Goal: Task Accomplishment & Management: Complete application form

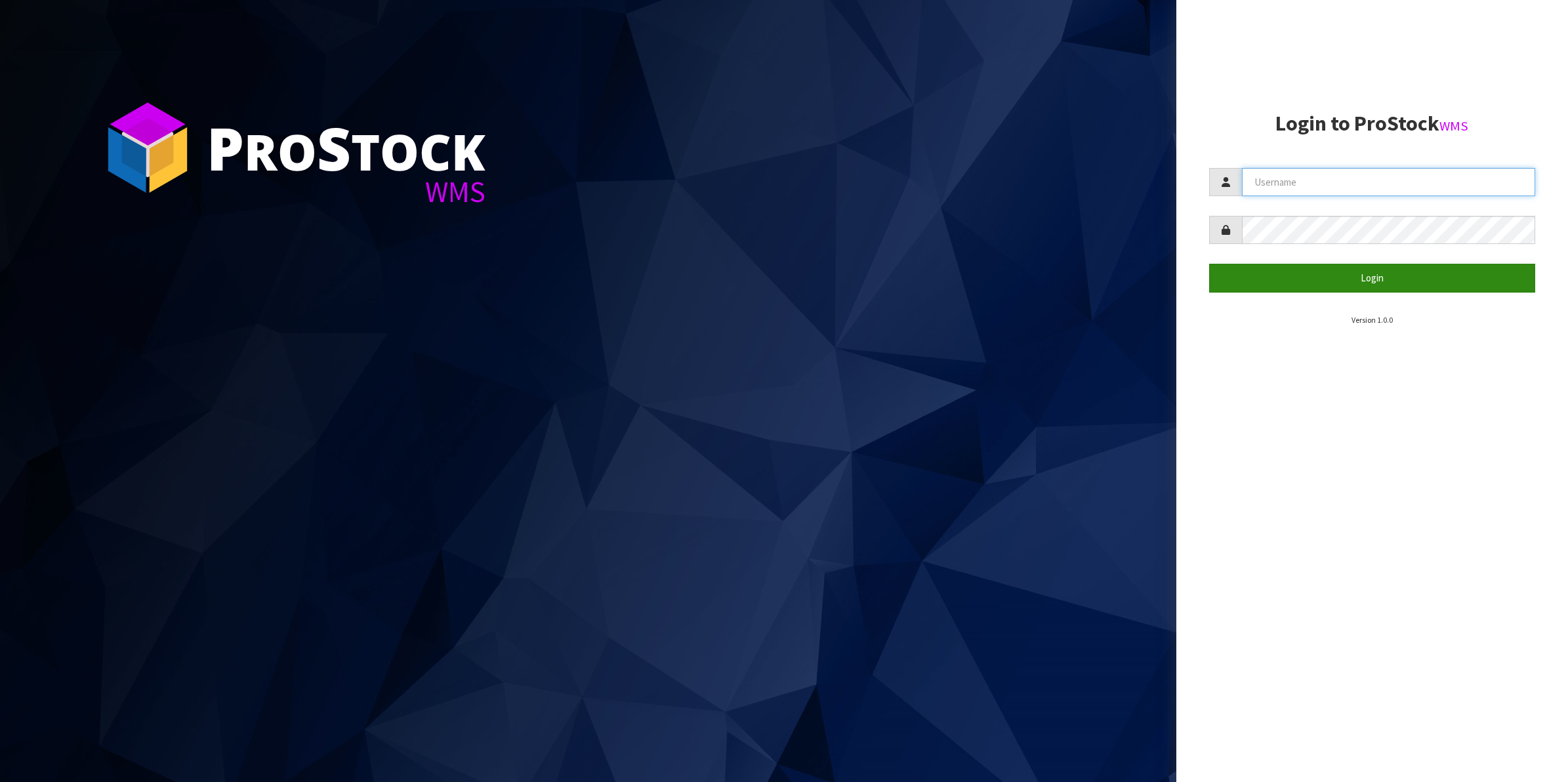
type input "Shingai"
click at [1368, 277] on button "Login" at bounding box center [1372, 277] width 327 height 28
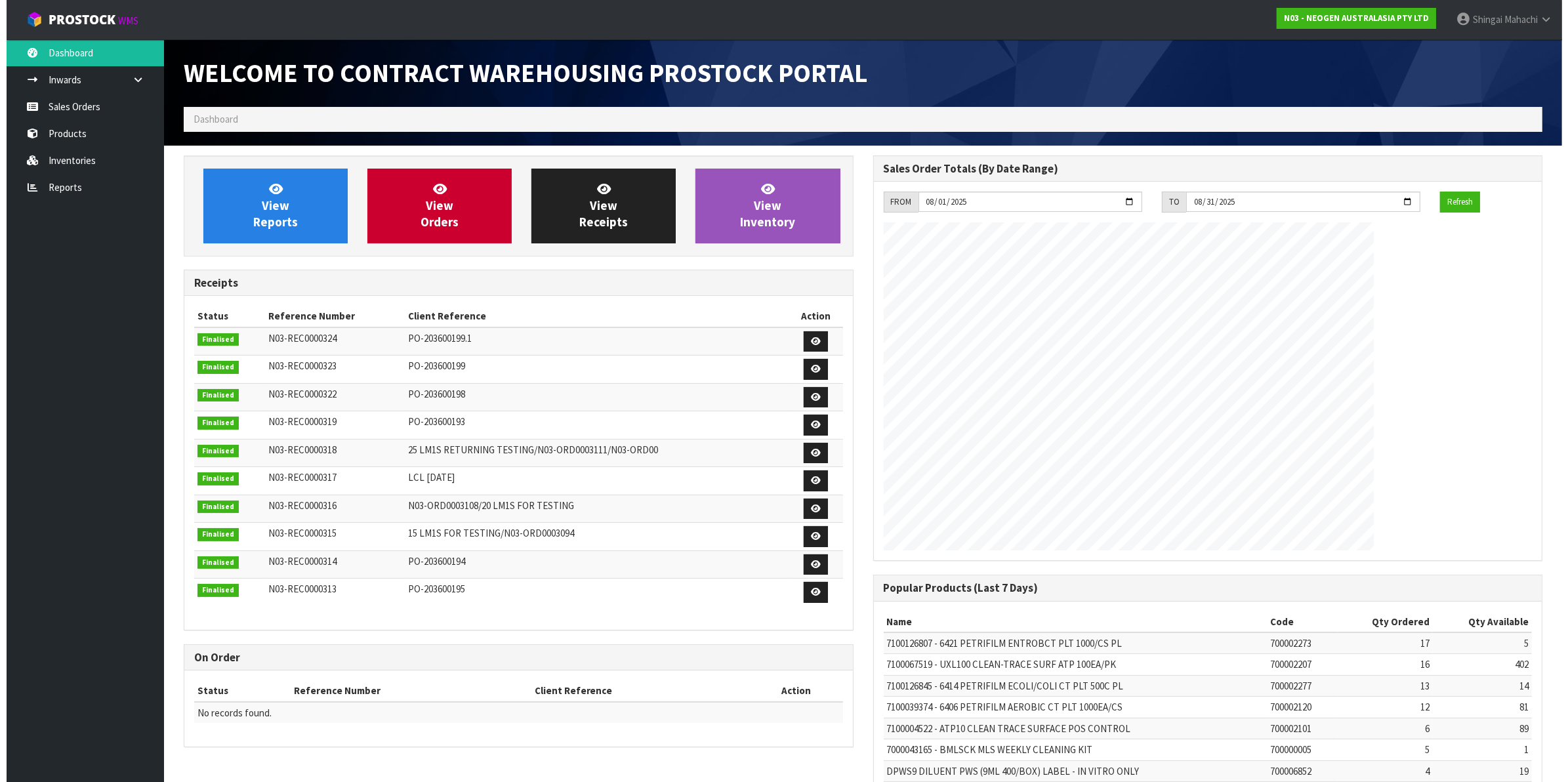
scroll to position [730, 689]
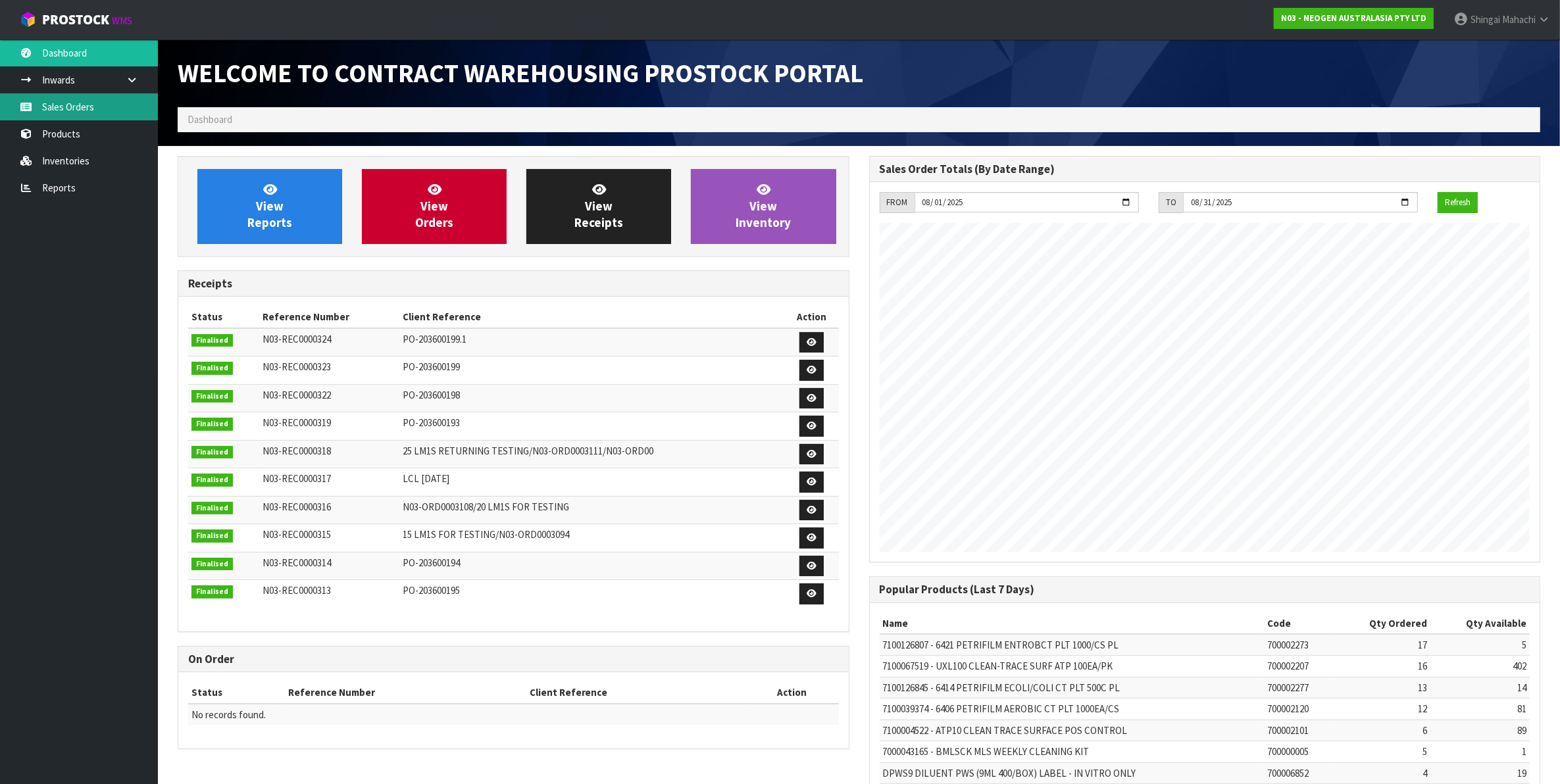
click at [59, 103] on link "Sales Orders" at bounding box center [78, 107] width 158 height 27
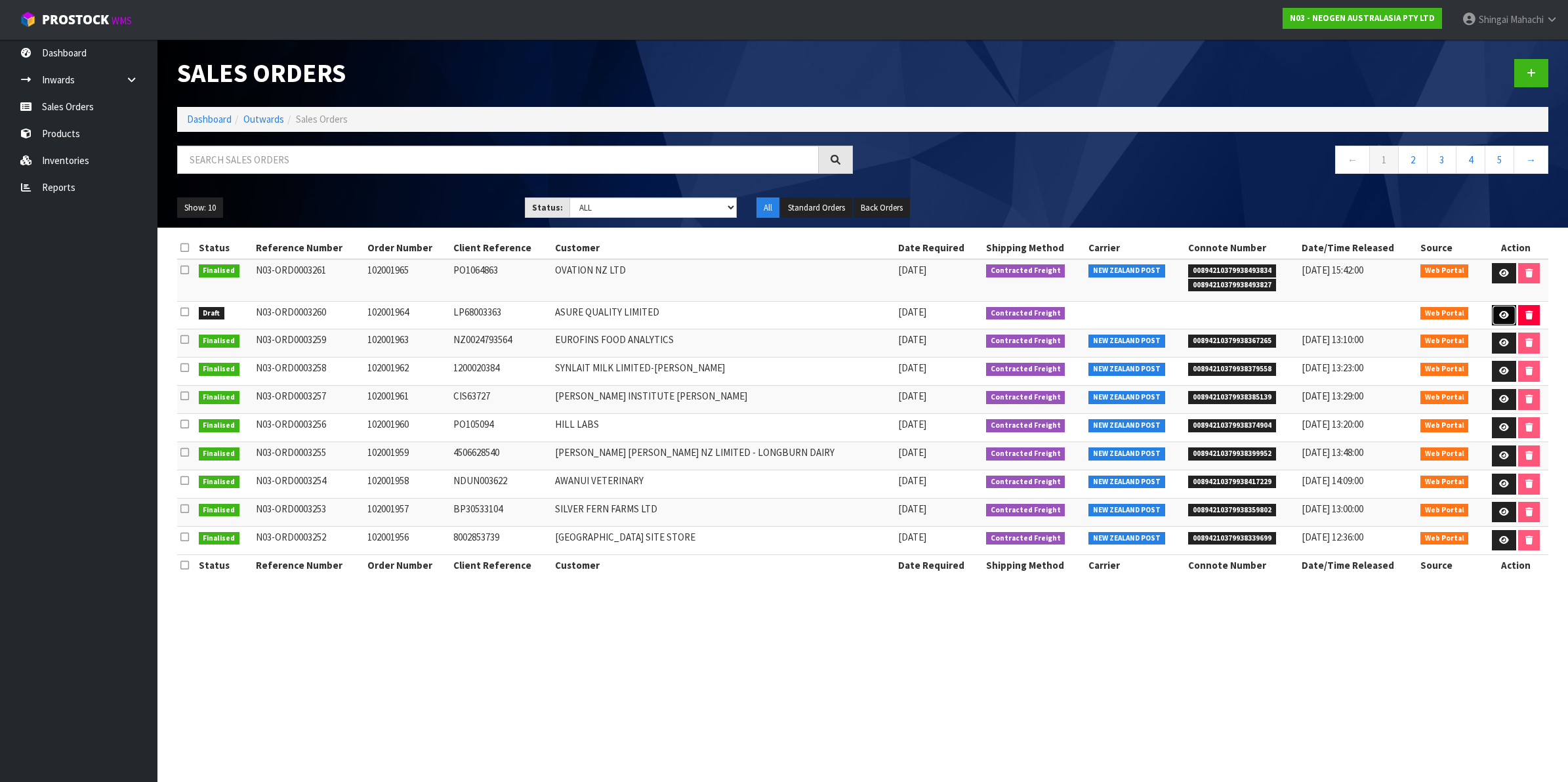
click at [1501, 319] on icon at bounding box center [1504, 314] width 10 height 8
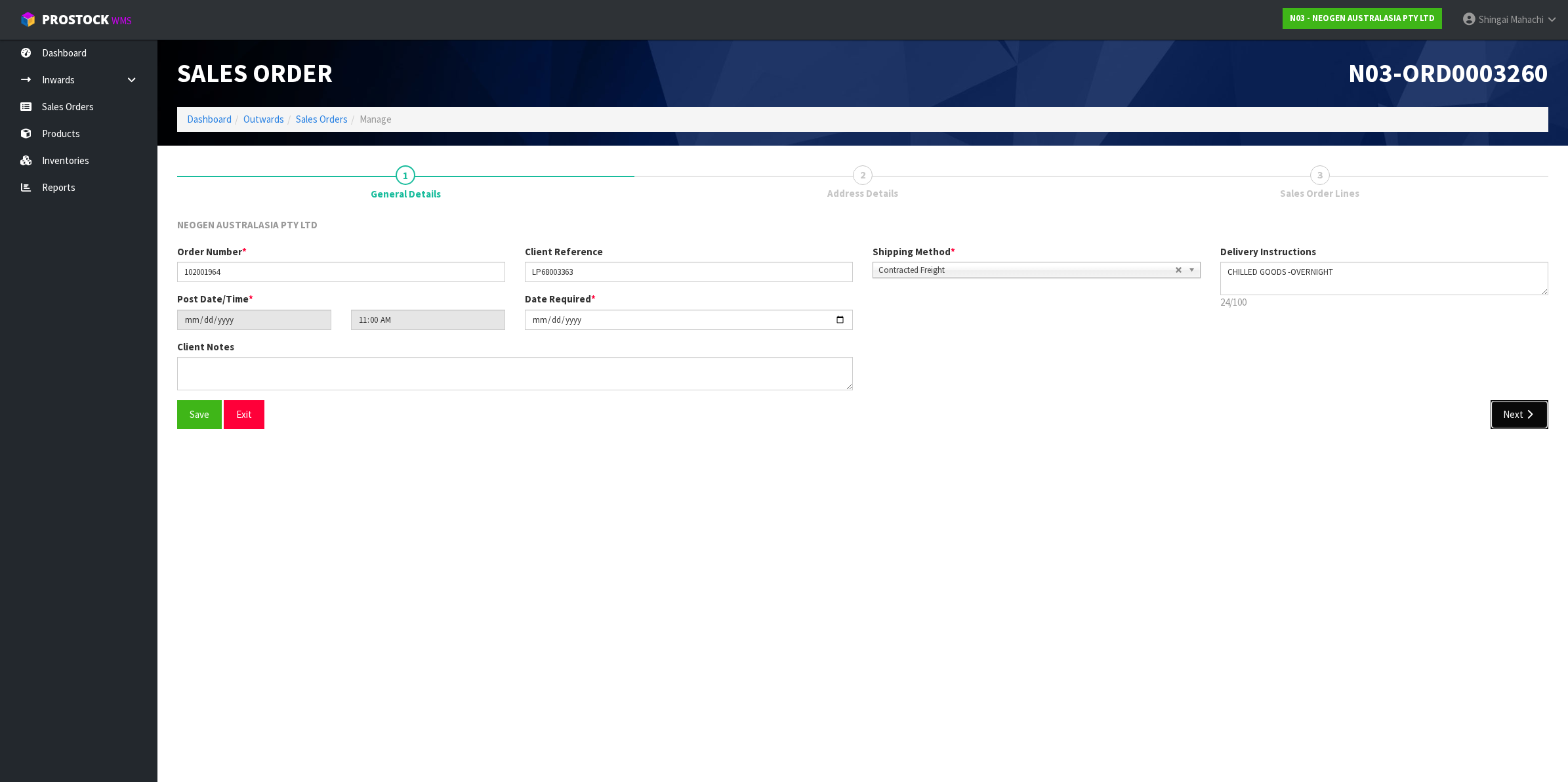
click at [1509, 410] on button "Next" at bounding box center [1519, 414] width 58 height 28
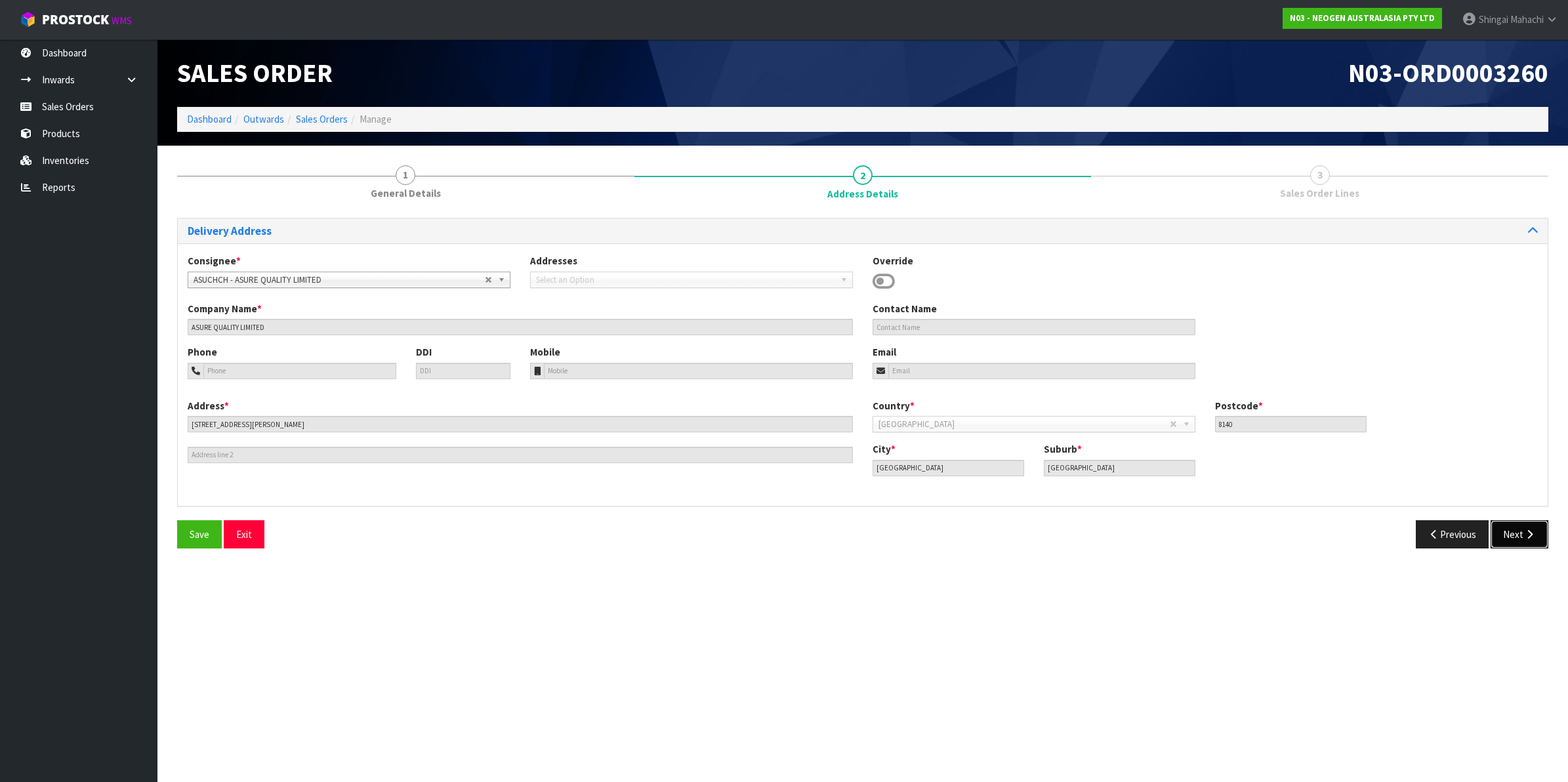
click at [1515, 530] on button "Next" at bounding box center [1519, 534] width 58 height 28
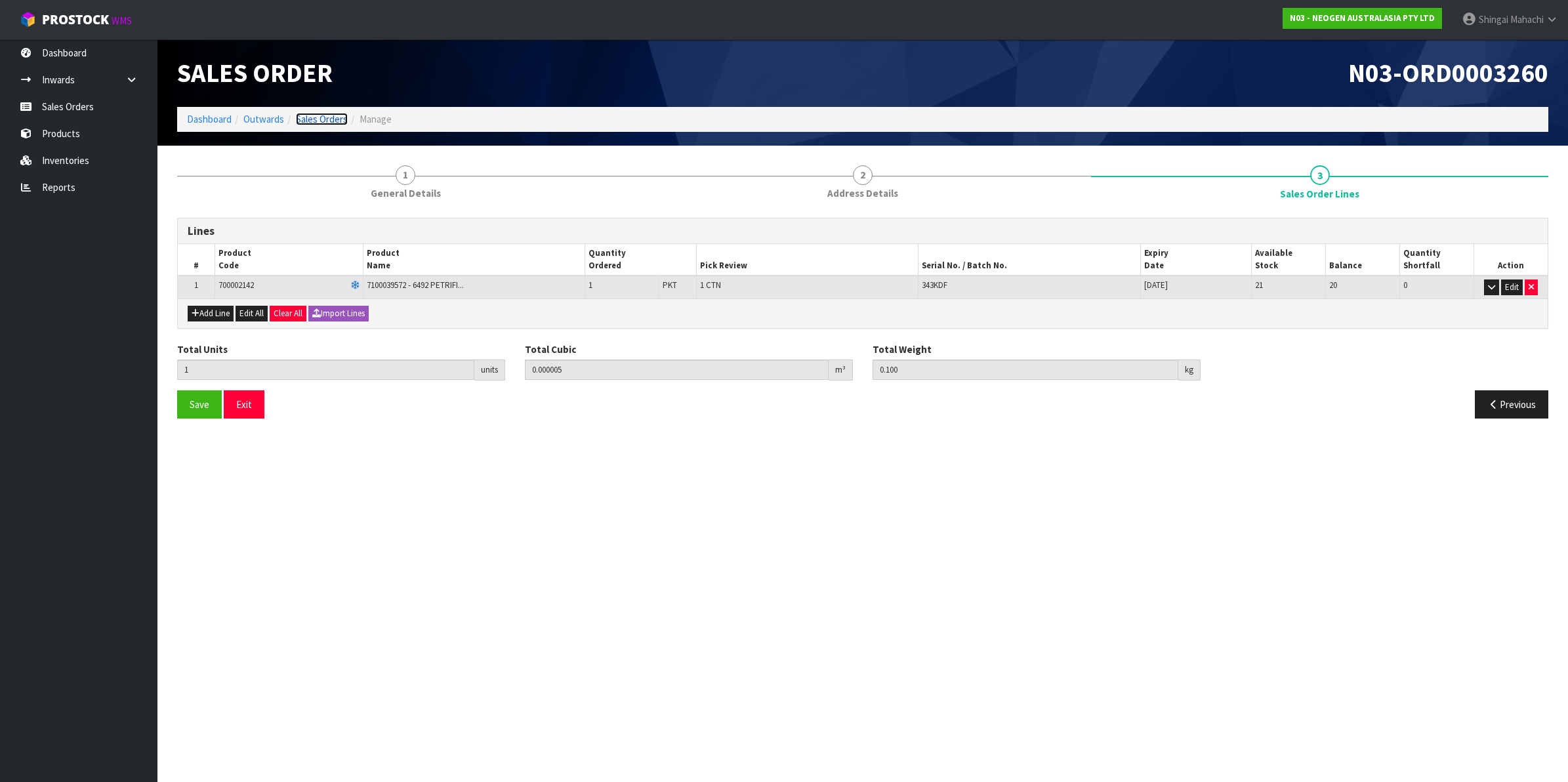
click at [321, 115] on link "Sales Orders" at bounding box center [321, 119] width 52 height 13
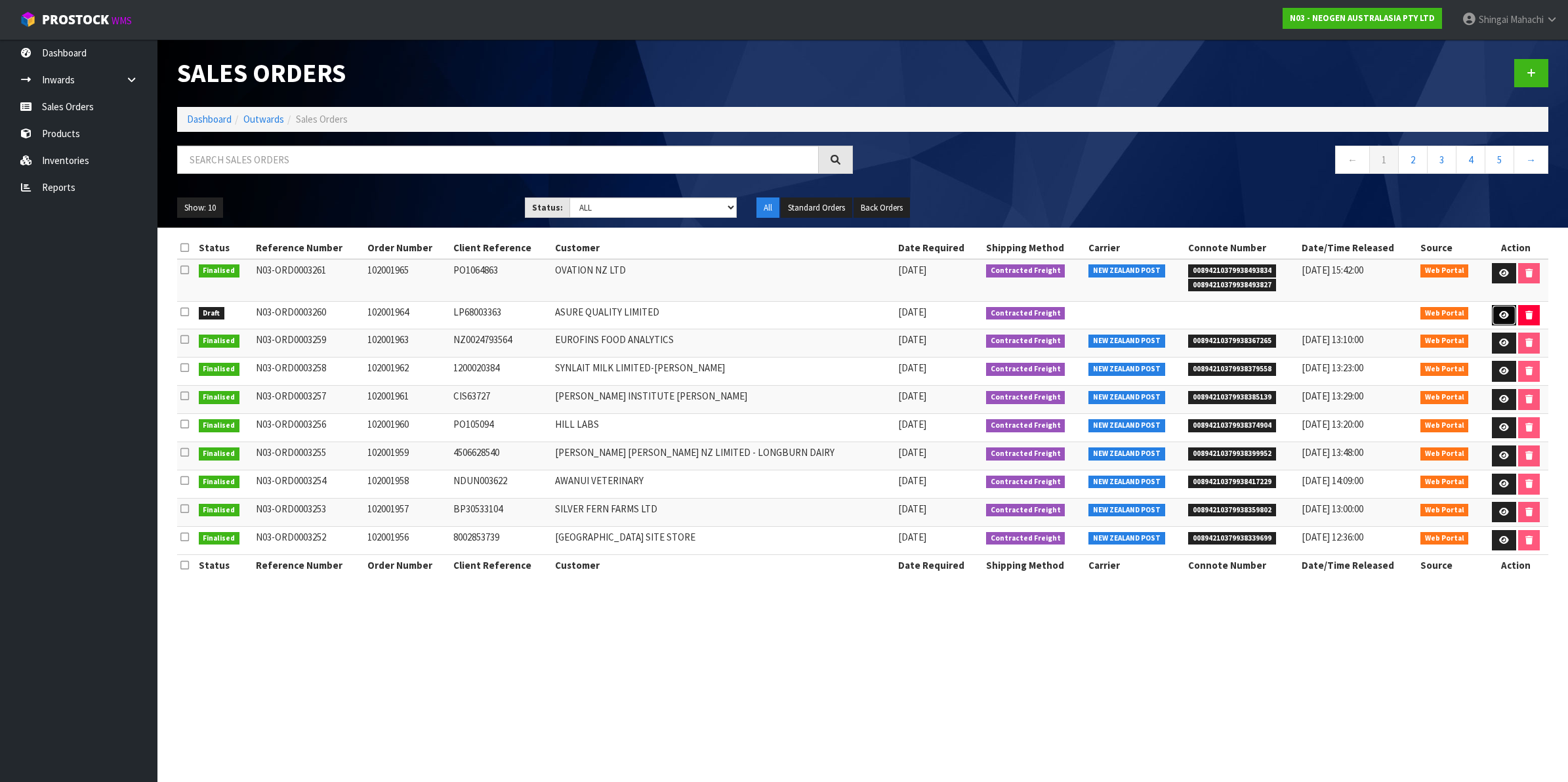
click at [1499, 313] on icon at bounding box center [1504, 314] width 10 height 8
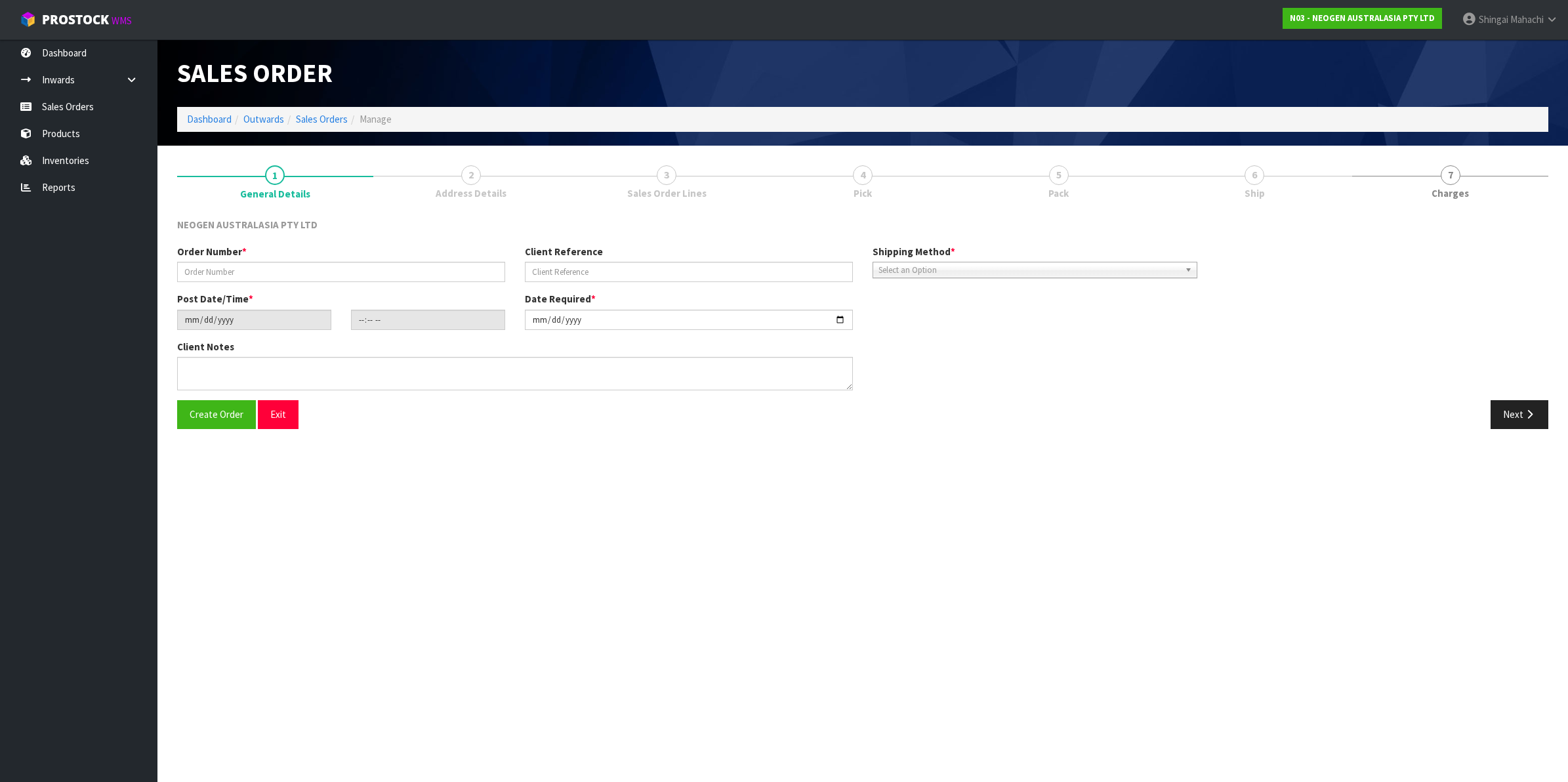
type input "102001964"
type input "LP68003363"
type input "2025-08-12"
type input "11:00:00.000"
type input "2025-08-12"
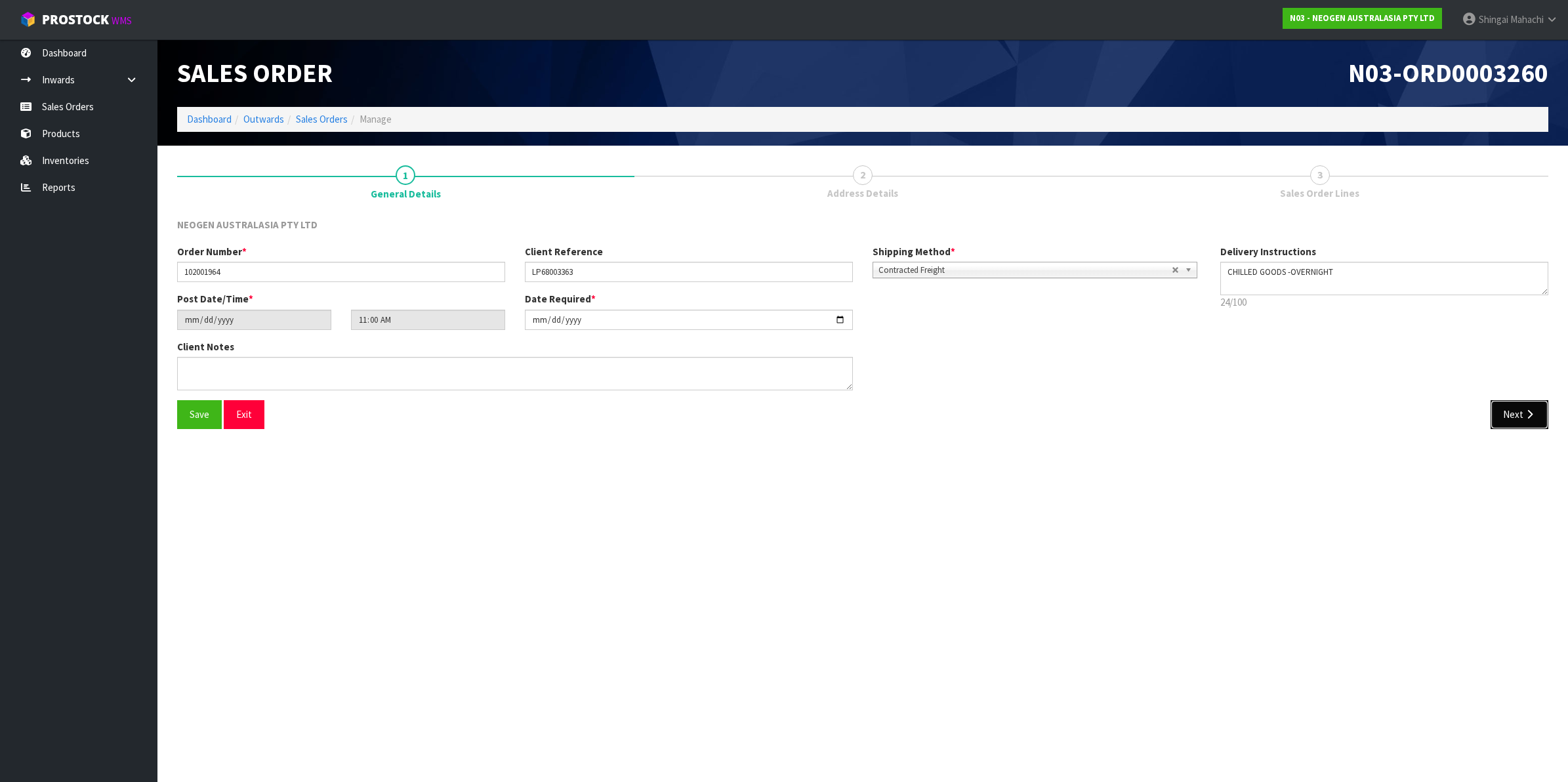
click at [1510, 409] on button "Next" at bounding box center [1519, 414] width 58 height 28
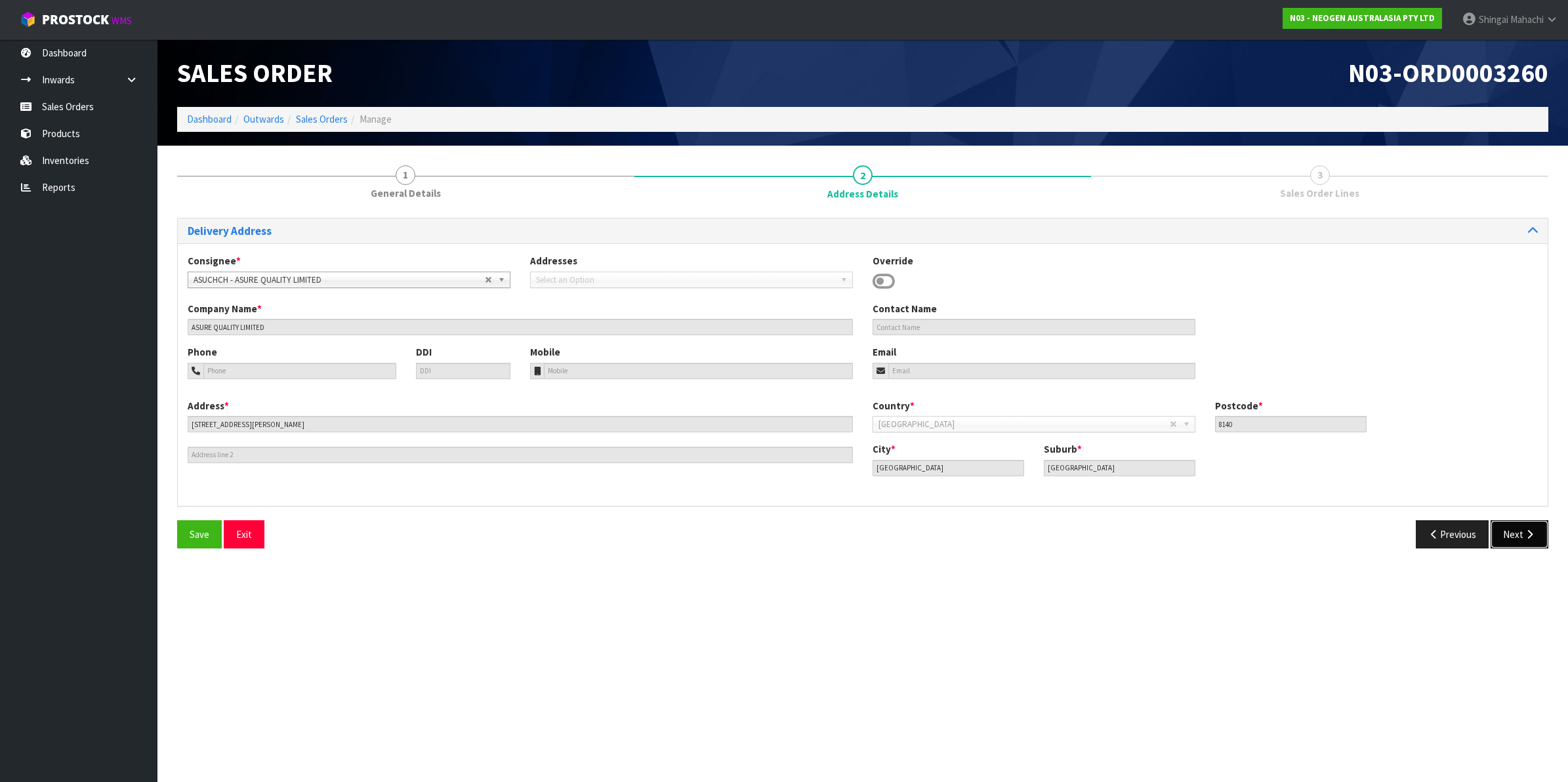
click at [1503, 531] on button "Next" at bounding box center [1519, 534] width 58 height 28
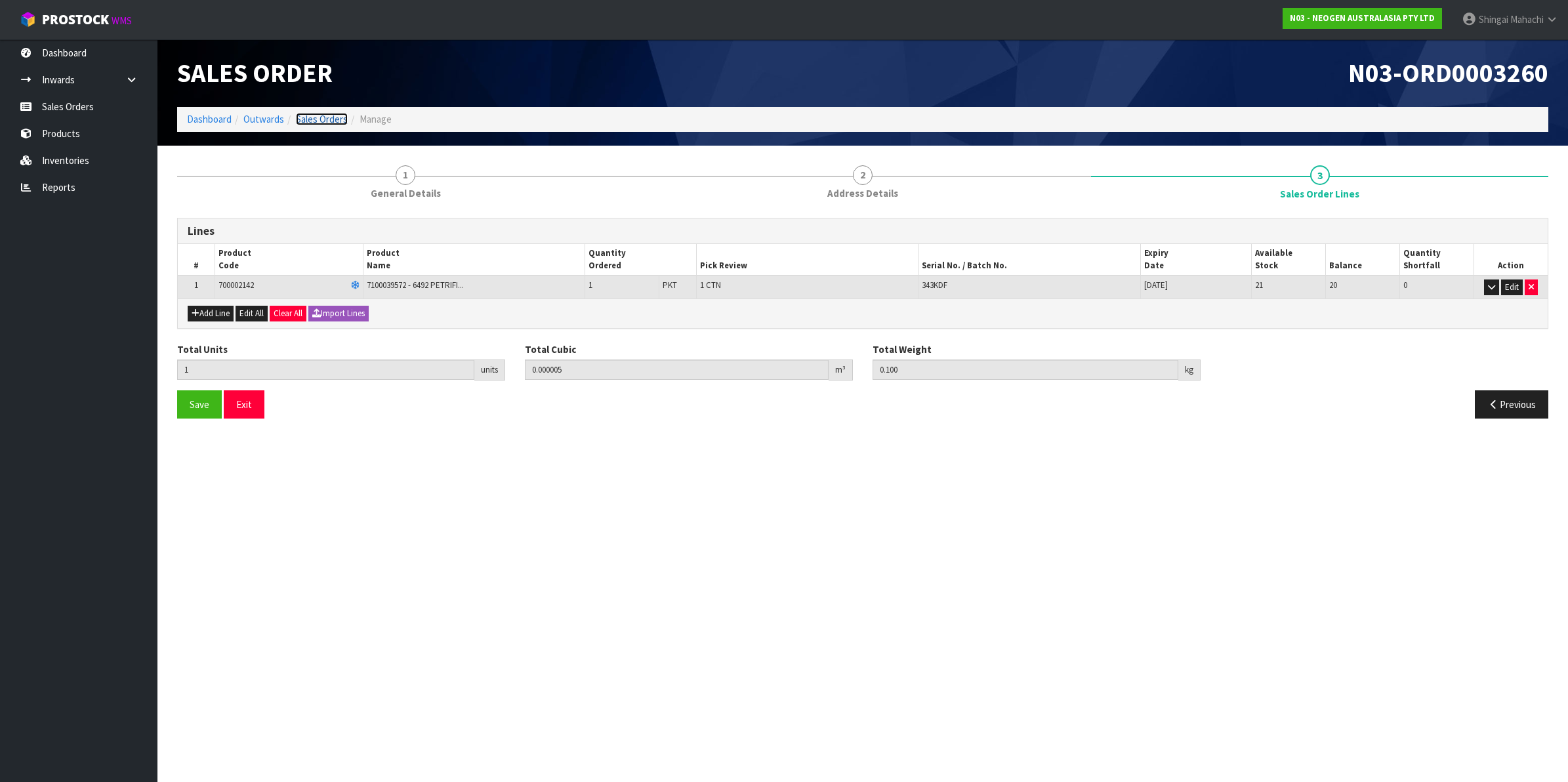
click at [315, 115] on link "Sales Orders" at bounding box center [321, 119] width 52 height 13
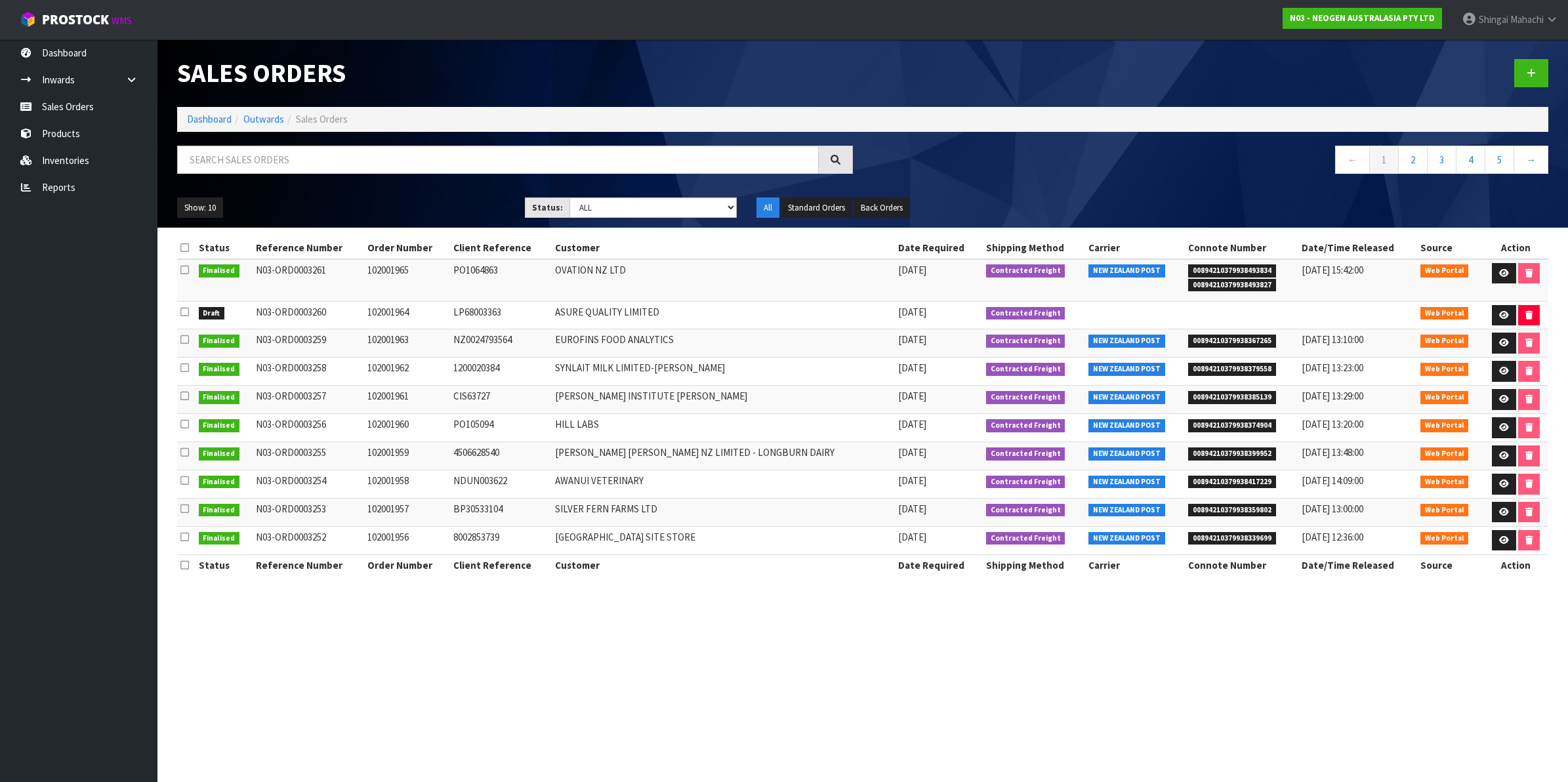
click at [247, 141] on div "Sales Orders Dashboard Outwards Sales Orders ← 1 2 3 4 5 → Show: 10 5 10 25 50 …" at bounding box center [862, 133] width 1390 height 188
click at [236, 159] on input "text" at bounding box center [498, 159] width 642 height 28
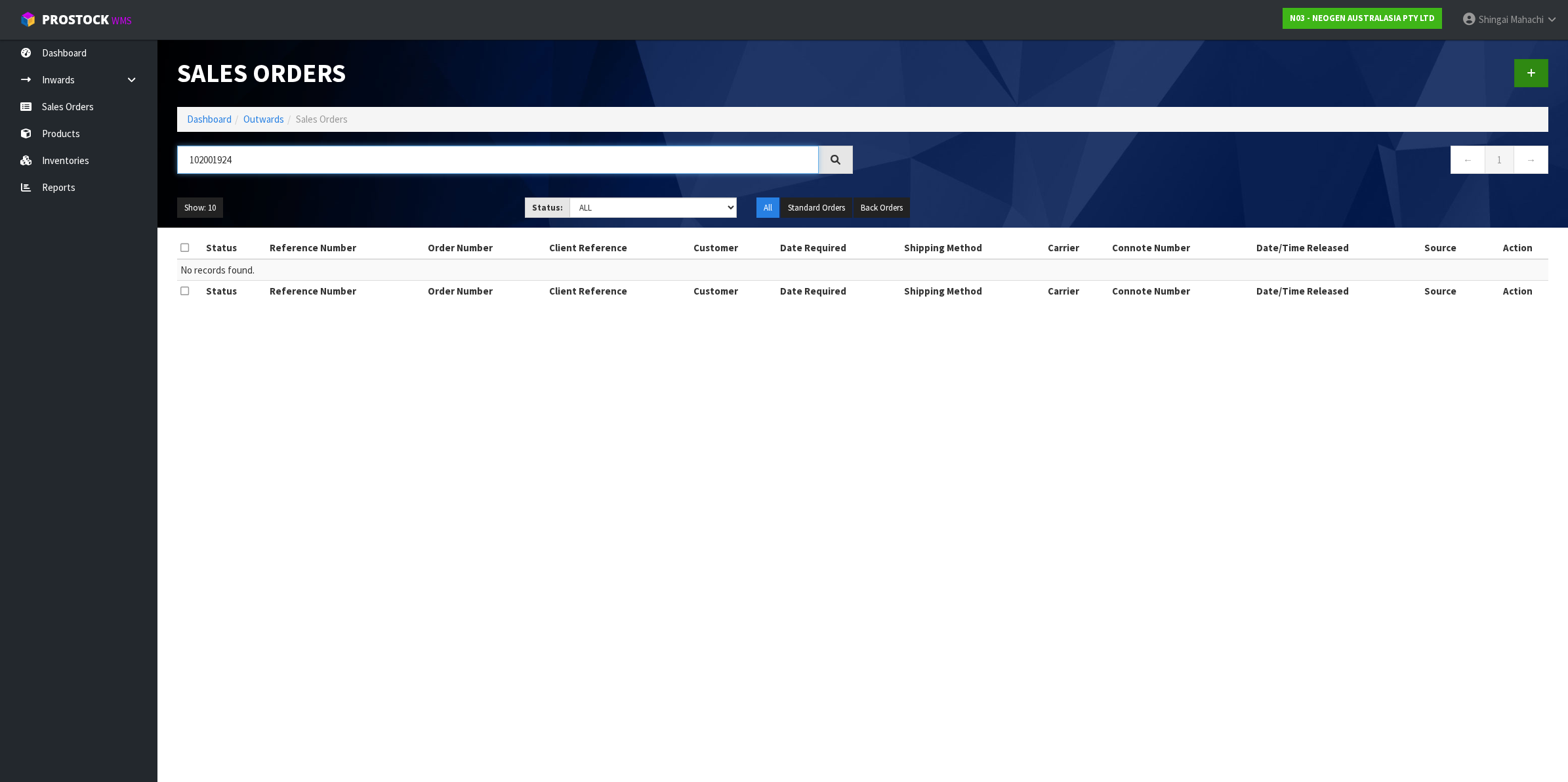
type input "102001924"
click at [1526, 65] on link at bounding box center [1531, 73] width 35 height 28
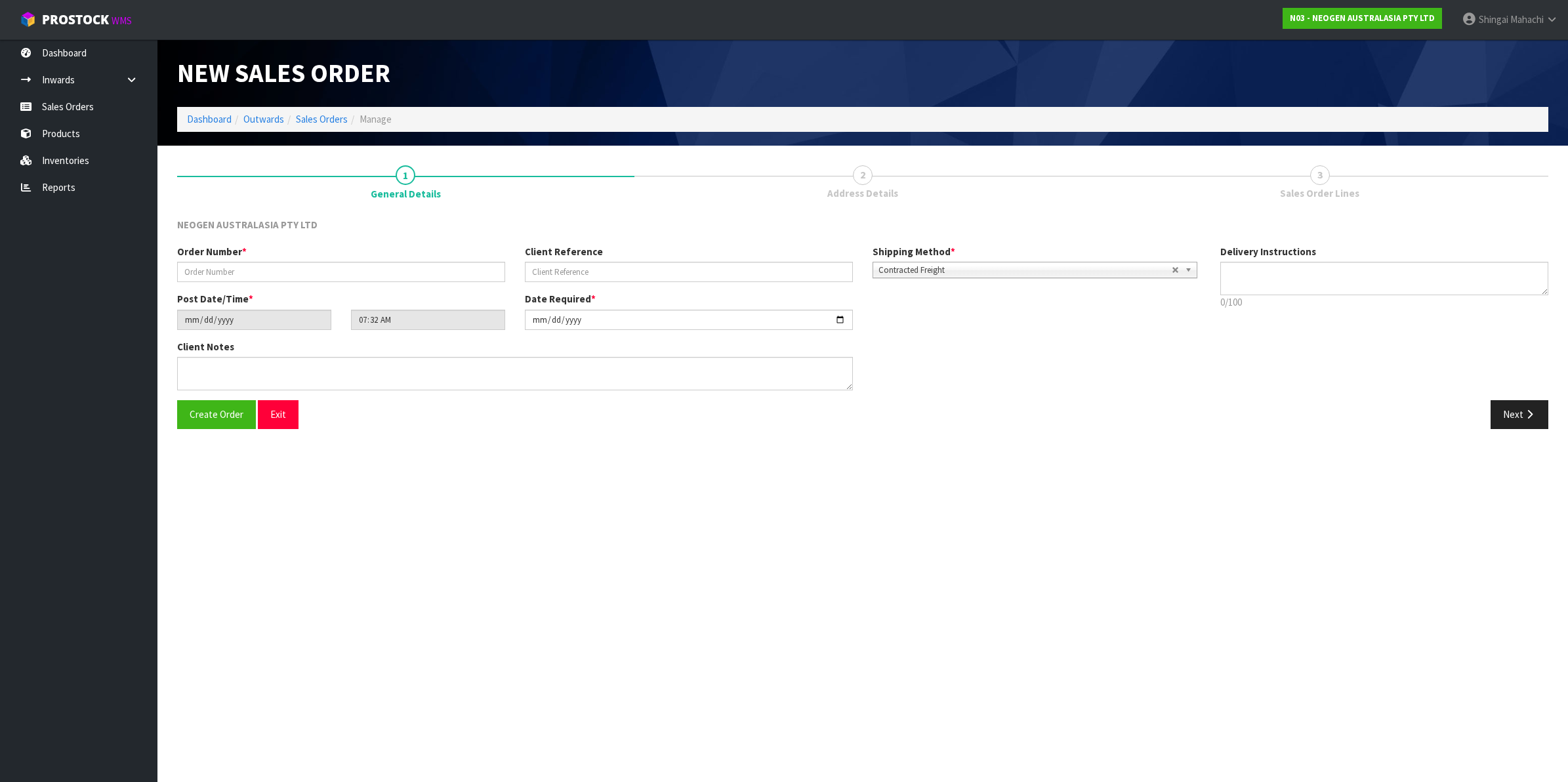
type textarea "CHILLED GOODS -OVERNIGHT"
click at [271, 271] on input "text" at bounding box center [340, 272] width 328 height 20
type input "102001924"
click at [592, 268] on input "text" at bounding box center [688, 272] width 328 height 20
paste input "8002851574"
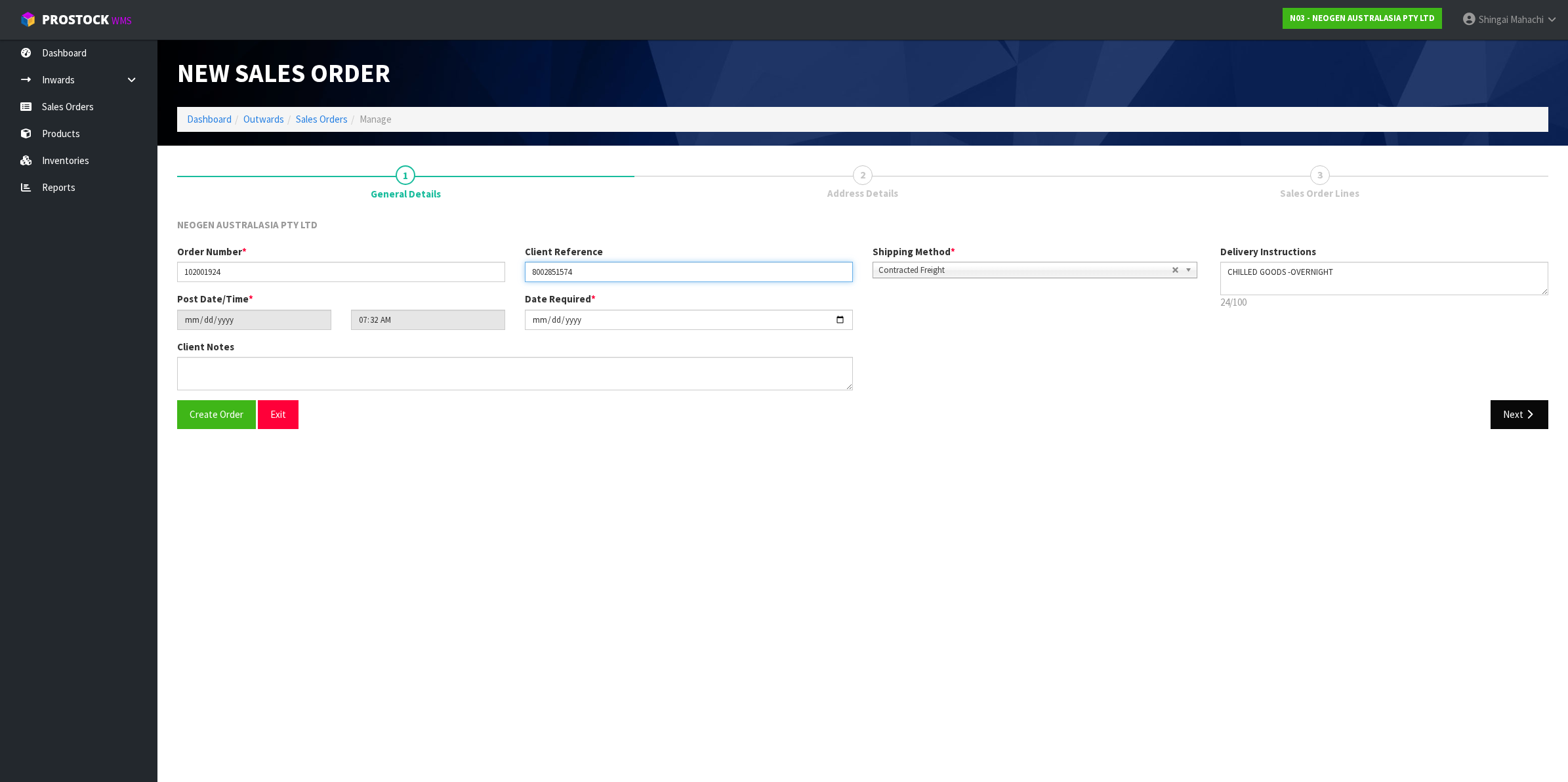
type input "8002851574"
click at [1524, 411] on icon "button" at bounding box center [1529, 414] width 13 height 10
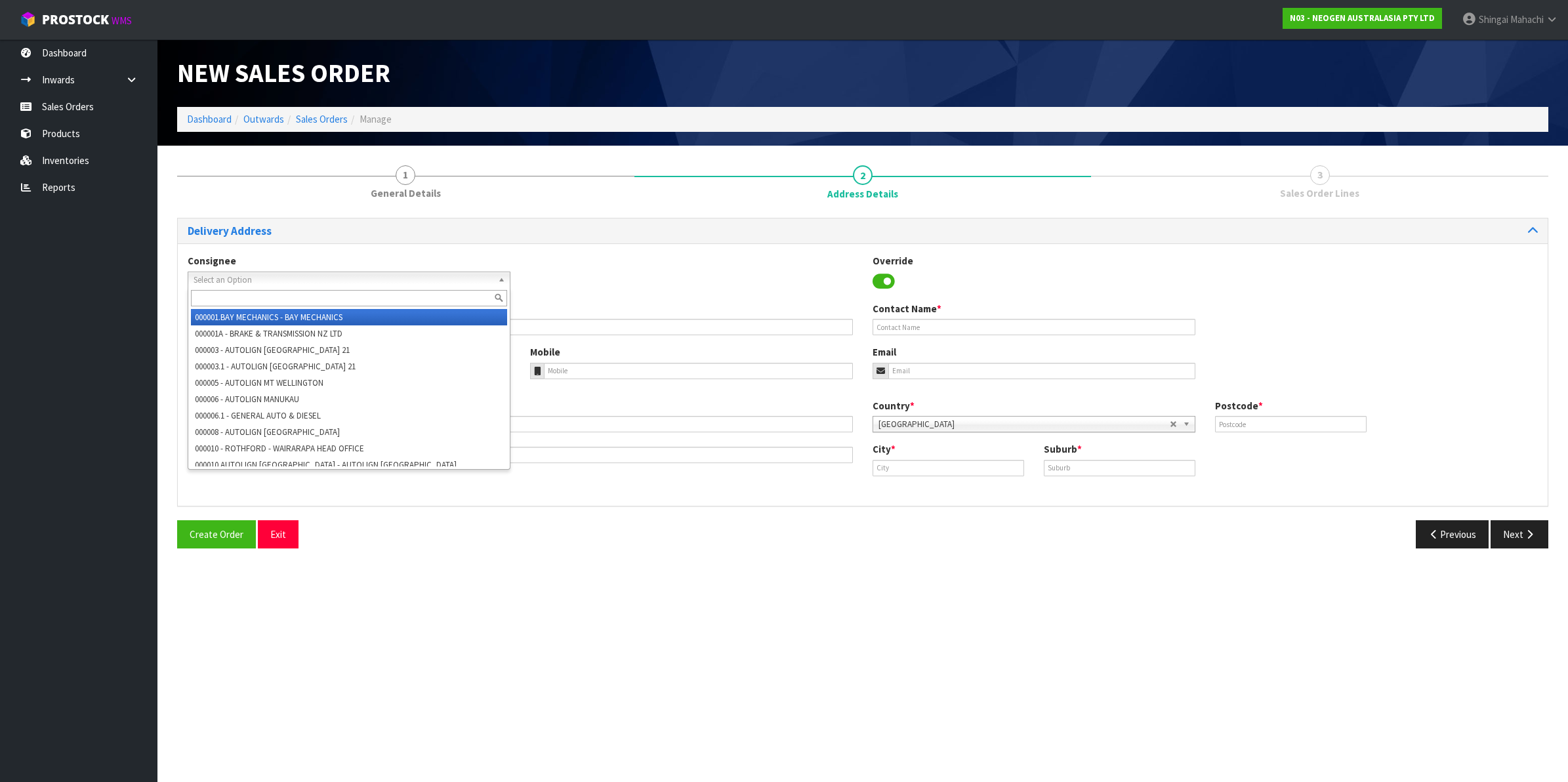
click at [240, 278] on span "Select an Option" at bounding box center [342, 280] width 299 height 15
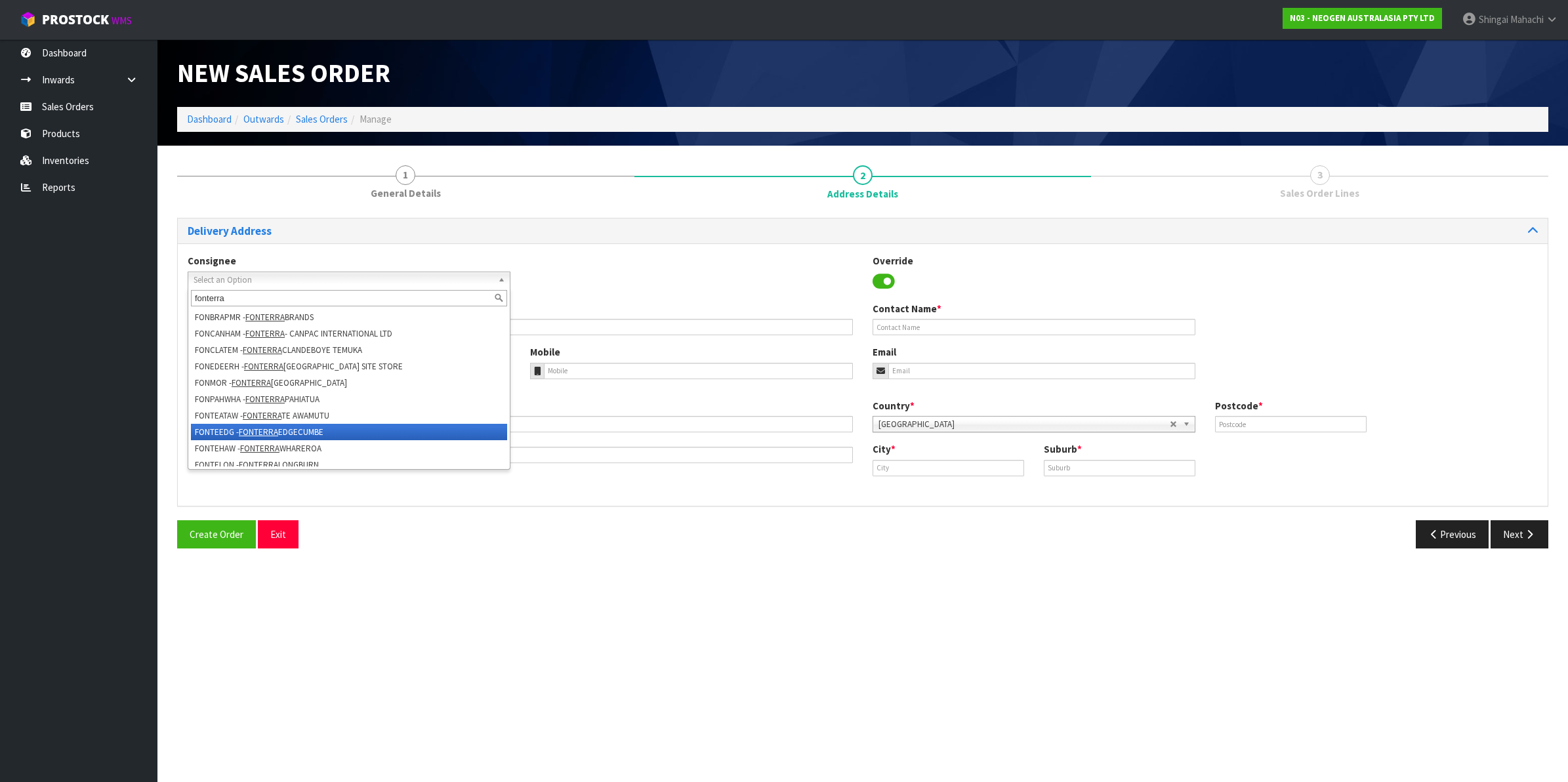
type input "fonterra"
click at [305, 431] on li "FONTEEDG - FONTERRA EDGECUMBE" at bounding box center [349, 432] width 316 height 16
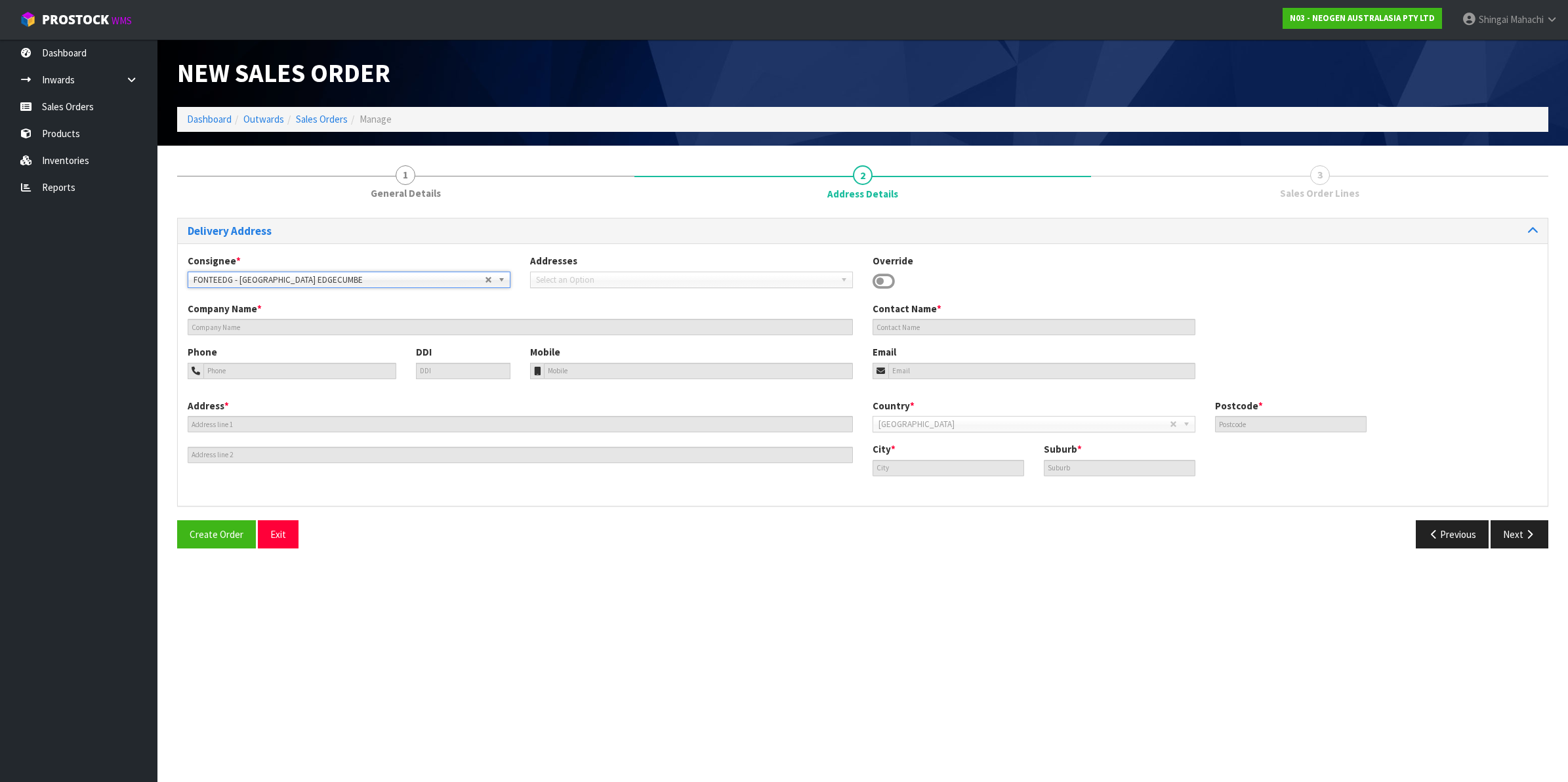
type input "FONTERRA EDGECUMBE"
type input "SITE STORE, 520 AWAKERI ROAD"
type input "3193"
type input "EDGECUMBE"
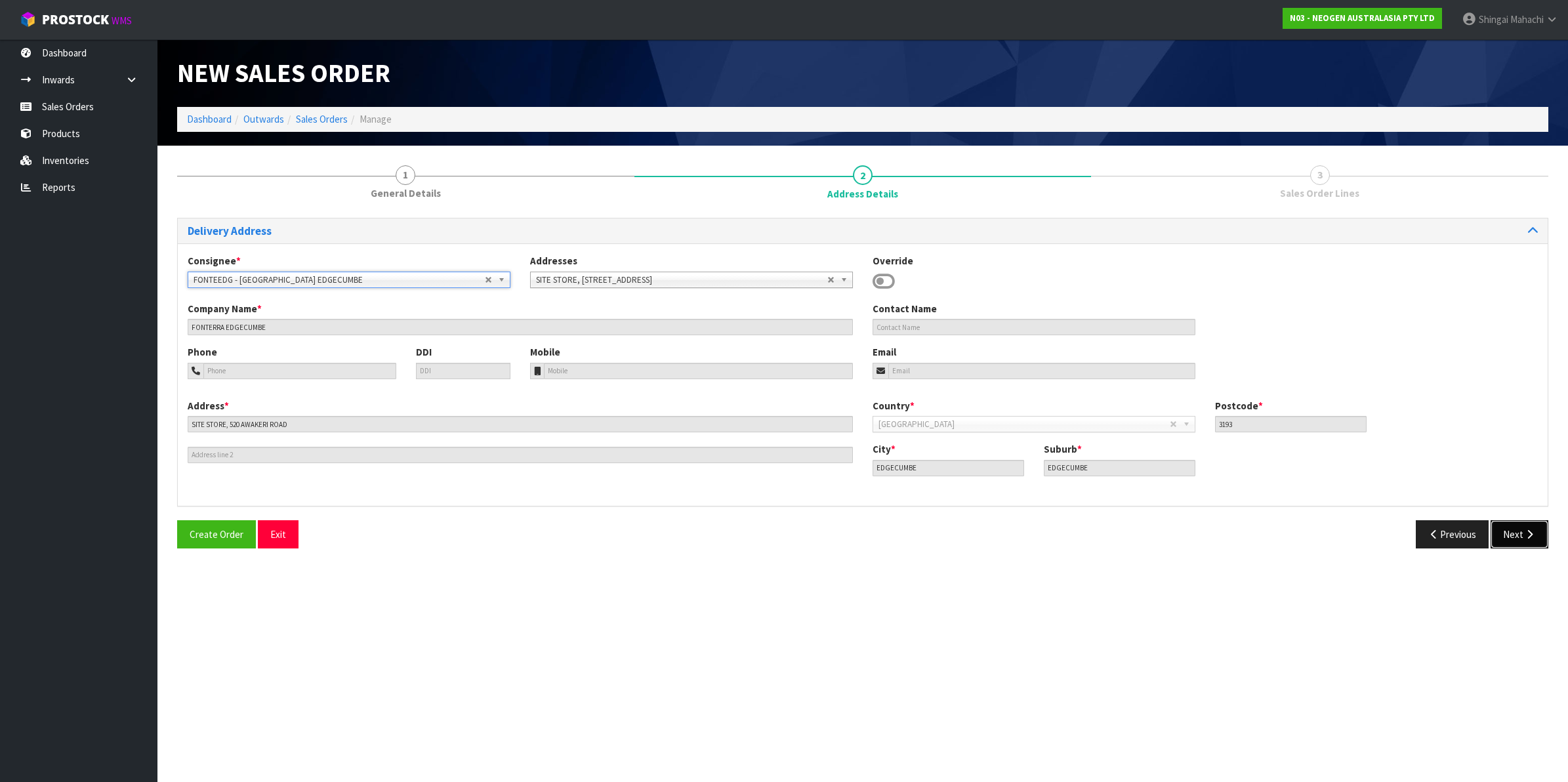
click at [1514, 530] on button "Next" at bounding box center [1519, 534] width 58 height 28
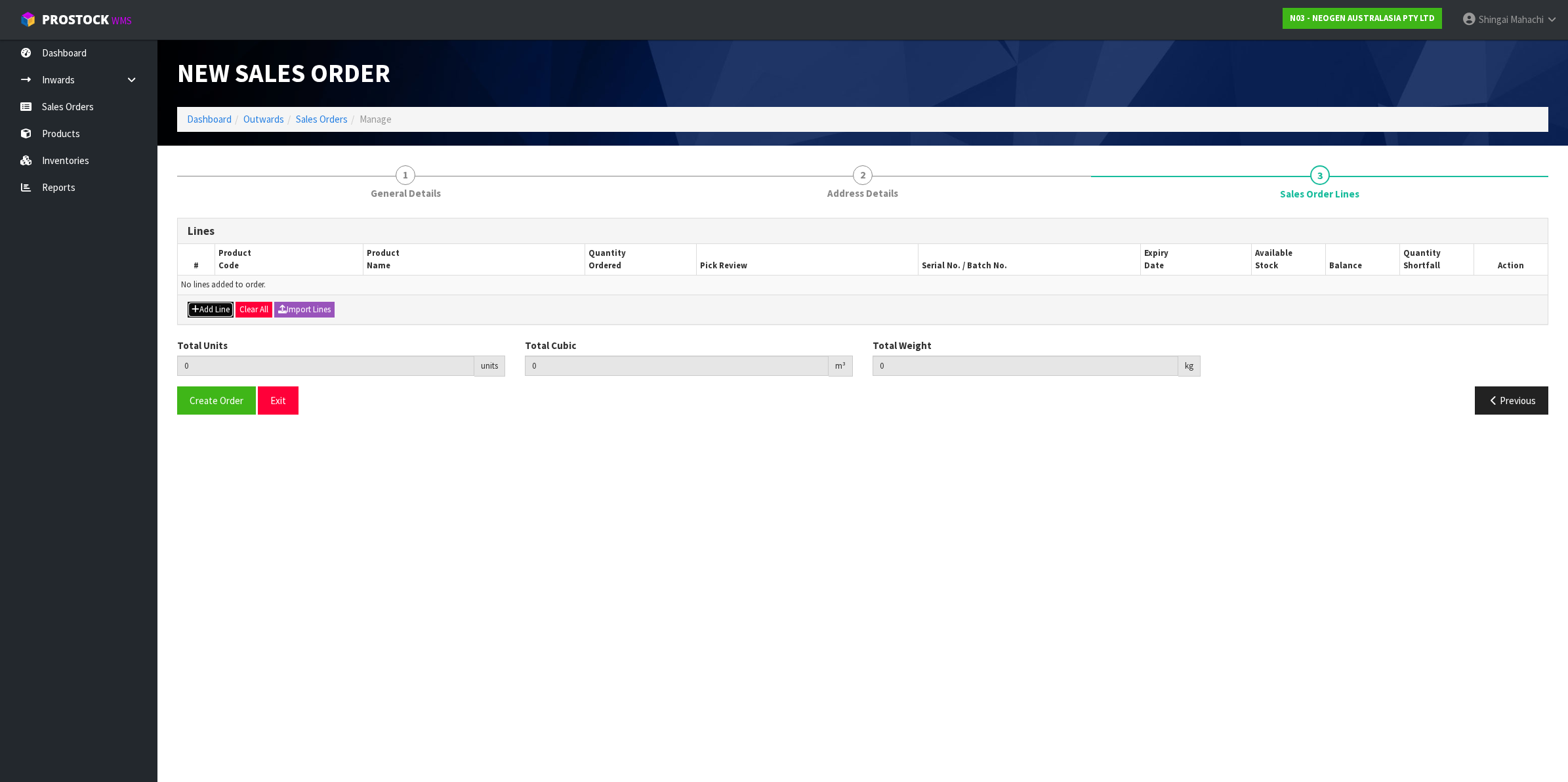
click at [215, 312] on button "Add Line" at bounding box center [211, 309] width 46 height 15
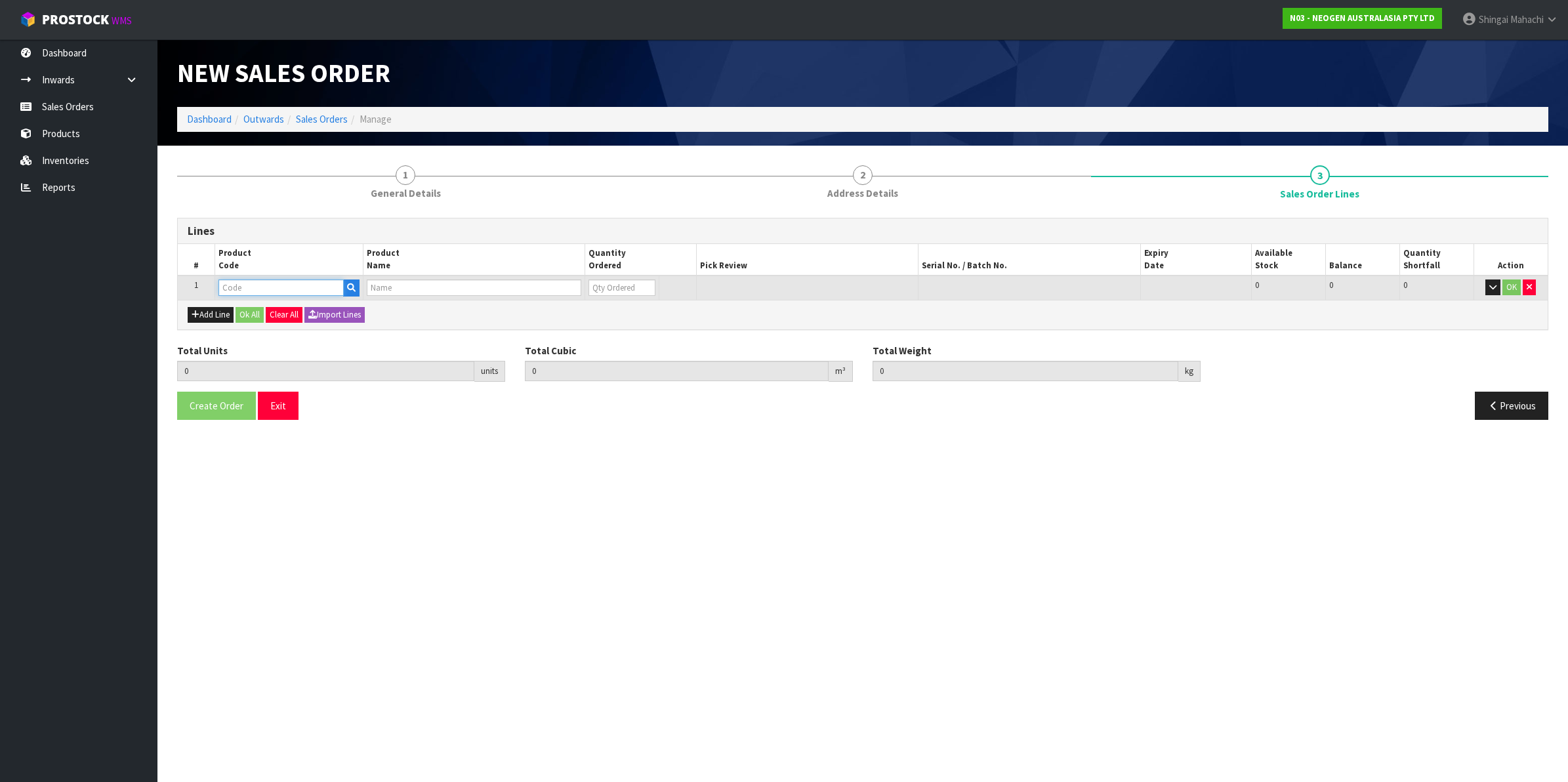
click at [238, 290] on input "text" at bounding box center [281, 288] width 125 height 16
click at [272, 289] on input "text" at bounding box center [281, 288] width 125 height 16
paste input "700002100"
type input "700002100"
type input "0.000000"
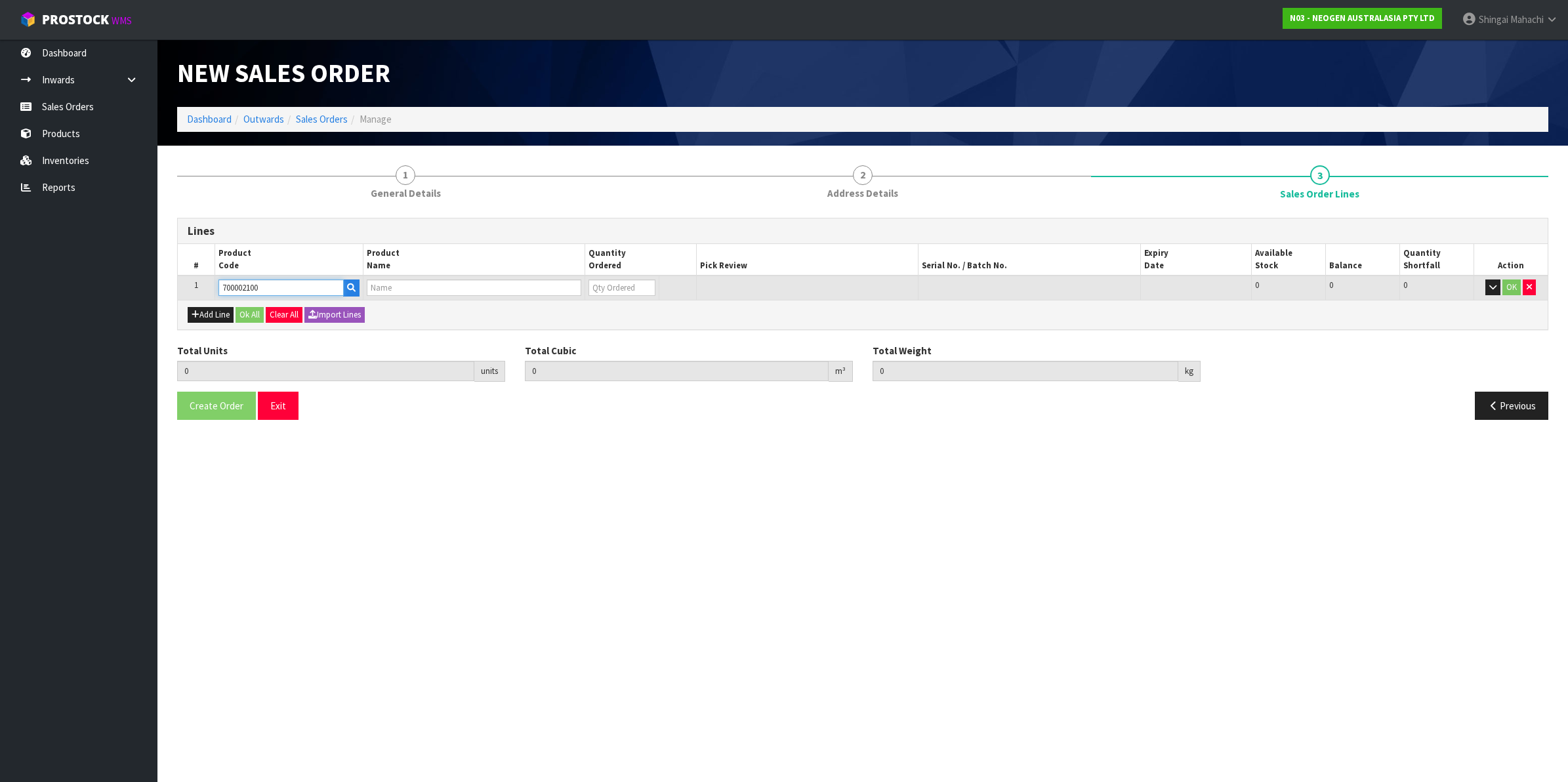
type input "0.000"
type input "7100002659 - AQT200 WATER - TOTAL ATP TEST, 100/CS"
type input "0"
type input "700002100"
click at [575, 290] on tr "1 700002100 7100002659 - AQT200 WATER - TOTAL ATP TEST, 100/CS 0 BOX 55 55 0 OK" at bounding box center [863, 287] width 1369 height 25
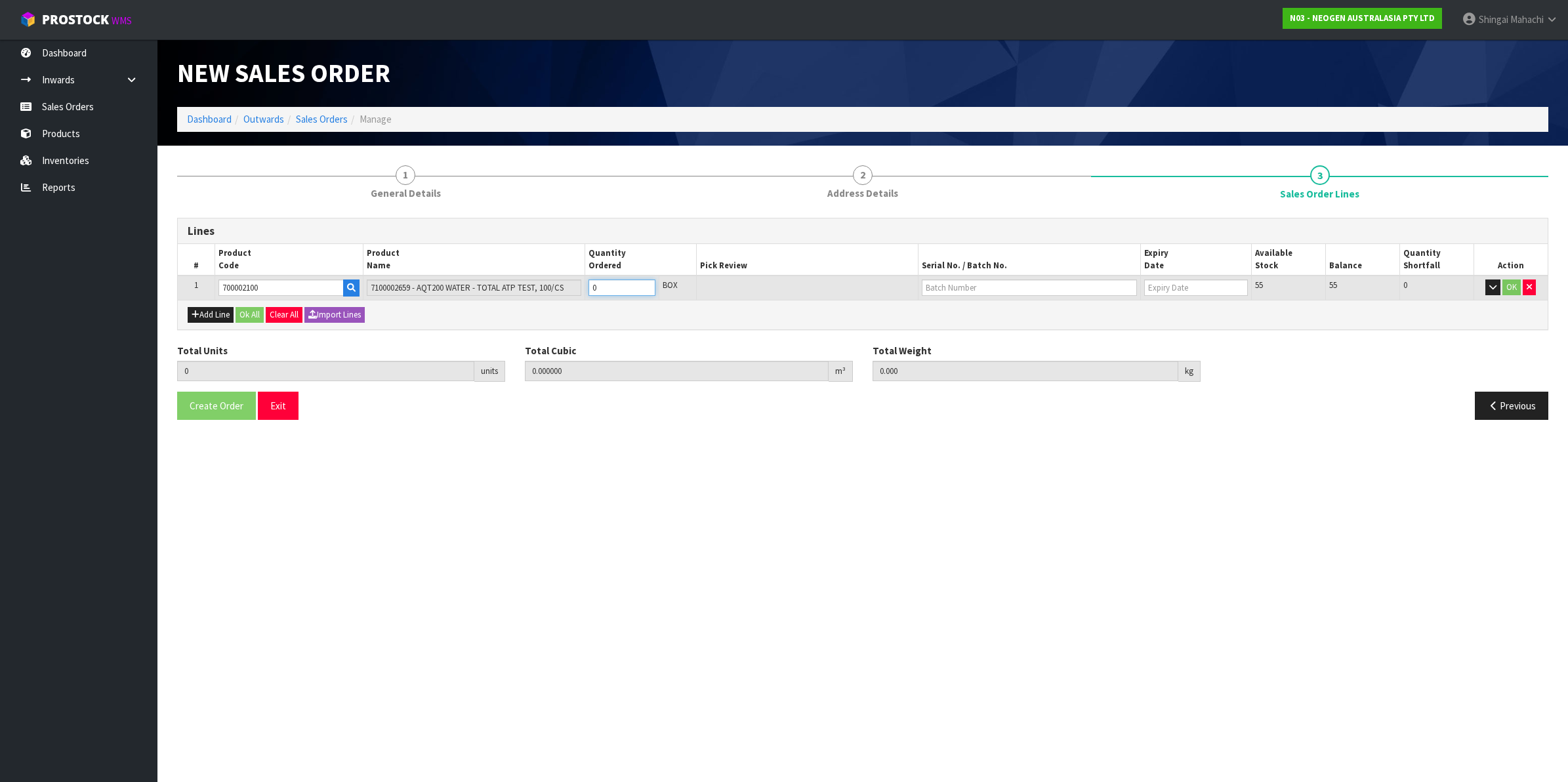
type input "1"
type input "0.00504"
type input "1"
click at [946, 287] on input "text" at bounding box center [1029, 288] width 215 height 16
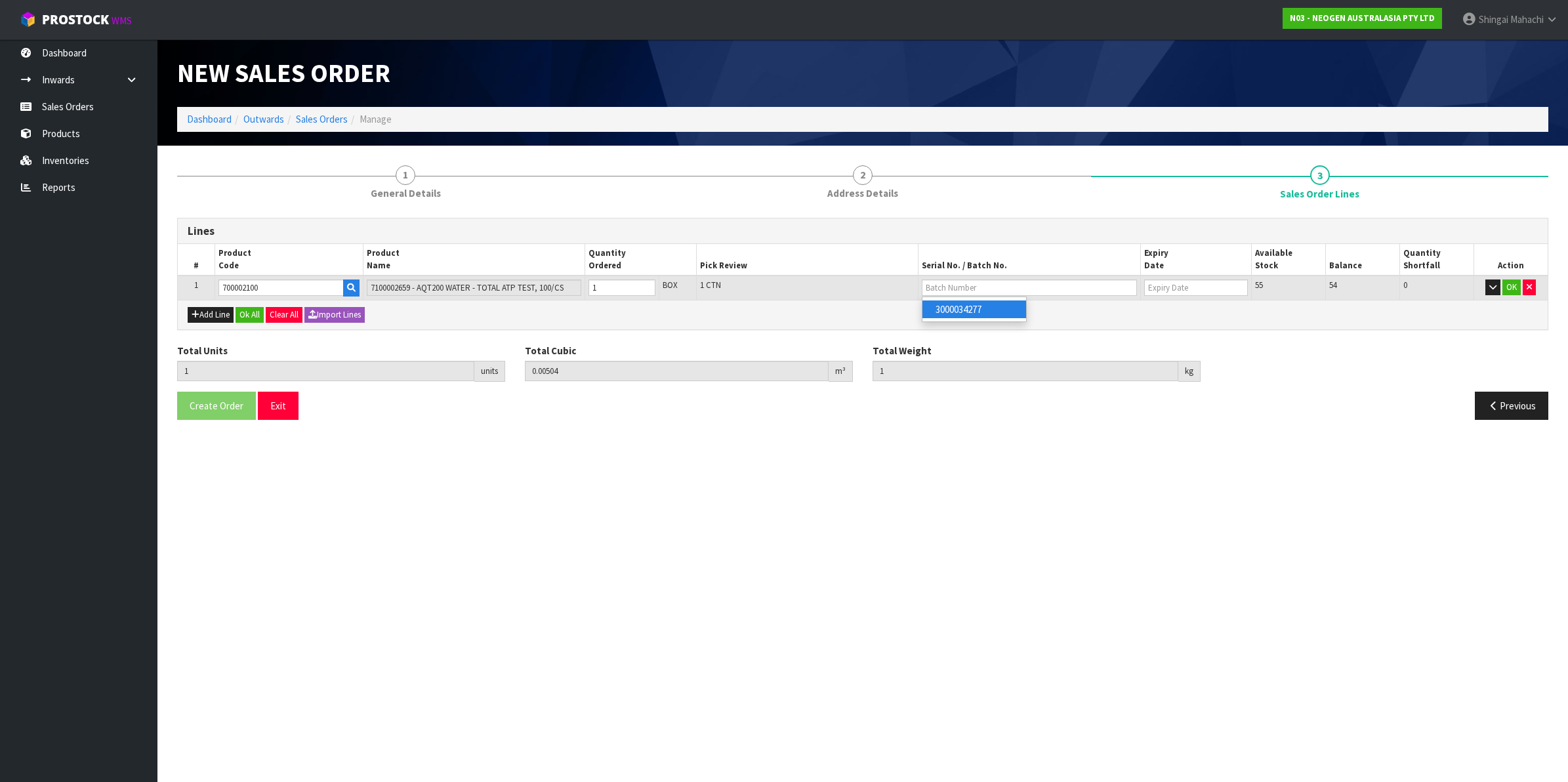
click at [959, 312] on link "3000034277" at bounding box center [974, 310] width 104 height 18
type input "3000034277"
type input "09/06/2026"
click at [1512, 284] on button "OK" at bounding box center [1511, 287] width 18 height 15
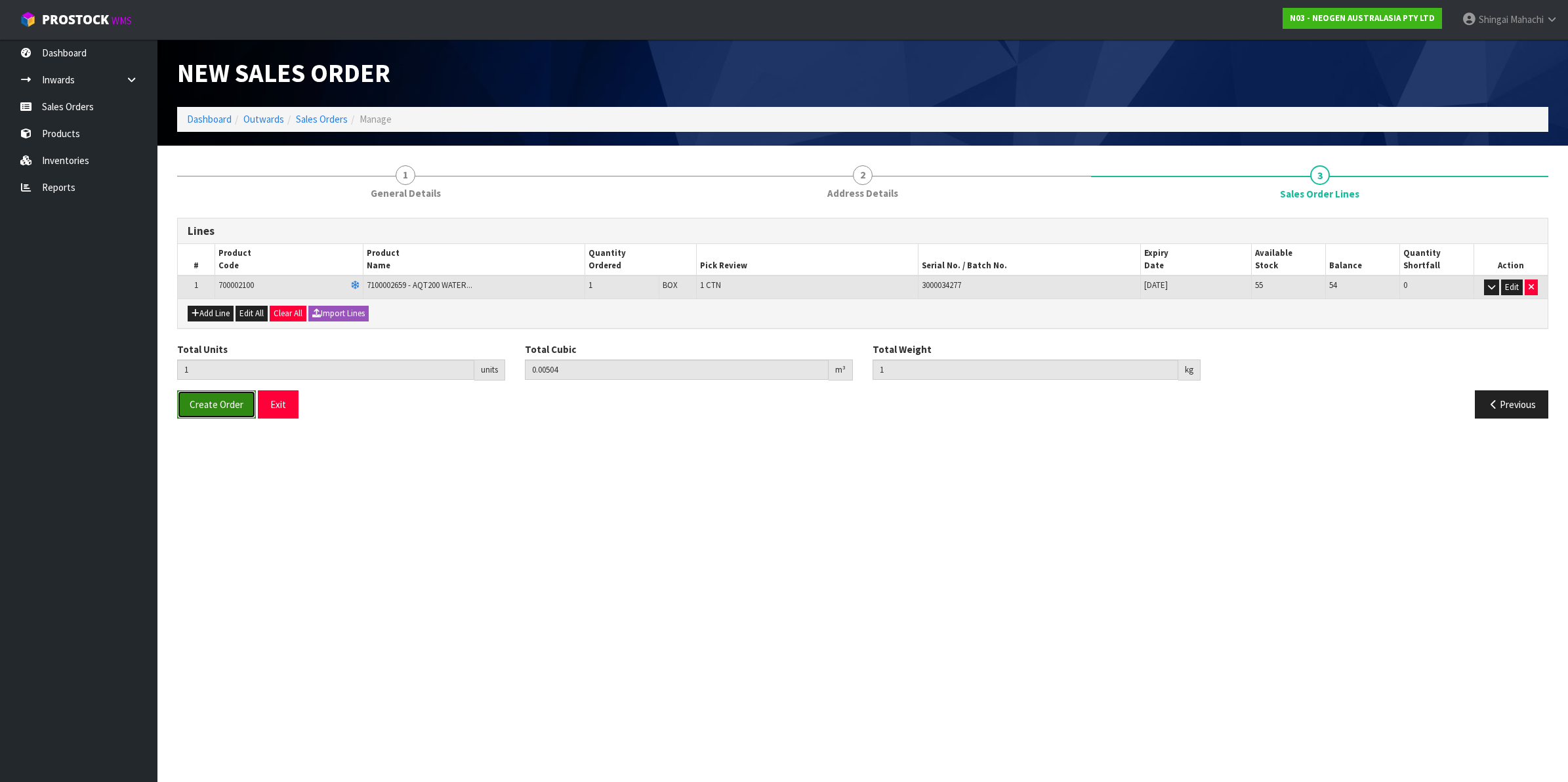
click at [212, 404] on span "Create Order" at bounding box center [216, 404] width 54 height 13
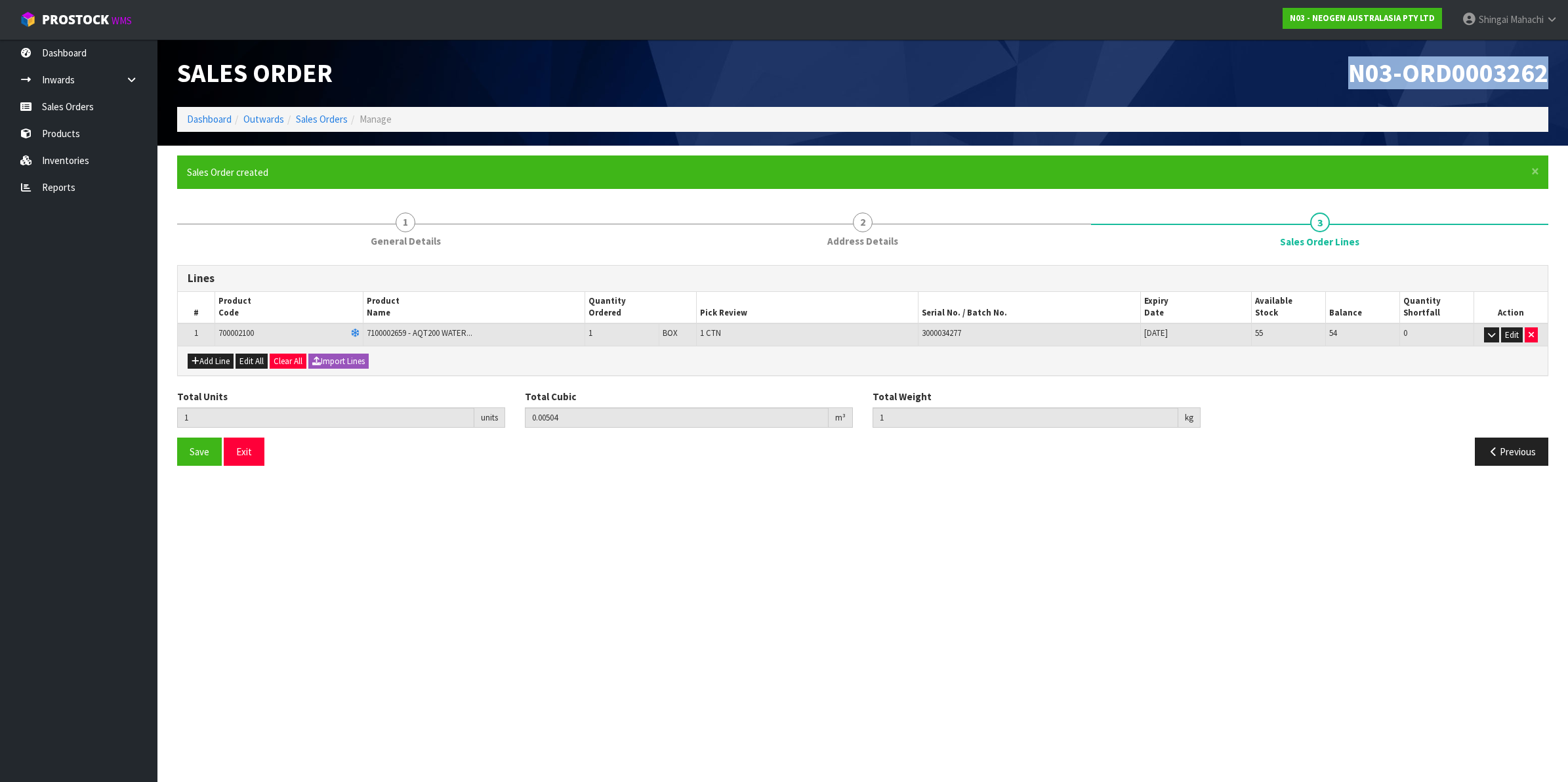
drag, startPoint x: 1343, startPoint y: 67, endPoint x: 1561, endPoint y: 63, distance: 218.0
click at [1561, 63] on header "Sales Order N03-ORD0003262 Dashboard Outwards Sales Orders Manage" at bounding box center [862, 92] width 1410 height 106
copy span "N03-ORD0003262"
click at [315, 122] on link "Sales Orders" at bounding box center [321, 119] width 52 height 13
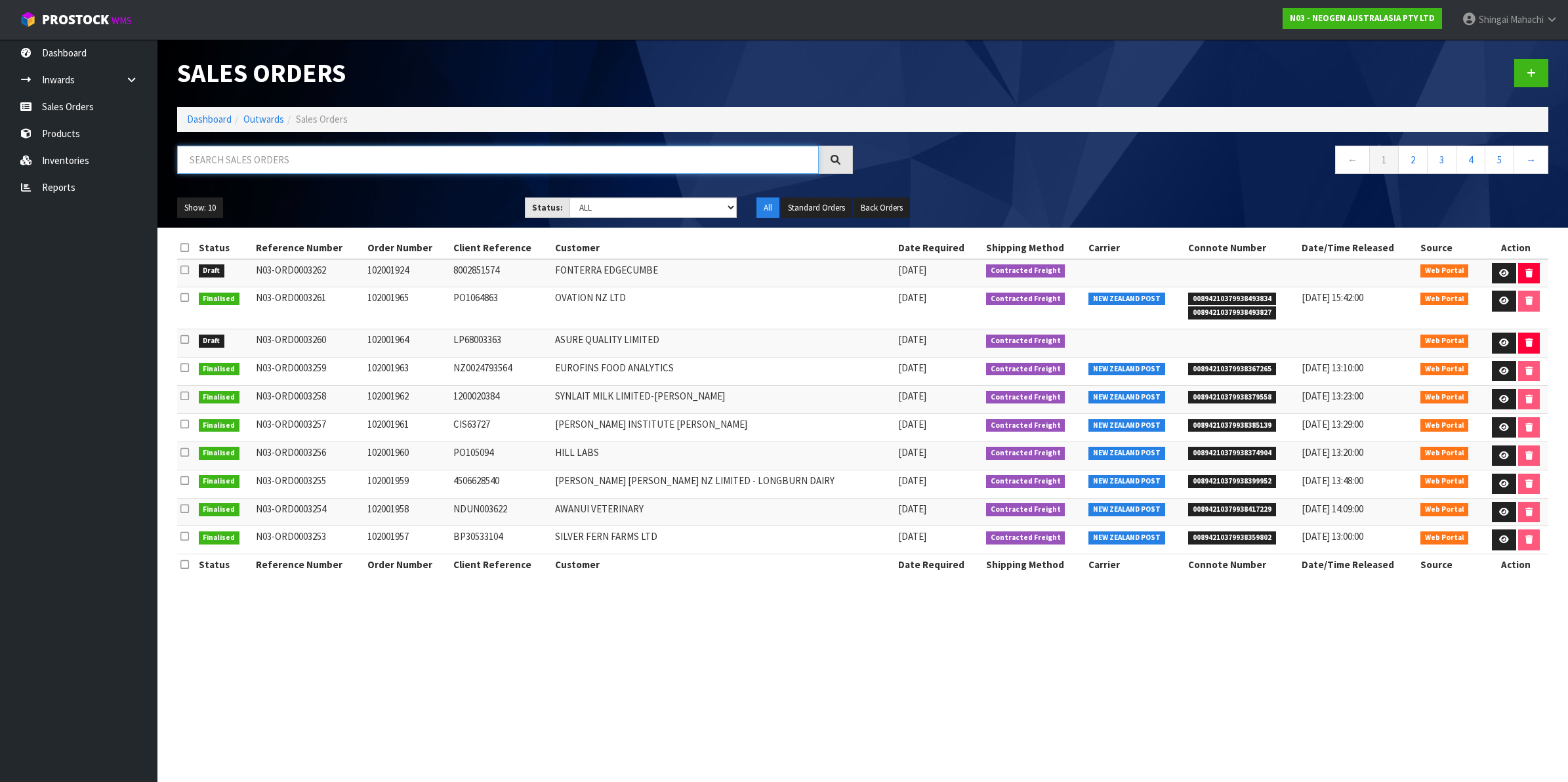
click at [303, 153] on input "text" at bounding box center [498, 159] width 642 height 28
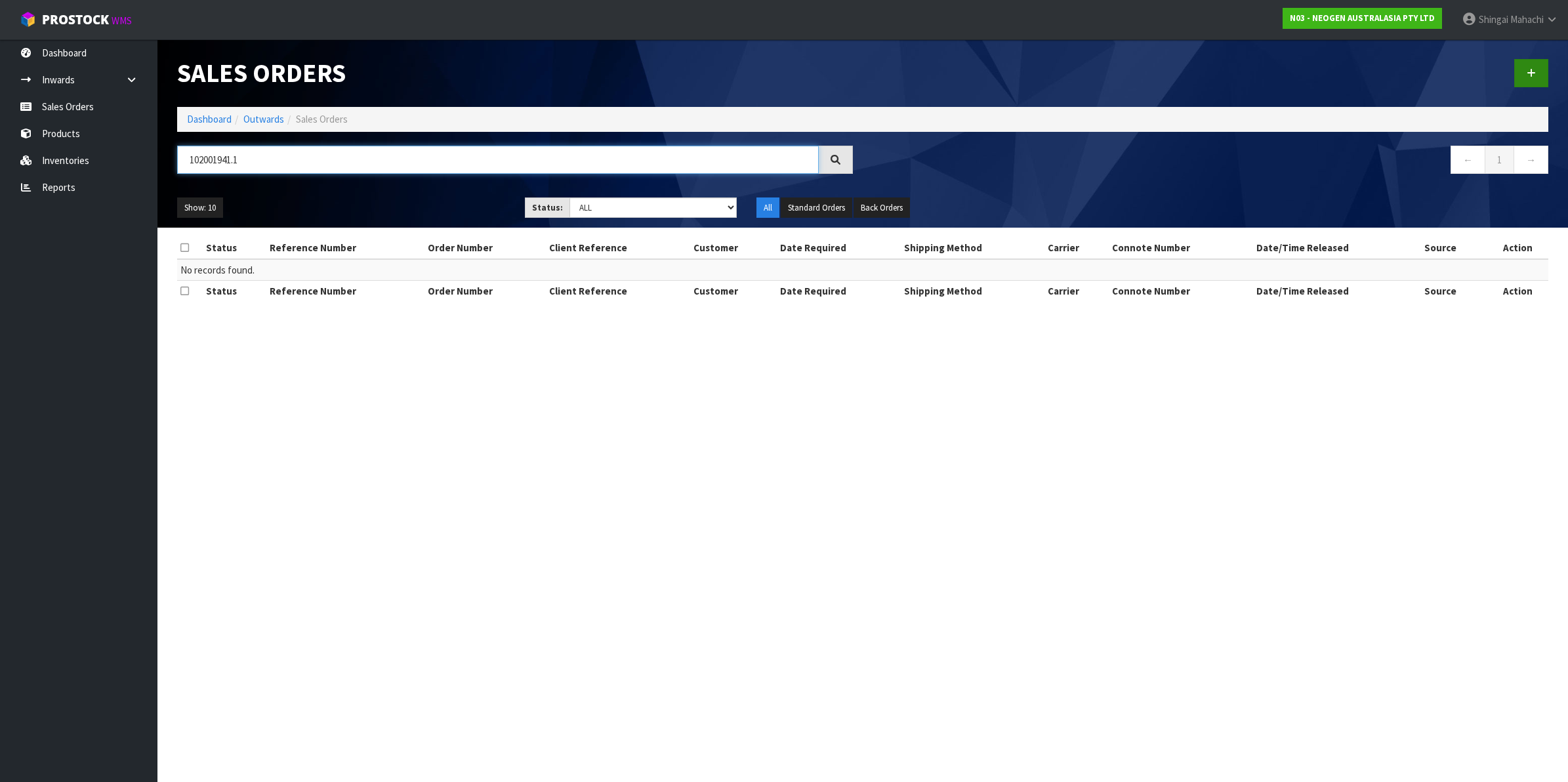
type input "102001941.1"
click at [1532, 72] on icon at bounding box center [1531, 73] width 9 height 10
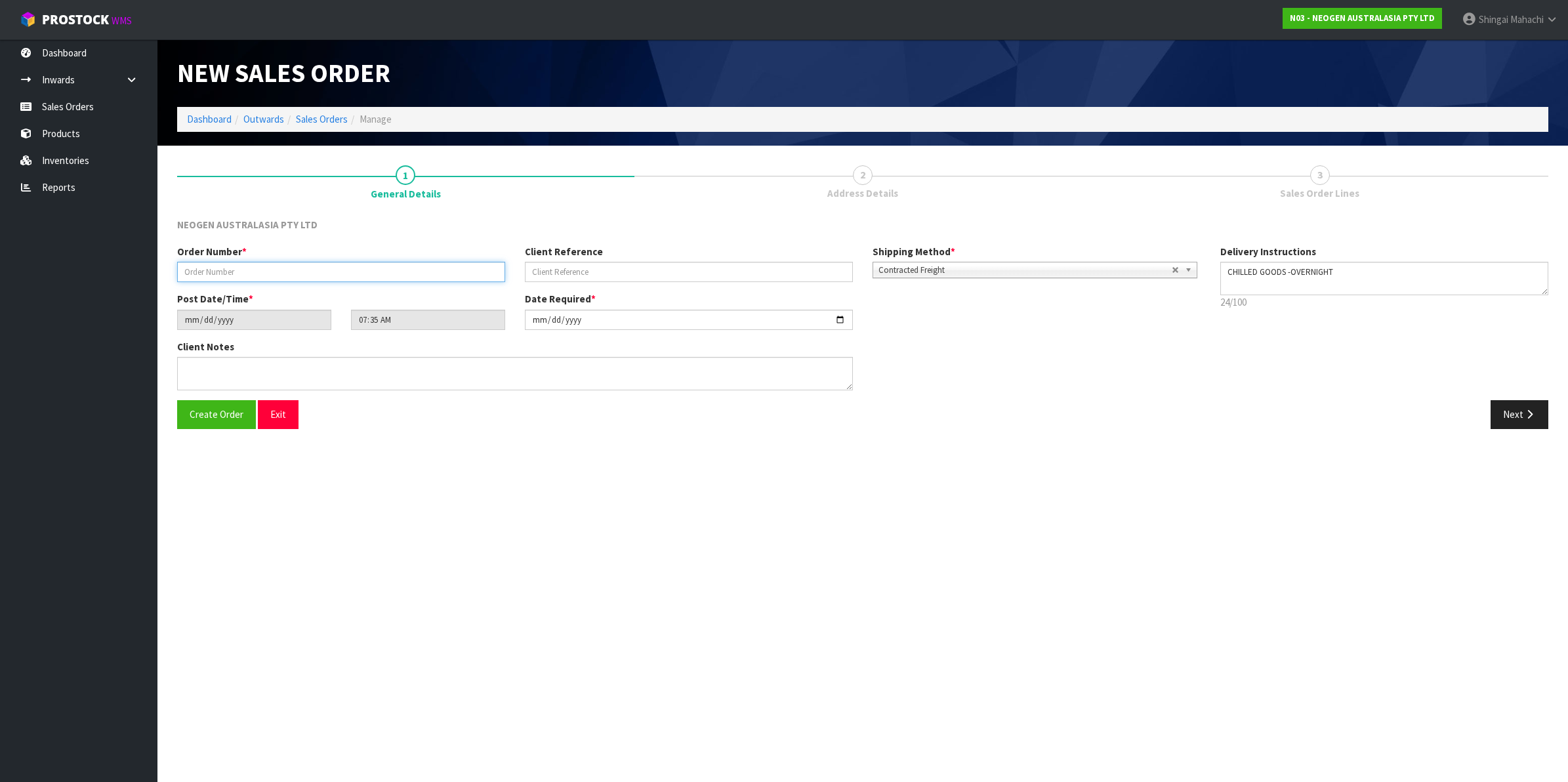
click at [228, 270] on input "text" at bounding box center [340, 272] width 328 height 20
type input "102001941.1"
click at [557, 270] on input "text" at bounding box center [688, 272] width 328 height 20
paste input "8002853176"
type input "8002853176"
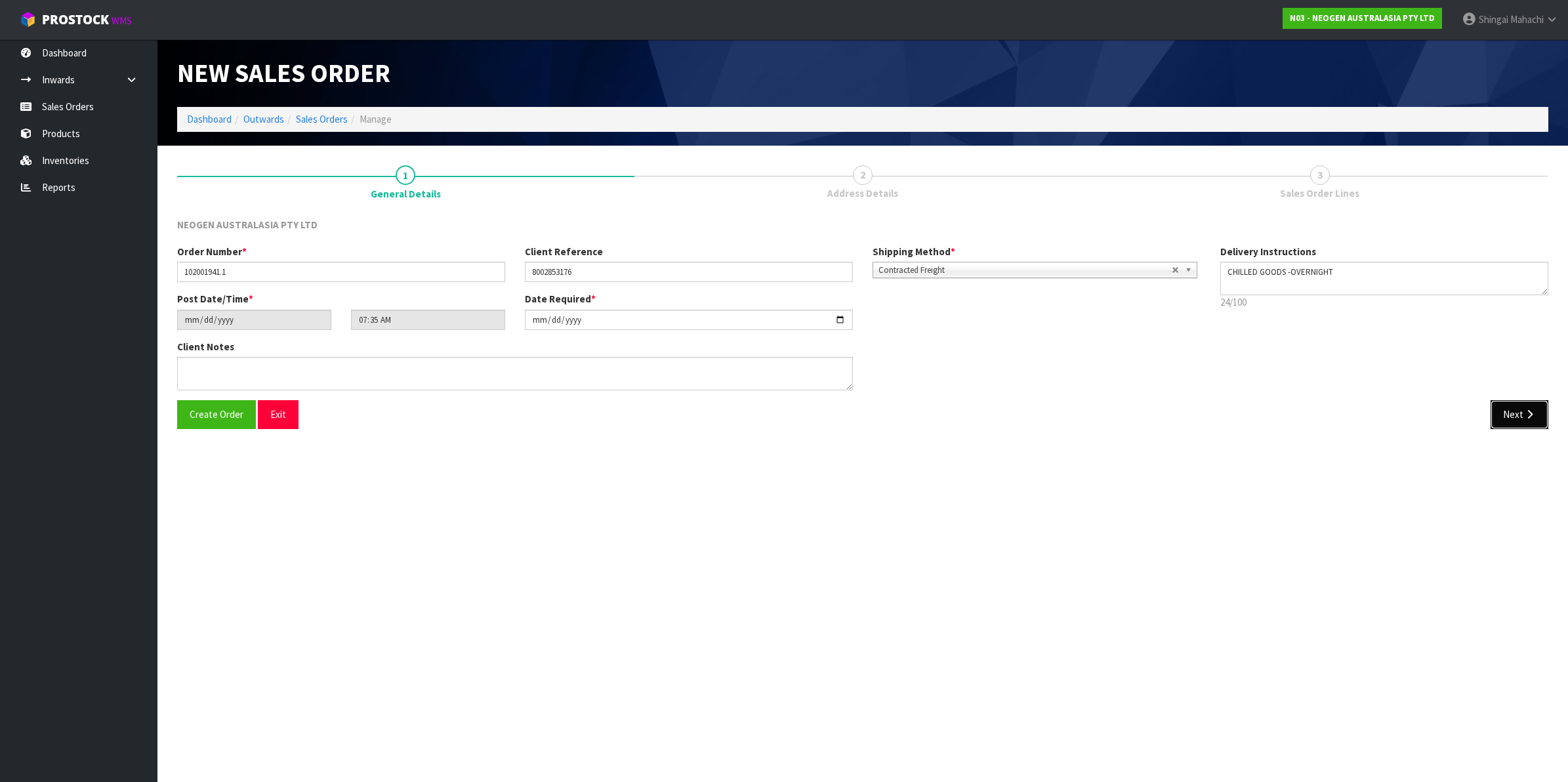
drag, startPoint x: 1519, startPoint y: 412, endPoint x: 1448, endPoint y: 411, distance: 71.0
click at [1519, 412] on button "Next" at bounding box center [1519, 414] width 58 height 28
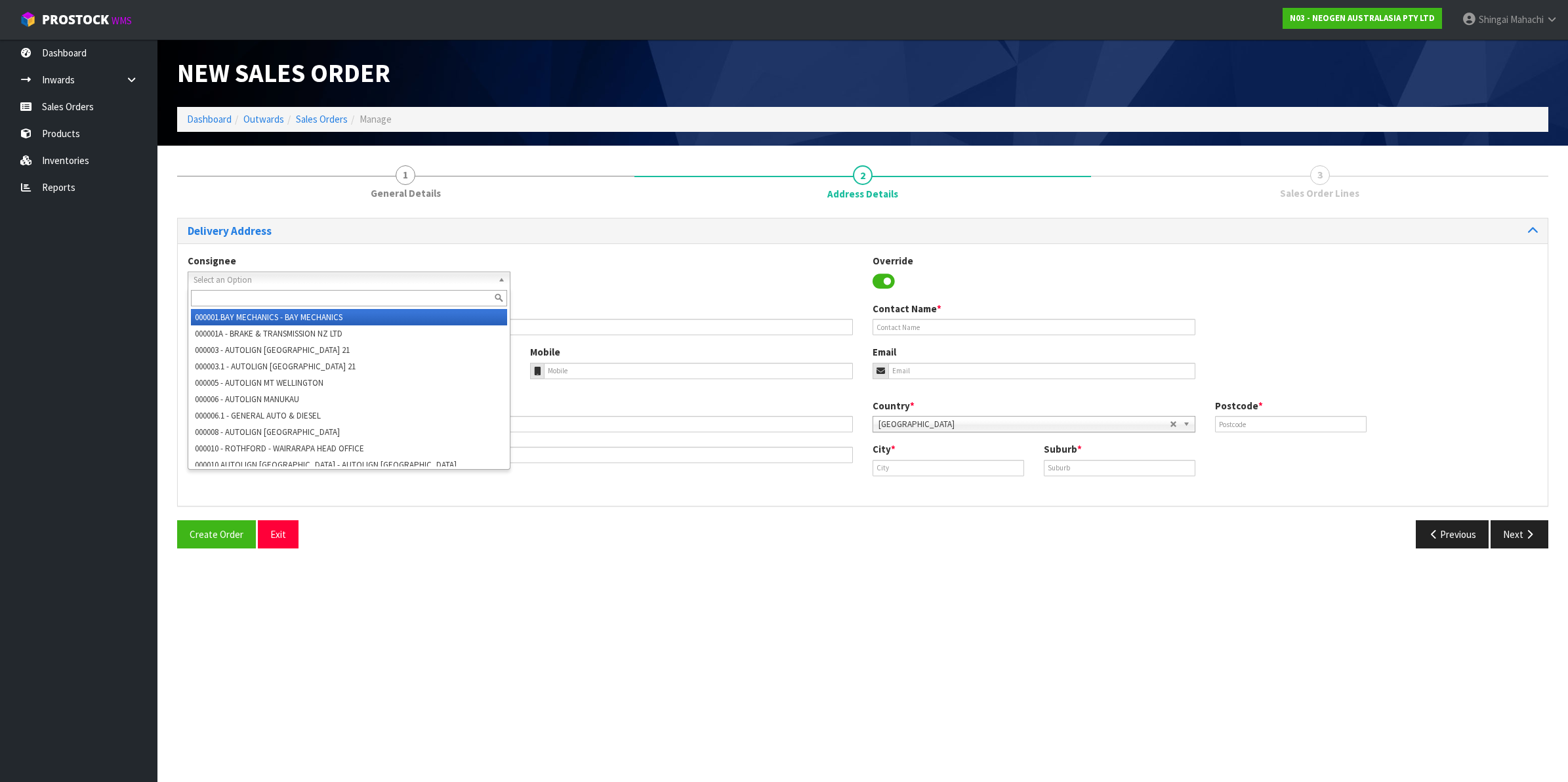
click at [244, 277] on span "Select an Option" at bounding box center [342, 280] width 299 height 15
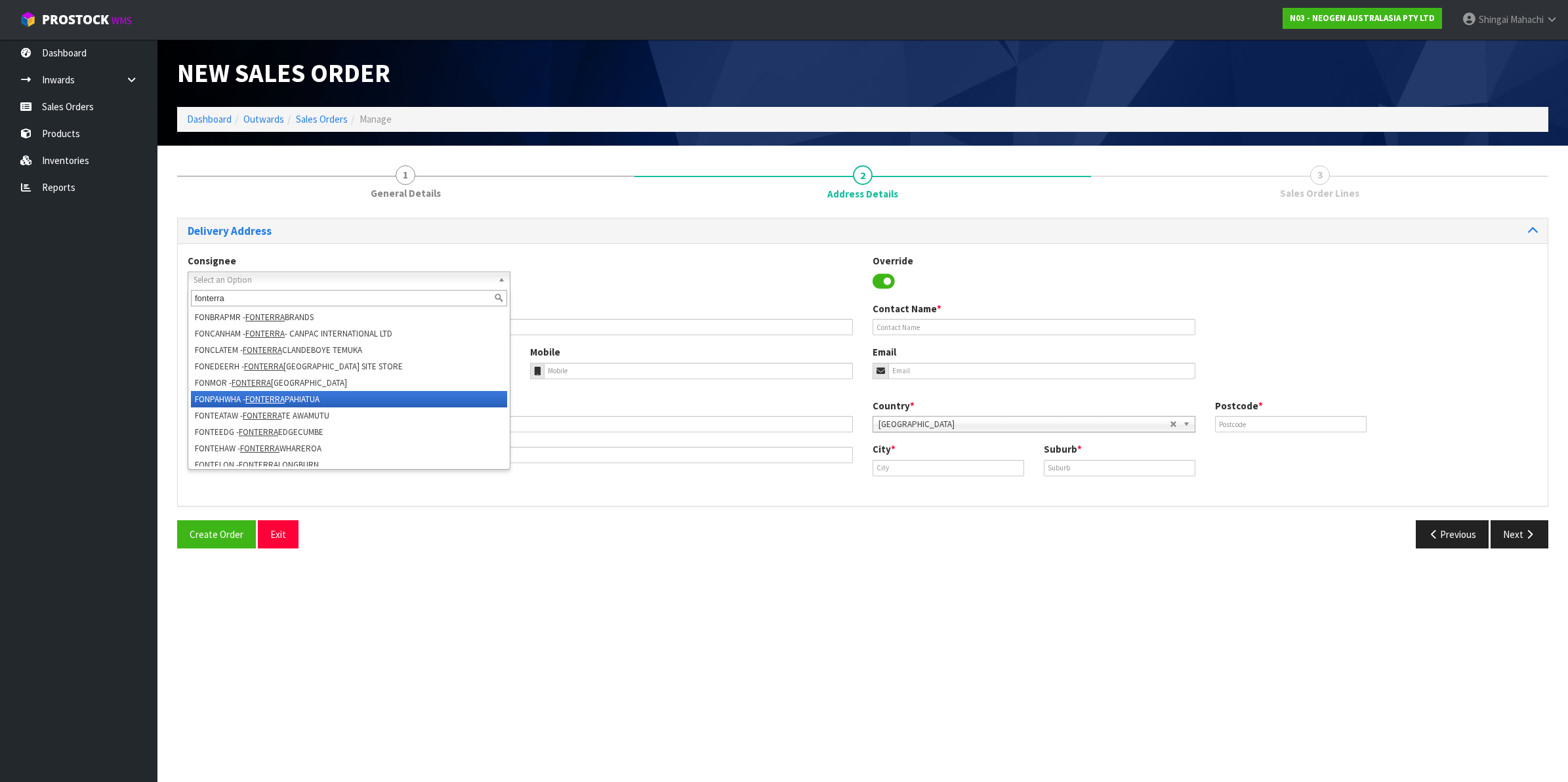
type input "fonterra"
click at [291, 401] on li "FONPAHWHA - FONTERRA PAHIATUA" at bounding box center [349, 400] width 316 height 16
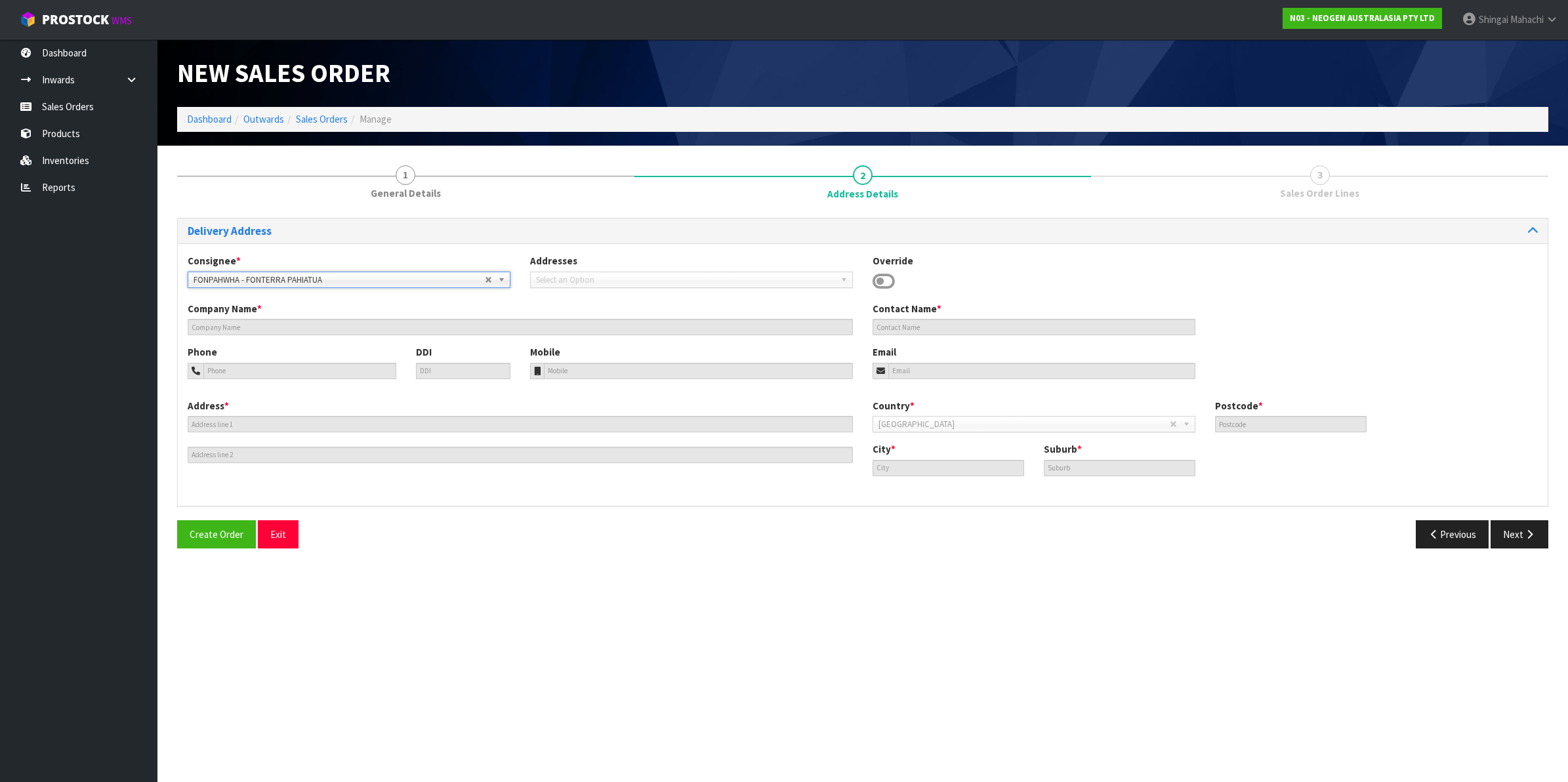
type input "FONTERRA PAHIATUA"
type input "118 PAHIATUA-MANGAHAO ROAD"
type input "4910"
type input "Manawatū-Whanganui"
type input "PAHIATUA"
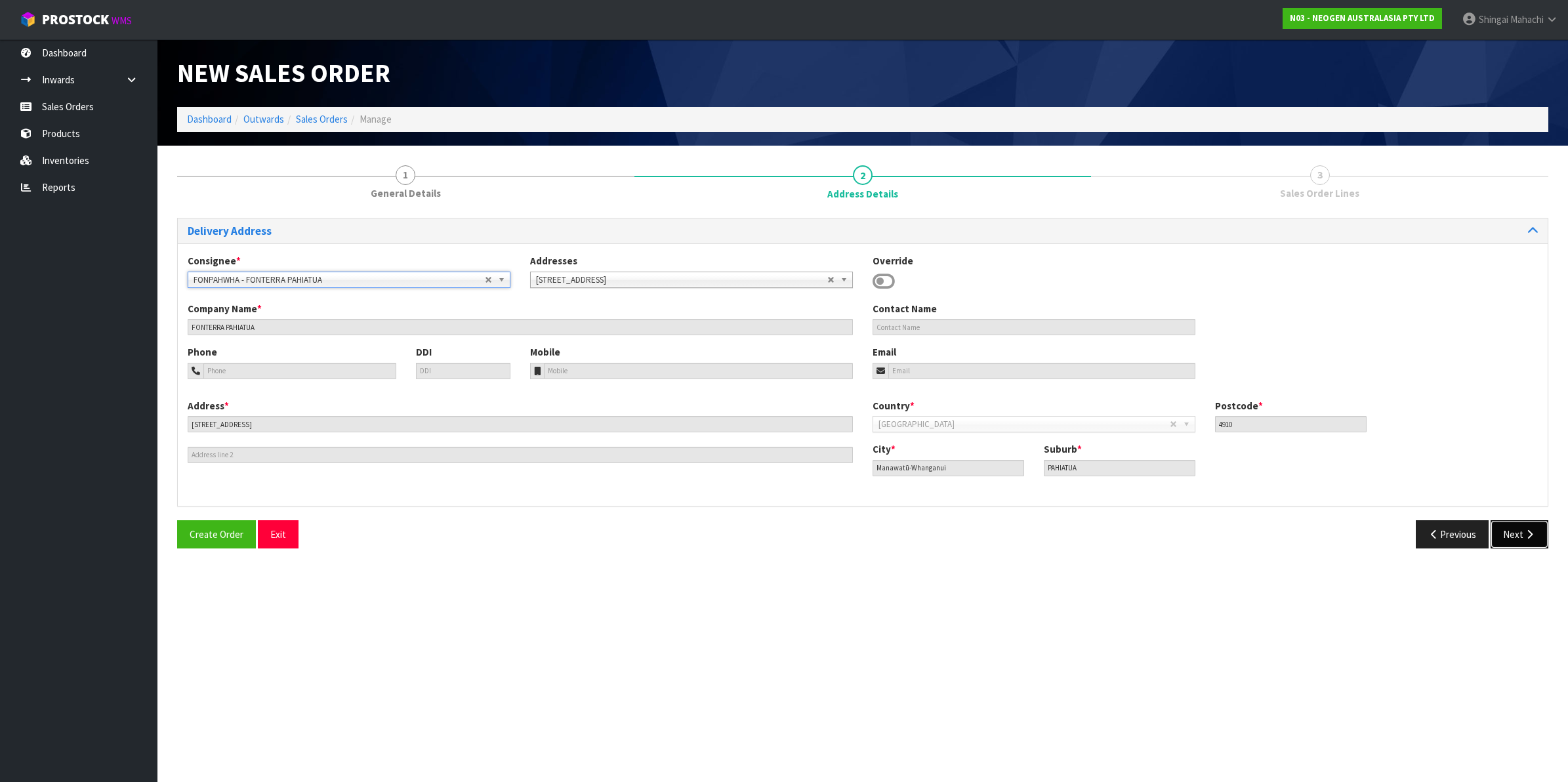
click at [1515, 533] on button "Next" at bounding box center [1519, 534] width 58 height 28
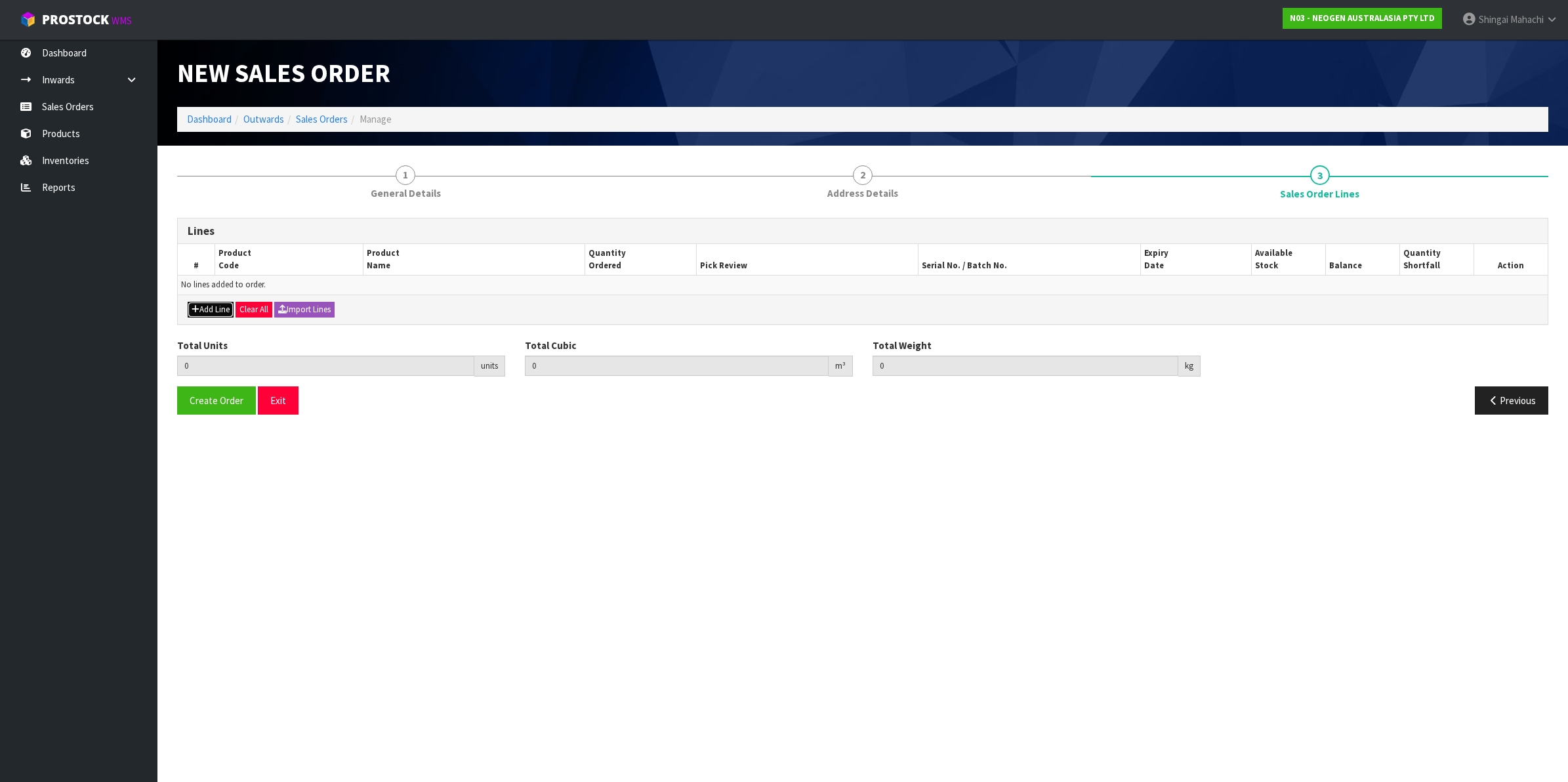
click at [221, 311] on button "Add Line" at bounding box center [211, 309] width 46 height 15
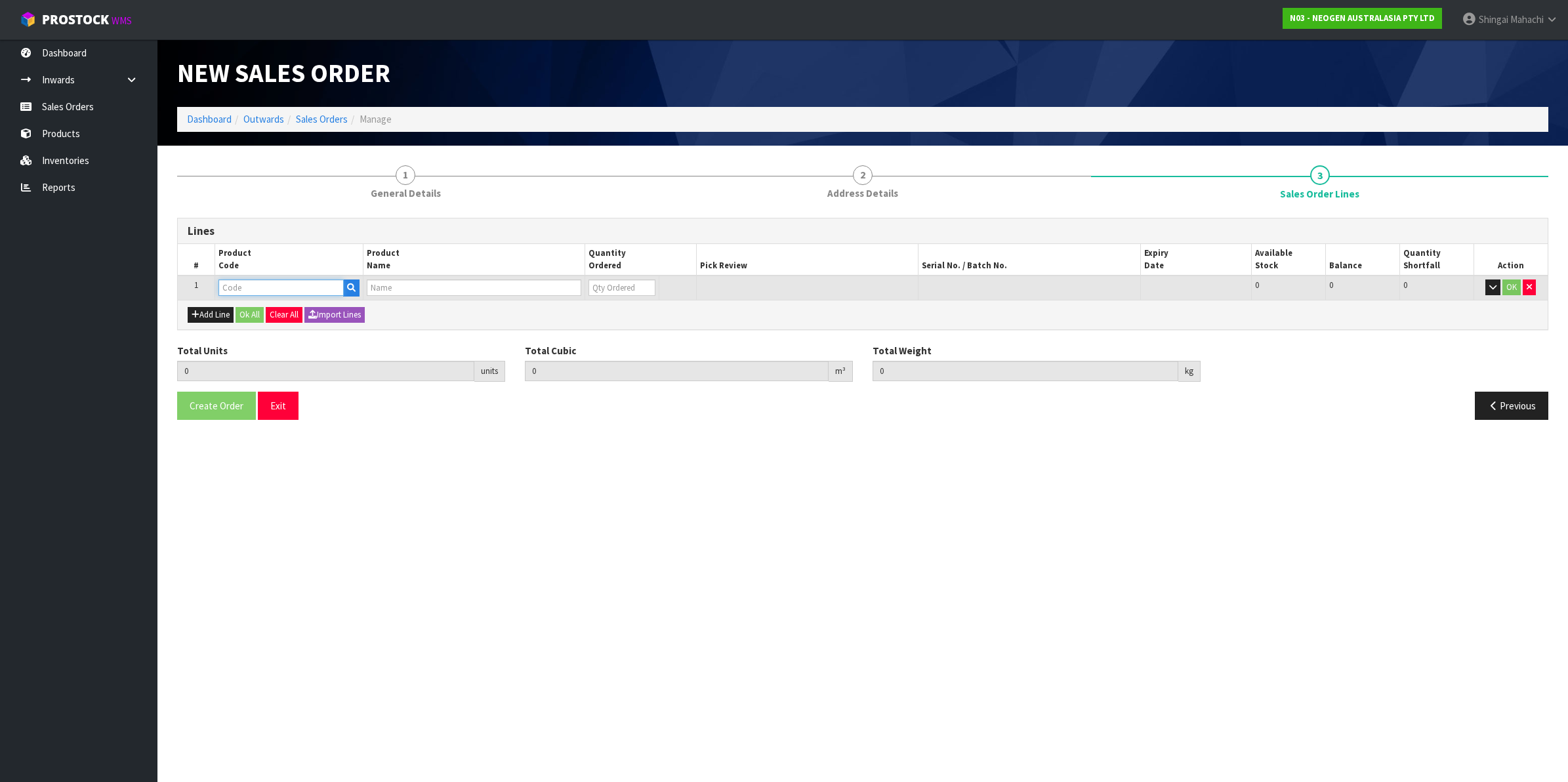
click at [243, 290] on input "text" at bounding box center [281, 288] width 125 height 16
type input "700002100"
type input "0.000000"
type input "0.000"
type input "7100002659 - AQT200 WATER - TOTAL ATP TEST, 100/CS"
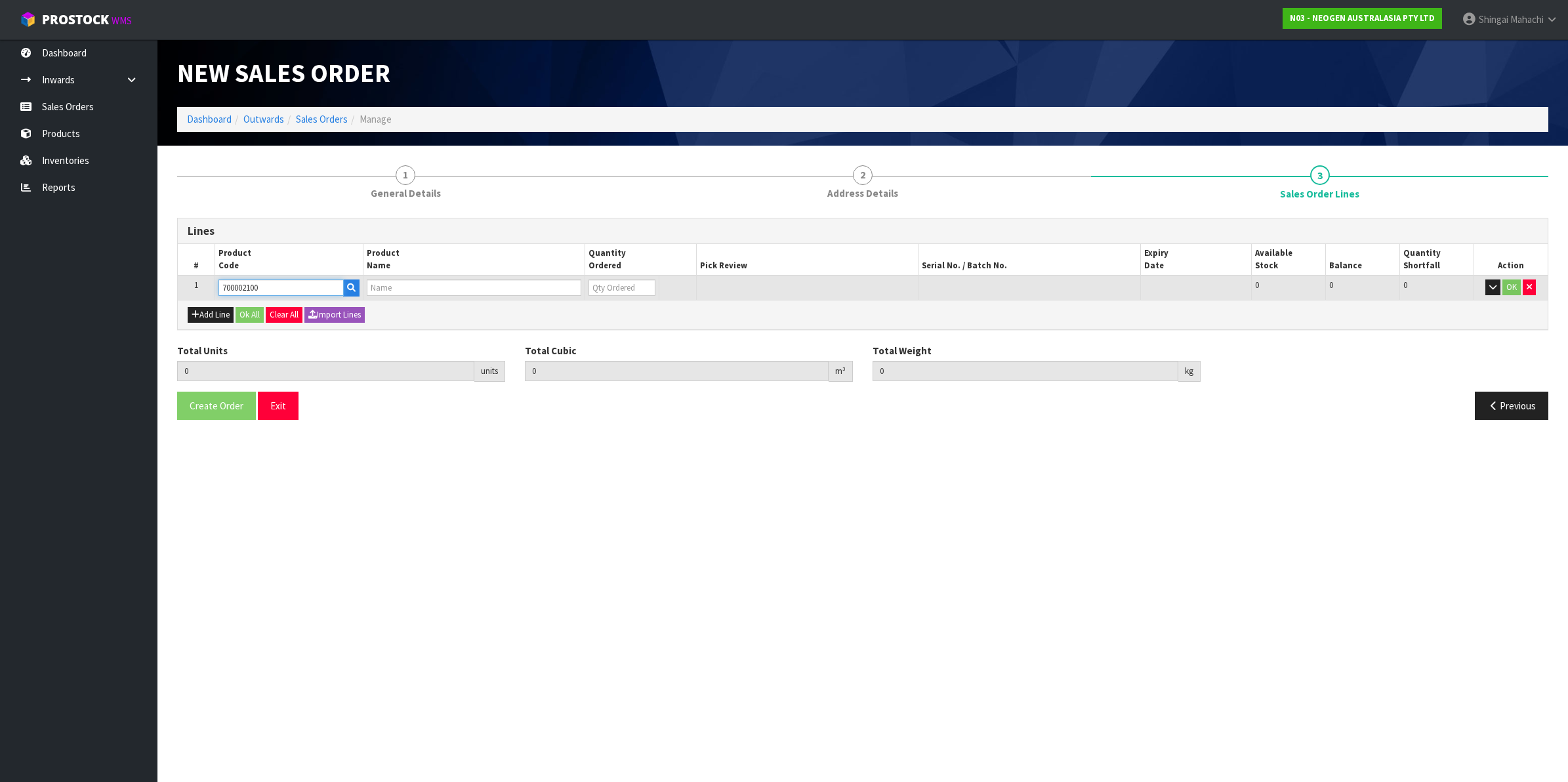
type input "0"
type input "700002100"
click at [548, 290] on tr "1 700002100 7100002659 - AQT200 WATER - TOTAL ATP TEST, 100/CS 0 BOX 55 55 0 OK" at bounding box center [863, 287] width 1369 height 25
type input "1"
type input "0.00504"
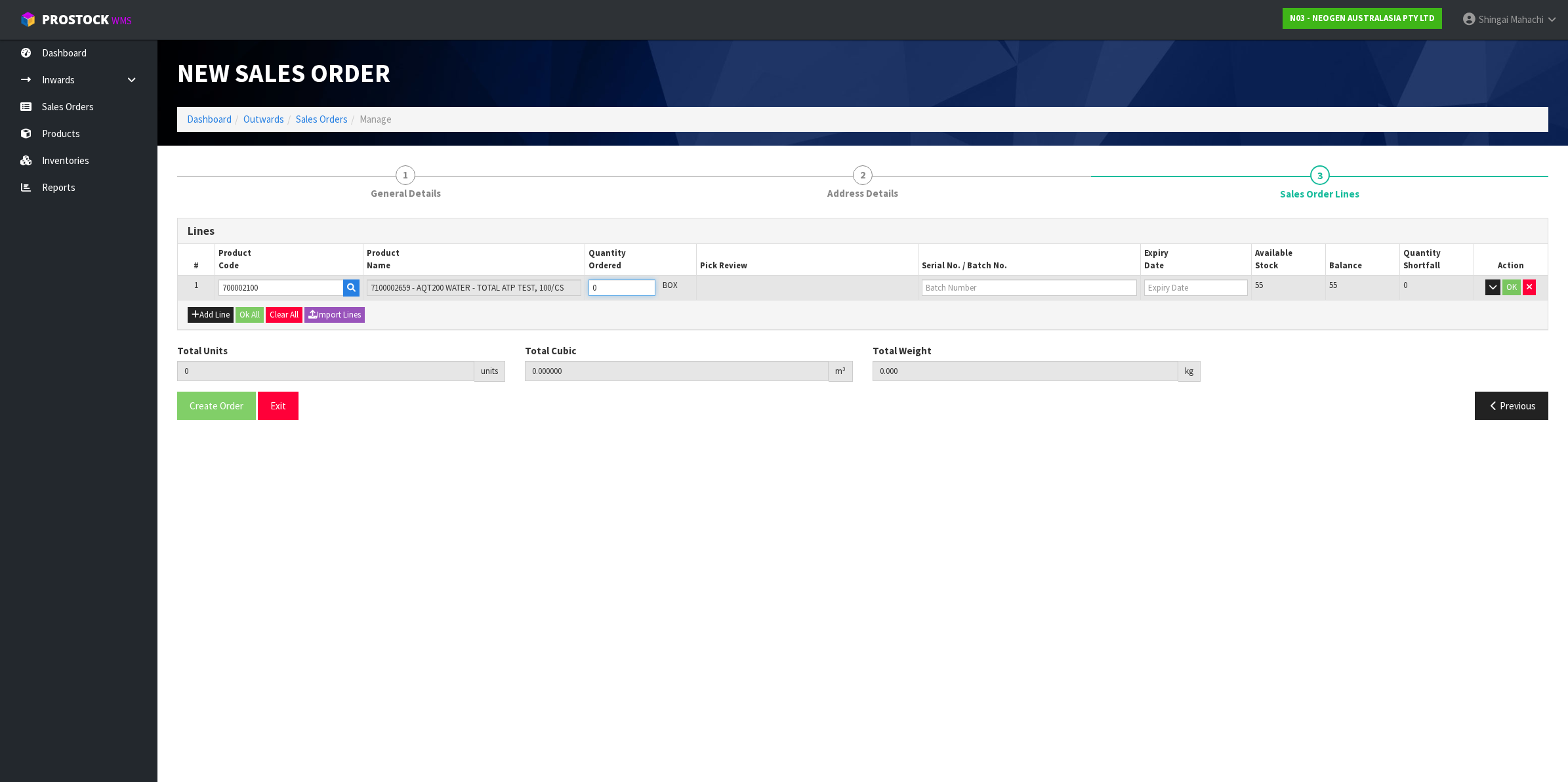
type input "1"
click at [945, 282] on input "text" at bounding box center [1029, 288] width 215 height 16
click at [946, 311] on link "3000034277" at bounding box center [974, 310] width 104 height 18
type input "3000034277"
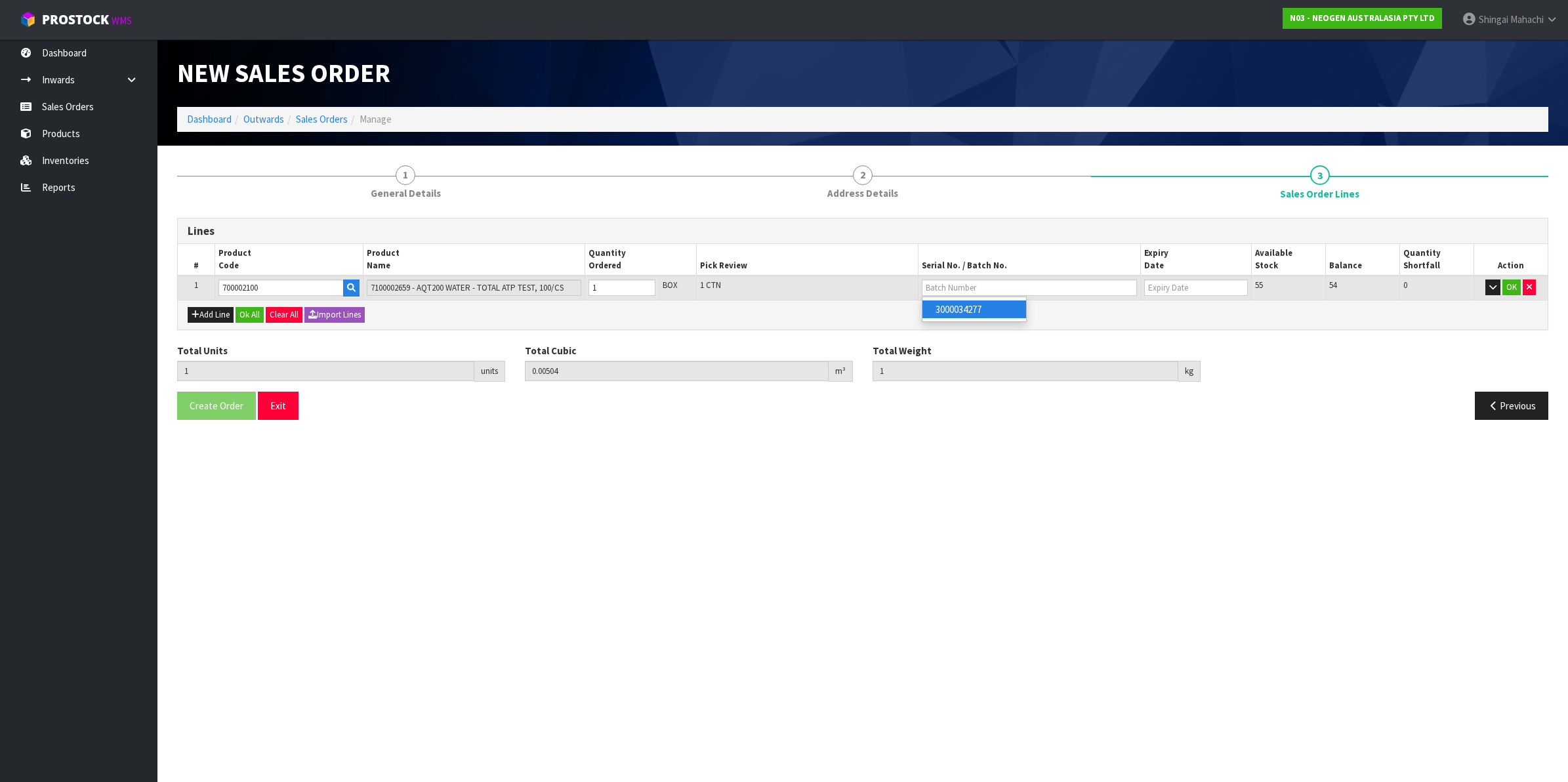
type input "09/06/2026"
click at [1510, 294] on button "OK" at bounding box center [1511, 287] width 18 height 15
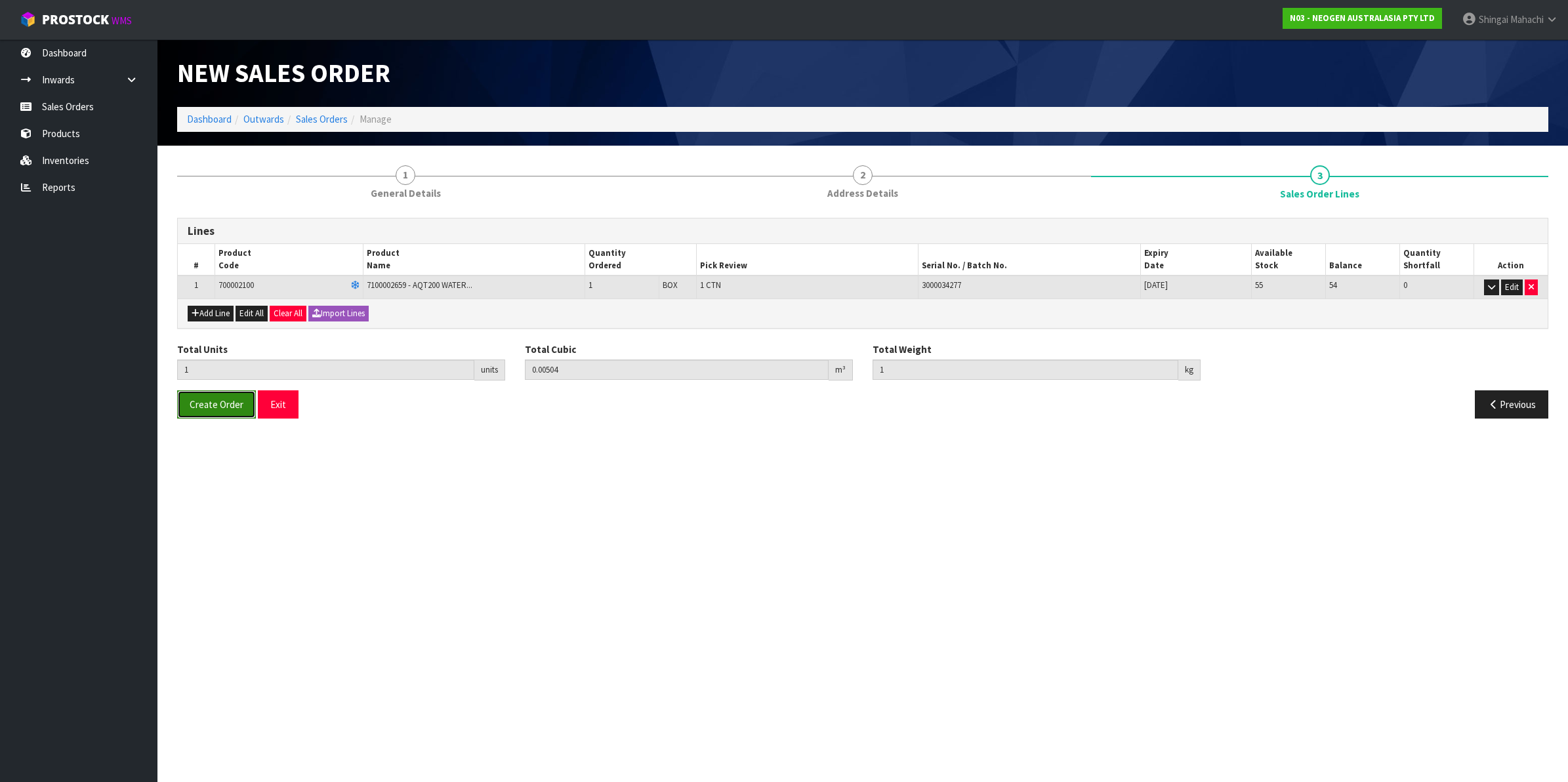
click at [224, 411] on span "Create Order" at bounding box center [216, 404] width 54 height 13
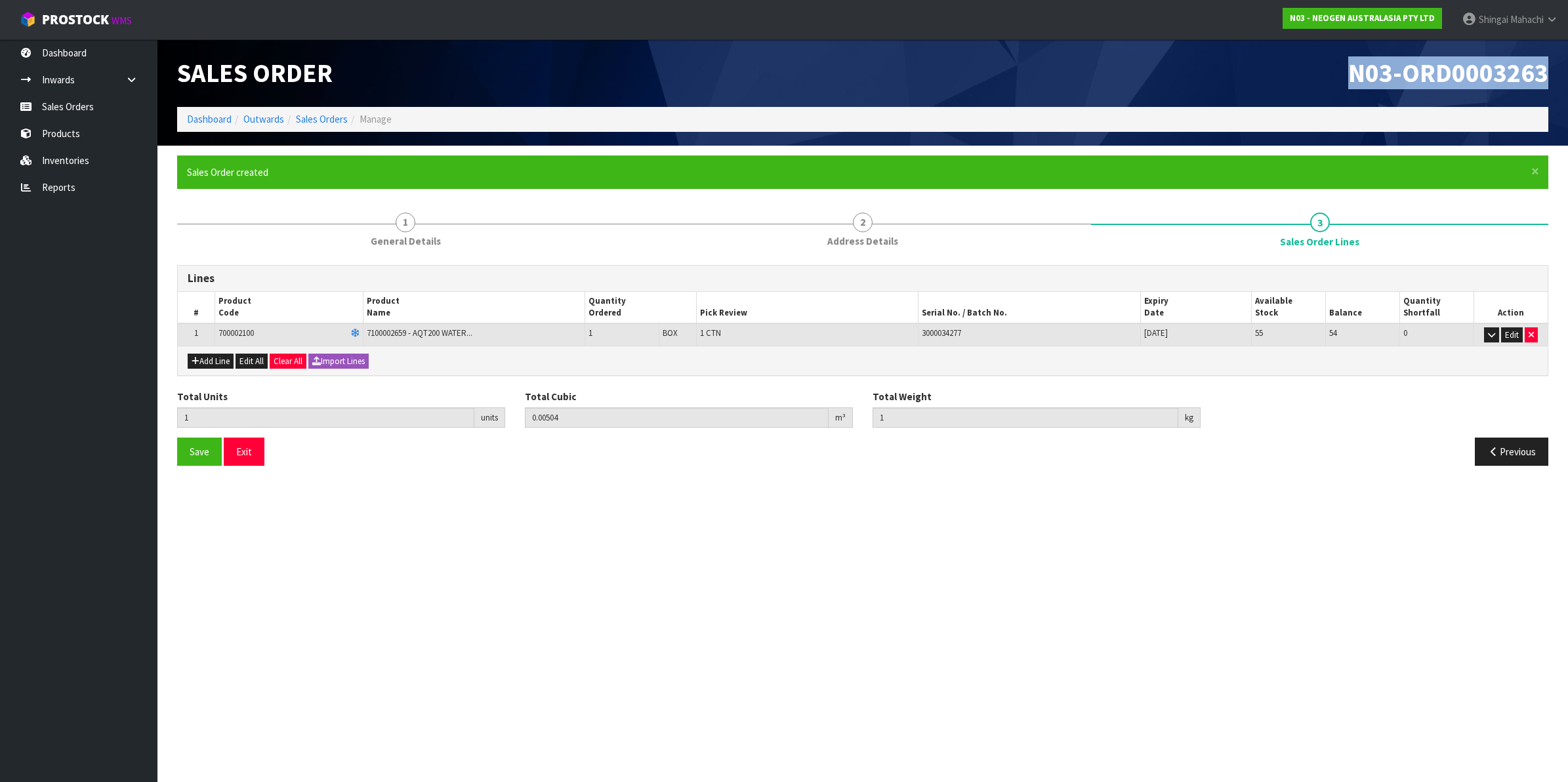
drag, startPoint x: 1349, startPoint y: 73, endPoint x: 1546, endPoint y: 64, distance: 197.2
click at [1546, 64] on span "N03-ORD0003263" at bounding box center [1448, 73] width 200 height 33
copy span "N03-ORD0003263"
click at [318, 122] on link "Sales Orders" at bounding box center [321, 119] width 52 height 13
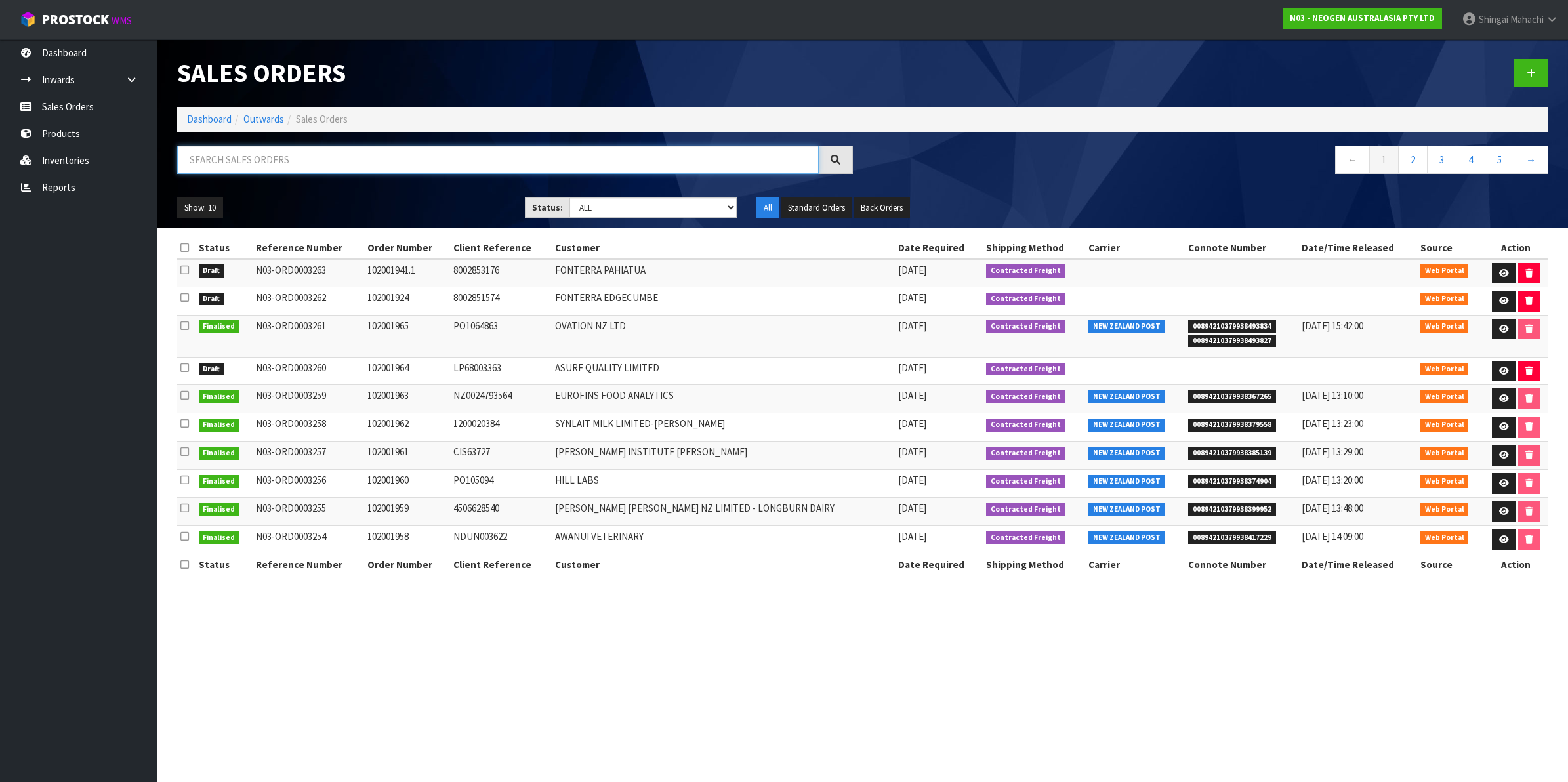
click at [263, 162] on input "text" at bounding box center [498, 159] width 642 height 28
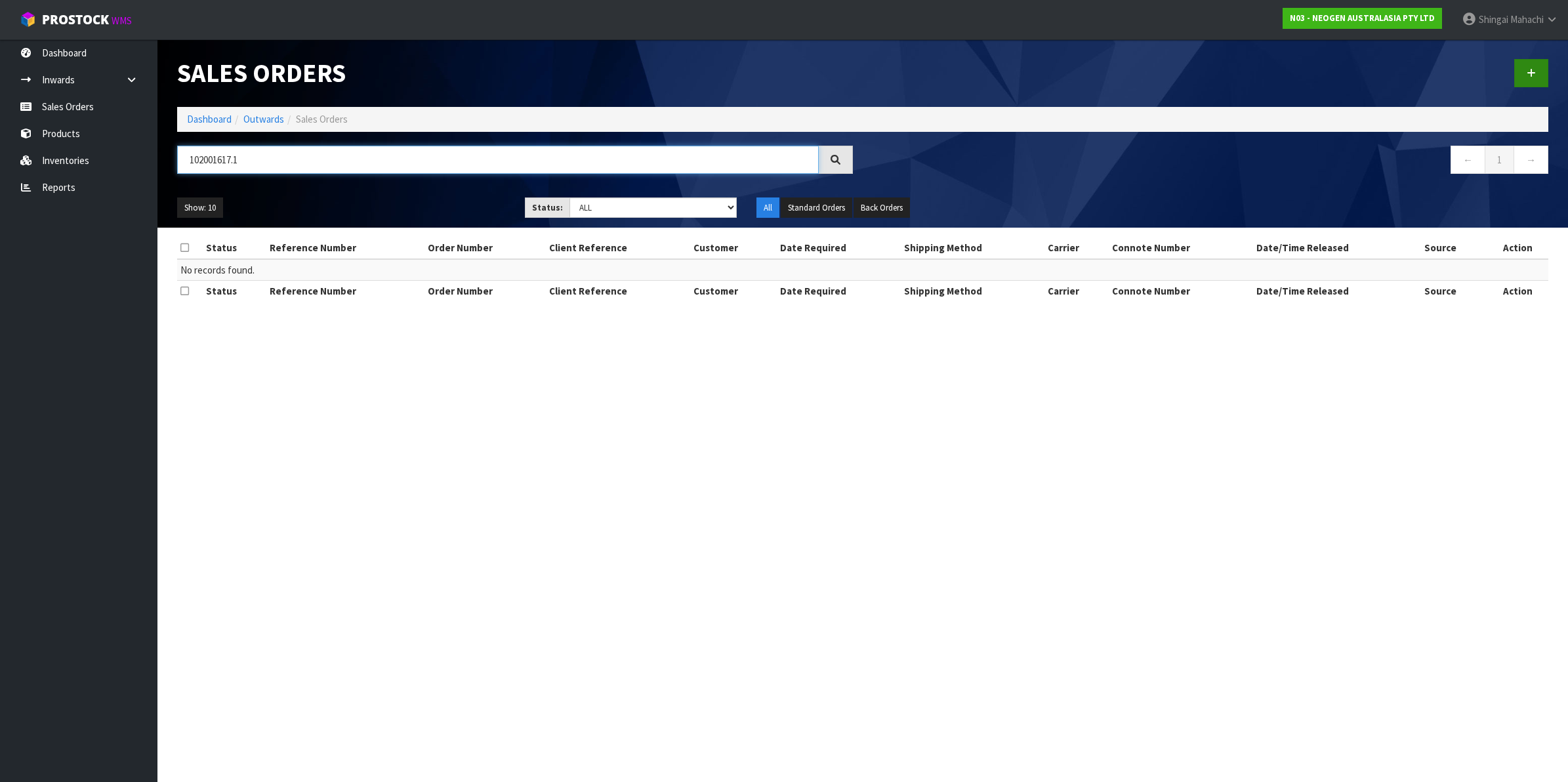
type input "102001617.1"
click at [1533, 70] on icon at bounding box center [1531, 73] width 9 height 10
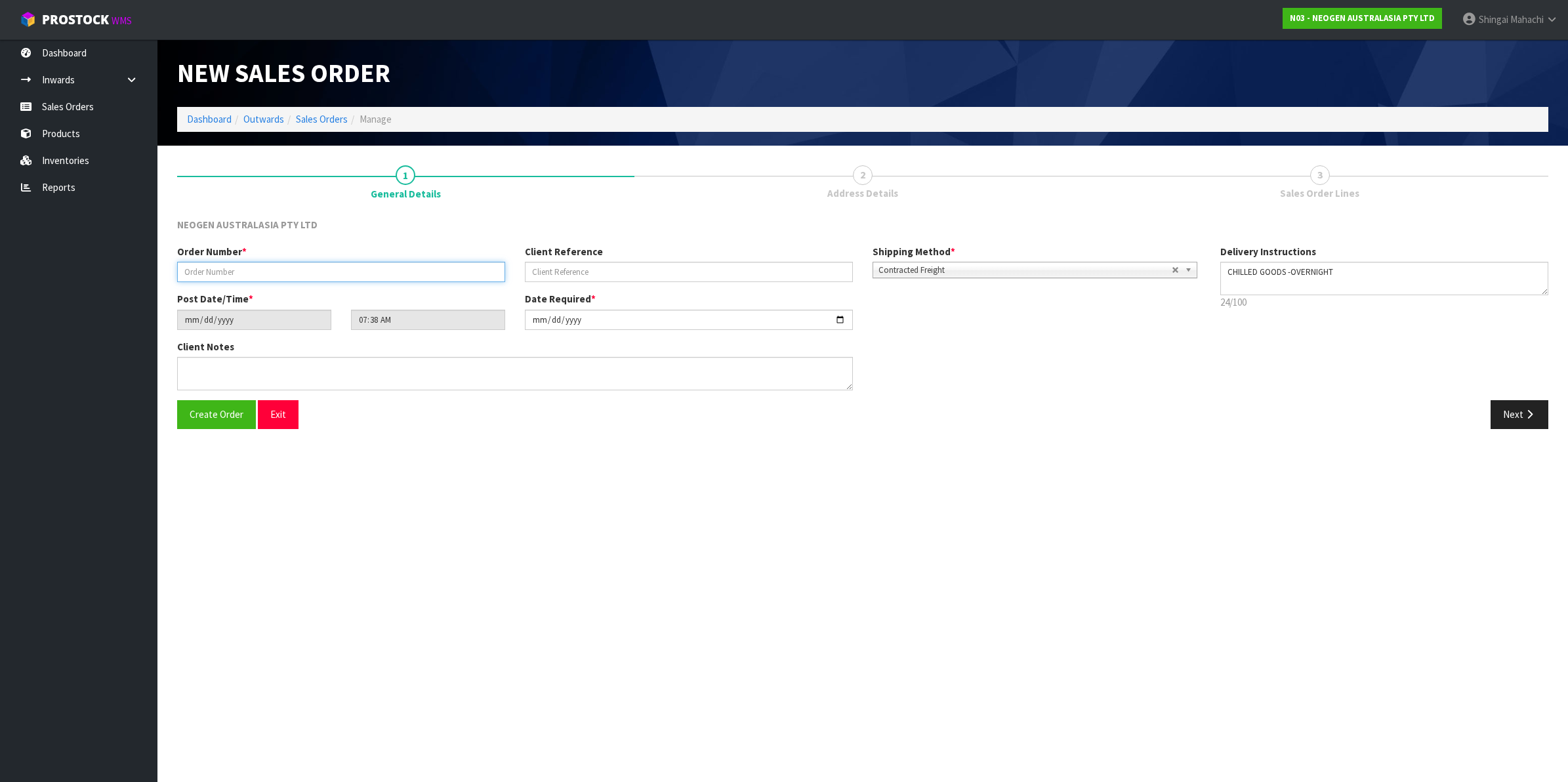
click at [219, 270] on input "text" at bounding box center [340, 272] width 328 height 20
type input "102001617.1"
click at [563, 269] on input "text" at bounding box center [688, 272] width 328 height 20
paste input "LP07015120"
type input "LP07015120"
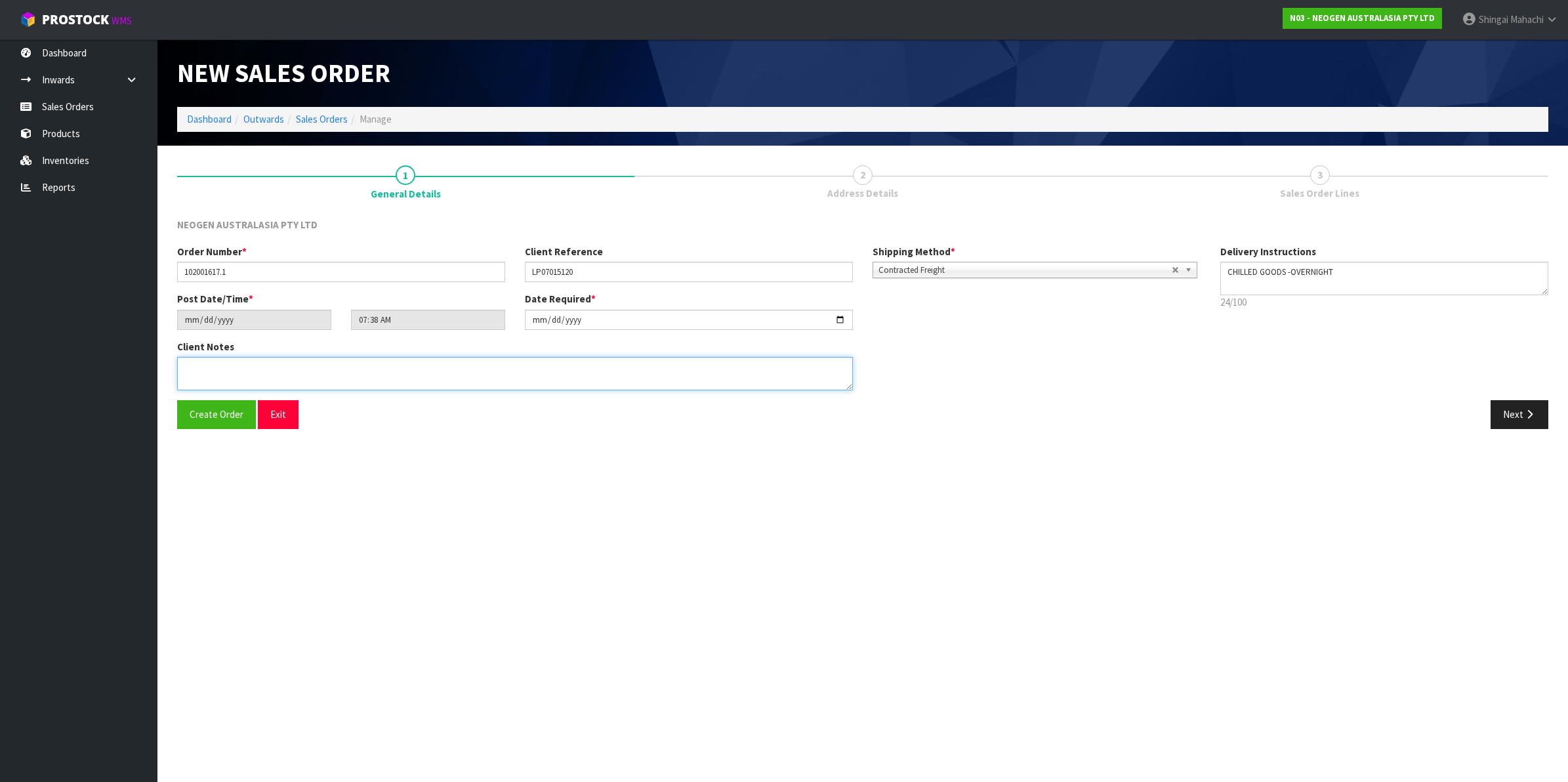
click at [200, 360] on textarea at bounding box center [515, 373] width 676 height 34
type textarea "ATTN: PURCHASING"
click at [1526, 411] on icon "button" at bounding box center [1529, 414] width 13 height 10
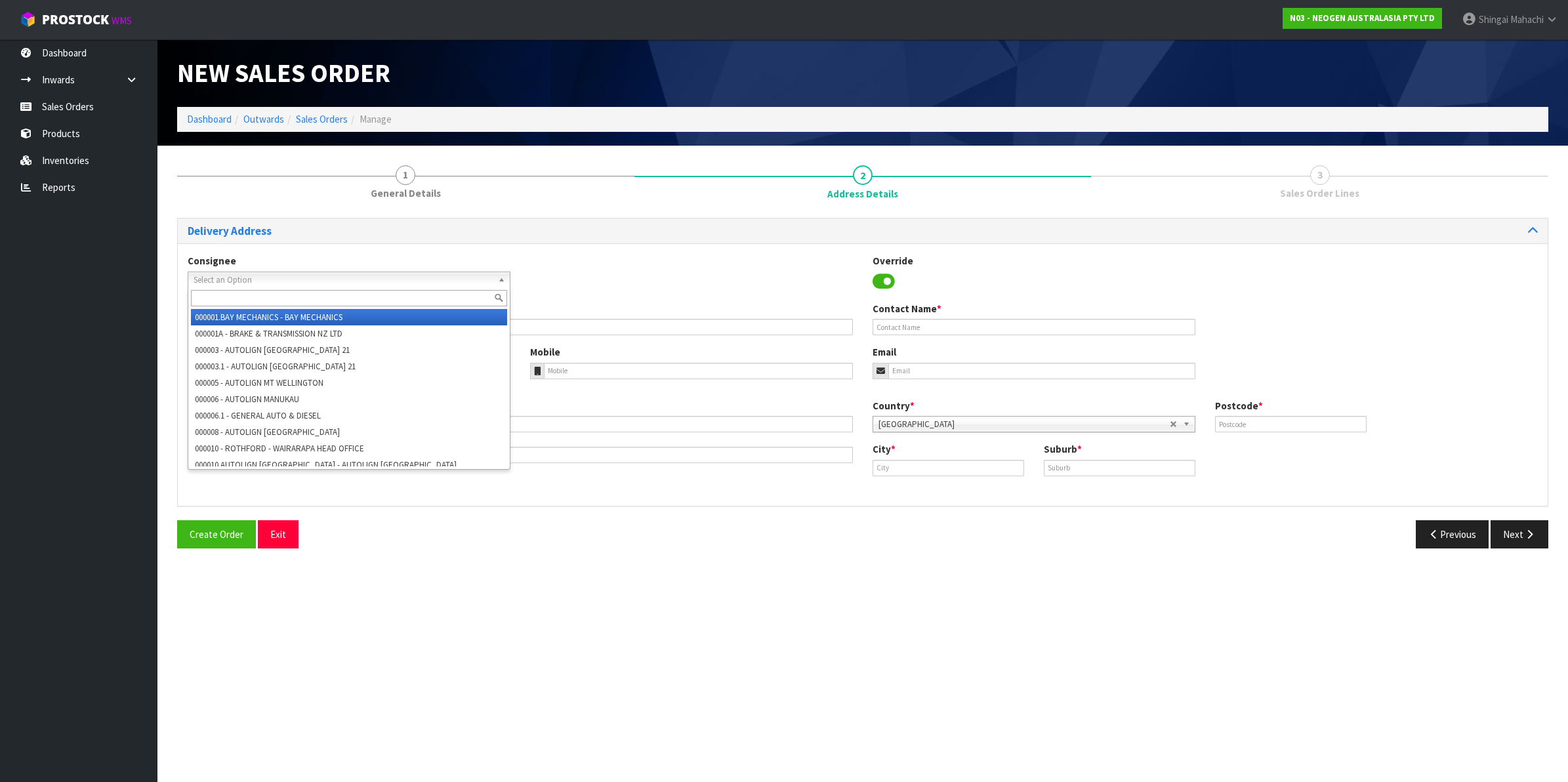
click at [250, 277] on span "Select an Option" at bounding box center [342, 280] width 299 height 15
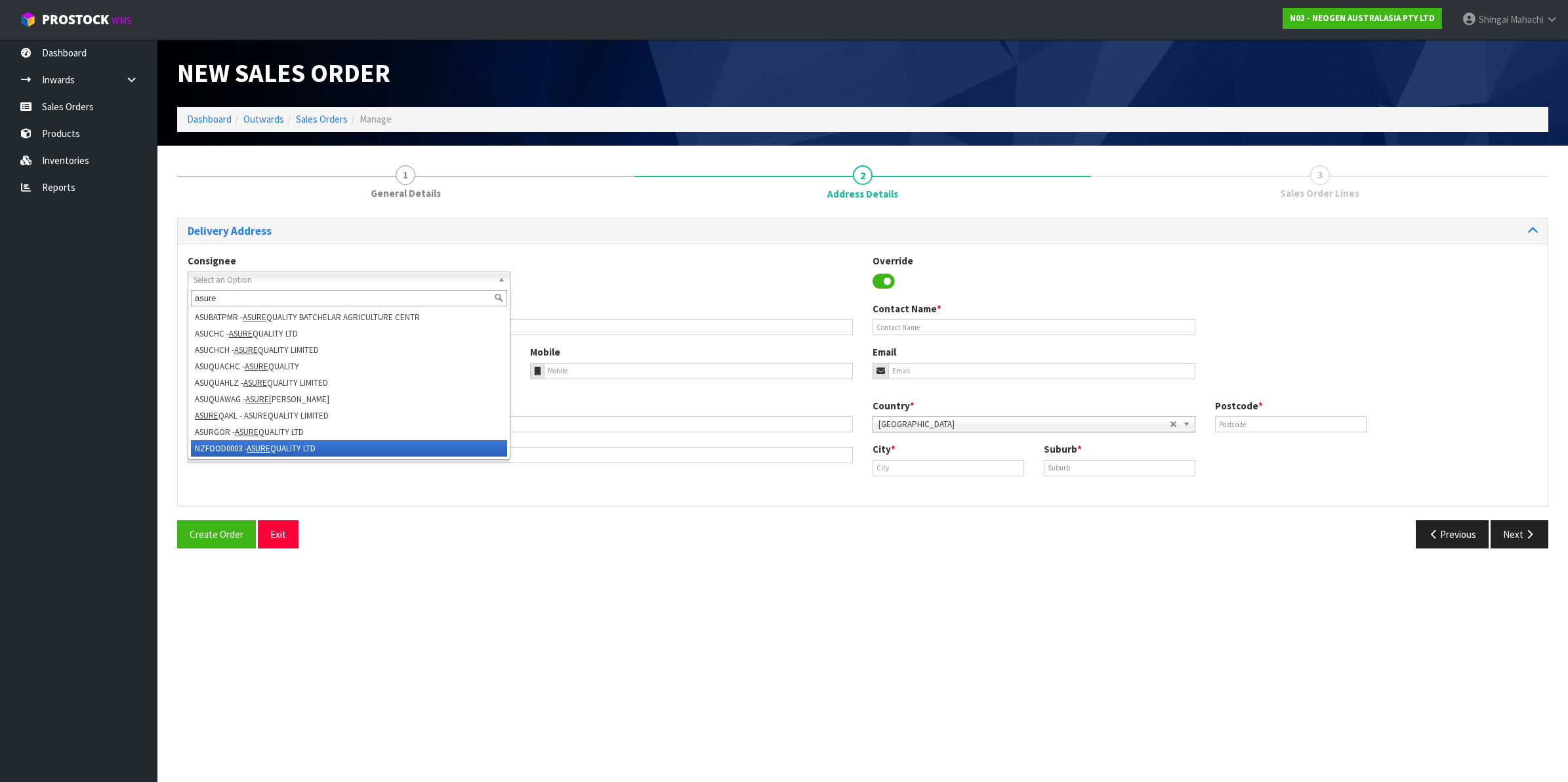
type input "asure"
click at [231, 453] on li "NZFOOD0003 - ASURE QUALITY LTD" at bounding box center [349, 449] width 316 height 16
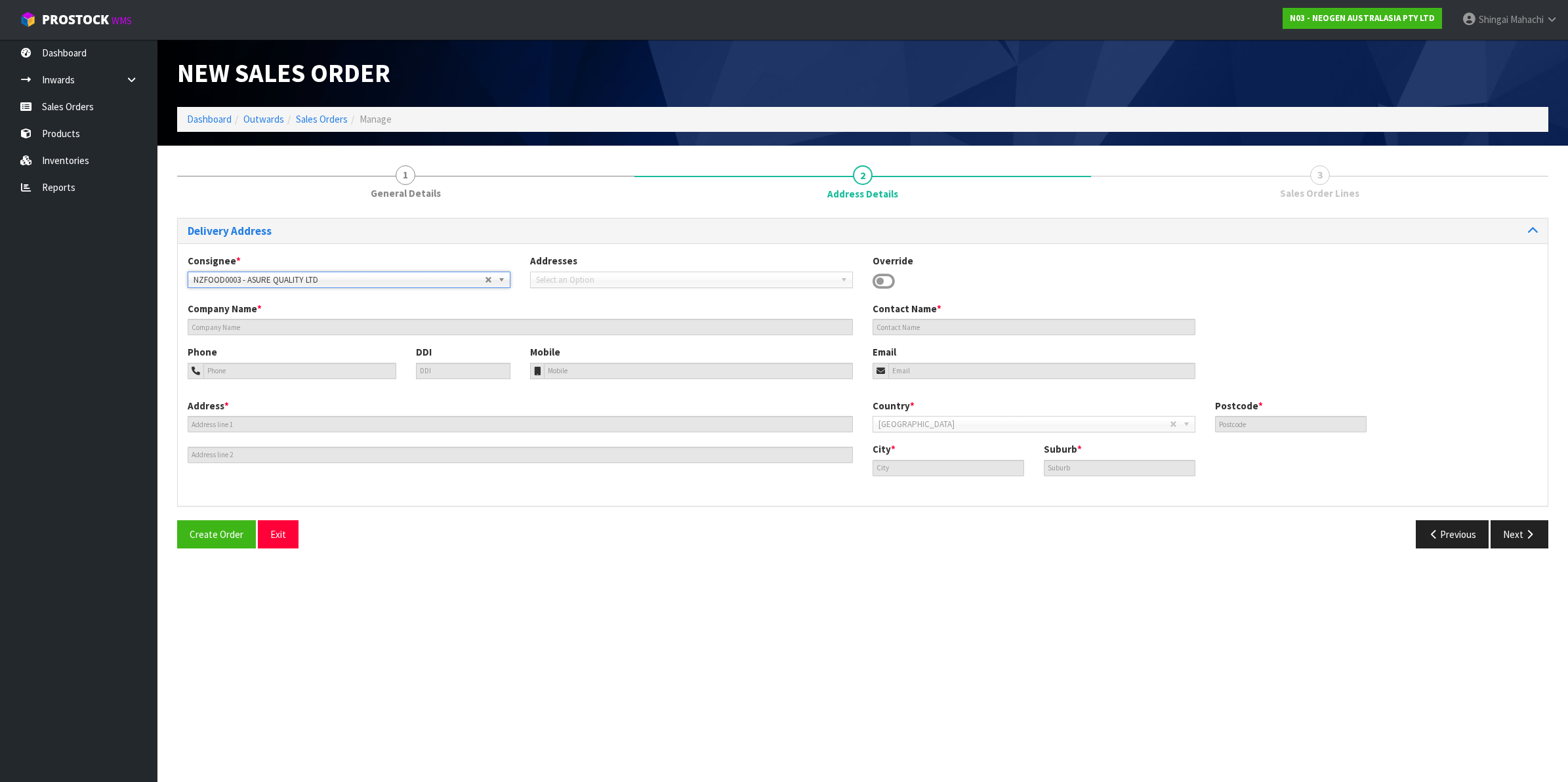
type input "ASURE QUALITY LTD"
type input "131 BOUNDARY ROAD"
type input "0600"
type input "Auckland"
type input "BLOCKHOUSE BAY"
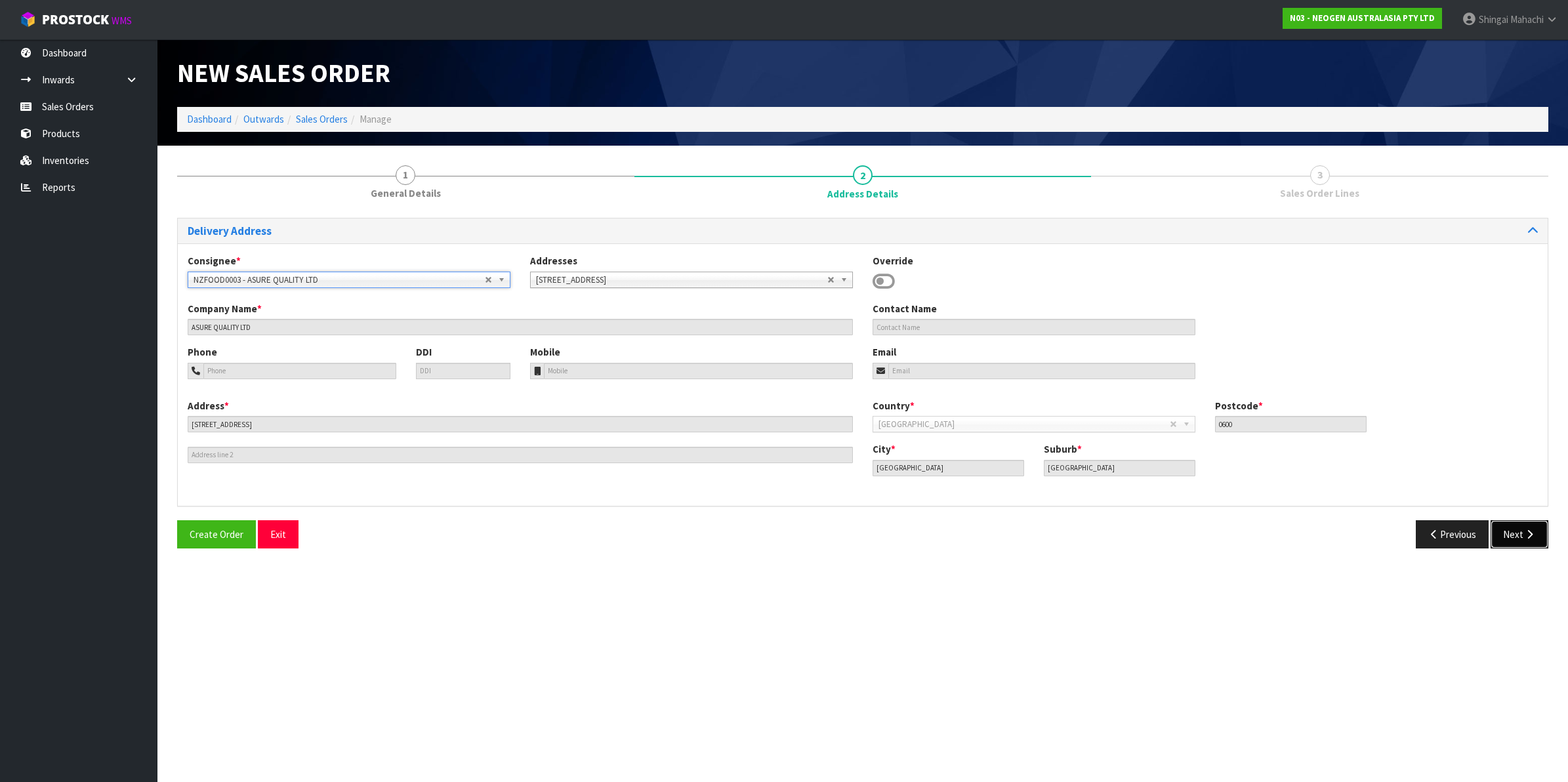
click at [1518, 529] on button "Next" at bounding box center [1519, 534] width 58 height 28
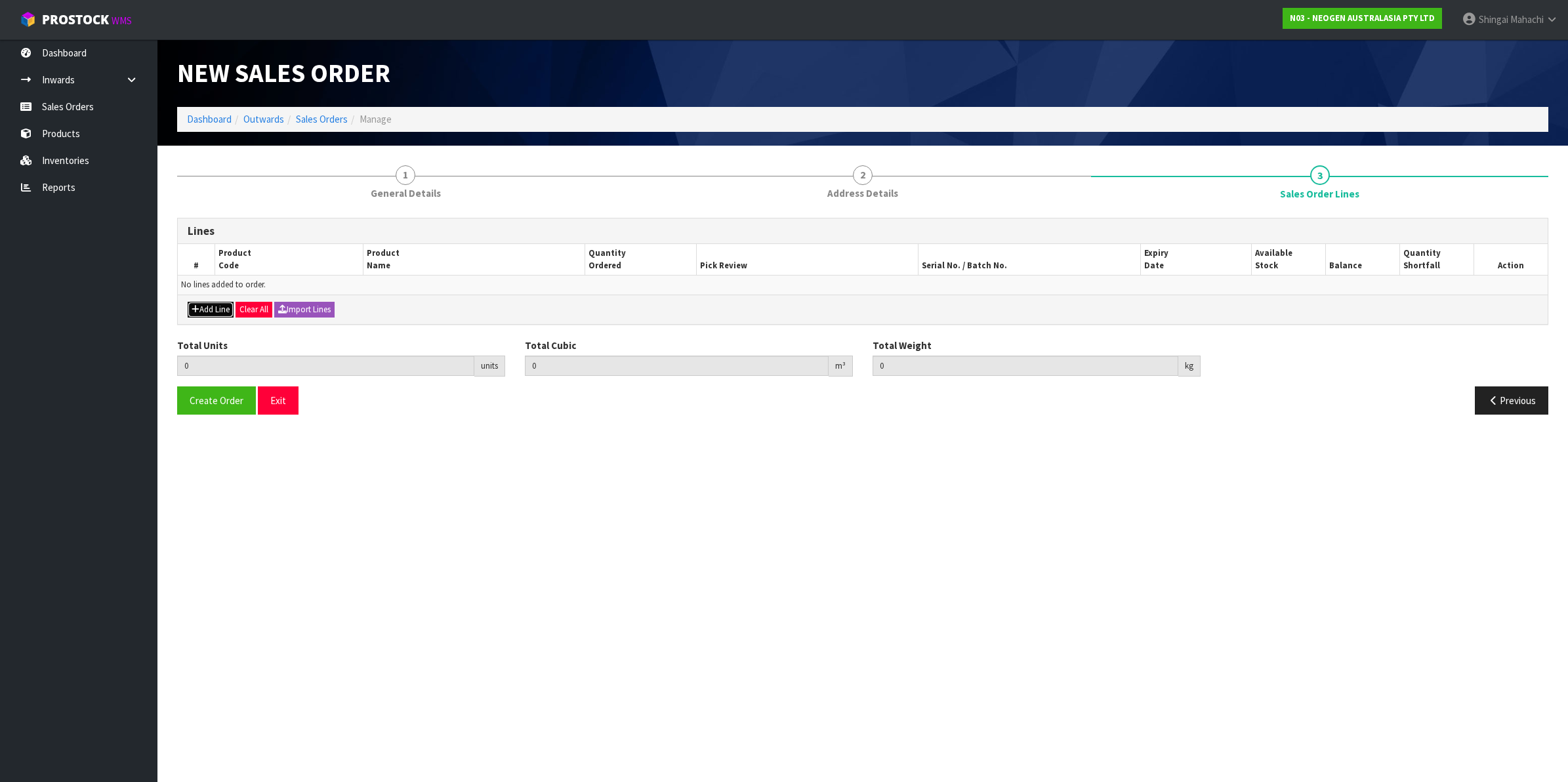
click at [220, 312] on button "Add Line" at bounding box center [211, 309] width 46 height 15
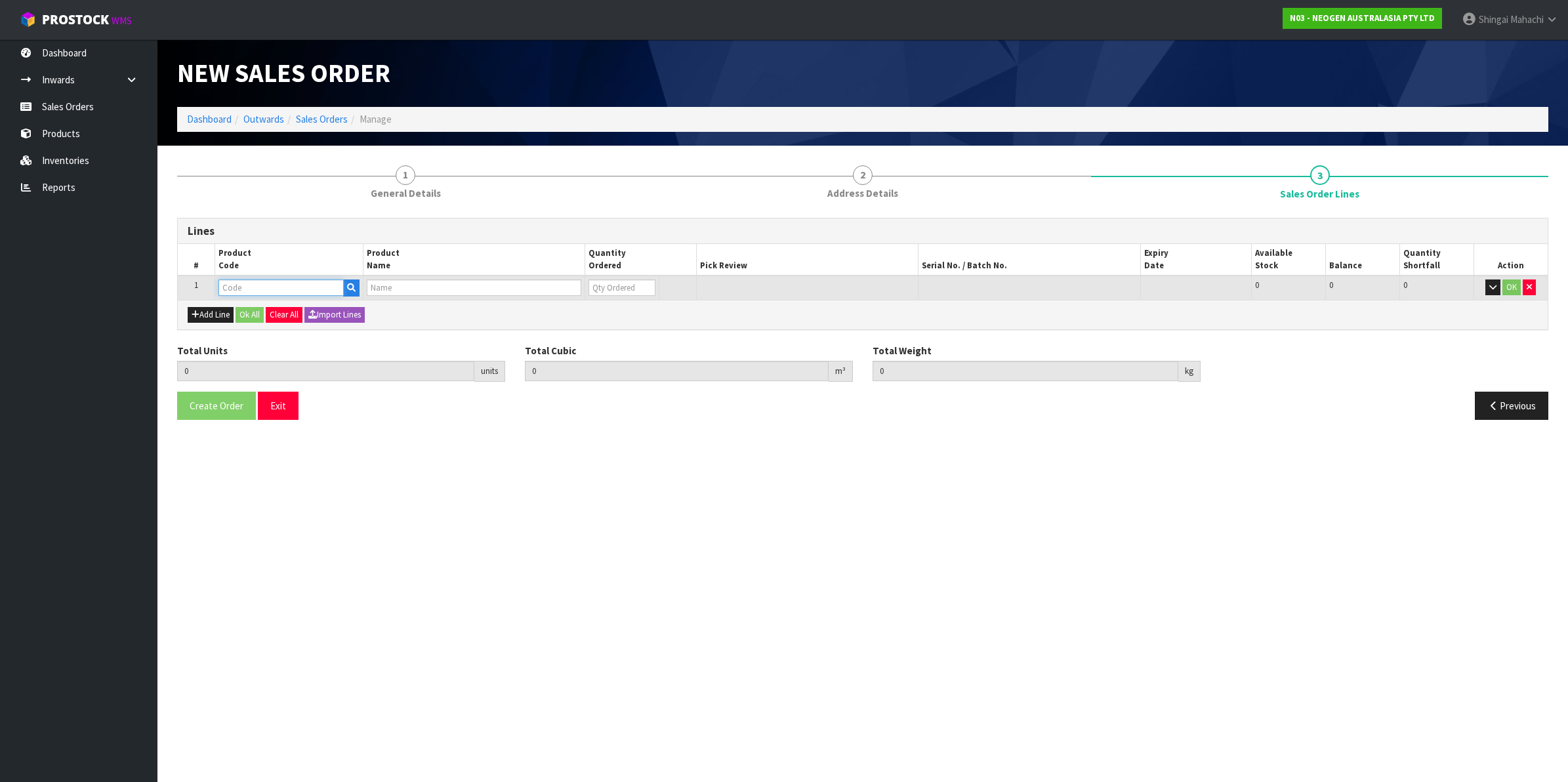
click at [244, 287] on input "text" at bounding box center [281, 288] width 125 height 16
click at [231, 281] on input "text" at bounding box center [281, 288] width 125 height 16
paste input "700000005"
type input "700000005"
type input "0.000000"
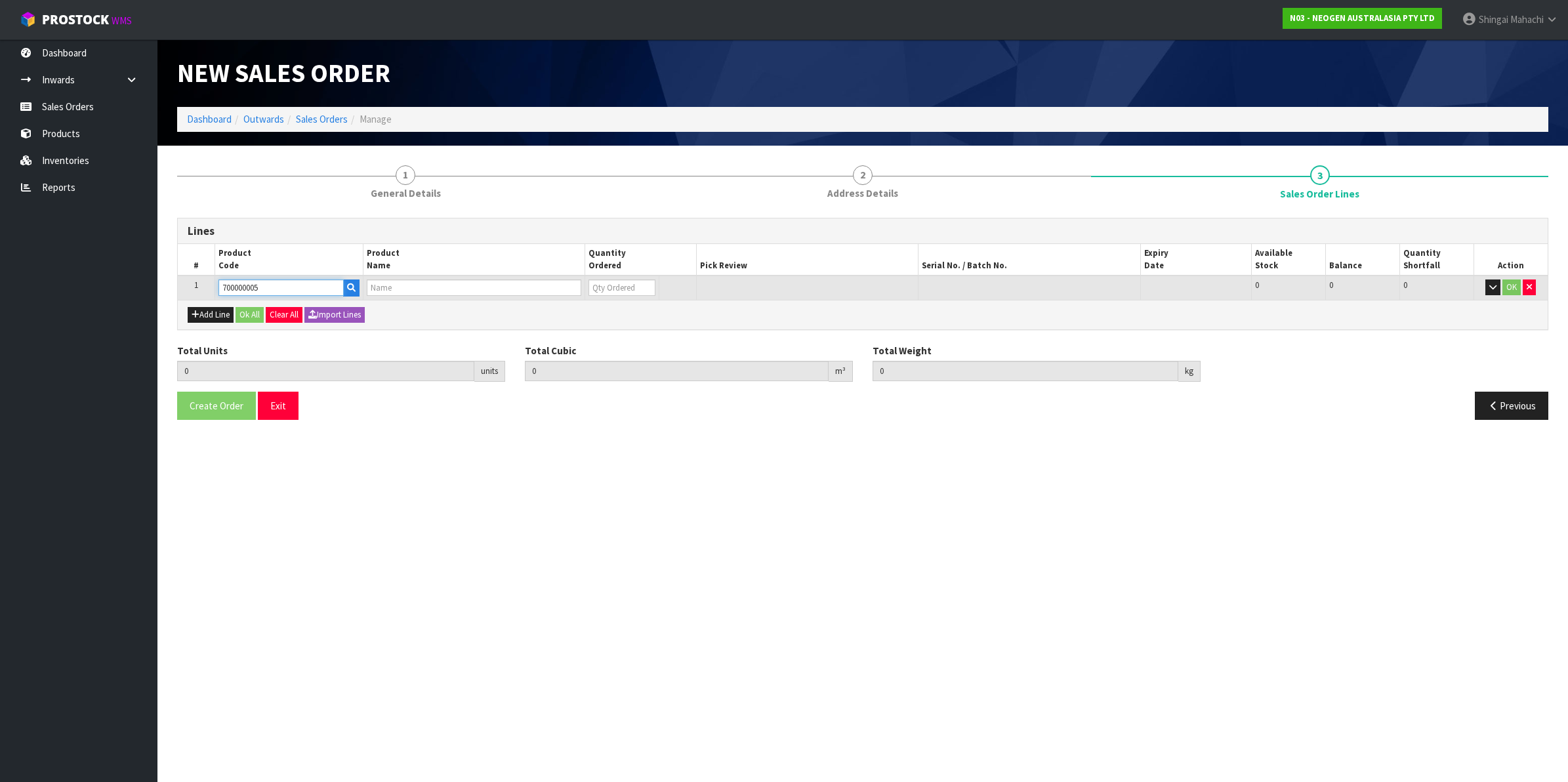
type input "0.000"
type input "7000043165 - BMLSCK MLS WEEKLY CLEANING KIT"
type input "0"
type input "700000005"
drag, startPoint x: 607, startPoint y: 285, endPoint x: 582, endPoint y: 286, distance: 25.0
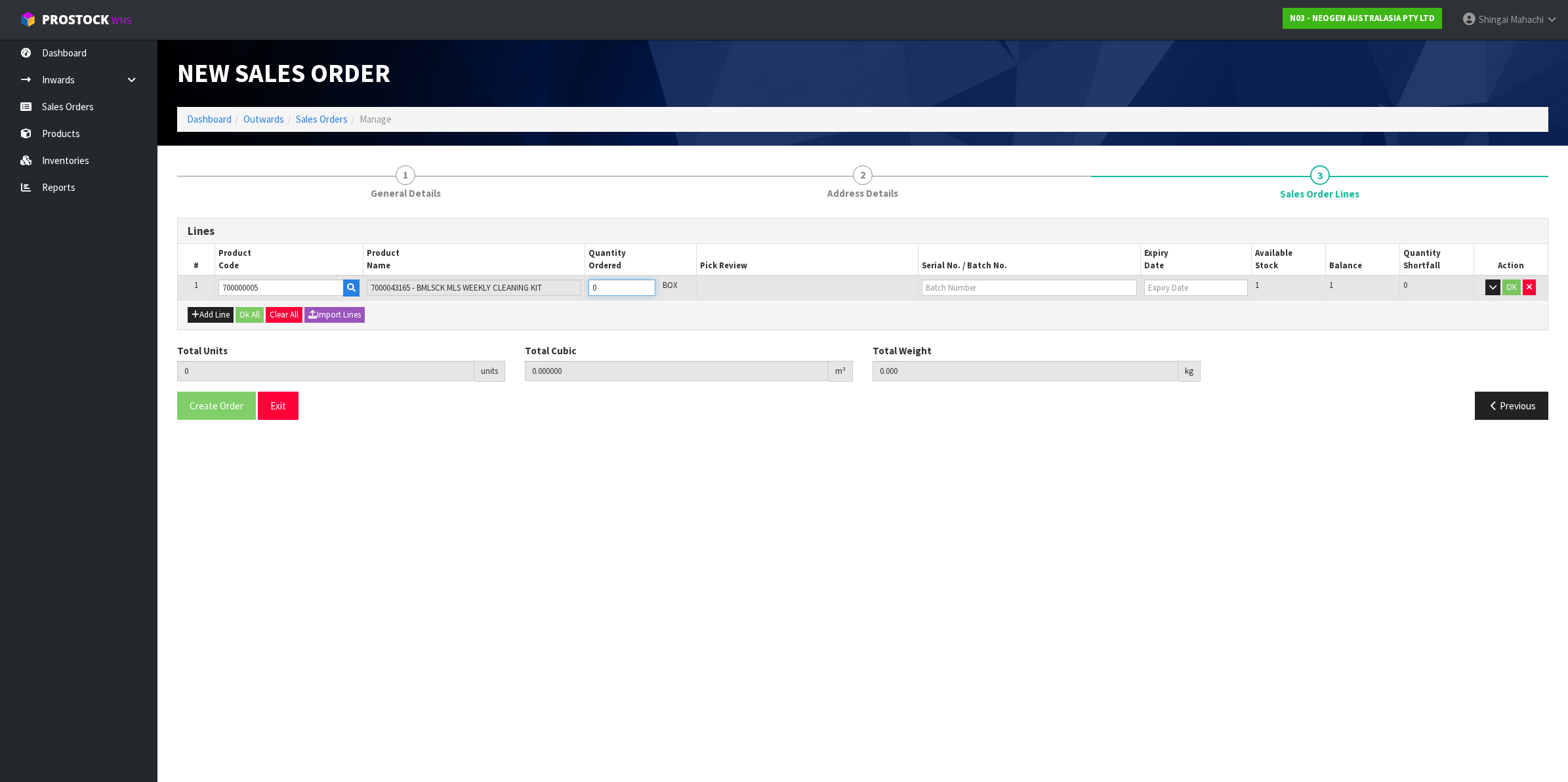
click at [584, 286] on tr "1 700000005 7000043165 - BMLSCK MLS WEEKLY CLEANING KIT 0 BOX 1 1 0 OK" at bounding box center [863, 287] width 1369 height 25
type input "1"
type input "0.00468"
type input "0.75"
type input "1"
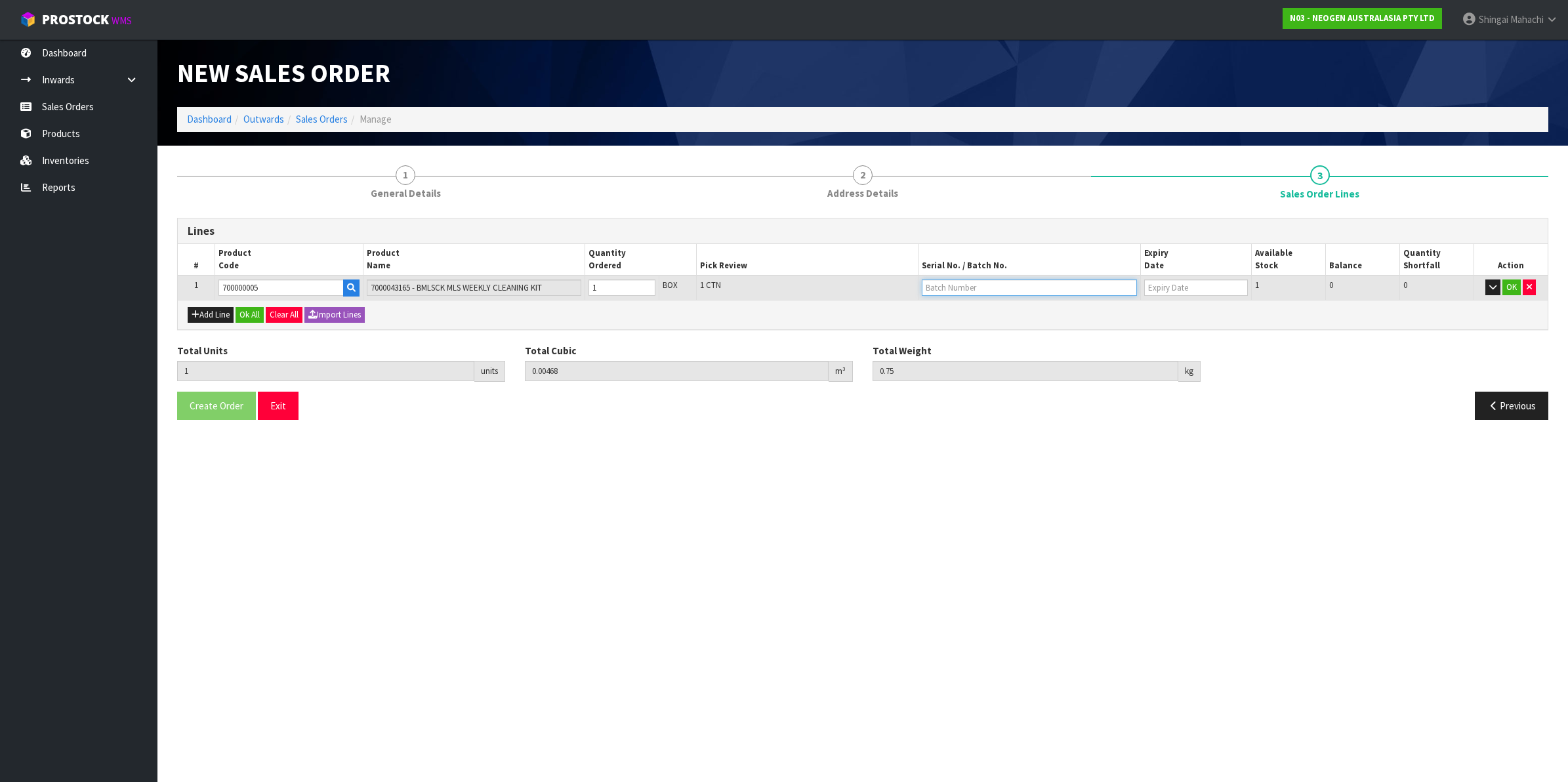
click at [949, 282] on input "text" at bounding box center [1029, 288] width 215 height 16
click at [949, 312] on link "3000031150" at bounding box center [974, 310] width 104 height 18
type input "3000031150"
type input "31/03/2026"
click at [1509, 286] on button "OK" at bounding box center [1511, 287] width 18 height 15
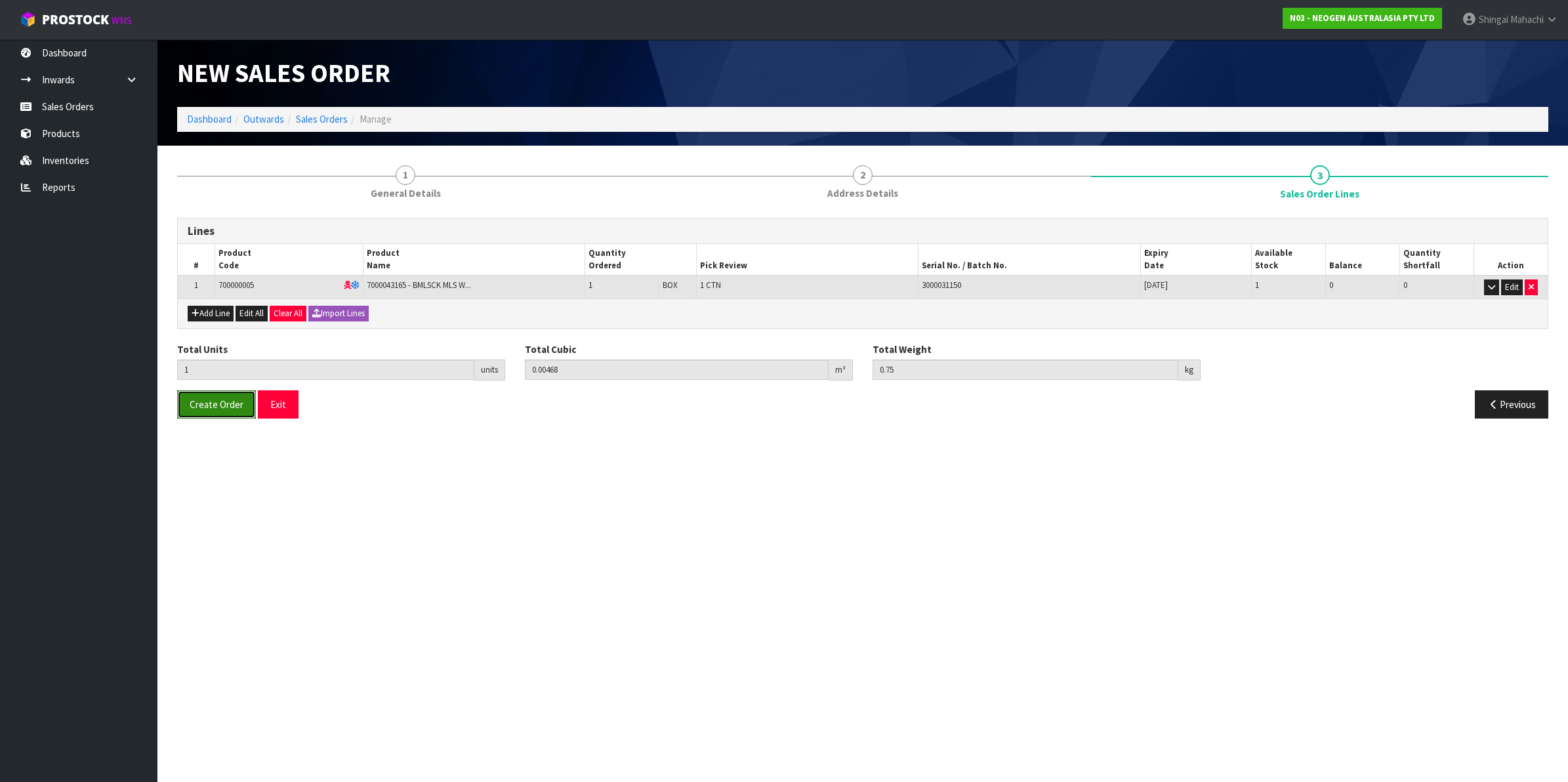
click at [202, 408] on span "Create Order" at bounding box center [216, 404] width 54 height 13
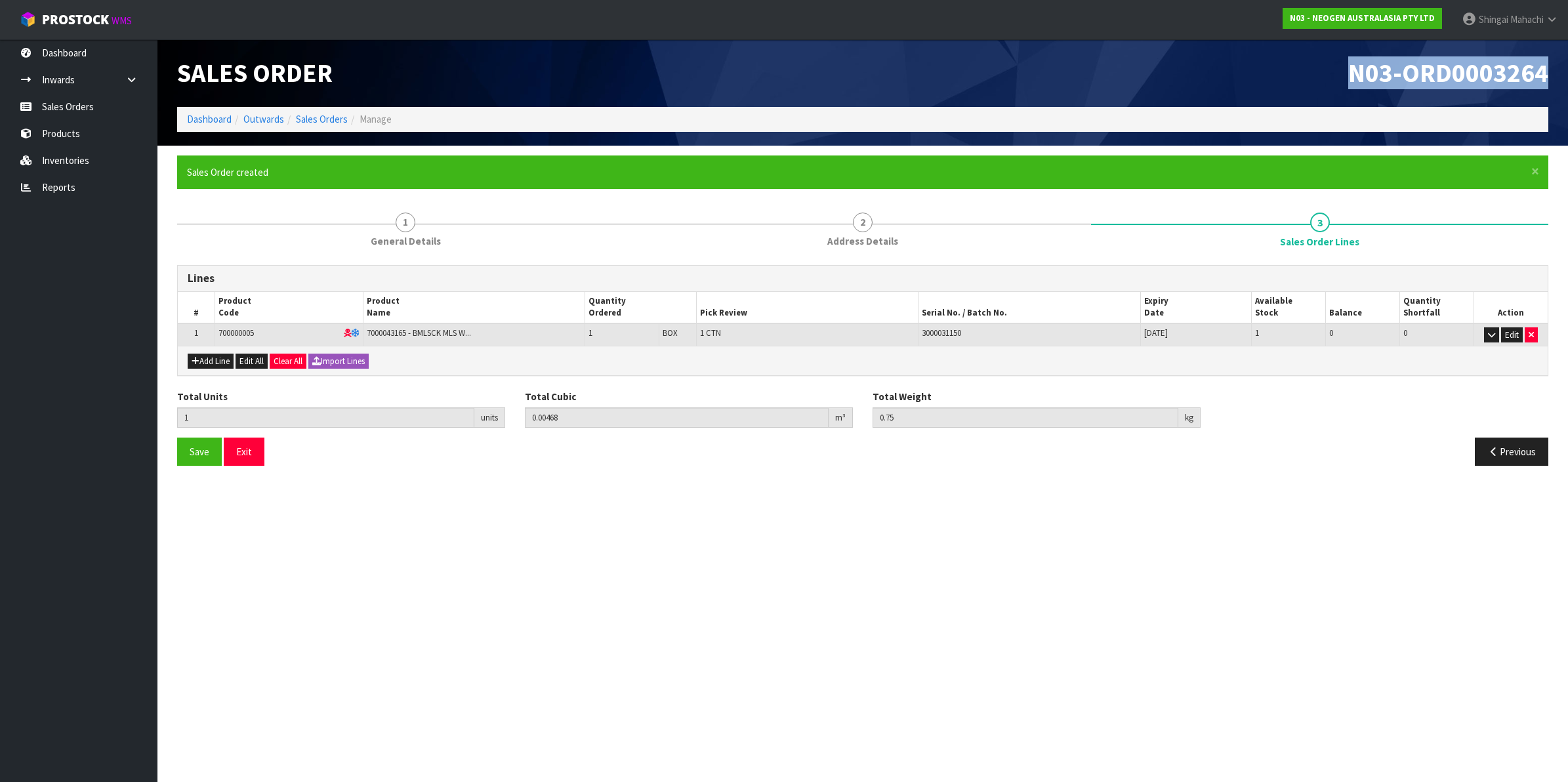
drag, startPoint x: 1343, startPoint y: 71, endPoint x: 1565, endPoint y: 70, distance: 222.0
click at [1565, 70] on header "Sales Order N03-ORD0003264 Dashboard Outwards Sales Orders Manage" at bounding box center [862, 92] width 1410 height 106
copy span "N03-ORD0003264"
click at [309, 117] on link "Sales Orders" at bounding box center [321, 119] width 52 height 13
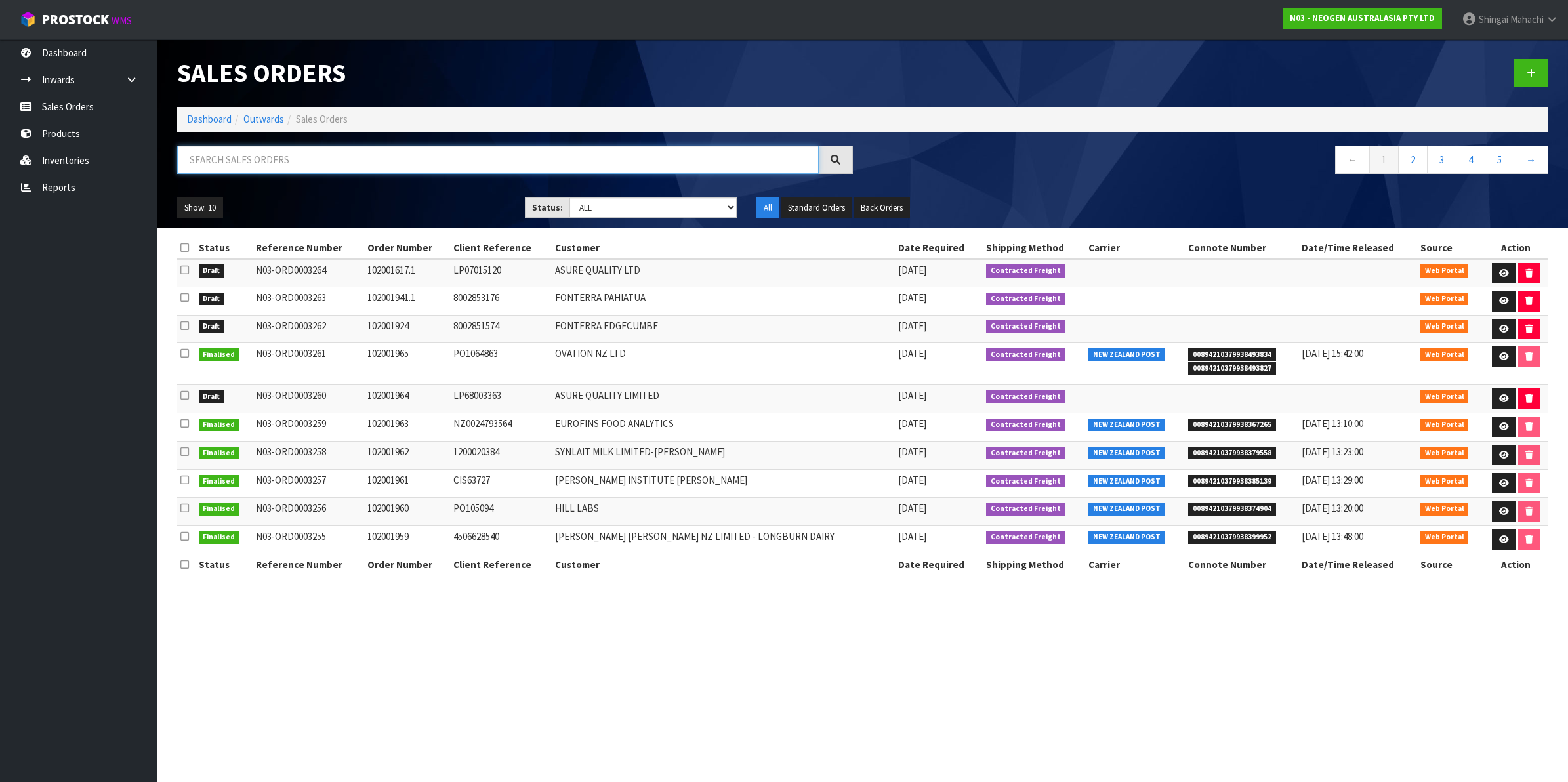
click at [276, 157] on input "text" at bounding box center [498, 159] width 642 height 28
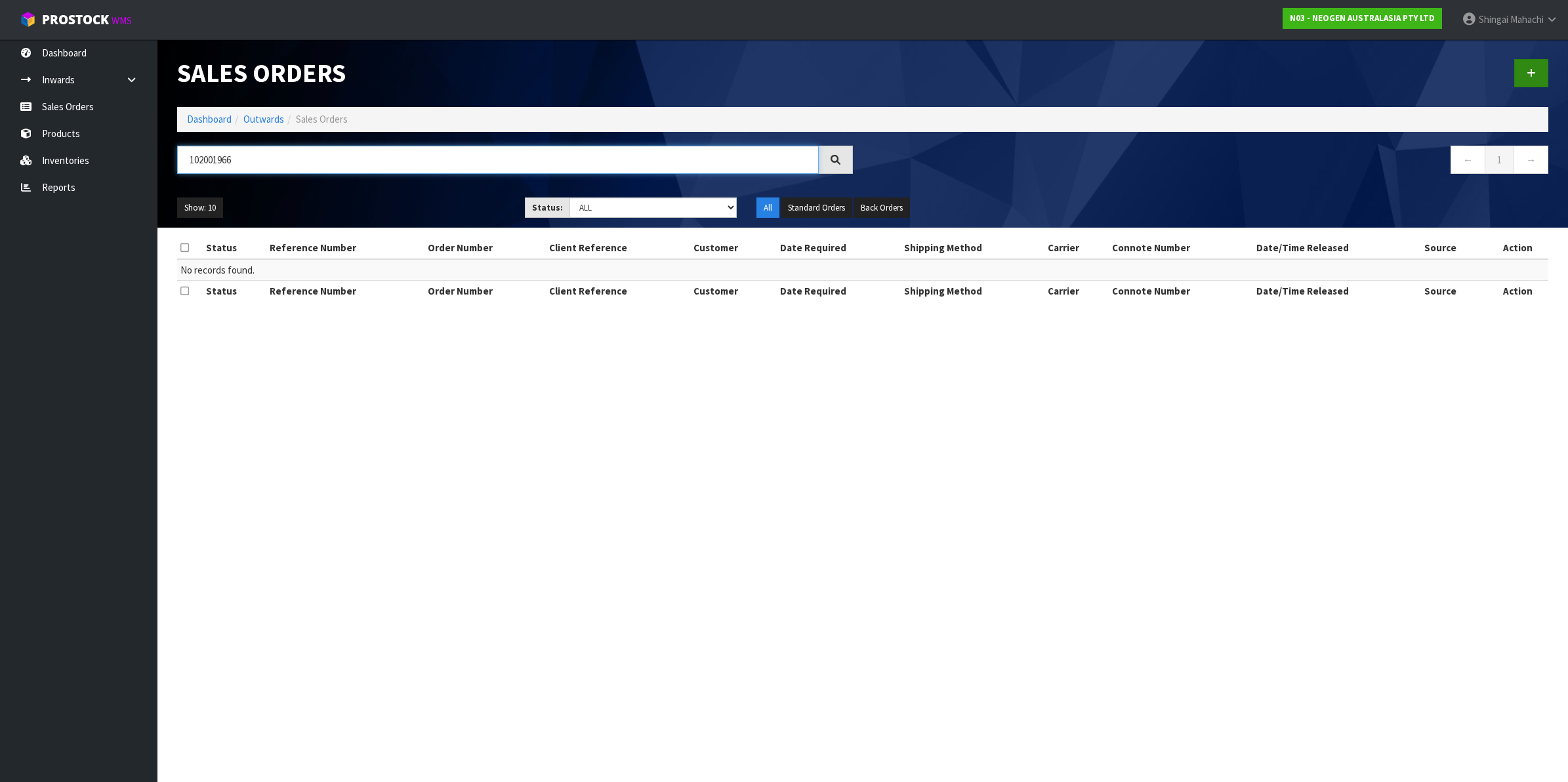
type input "102001966"
click at [1530, 72] on icon at bounding box center [1531, 73] width 9 height 10
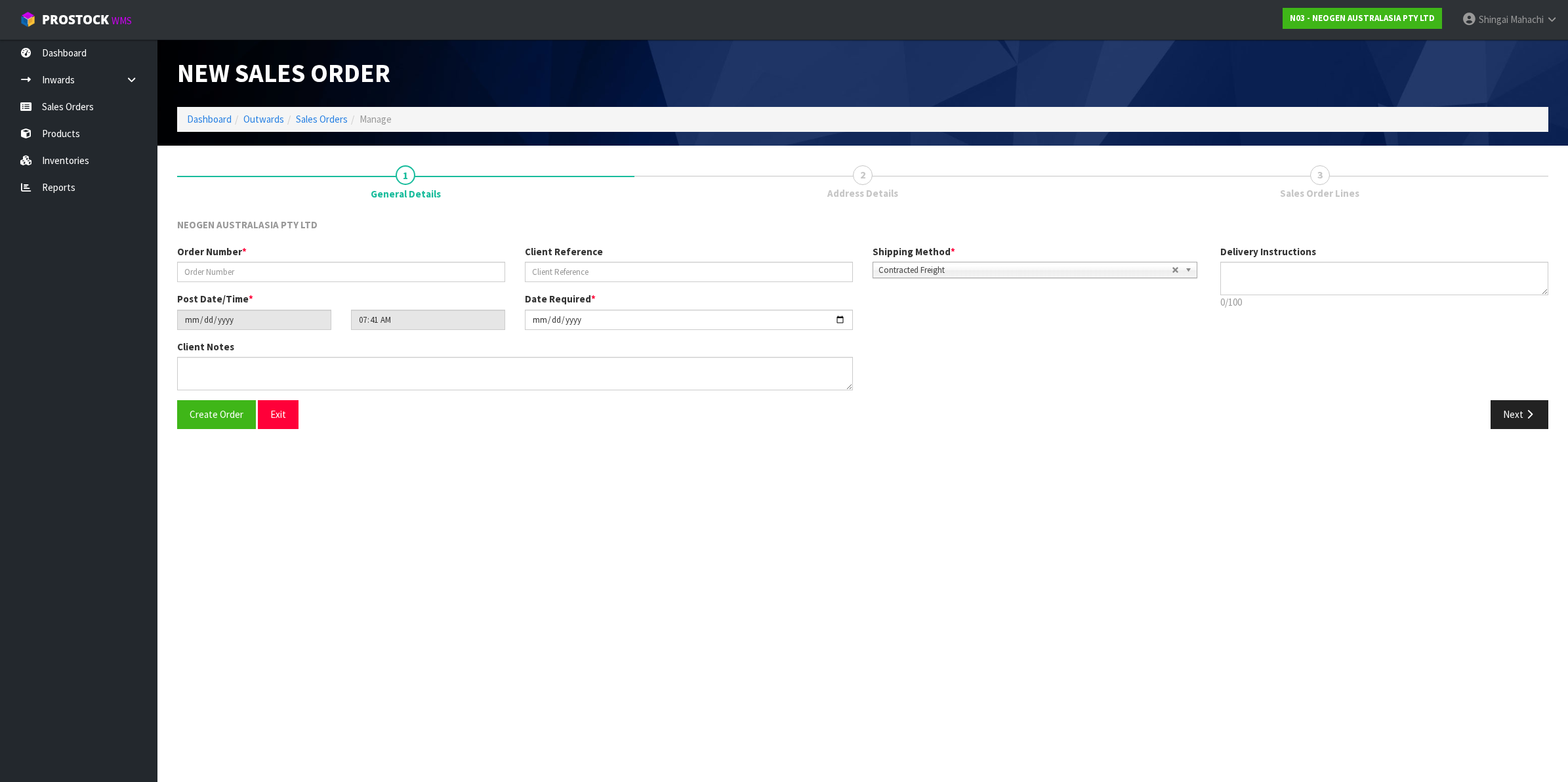
type textarea "CHILLED GOODS -OVERNIGHT"
click at [216, 275] on input "text" at bounding box center [340, 272] width 328 height 20
type input "102001966"
click at [551, 273] on input "text" at bounding box center [688, 272] width 328 height 20
paste input "PO036824"
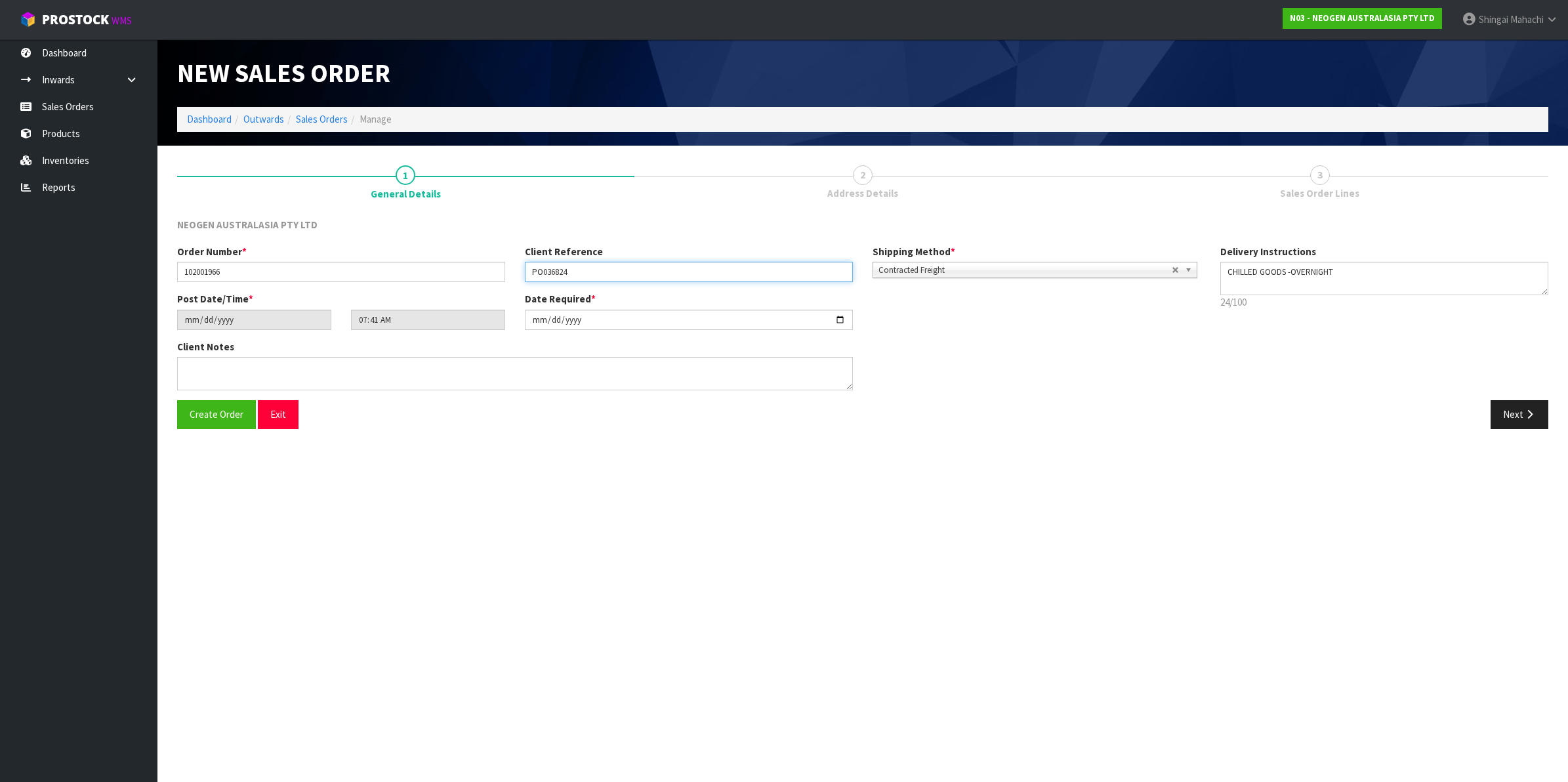
type input "PO036824"
click at [221, 370] on textarea at bounding box center [515, 373] width 676 height 34
click at [226, 369] on textarea at bounding box center [515, 373] width 676 height 34
paste textarea "KEN GUO"
type textarea "ATTN: KEN GUO"
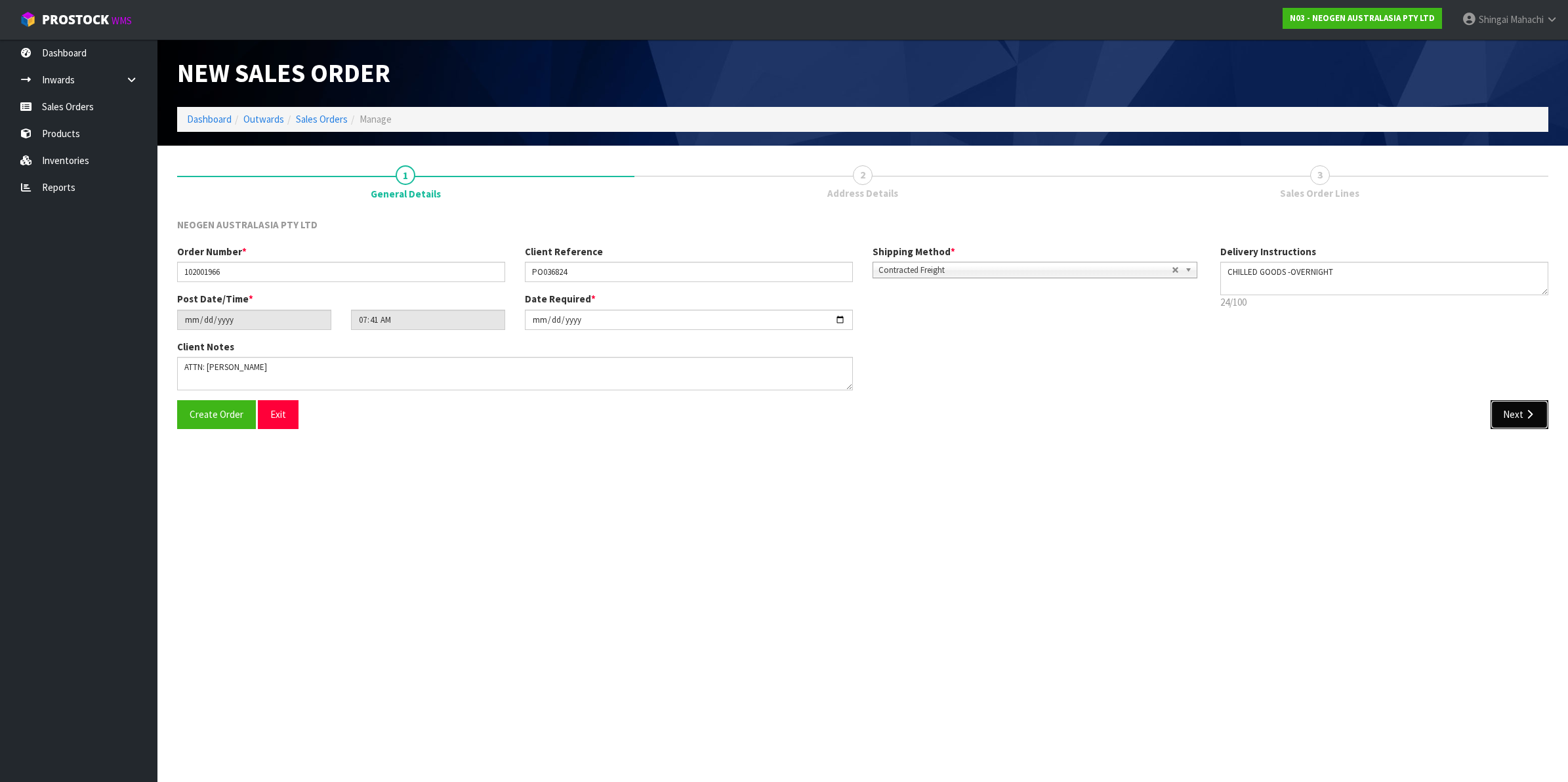
click at [1513, 411] on button "Next" at bounding box center [1519, 414] width 58 height 28
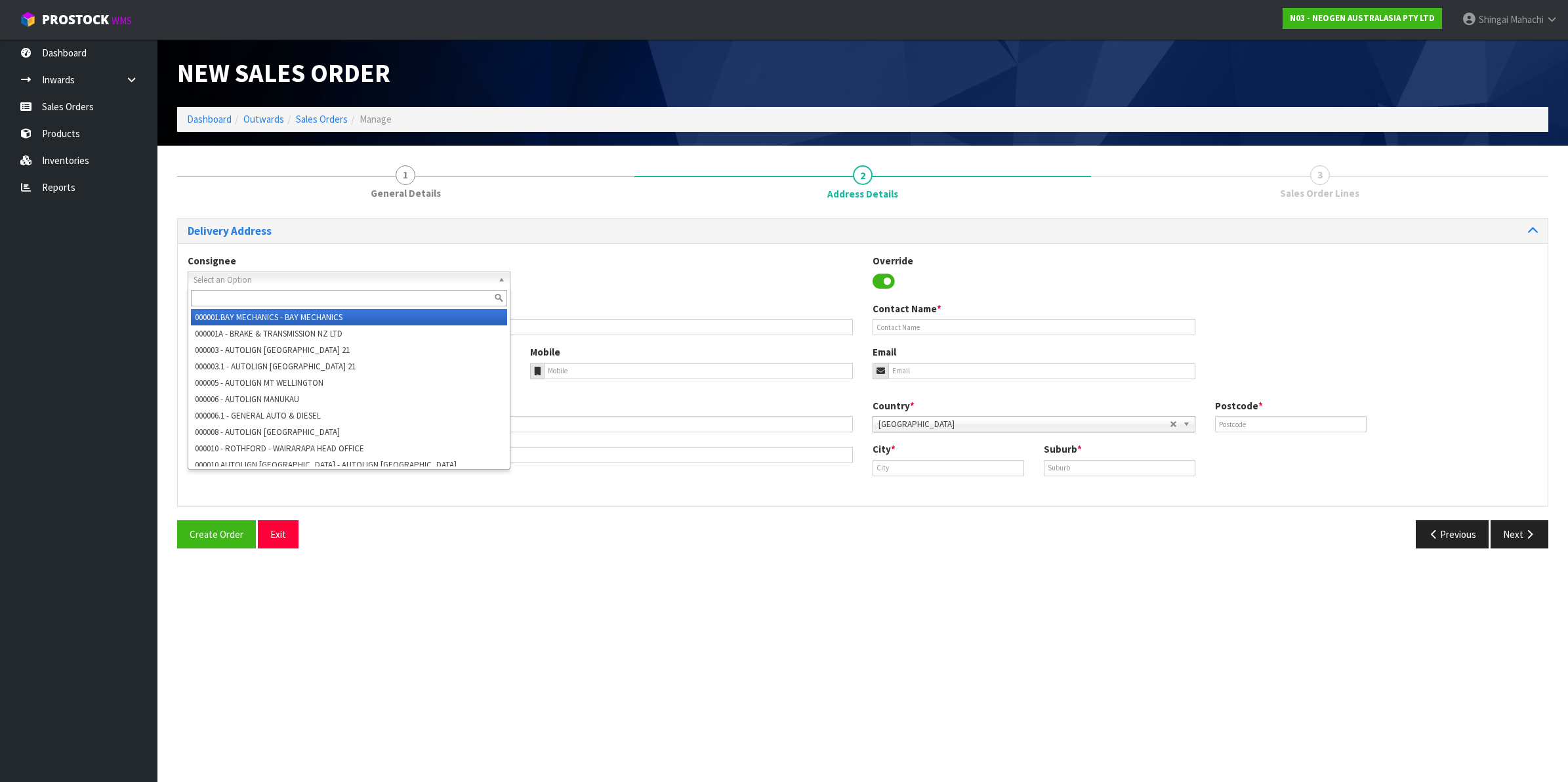
click at [254, 278] on span "Select an Option" at bounding box center [342, 280] width 299 height 15
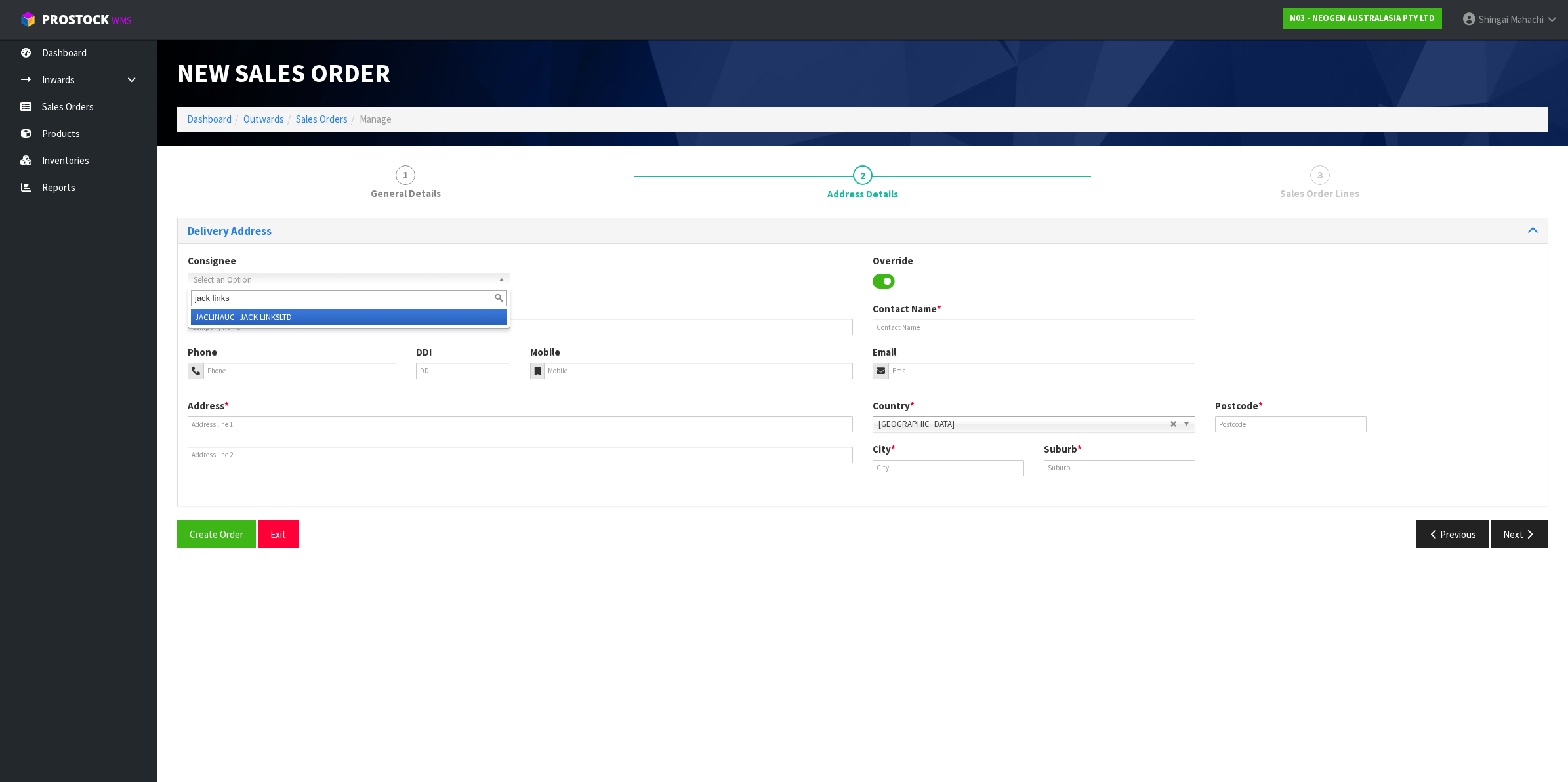
type input "jack links"
click at [250, 321] on em "JACK LINKS" at bounding box center [260, 317] width 40 height 11
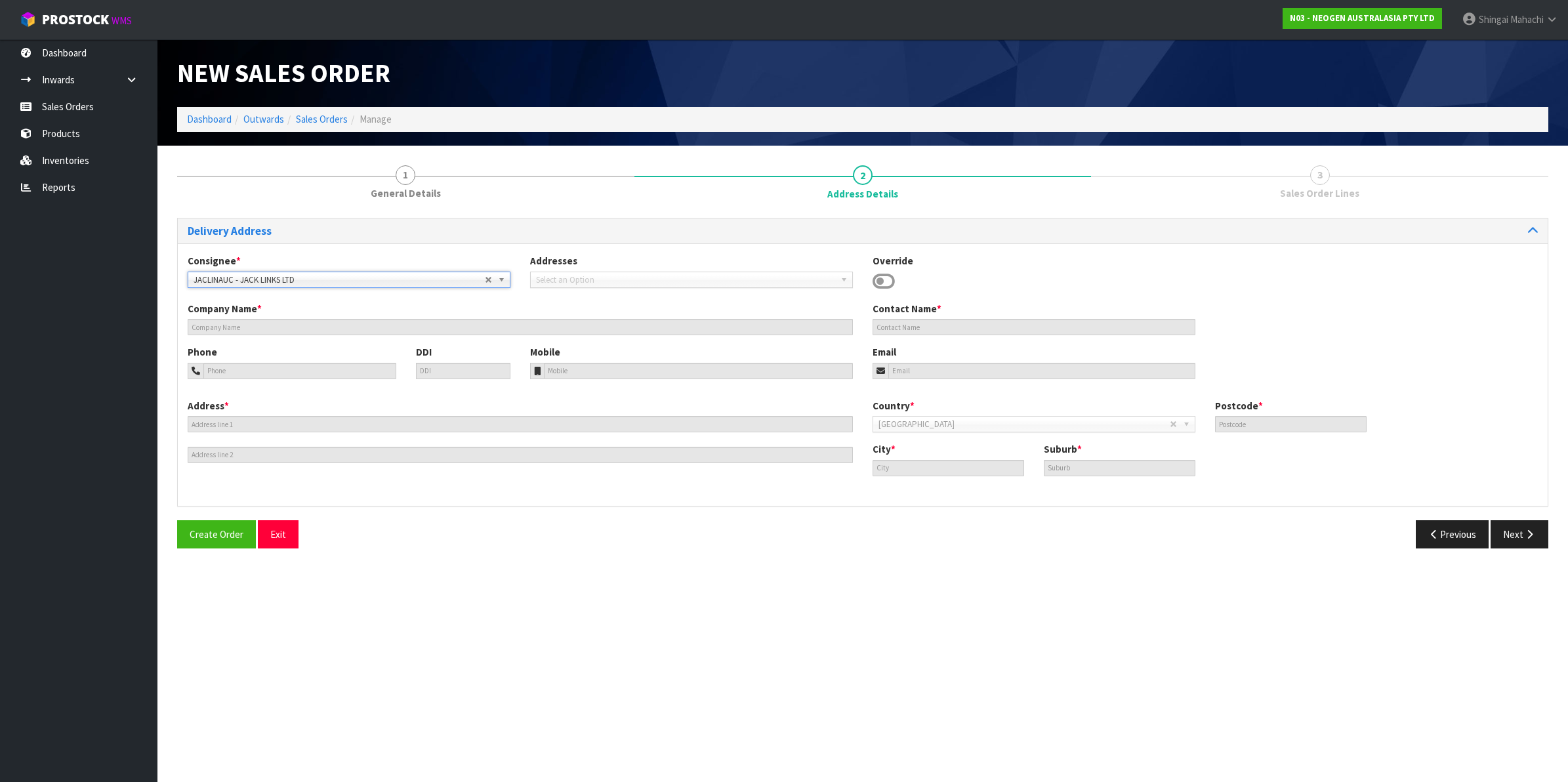
type input "JACK LINKS LTD"
type input "159 MONTGOMERIE ROAD"
type input "2022"
type input "AUCKLAND"
type input "MANGERE"
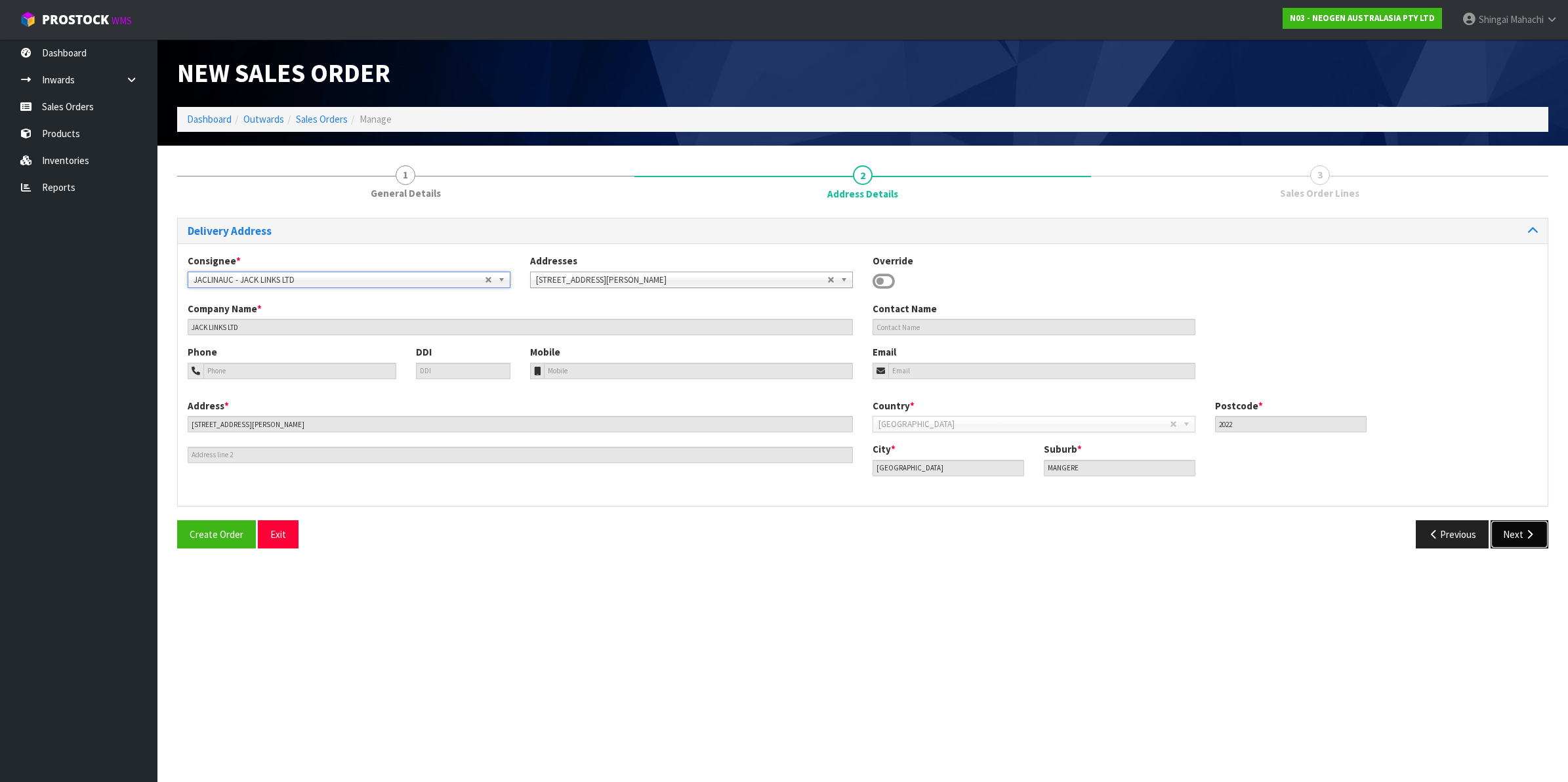
click at [1523, 535] on icon "button" at bounding box center [1529, 534] width 13 height 10
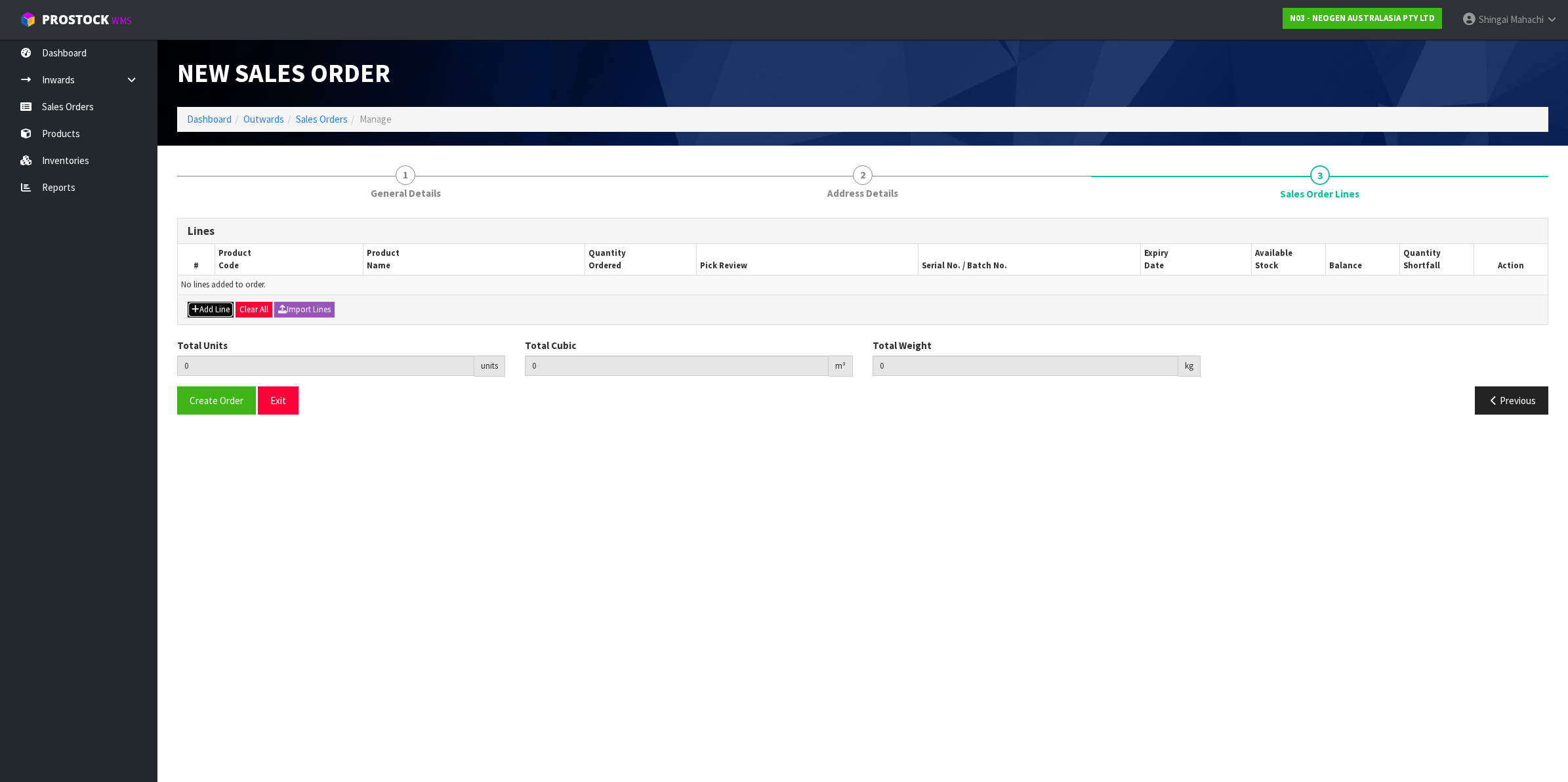
click at [212, 313] on button "Add Line" at bounding box center [211, 309] width 46 height 15
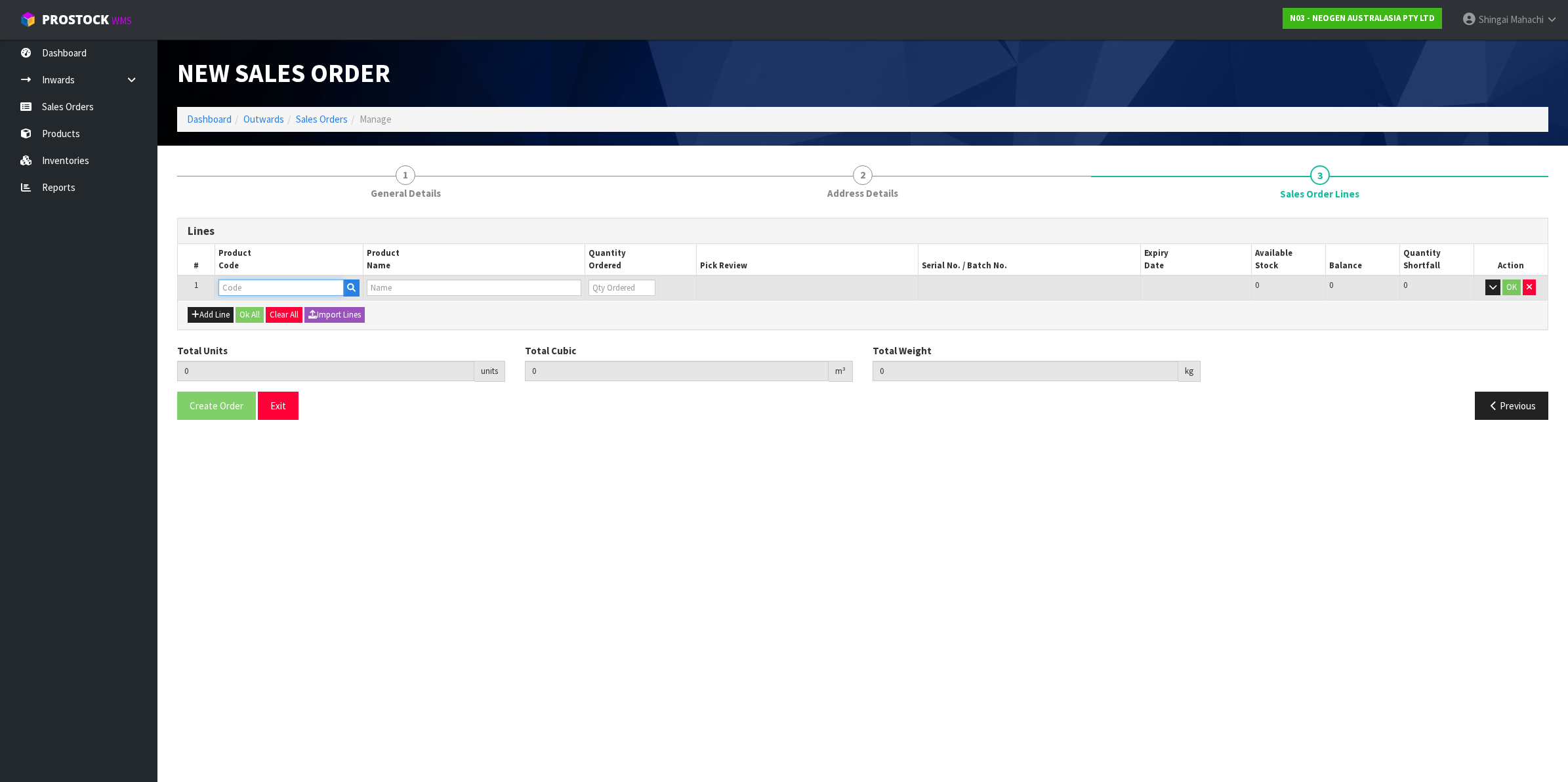
click at [228, 282] on input "text" at bounding box center [281, 288] width 125 height 16
click at [230, 280] on input "text" at bounding box center [281, 288] width 125 height 16
paste input "700002207"
type input "700002207"
type input "0.000000"
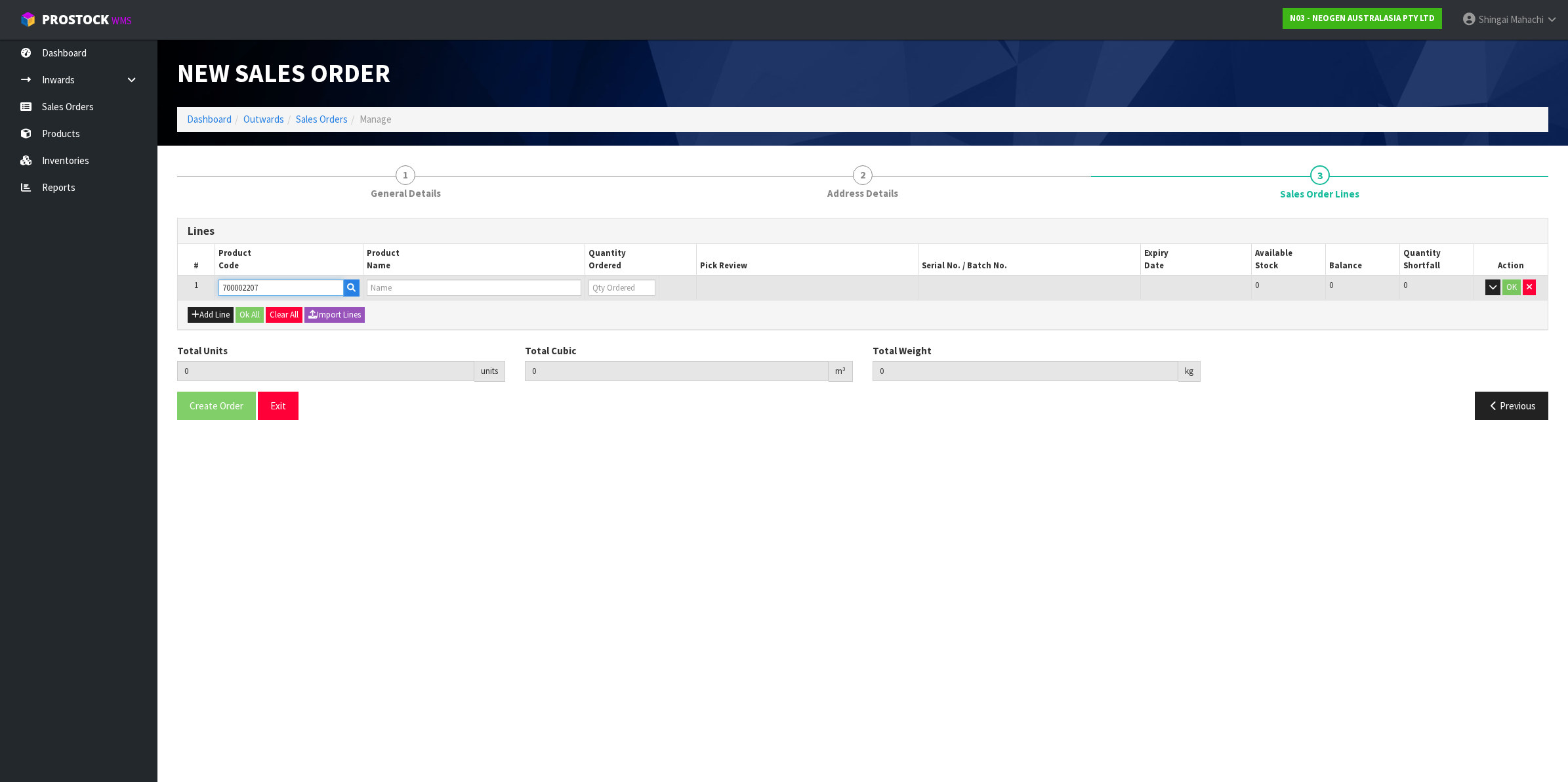
type input "0.000"
type input "7100067519 - UXL100 CLEAN-TRACE SURF ATP 100EA/PK"
type input "0"
type input "700002207"
click at [216, 315] on button "Add Line" at bounding box center [211, 314] width 46 height 15
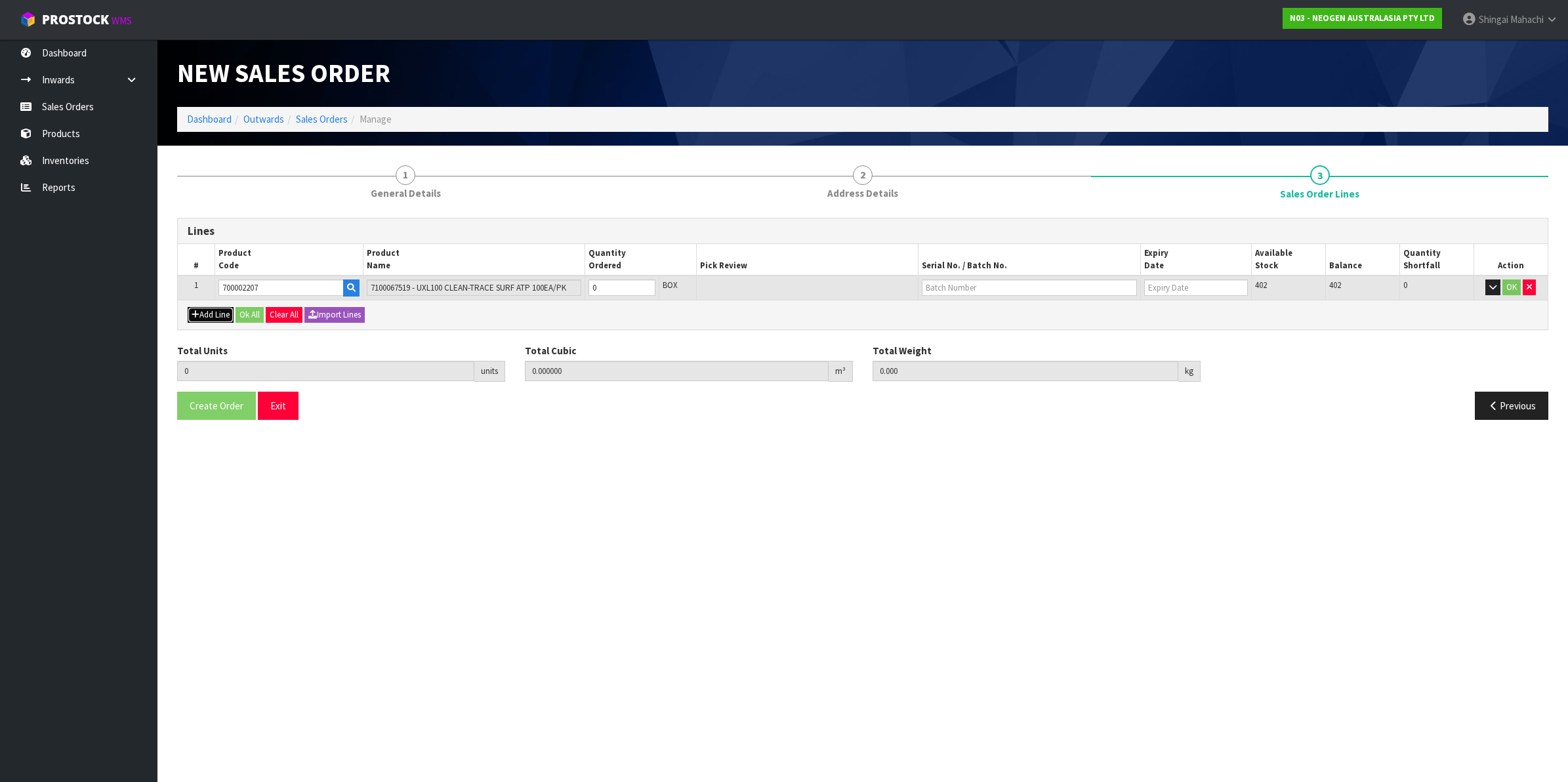
type input "0"
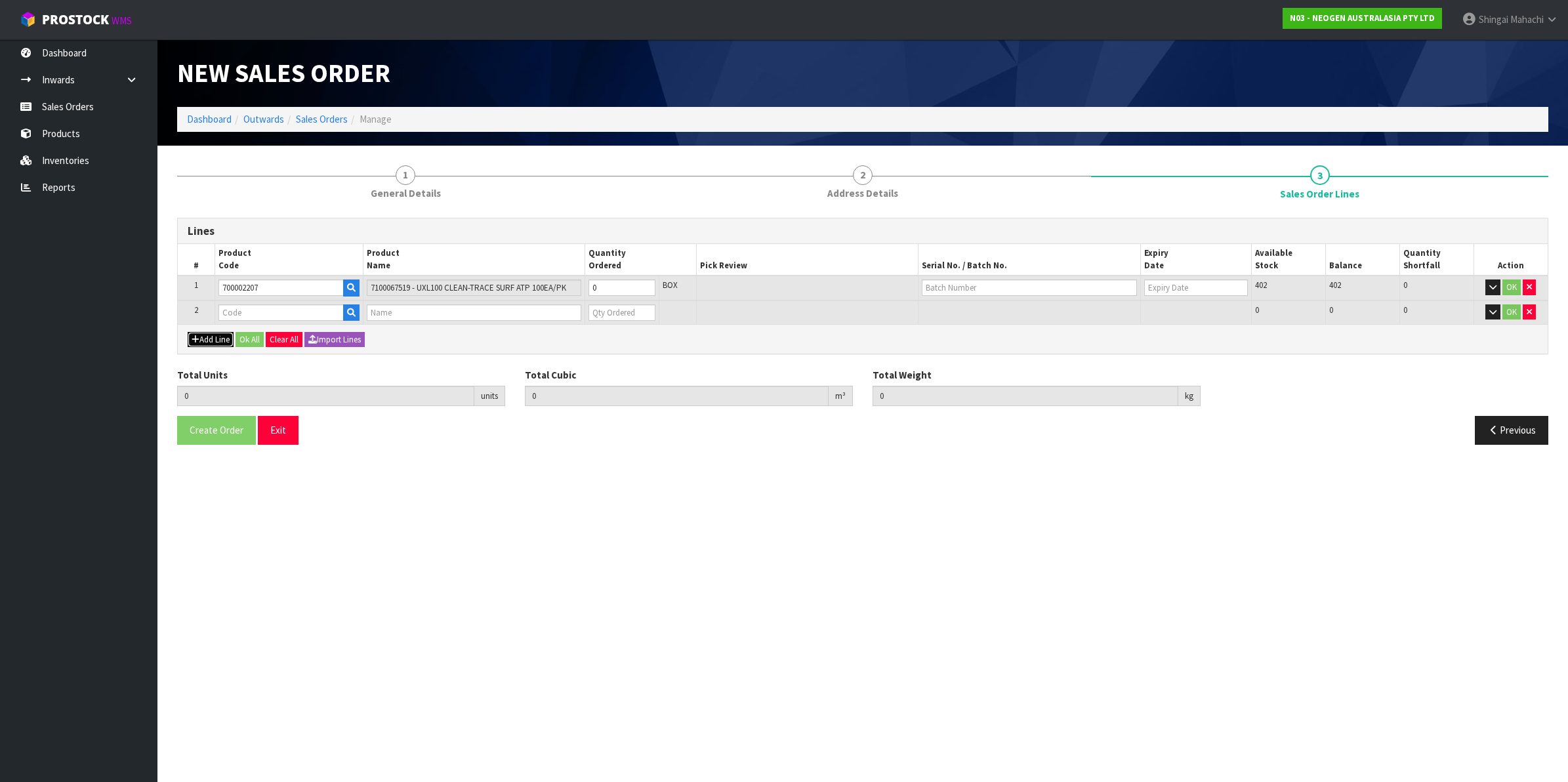
click at [212, 339] on button "Add Line" at bounding box center [211, 340] width 46 height 15
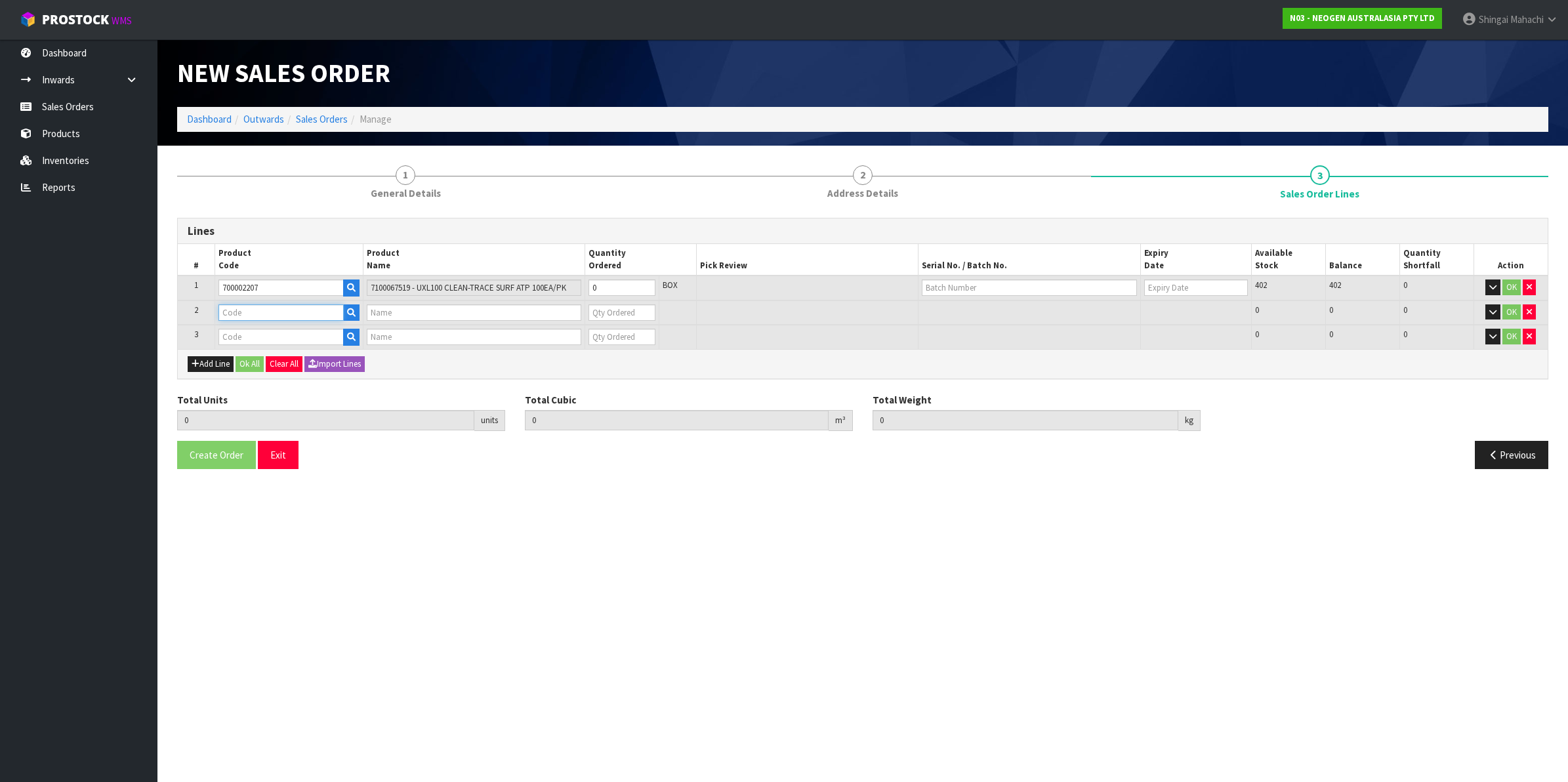
click at [243, 317] on input "text" at bounding box center [281, 312] width 125 height 16
paste input "700002230"
type input "700002230"
type input "7100090291 - 6490 PETRIFILM STAPH EXPRS CT 50/CS"
type input "0"
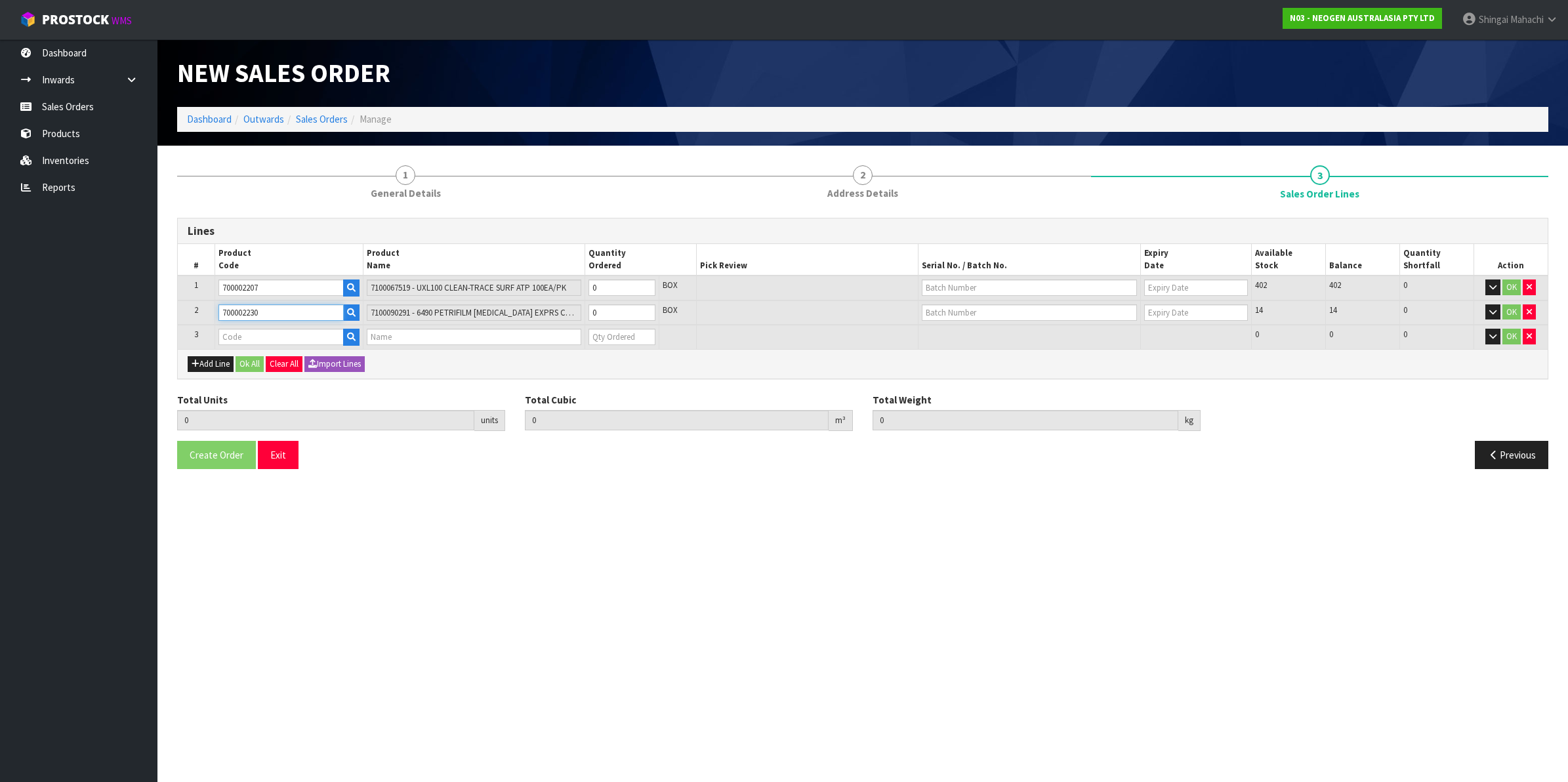
type input "700002230"
click at [237, 335] on input "text" at bounding box center [281, 337] width 125 height 16
paste input "700002148"
type input "700002148"
type input "0.000000"
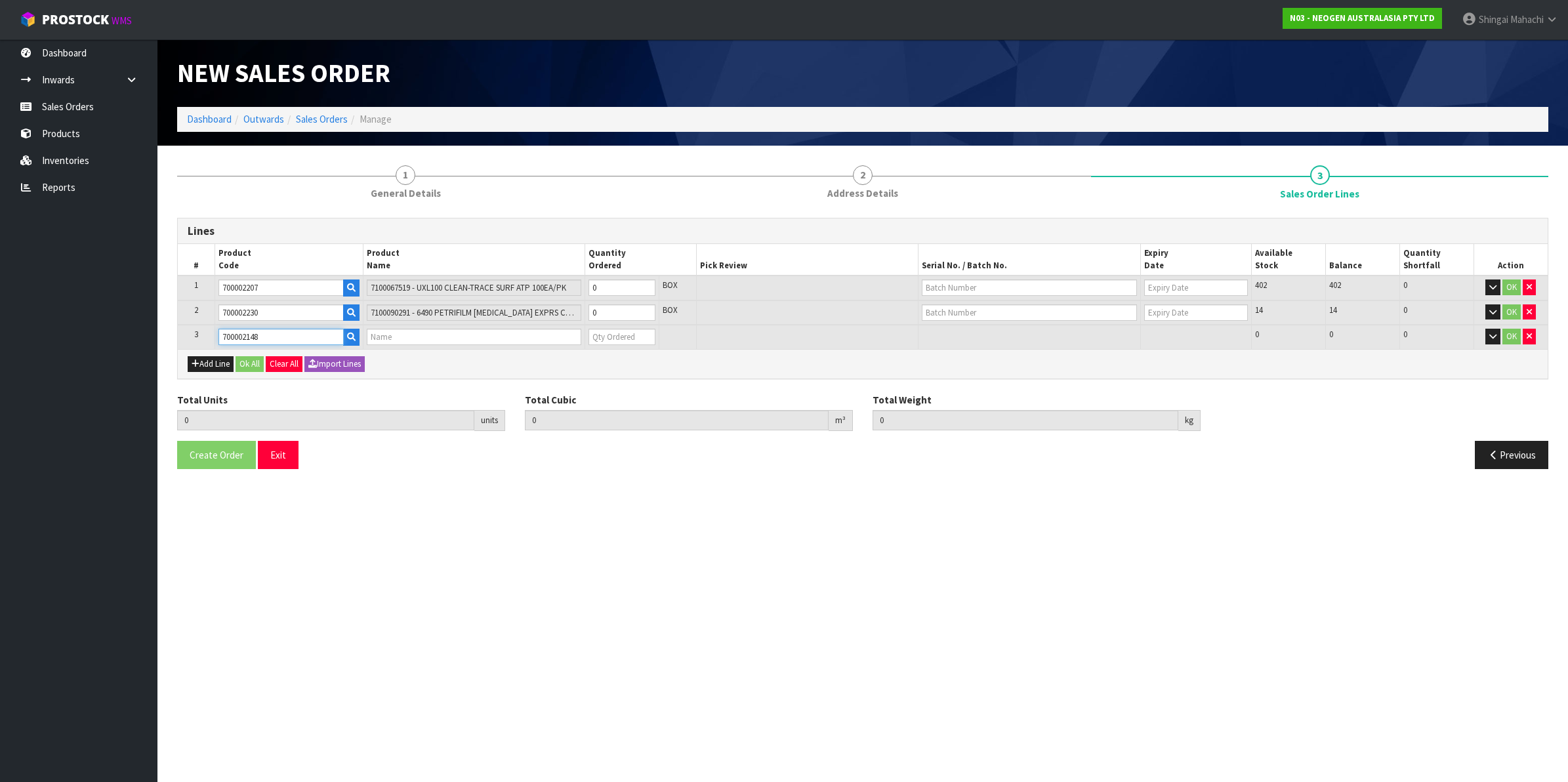
type input "0.000"
type input "7100040141 - 6477 PETRIFILM RAPD YNM CT PLT 500EA/CS"
type input "0"
type input "700002148"
click at [1529, 334] on icon "button" at bounding box center [1529, 336] width 5 height 8
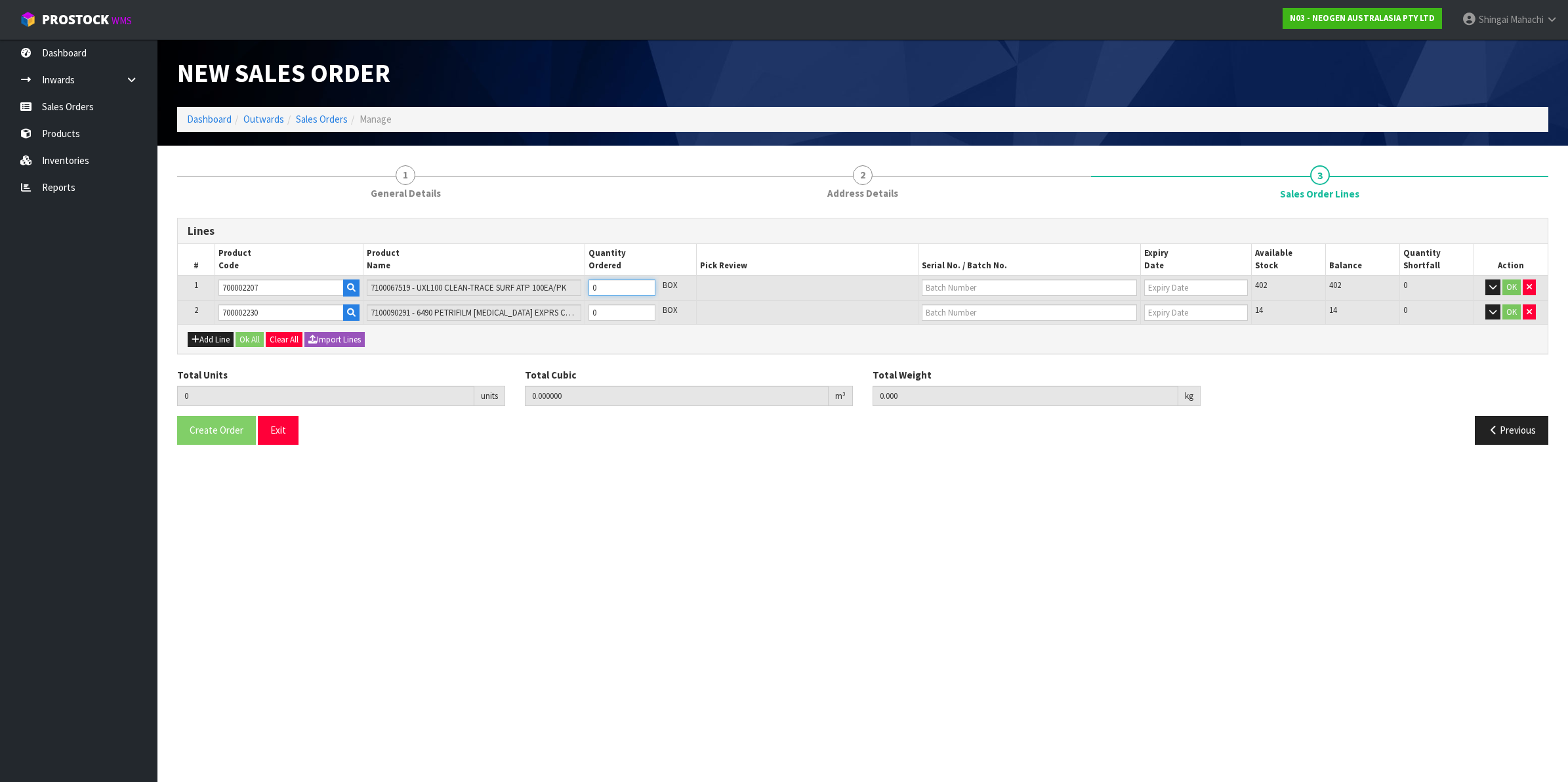
click at [572, 291] on tr "1 700002207 7100067519 - UXL100 CLEAN-TRACE SURF ATP 100EA/PK 0 BOX 402 402 0 OK" at bounding box center [863, 287] width 1369 height 25
type input "4"
type input "0.025984"
type input "3.84"
type input "4"
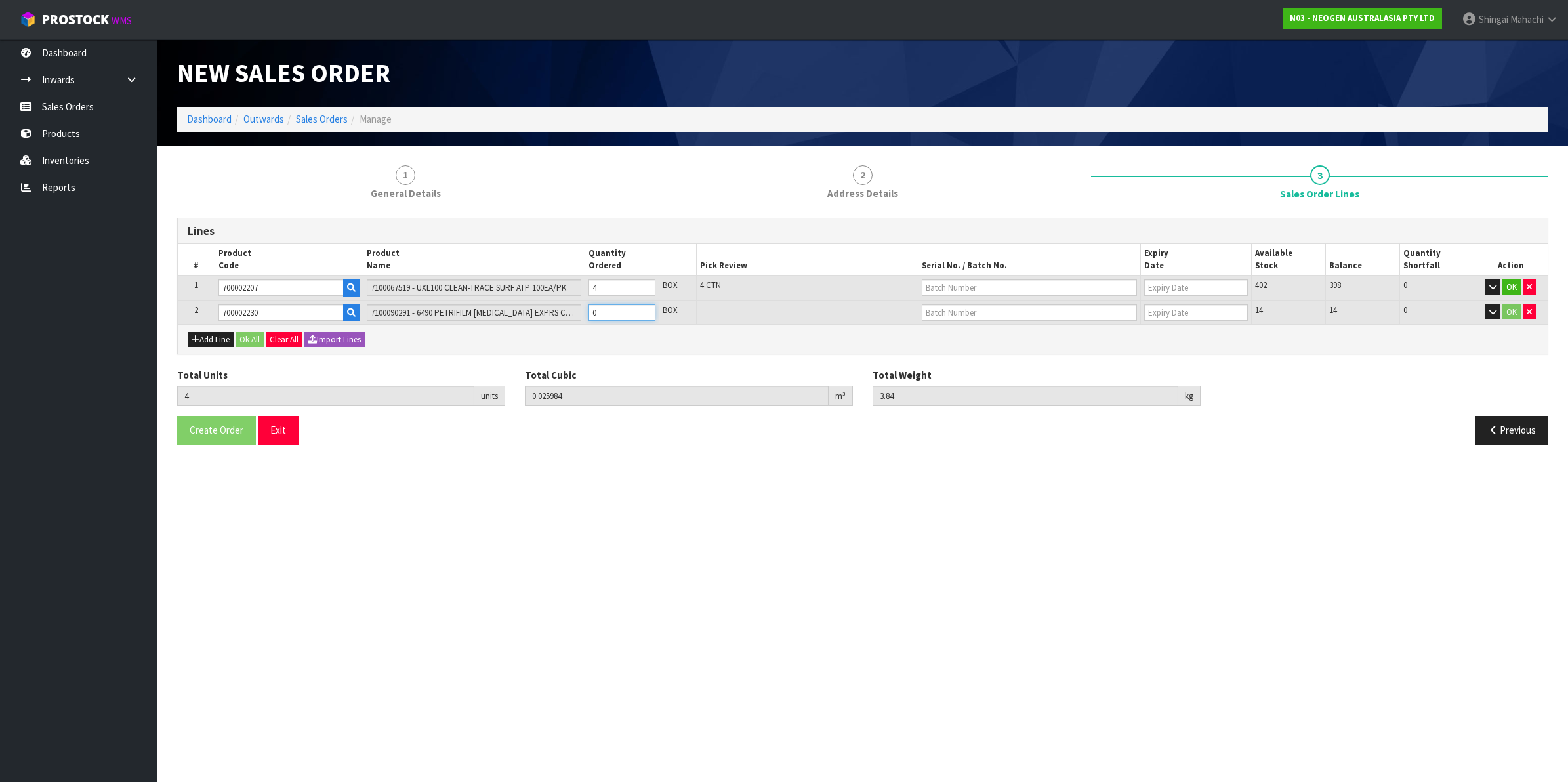
drag, startPoint x: 601, startPoint y: 313, endPoint x: 538, endPoint y: 322, distance: 63.6
click at [538, 322] on div "Lines # Product Code Product Name Quantity Ordered Pick Review Serial No. / Bat…" at bounding box center [863, 286] width 1371 height 137
type input "5"
type input "0.027344"
type input "4.04"
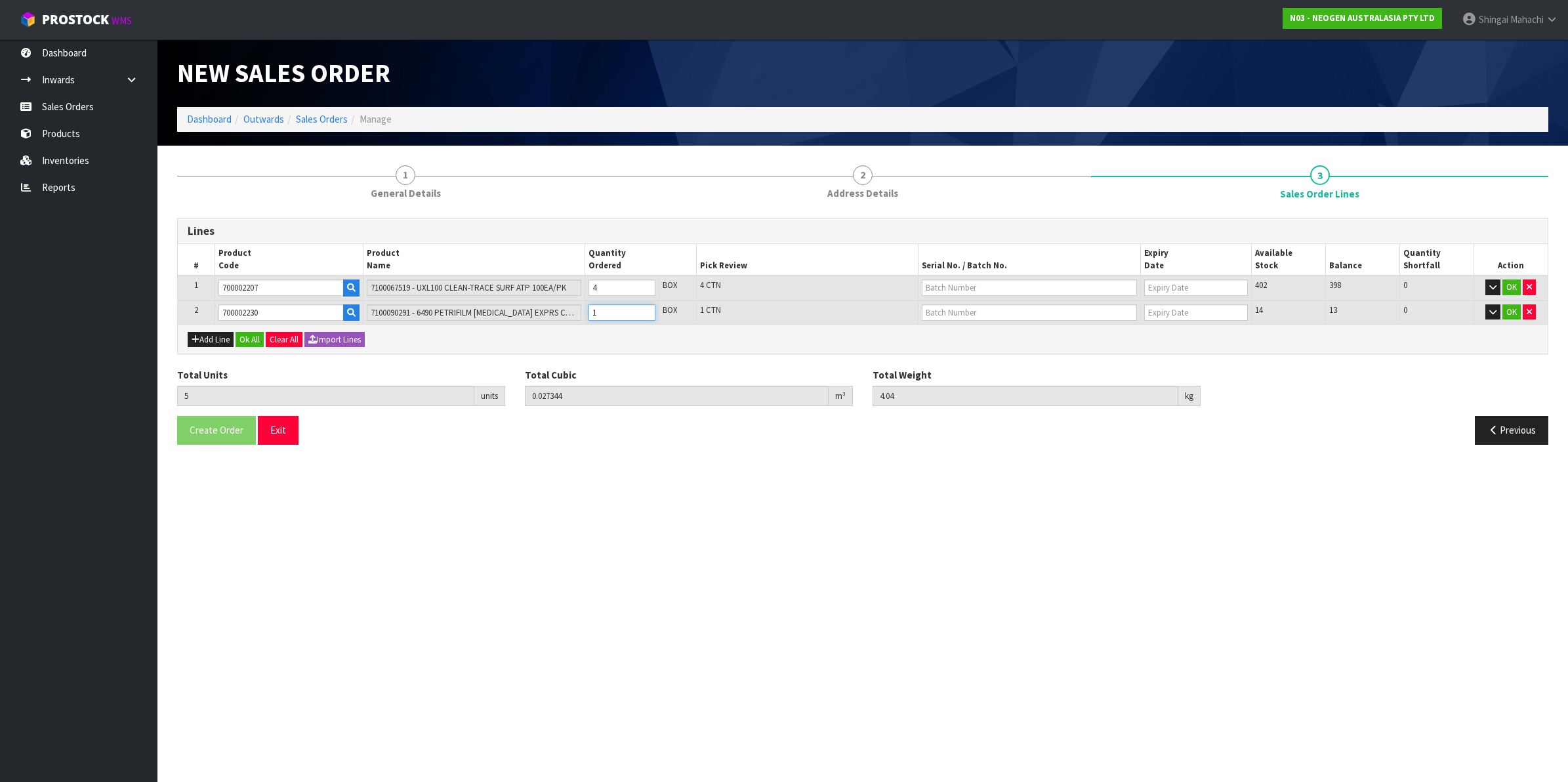
type input "1"
click at [948, 283] on input "text" at bounding box center [1029, 288] width 215 height 16
click at [974, 335] on link "3000031461" at bounding box center [974, 327] width 104 height 18
type input "3000031461"
type input "03/02/2026"
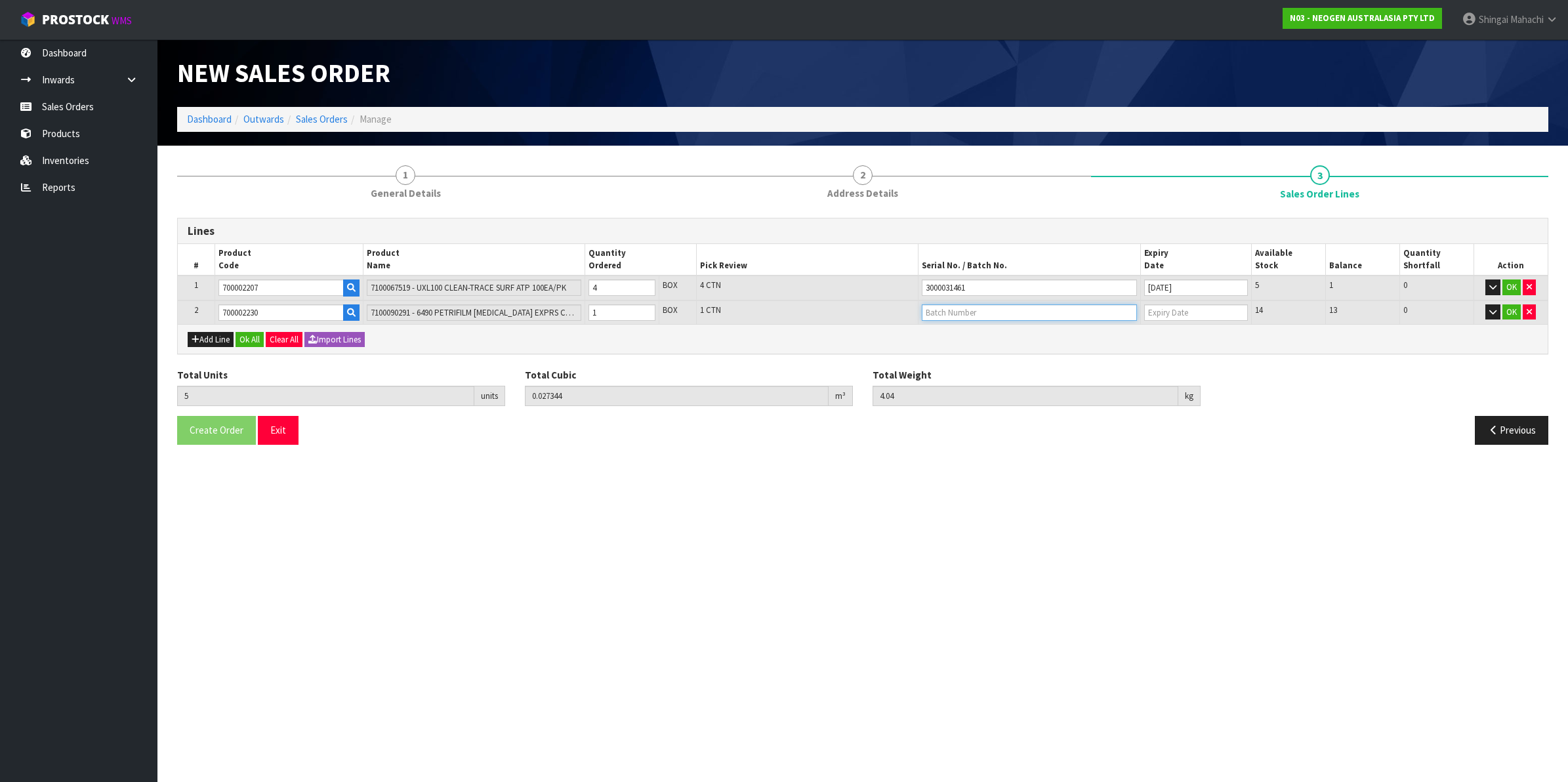
click at [952, 315] on input "text" at bounding box center [1029, 312] width 215 height 16
click at [969, 349] on link "418324146C" at bounding box center [974, 351] width 104 height 18
type input "418324146C"
type input "23/11/2025"
click at [1512, 282] on button "OK" at bounding box center [1511, 287] width 18 height 15
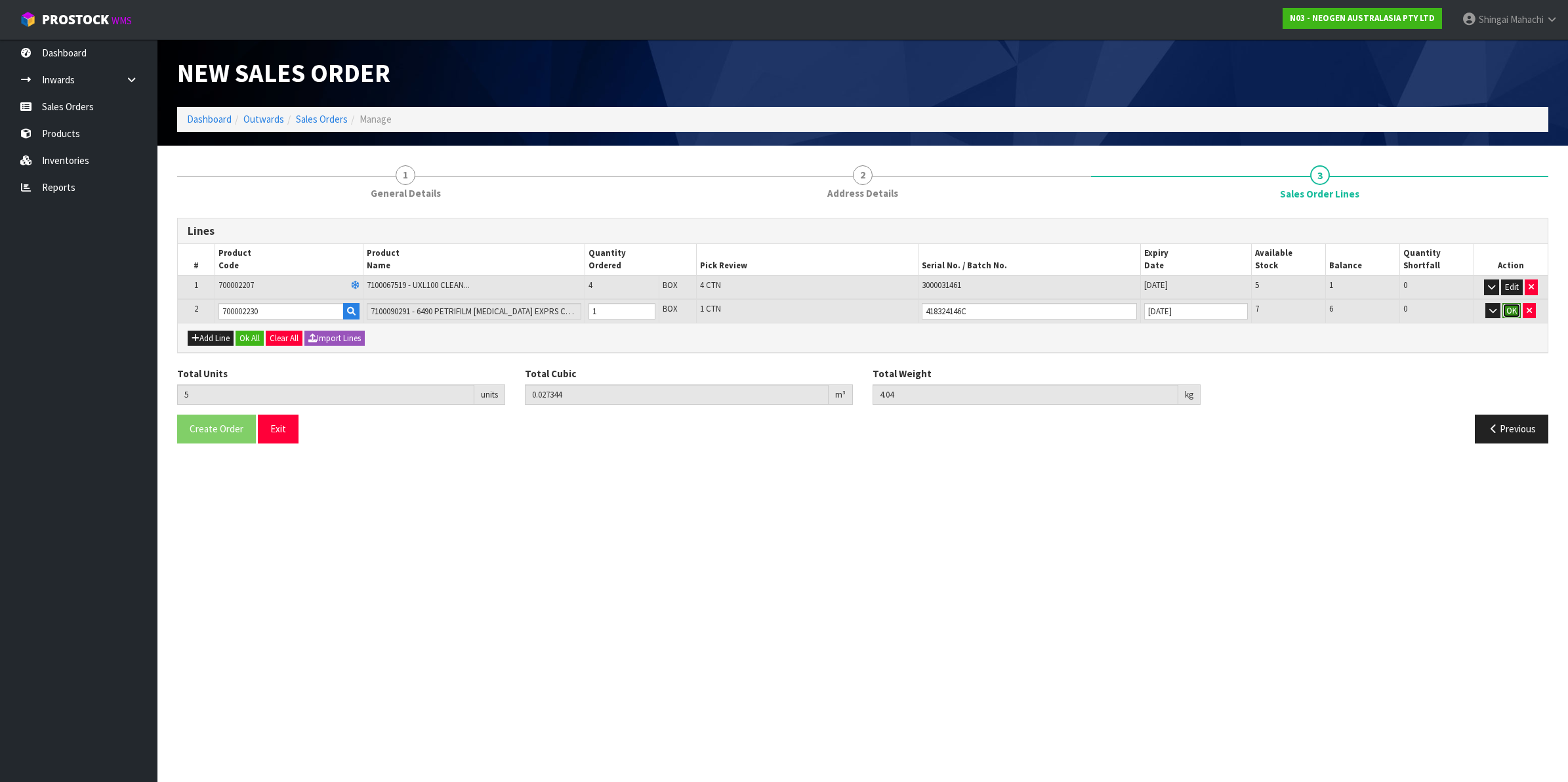
click at [1506, 307] on button "OK" at bounding box center [1511, 311] width 18 height 15
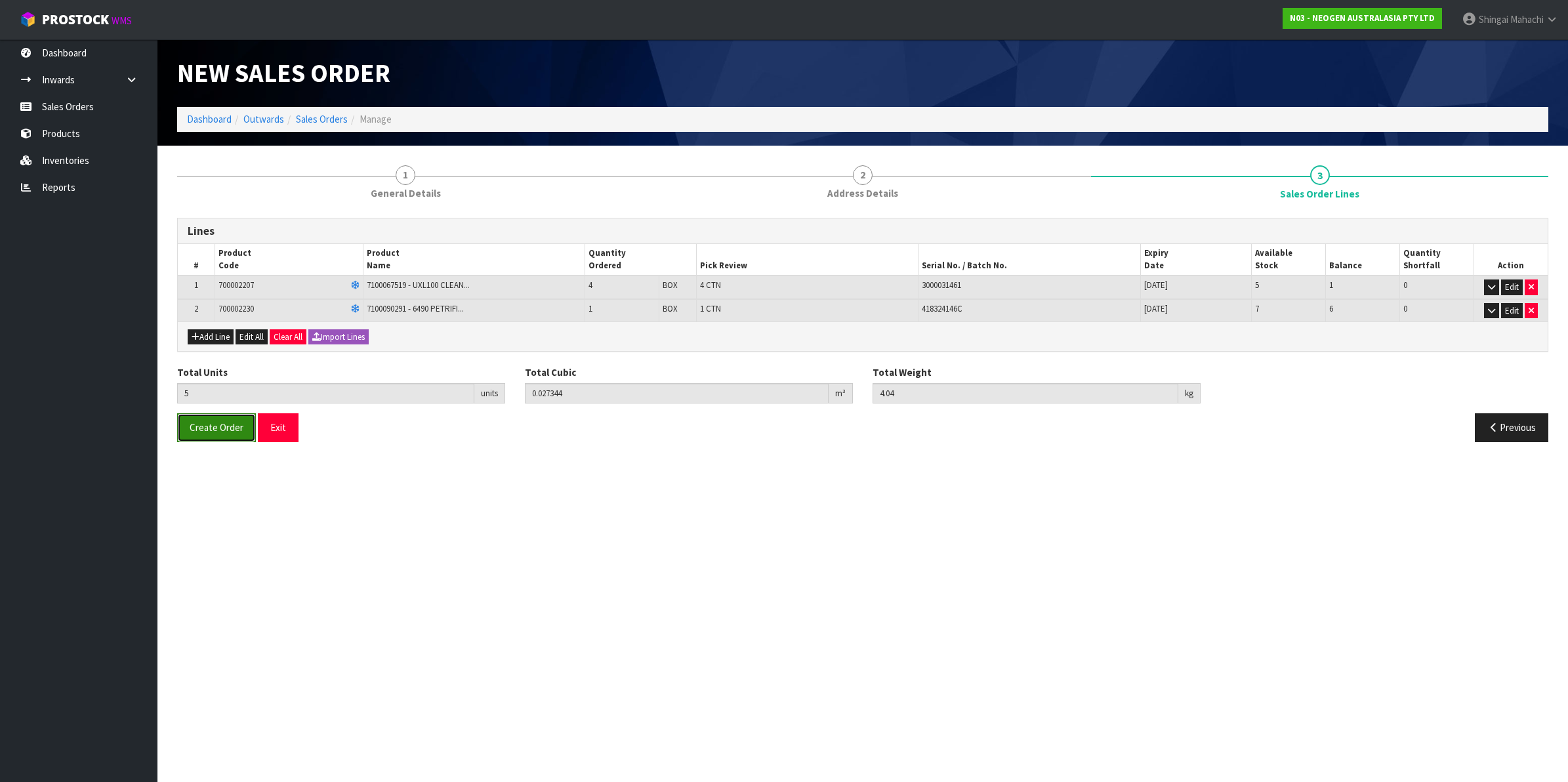
click at [195, 429] on span "Create Order" at bounding box center [216, 428] width 54 height 13
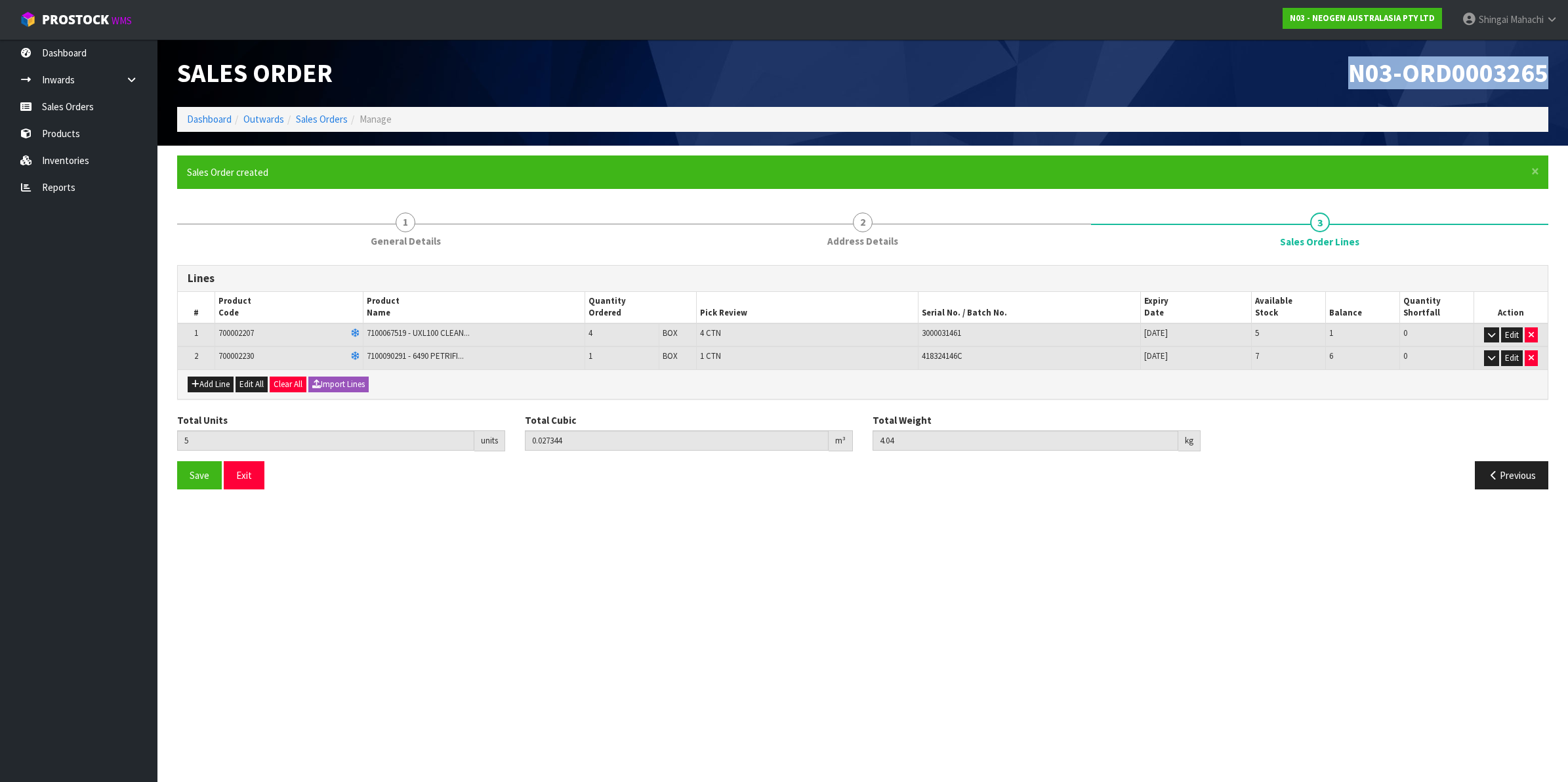
drag, startPoint x: 1348, startPoint y: 74, endPoint x: 1552, endPoint y: 63, distance: 204.3
click at [1552, 63] on div "N03-ORD0003265" at bounding box center [1210, 73] width 695 height 67
copy span "N03-ORD0003265"
click at [326, 117] on link "Sales Orders" at bounding box center [321, 119] width 52 height 13
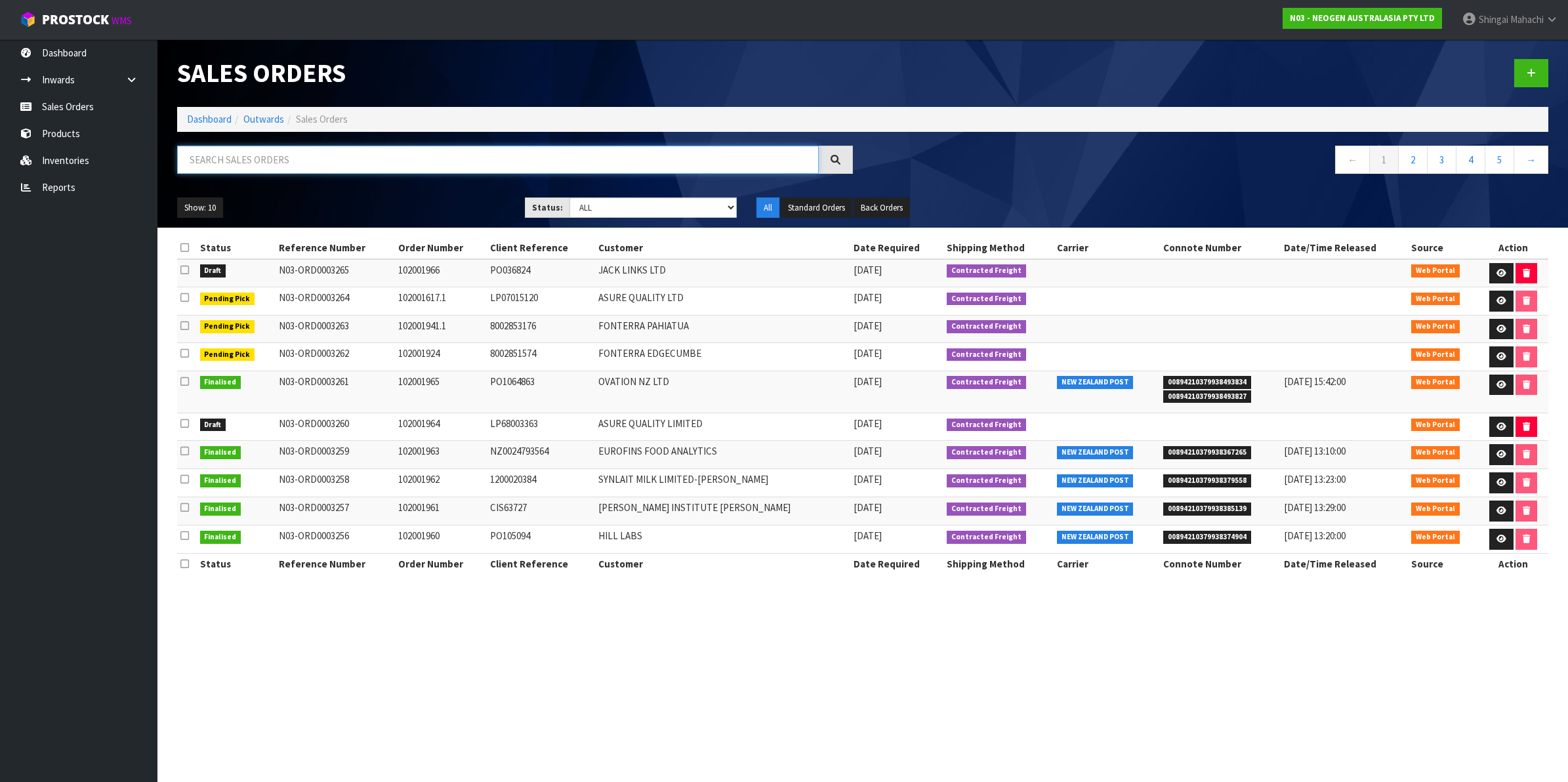
click at [262, 155] on input "text" at bounding box center [498, 159] width 642 height 28
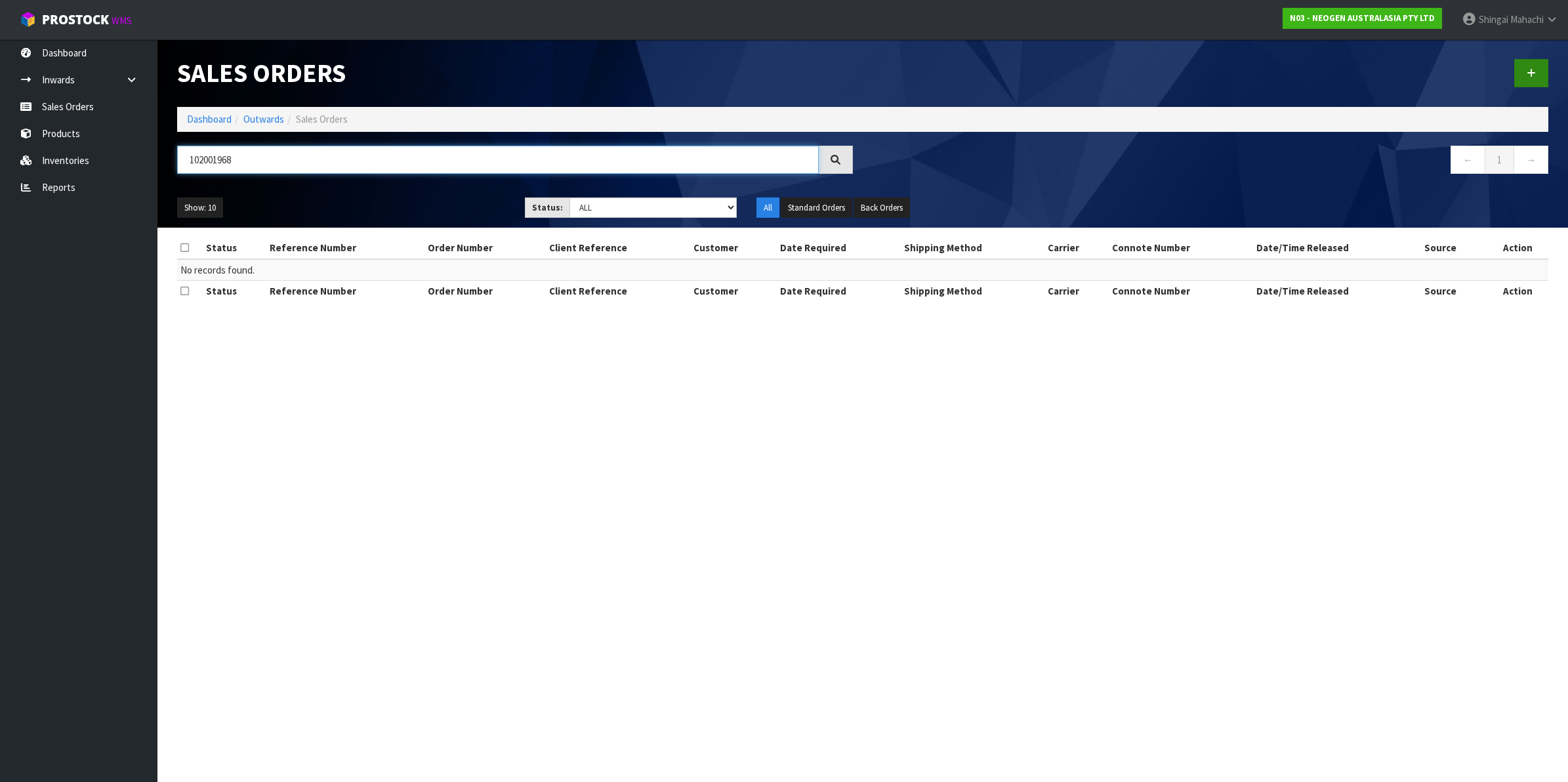
type input "102001968"
click at [1529, 71] on icon at bounding box center [1531, 73] width 9 height 10
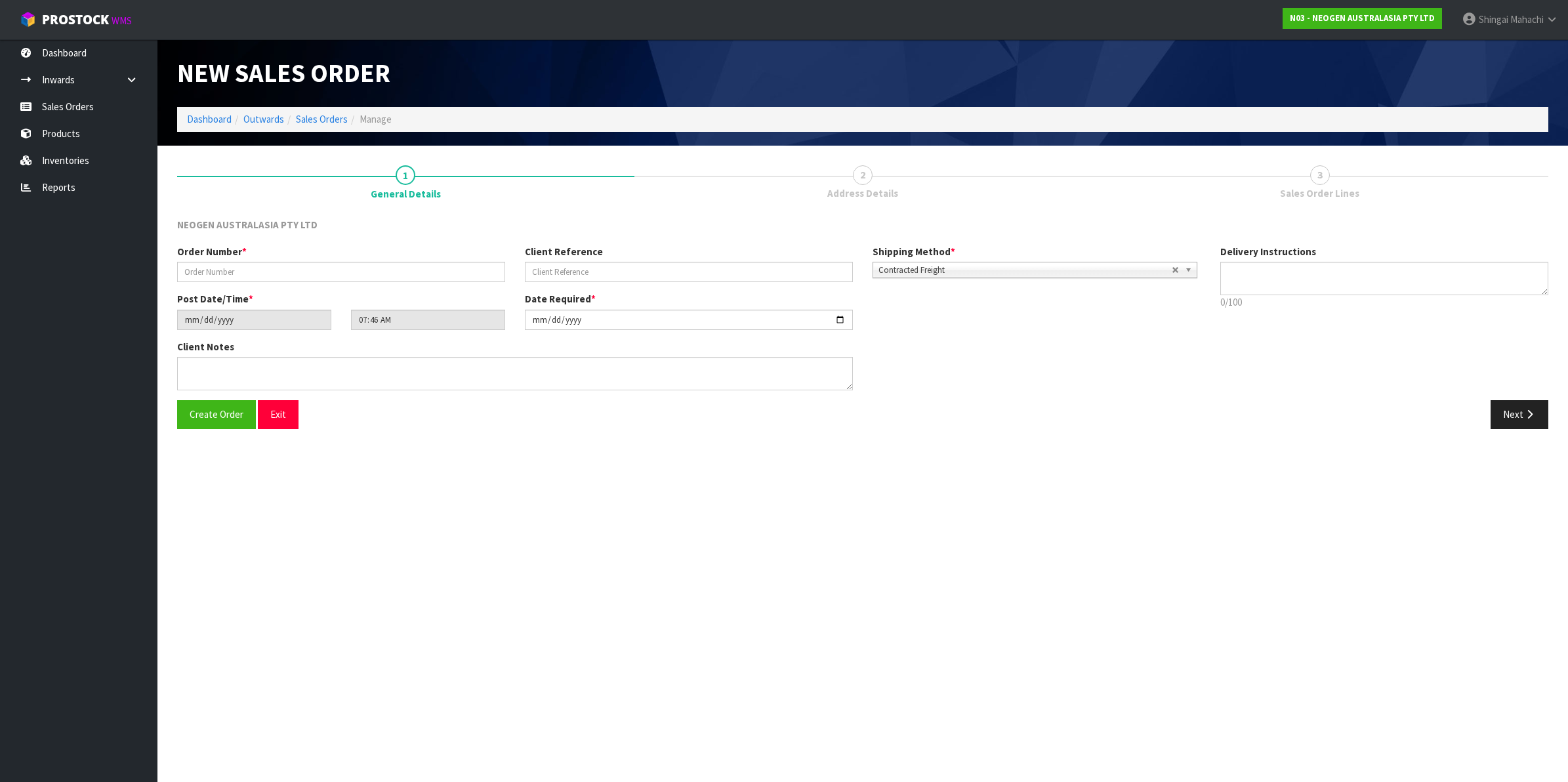
type textarea "CHILLED GOODS -OVERNIGHT"
click at [232, 272] on input "text" at bounding box center [340, 272] width 328 height 20
type input "102001968"
click at [549, 275] on input "text" at bounding box center [688, 272] width 328 height 20
paste input "8002854721"
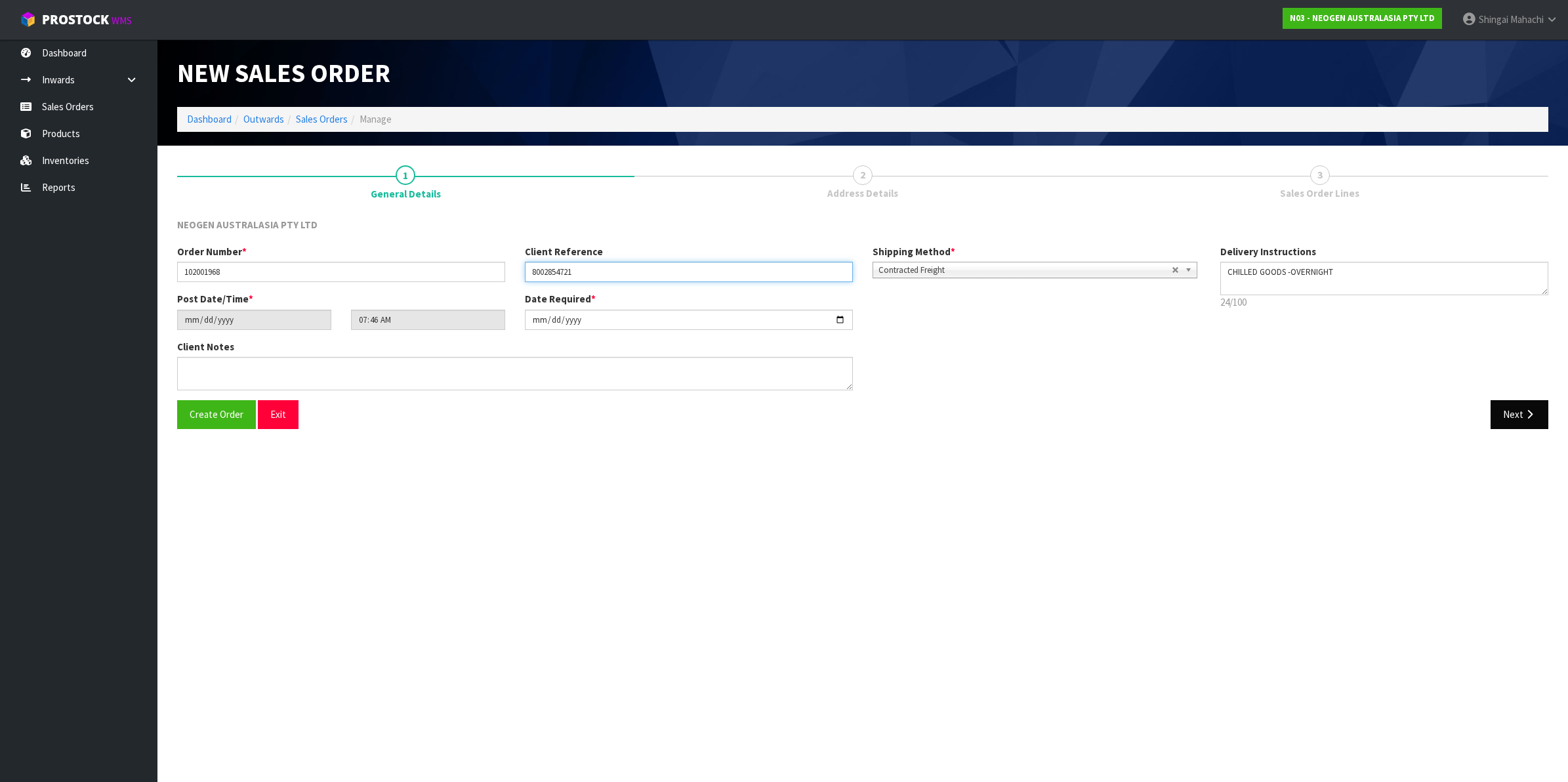
type input "8002854721"
click at [1523, 415] on icon "button" at bounding box center [1529, 414] width 13 height 10
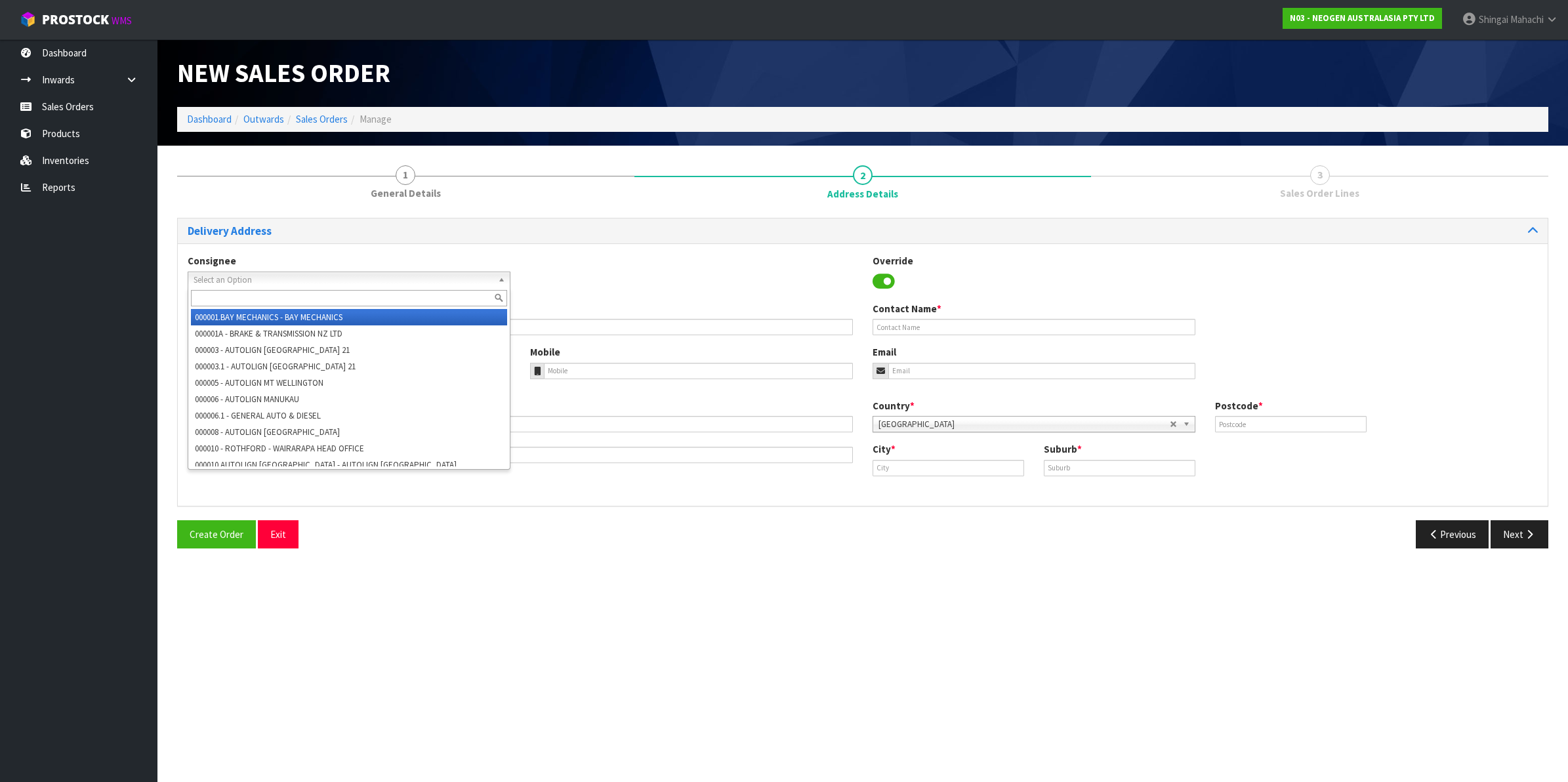
click at [242, 280] on span "Select an Option" at bounding box center [342, 280] width 299 height 15
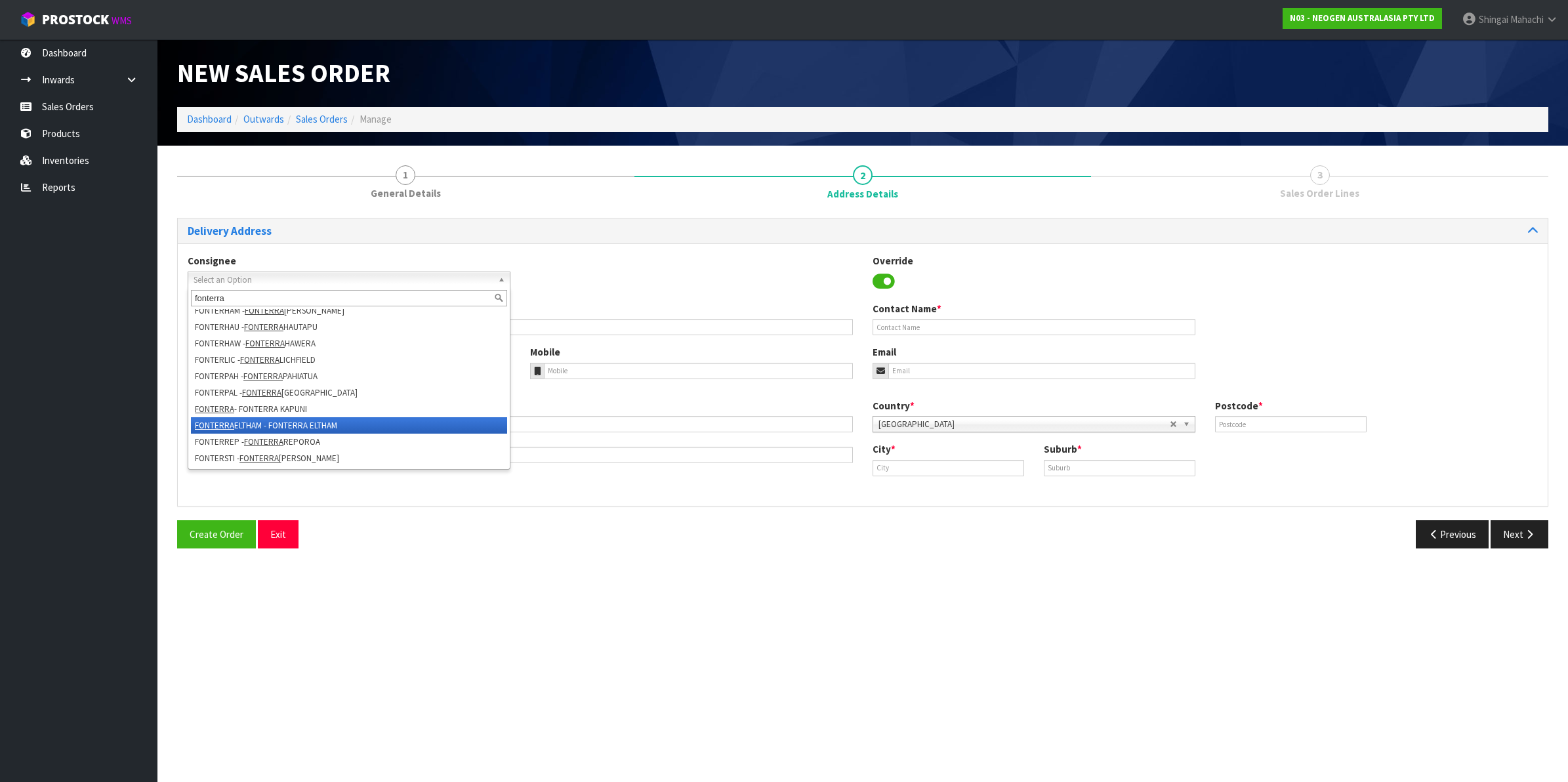
scroll to position [368, 0]
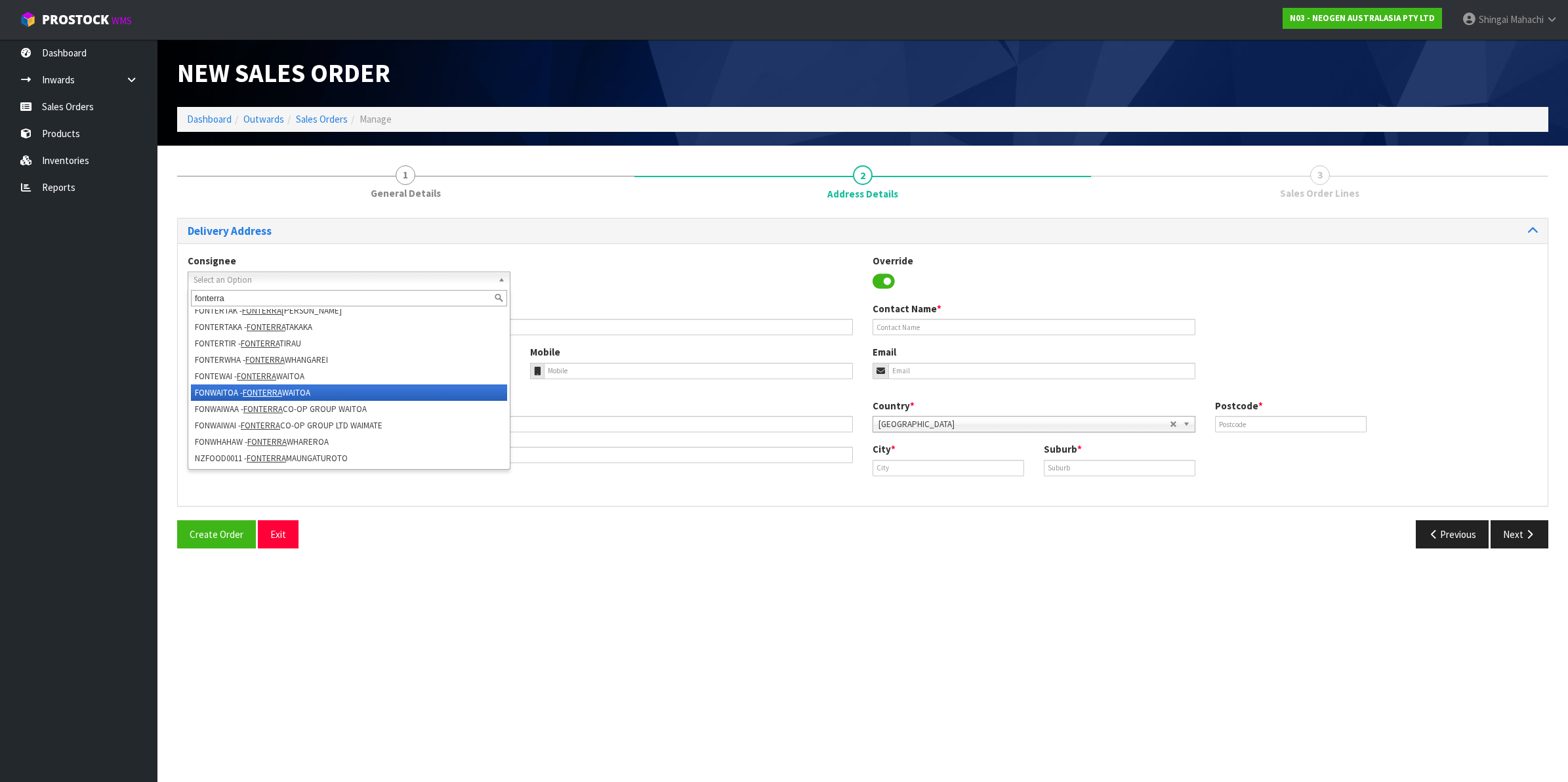
type input "fonterra"
click at [287, 388] on li "FONWAITOA - FONTERRA WAITOA" at bounding box center [349, 392] width 316 height 16
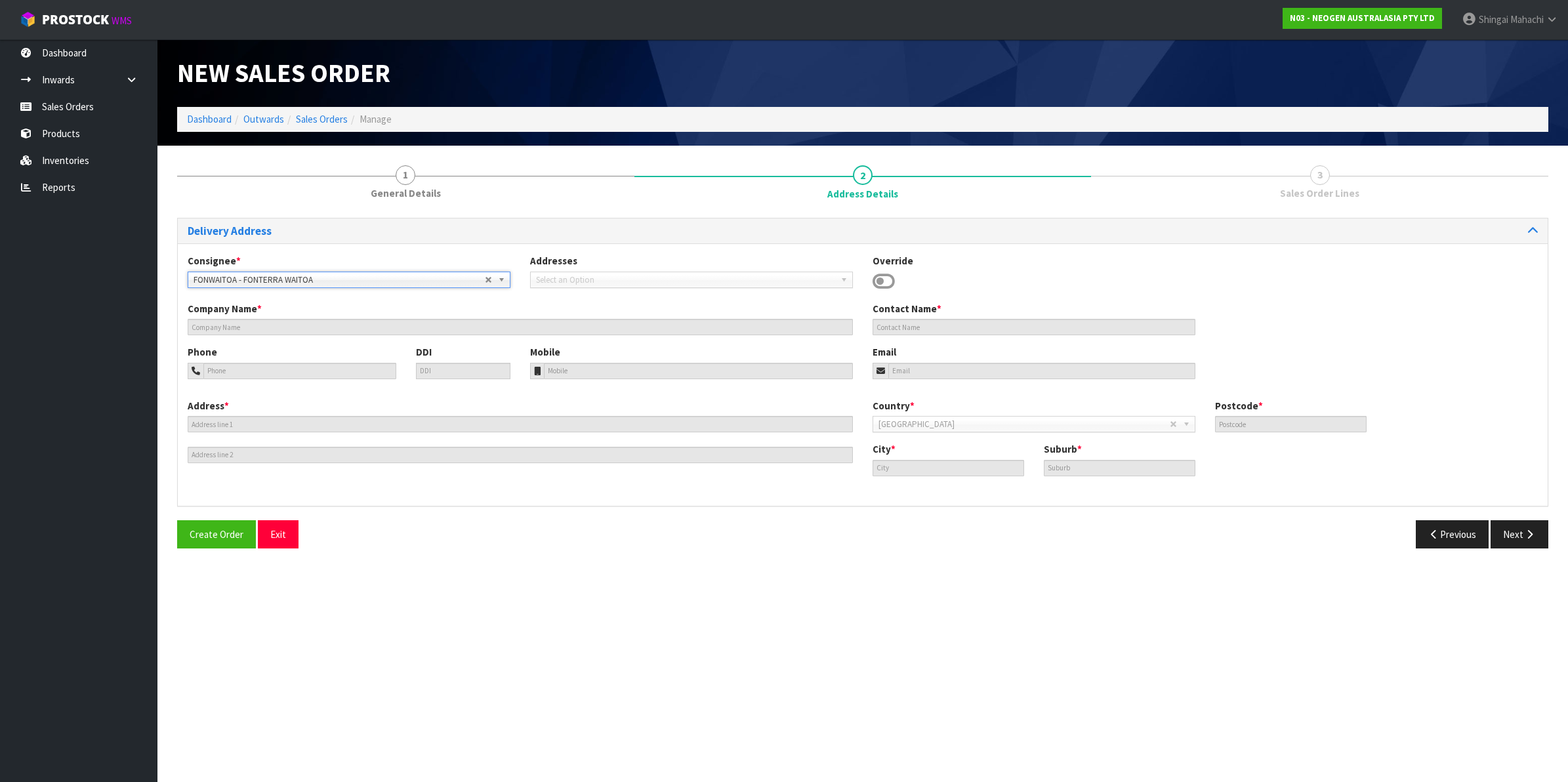
type input "FONTERRA WAITOA"
type input "CORNER NO. 1 ROAD & STATE HIGHWAY 26"
type input "3380"
type input "WAITOA"
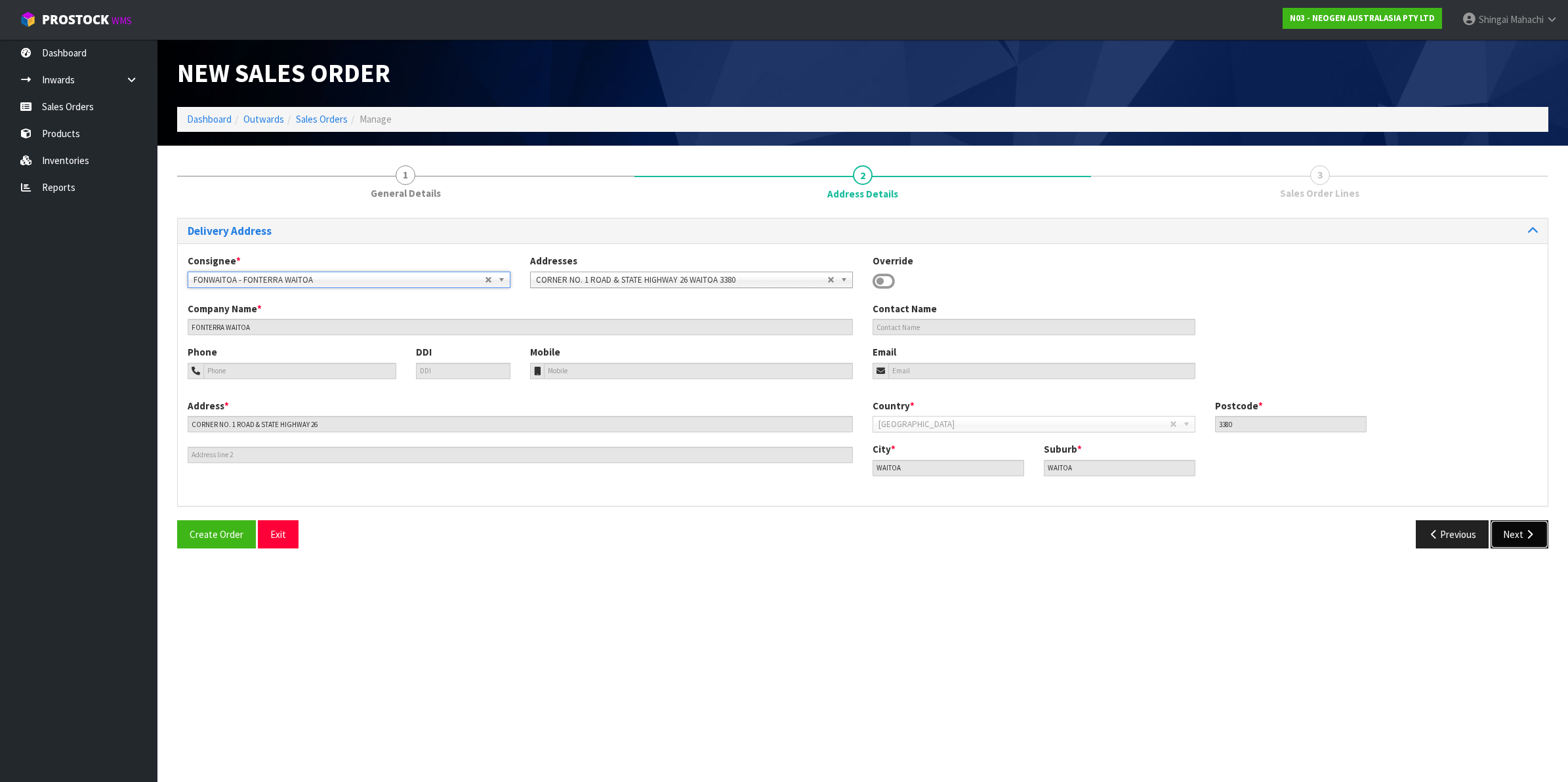
click at [1514, 535] on button "Next" at bounding box center [1519, 534] width 58 height 28
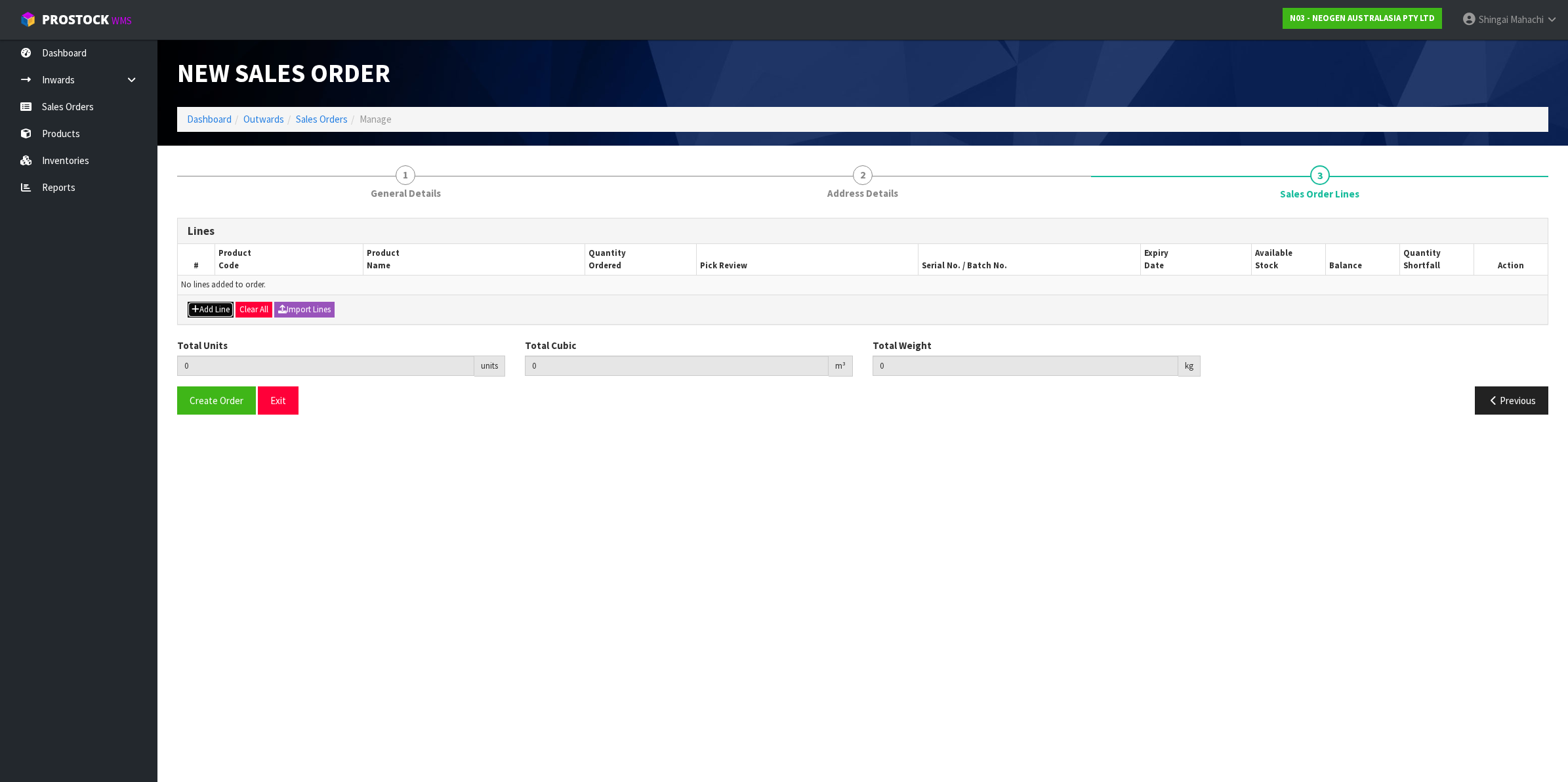
click at [211, 305] on button "Add Line" at bounding box center [211, 309] width 46 height 15
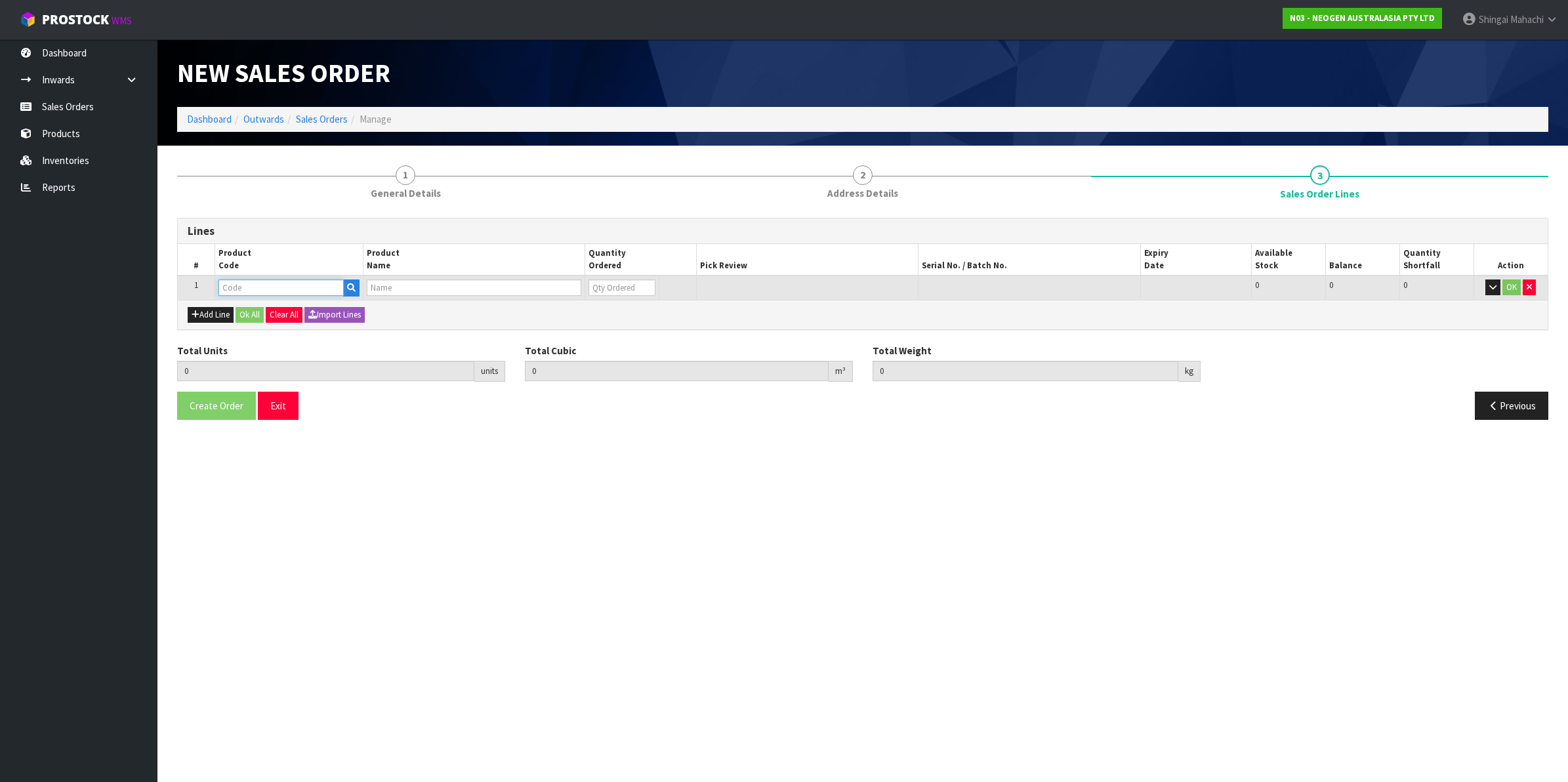
click at [251, 287] on input "text" at bounding box center [281, 288] width 125 height 16
click at [244, 289] on input "text" at bounding box center [281, 288] width 125 height 16
paste input "700002120"
type input "700002120"
type input "0.000000"
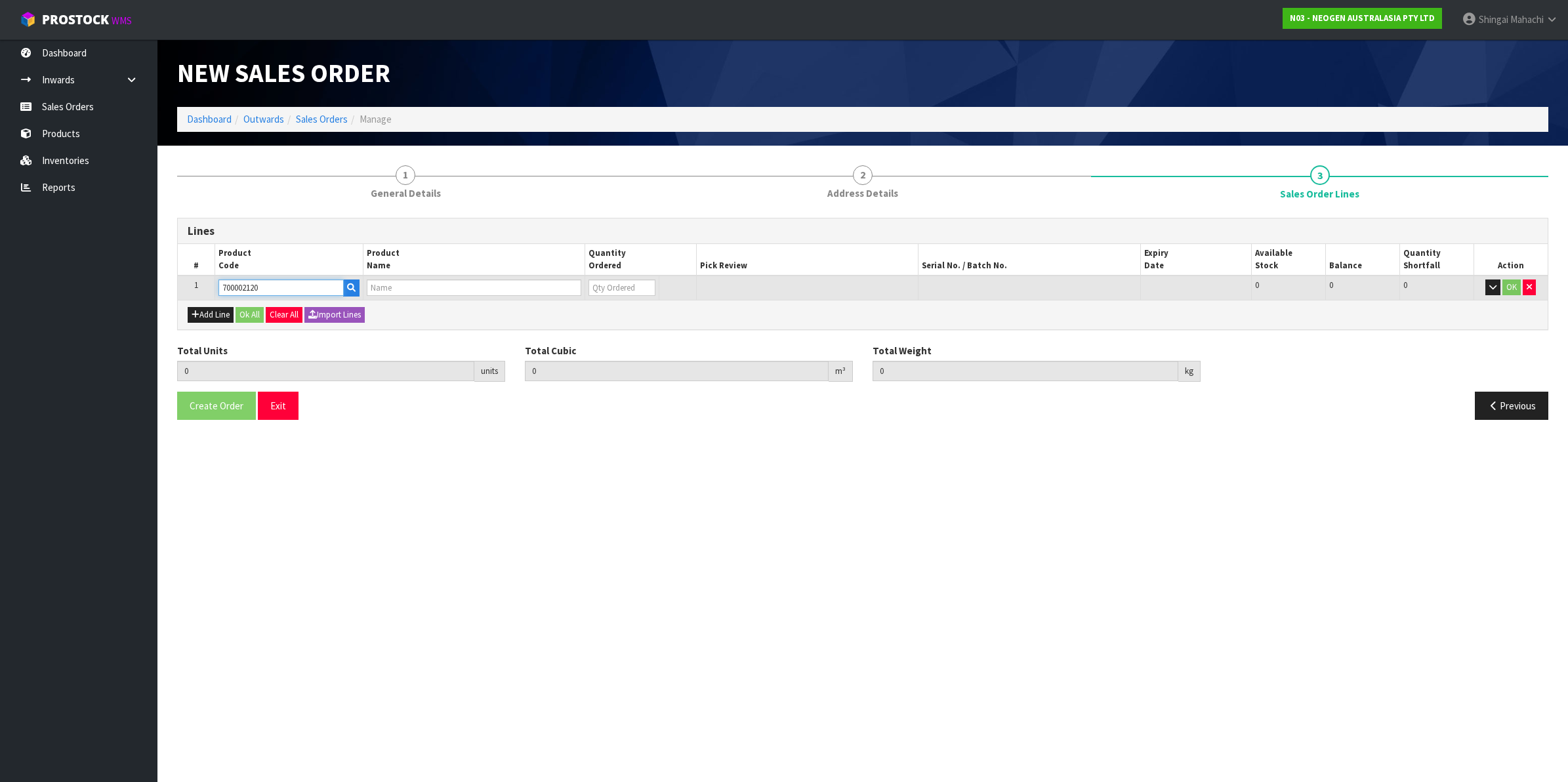
type input "0.000"
type input "7100039374 - 6406 PETRIFILM AEROBIC CT PLT 1000EA/CS"
type input "0"
type input "700002120"
click at [542, 285] on tr "1 700002120 7100039374 - 6406 PETRIFILM AEROBIC CT PLT 1000EA/CS 0 BOX 81 81 0 …" at bounding box center [863, 287] width 1369 height 25
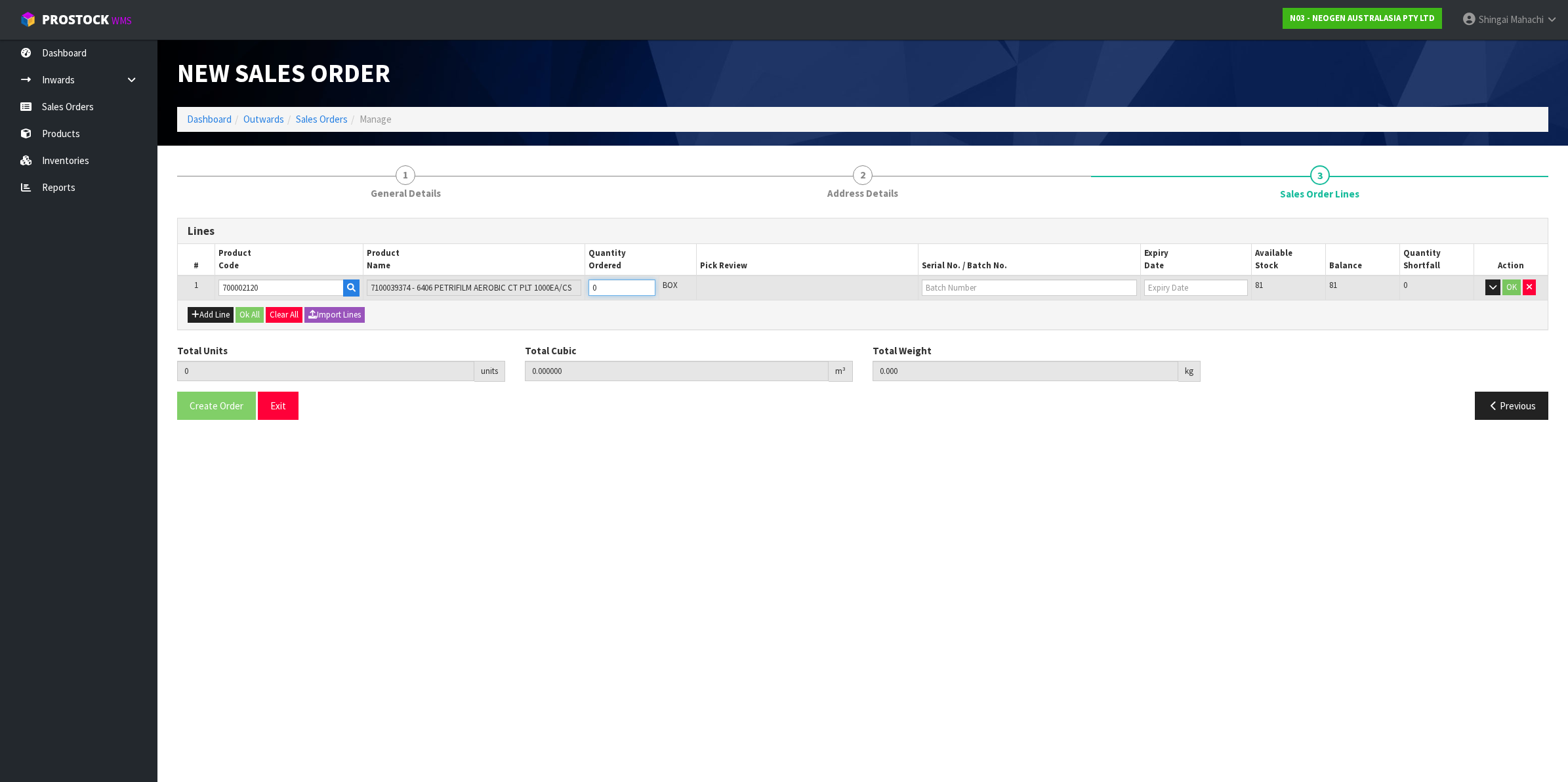
type input "2"
type input "0.01472"
type input "4"
type input "2"
click at [970, 287] on input "text" at bounding box center [1029, 288] width 215 height 16
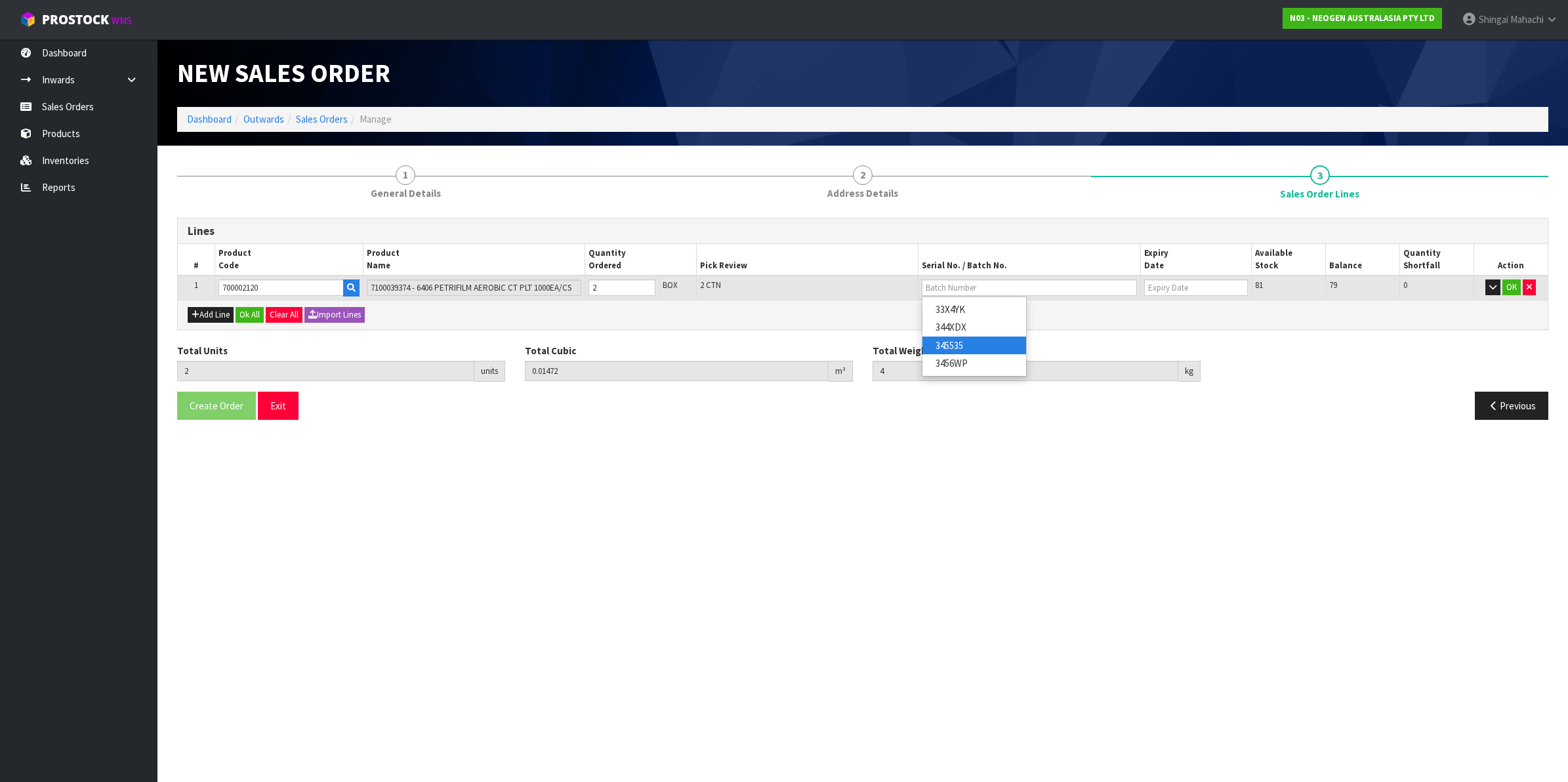
click at [968, 348] on link "345535" at bounding box center [974, 346] width 104 height 18
type input "345535"
type input "06/10/2026"
click at [1513, 287] on button "OK" at bounding box center [1511, 287] width 18 height 15
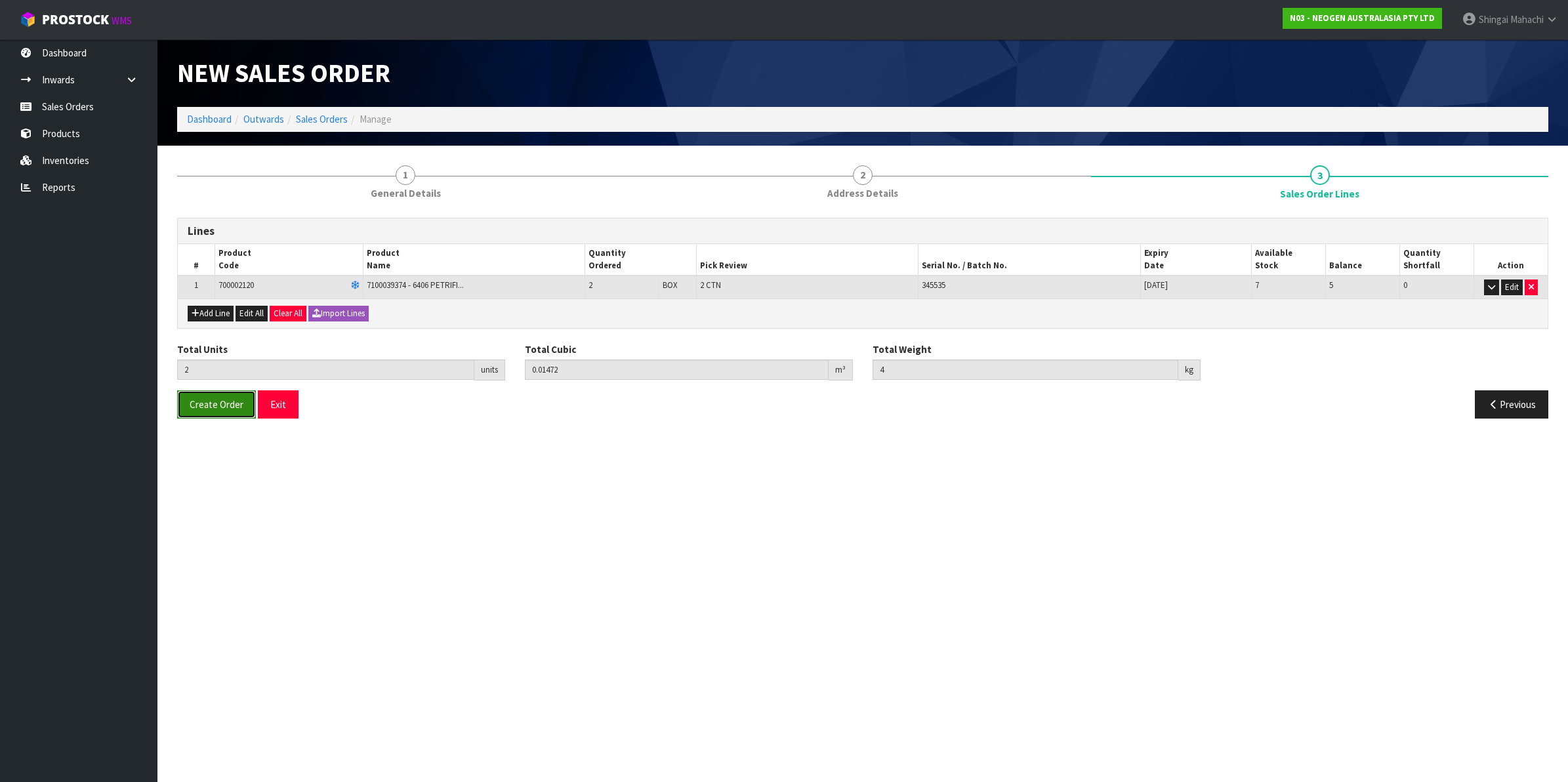
click at [224, 401] on span "Create Order" at bounding box center [216, 404] width 54 height 13
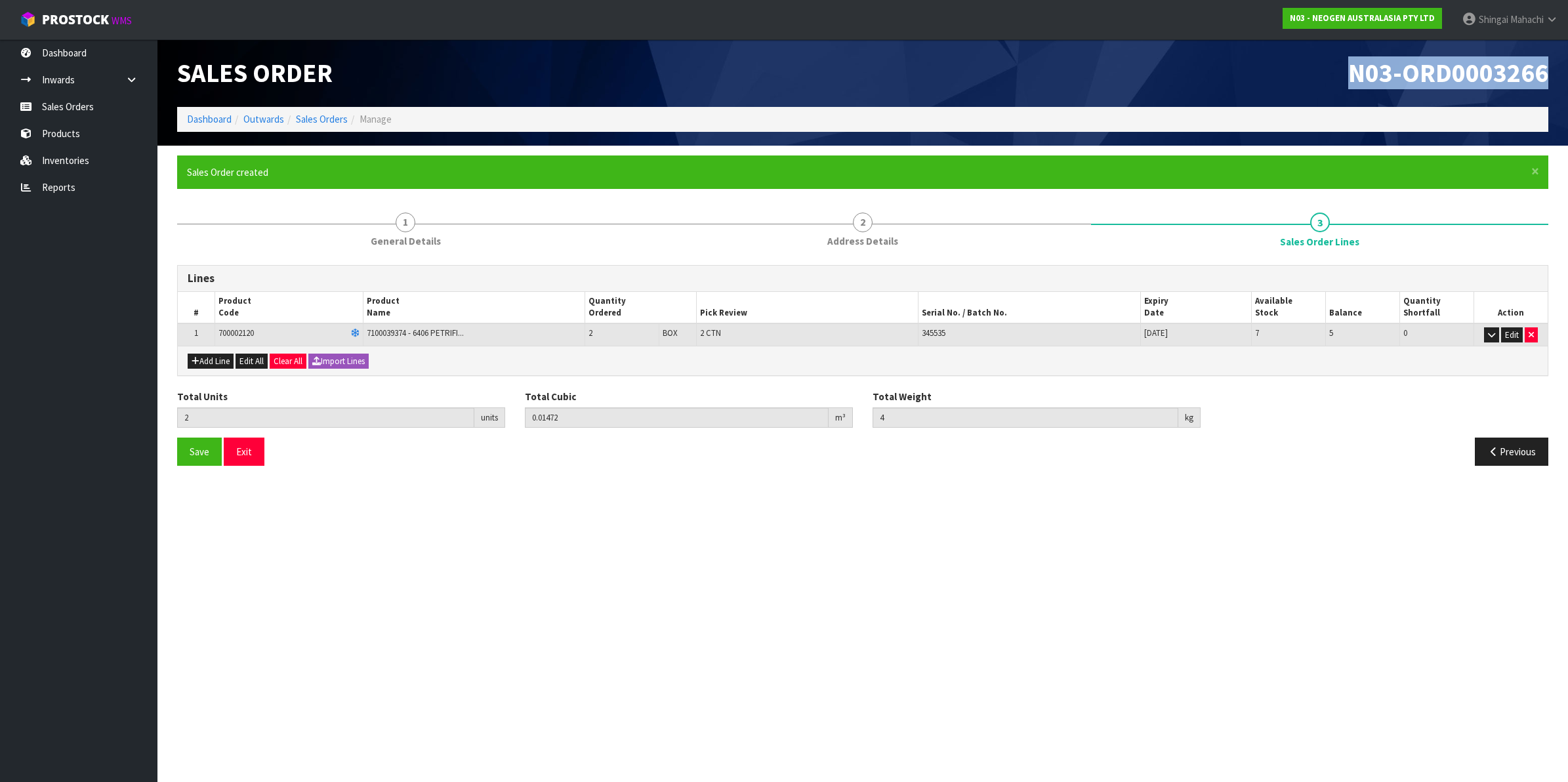
drag, startPoint x: 1352, startPoint y: 67, endPoint x: 1559, endPoint y: 70, distance: 207.0
click at [1559, 70] on header "Sales Order N03-ORD0003266 Dashboard Outwards Sales Orders Manage" at bounding box center [862, 92] width 1410 height 106
copy span "N03-ORD0003266"
click at [317, 117] on link "Sales Orders" at bounding box center [321, 119] width 52 height 13
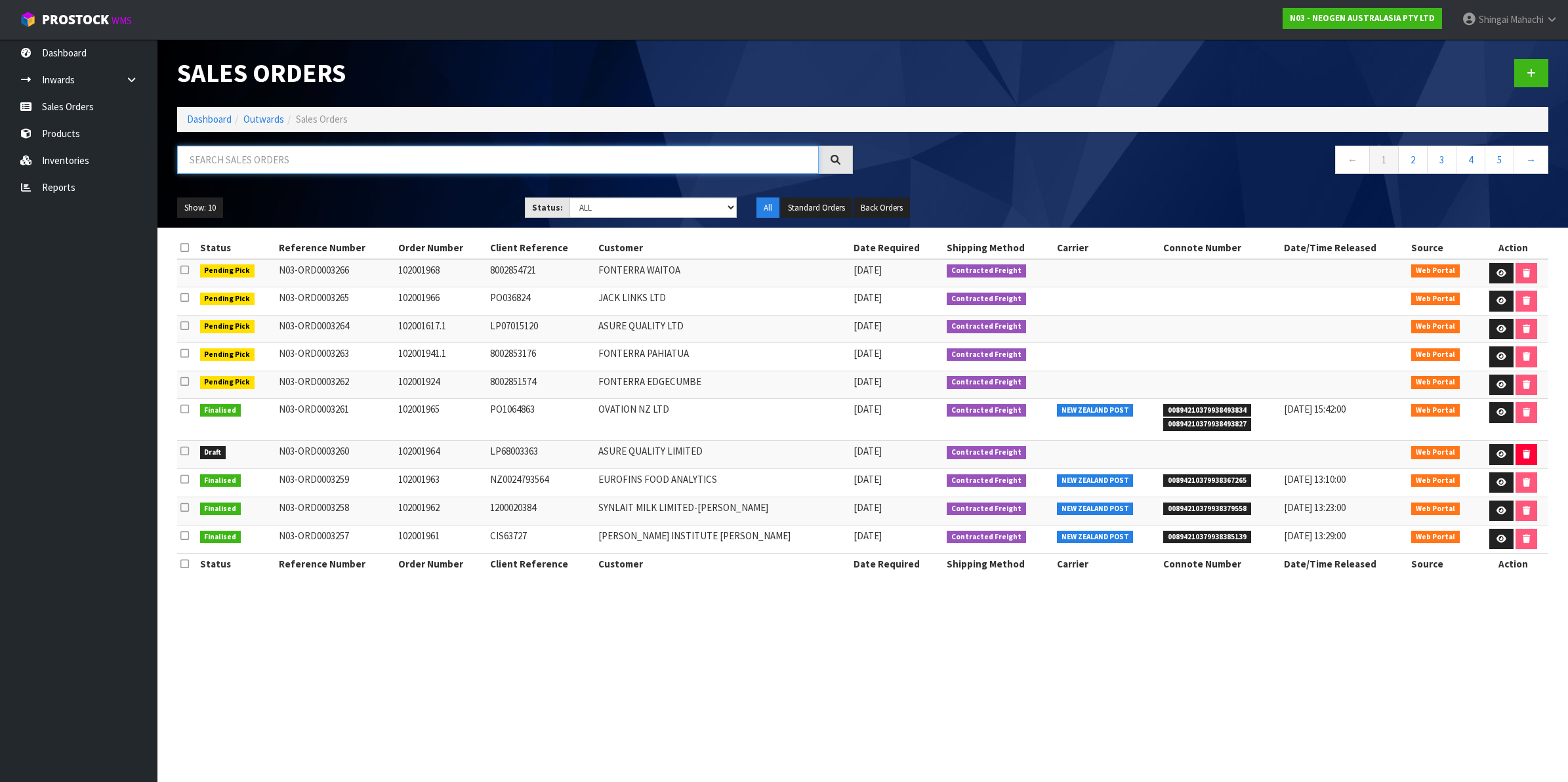
click at [309, 161] on input "text" at bounding box center [498, 159] width 642 height 28
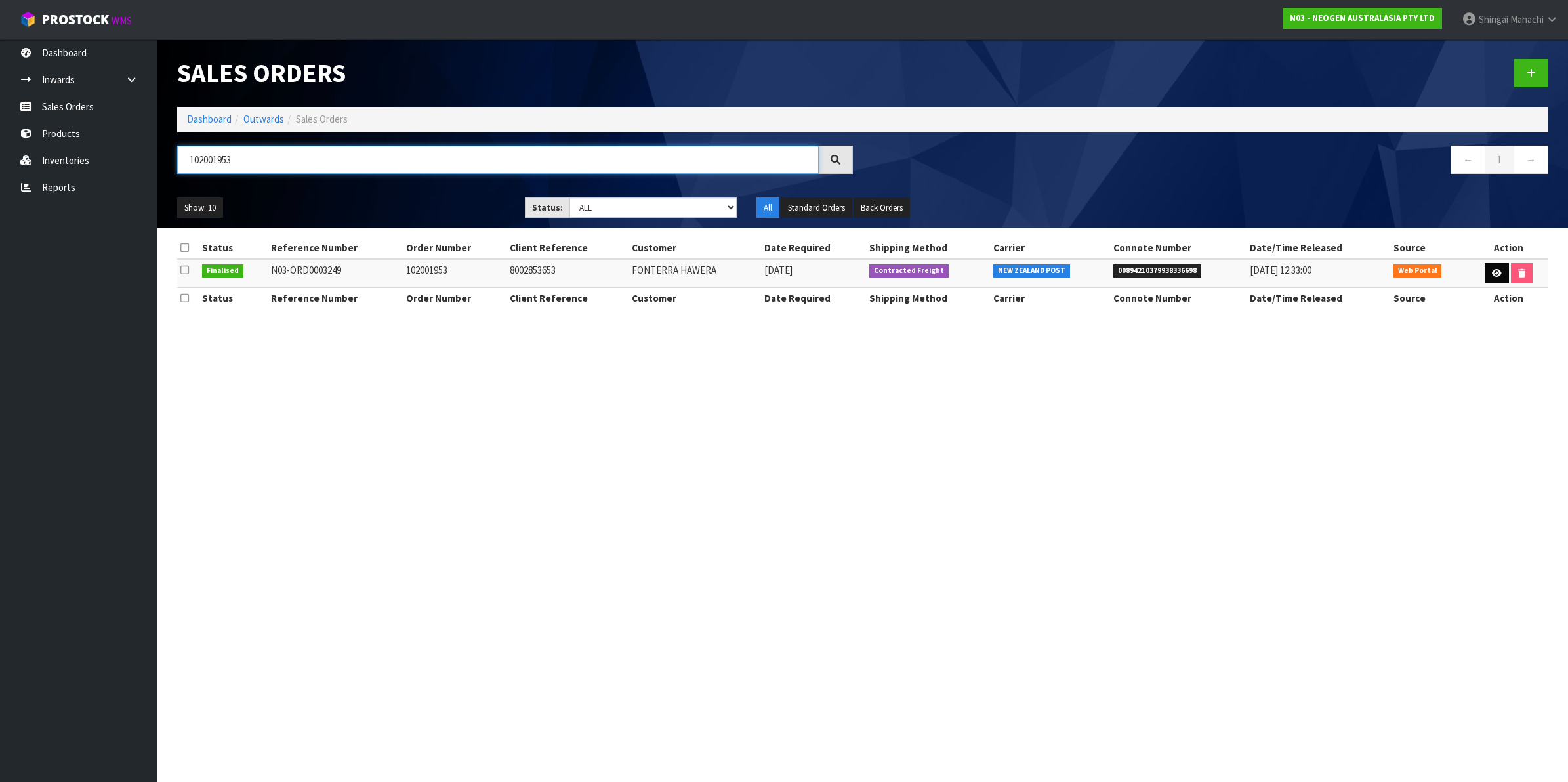
type input "102001953"
click at [1492, 270] on icon at bounding box center [1496, 272] width 10 height 8
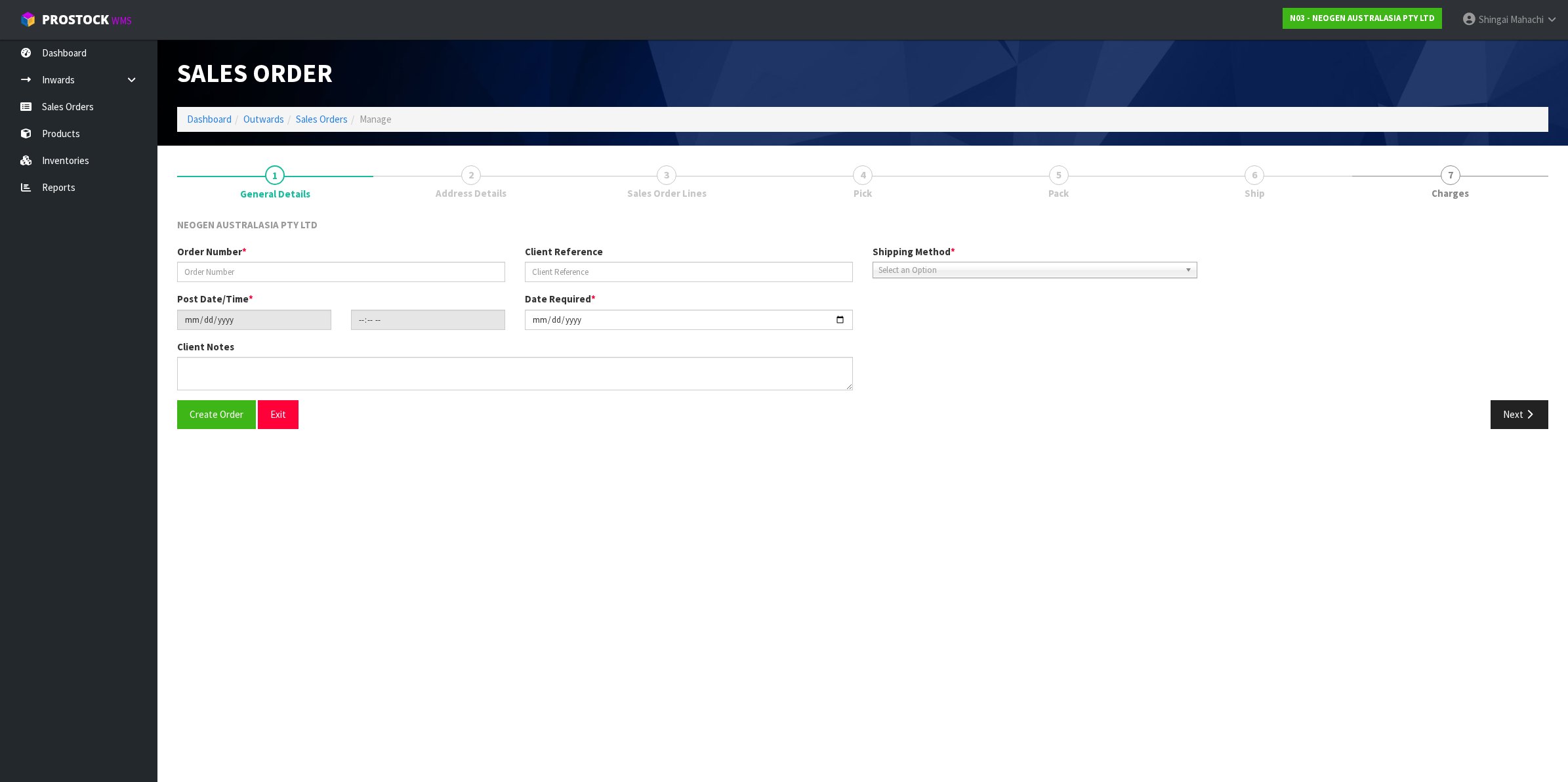
type input "102001953"
type input "8002853653"
type input "2025-08-12"
type input "09:36:00.000"
type input "2025-08-12"
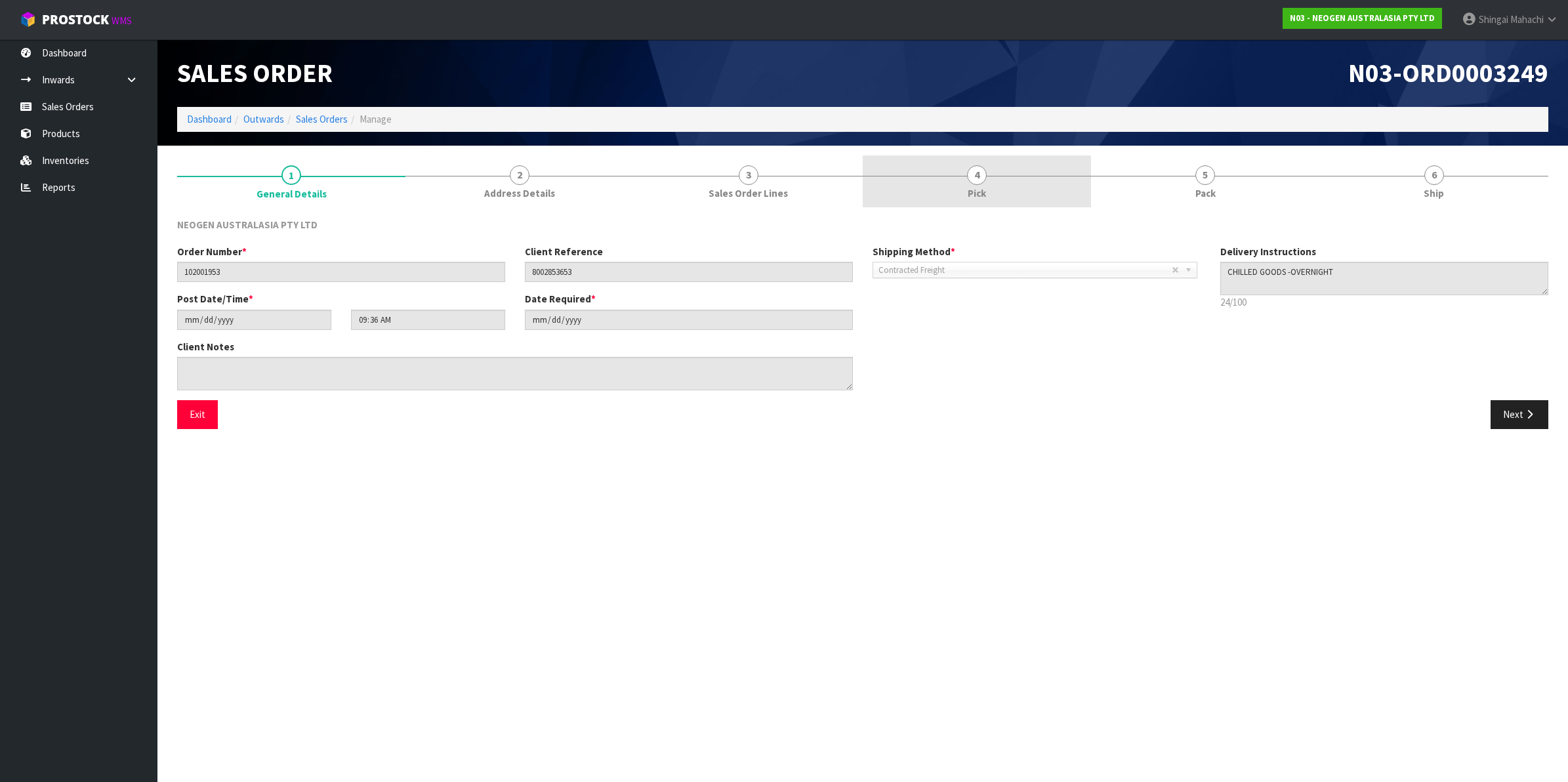
click at [971, 178] on span "4" at bounding box center [977, 175] width 20 height 20
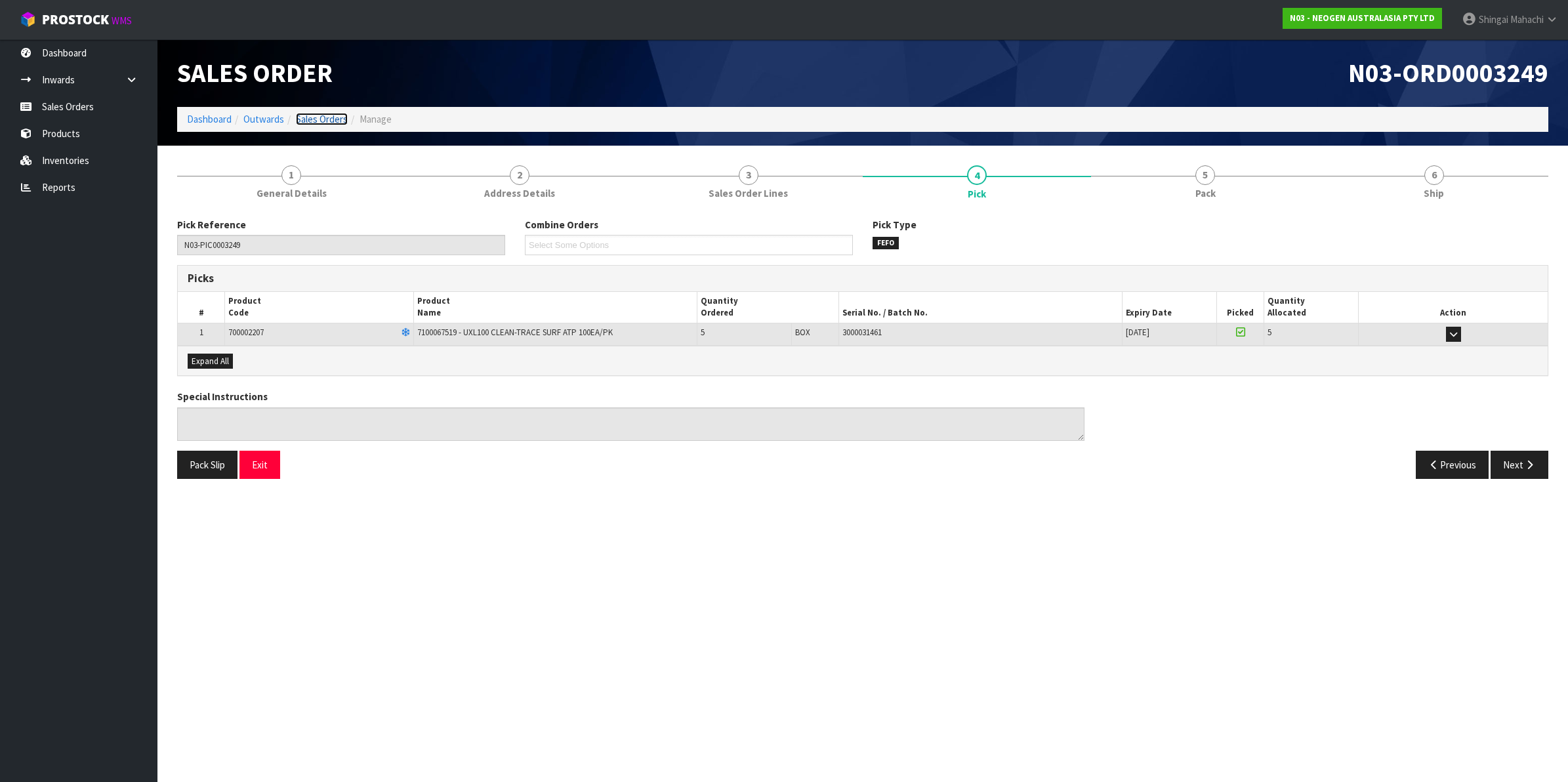
click at [331, 125] on link "Sales Orders" at bounding box center [321, 119] width 52 height 13
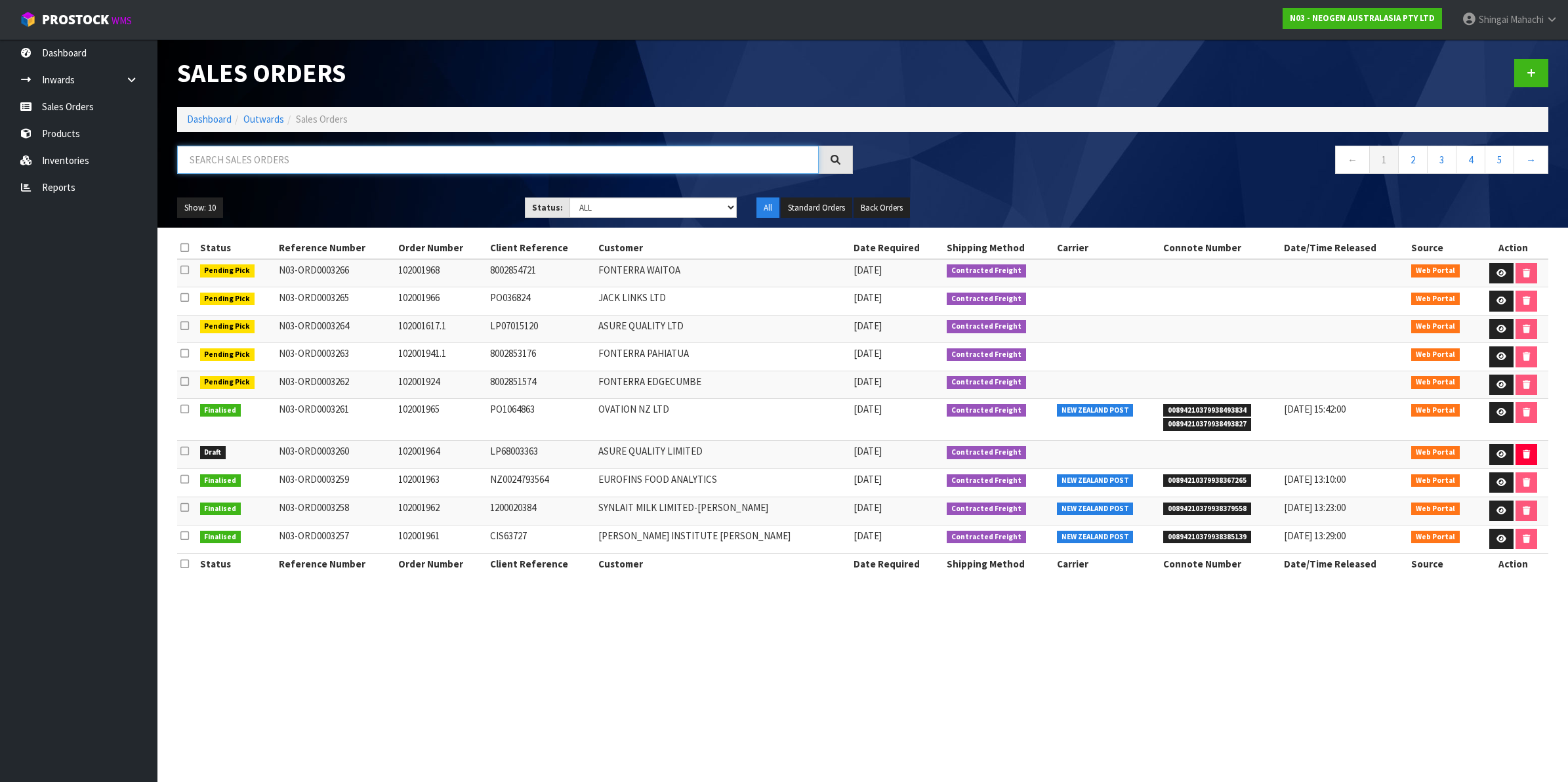
click at [252, 161] on input "text" at bounding box center [498, 159] width 642 height 28
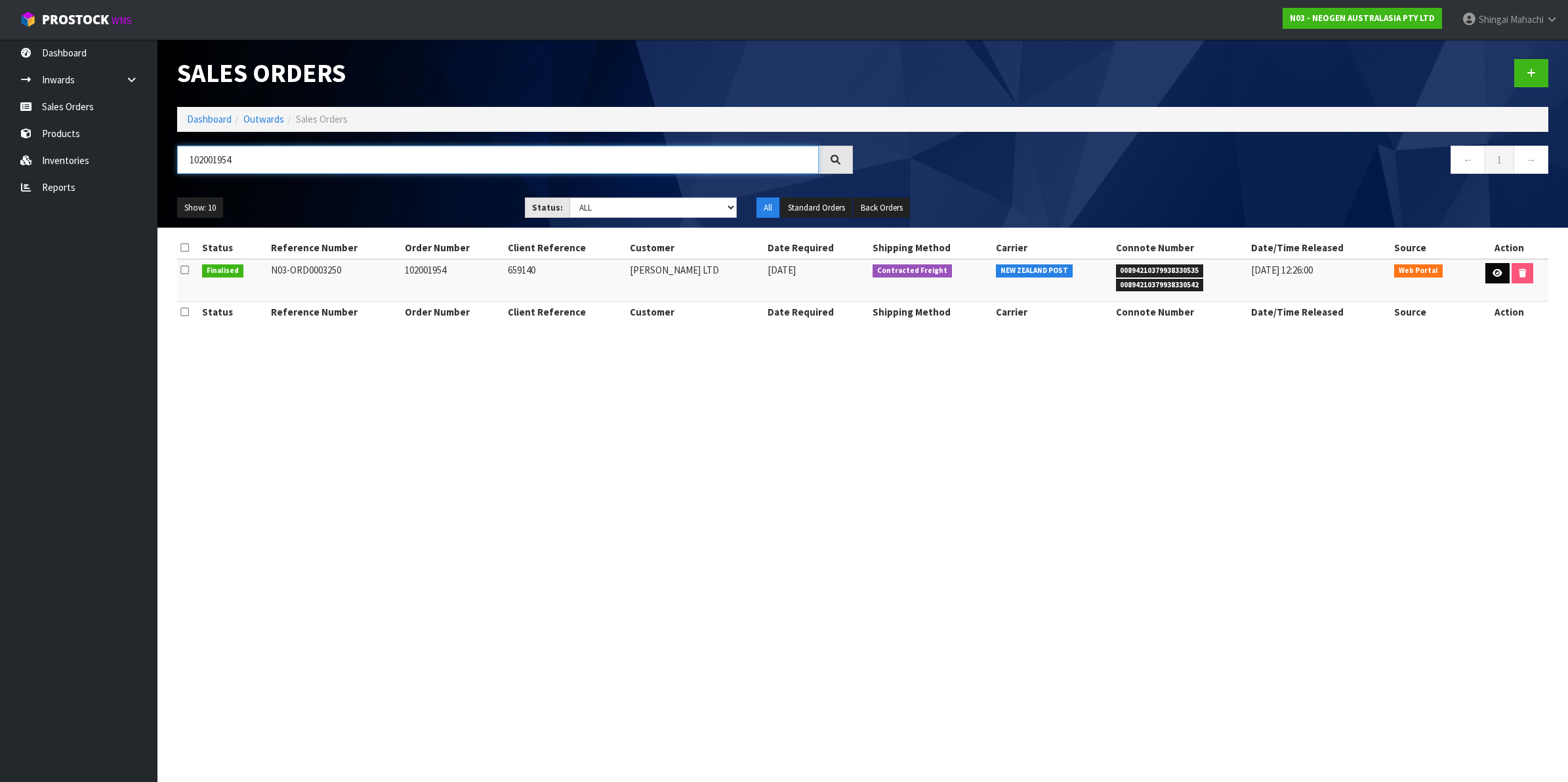
type input "102001954"
click at [1493, 275] on icon at bounding box center [1496, 272] width 10 height 8
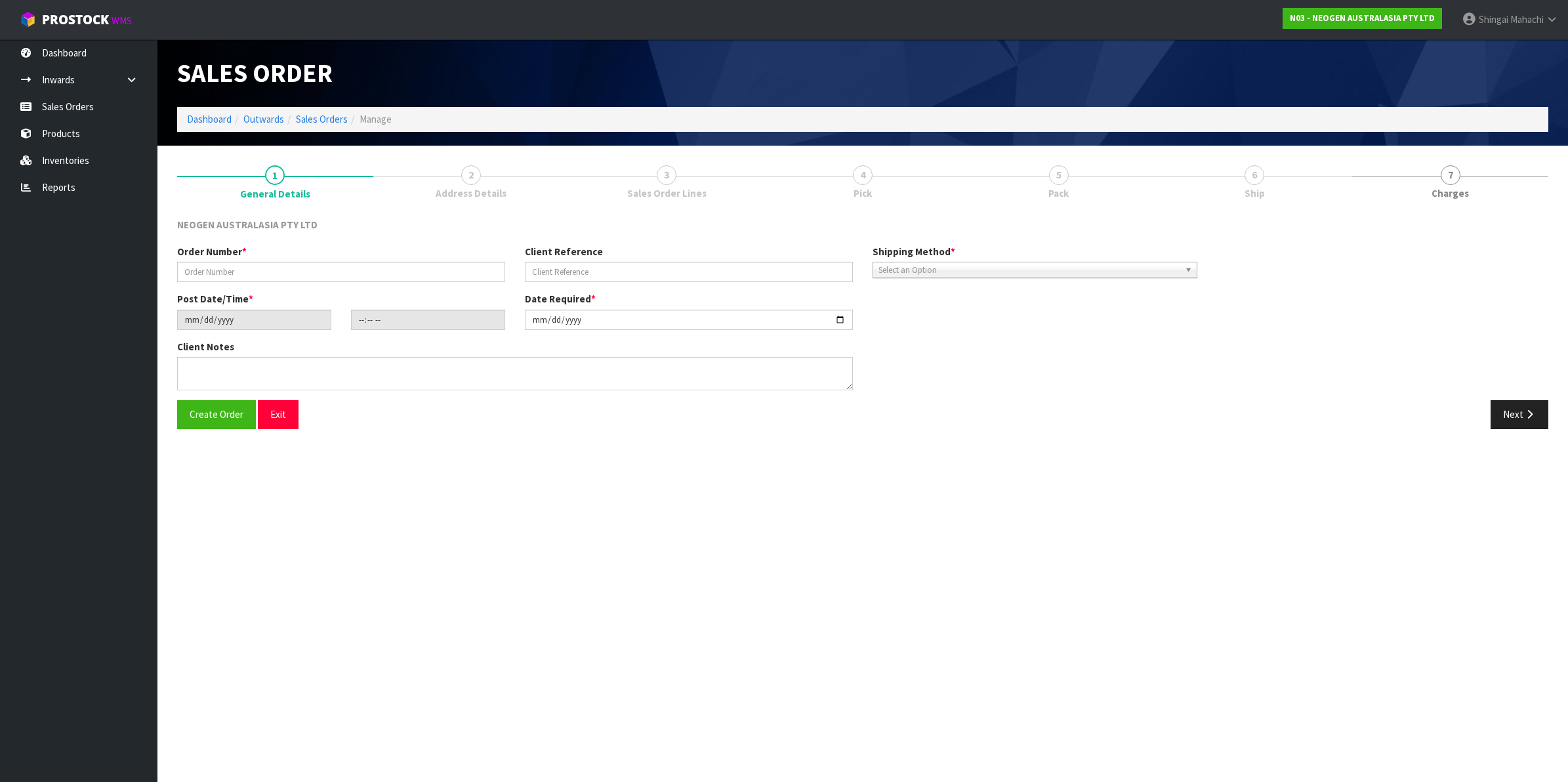
type input "102001954"
type input "659140"
type input "2025-08-12"
type input "09:39:00.000"
type input "2025-08-12"
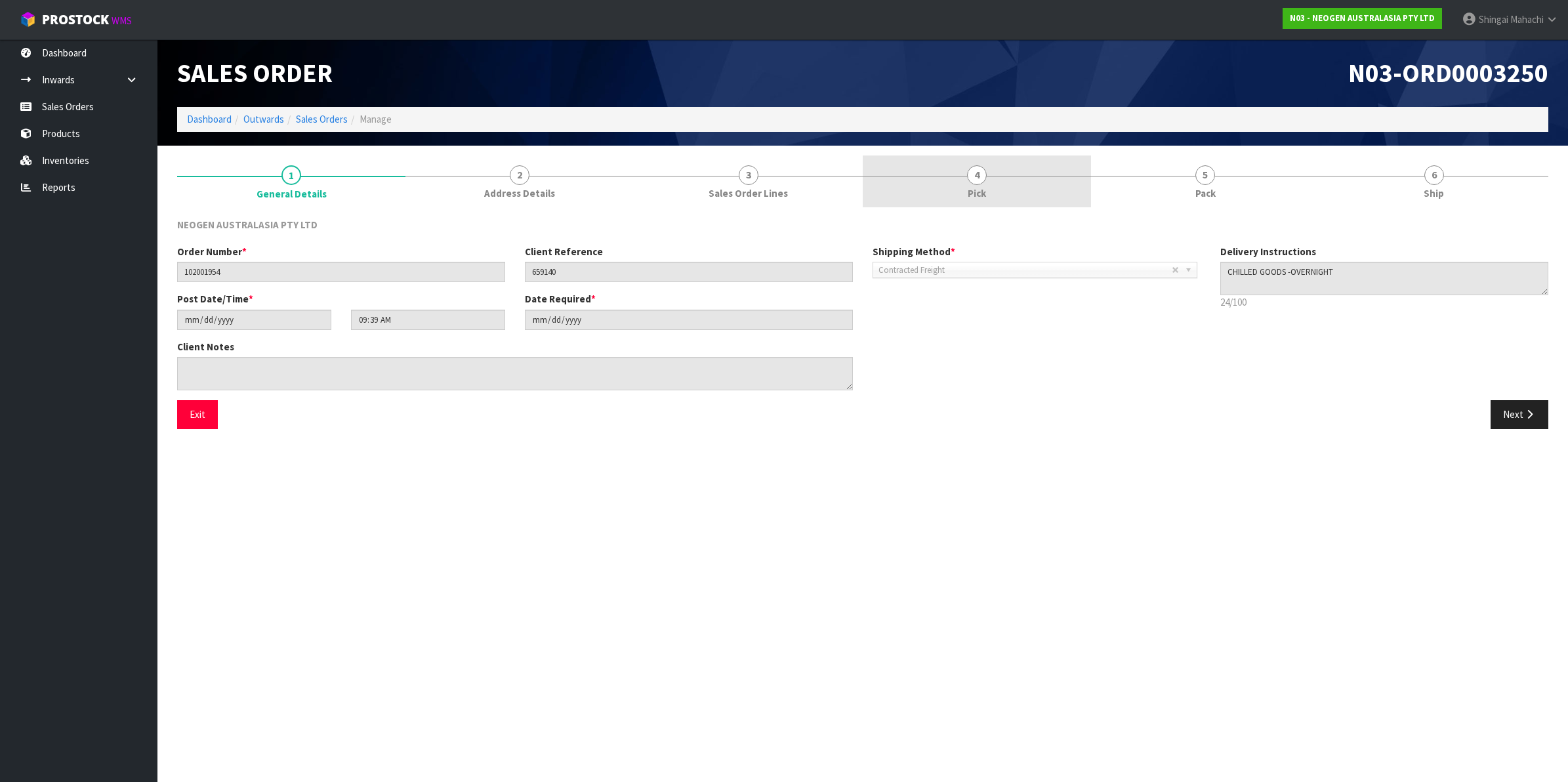
click at [975, 173] on span "4" at bounding box center [977, 175] width 20 height 20
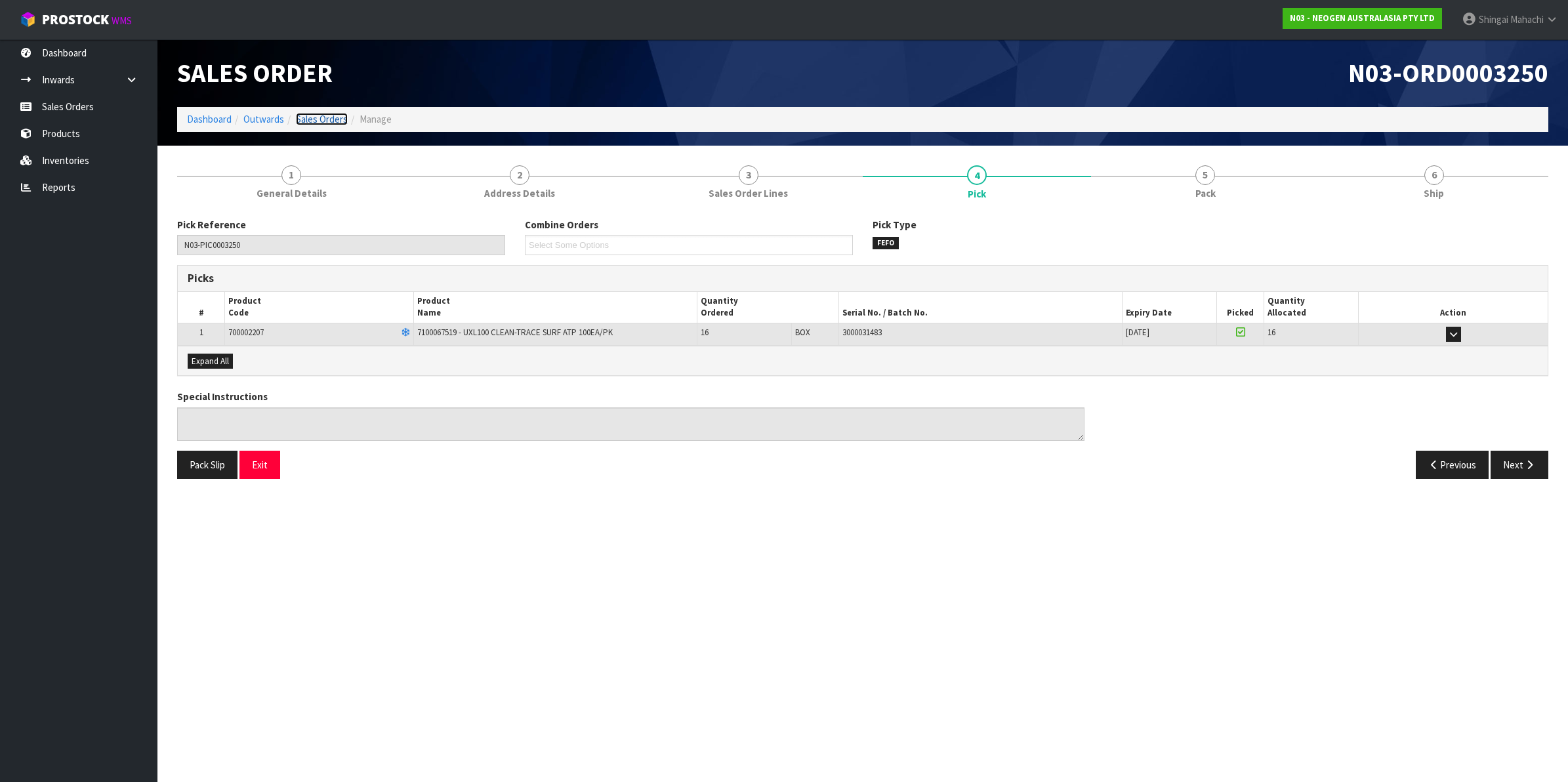
click at [321, 118] on link "Sales Orders" at bounding box center [321, 119] width 52 height 13
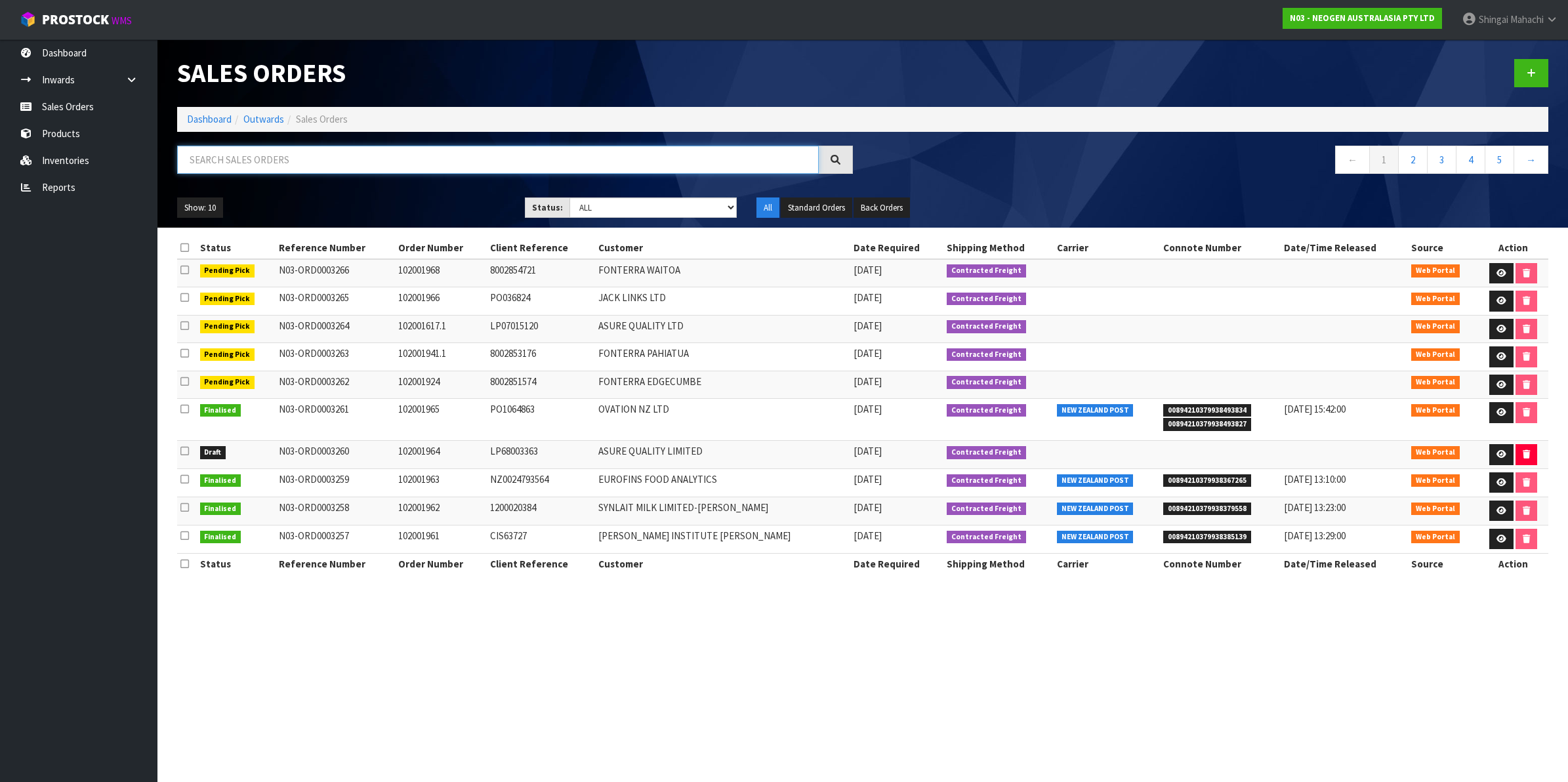
click at [316, 160] on input "text" at bounding box center [498, 159] width 642 height 28
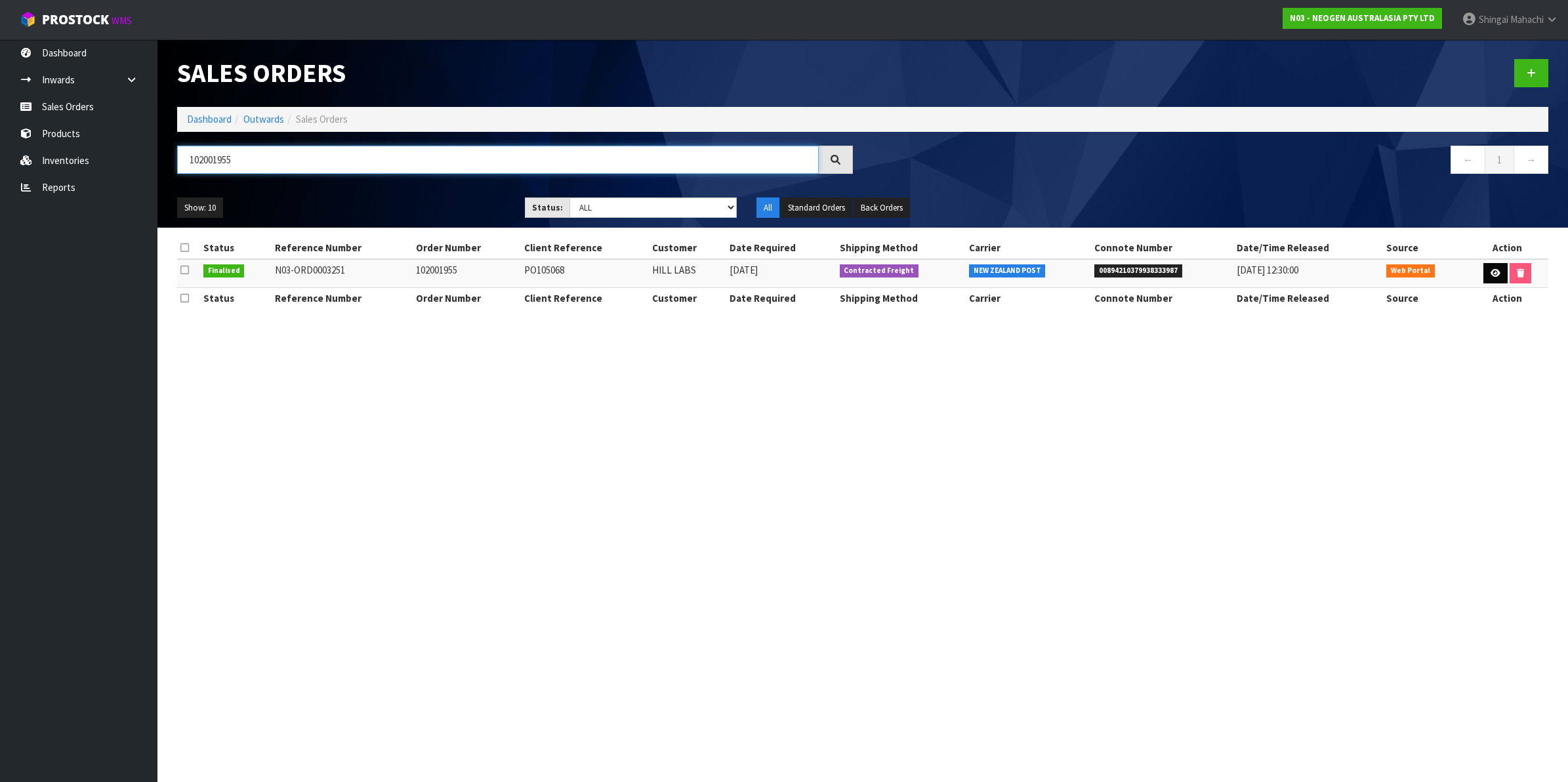
type input "102001955"
click at [1490, 271] on icon at bounding box center [1494, 272] width 10 height 8
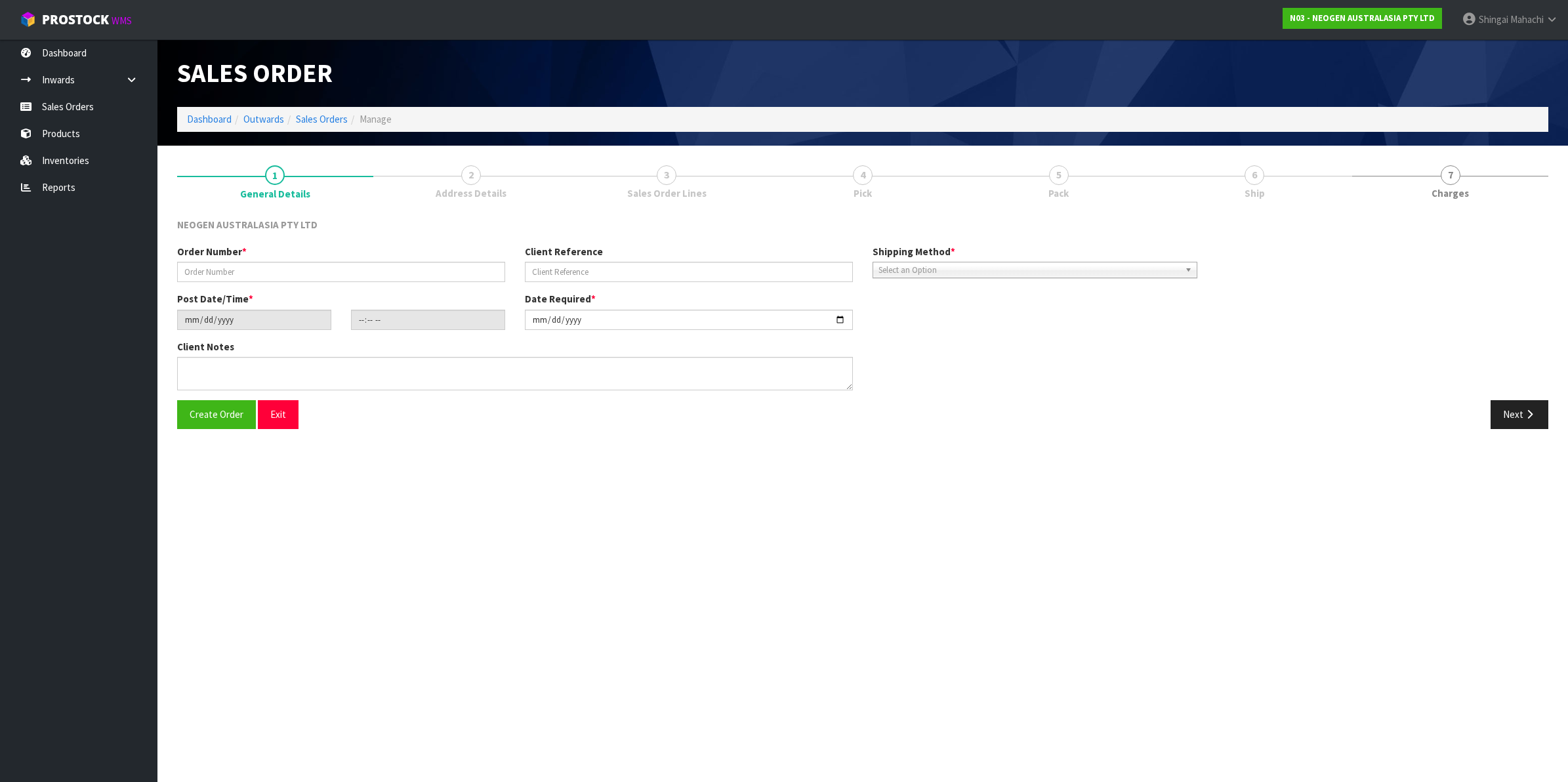
type input "102001955"
type input "PO105068"
type input "2025-08-12"
type input "09:42:00.000"
type input "2025-08-12"
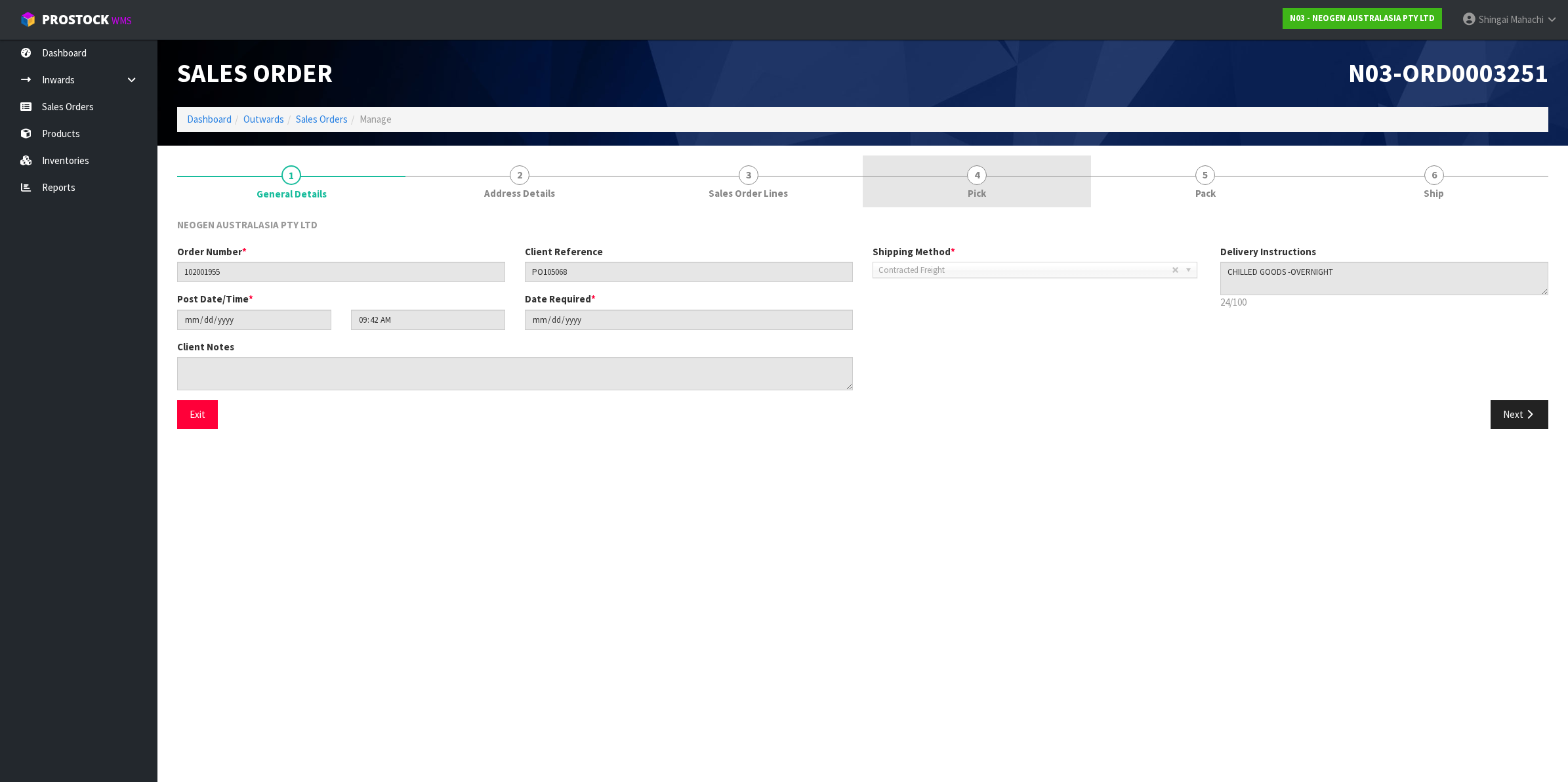
click at [972, 176] on span "4" at bounding box center [977, 175] width 20 height 20
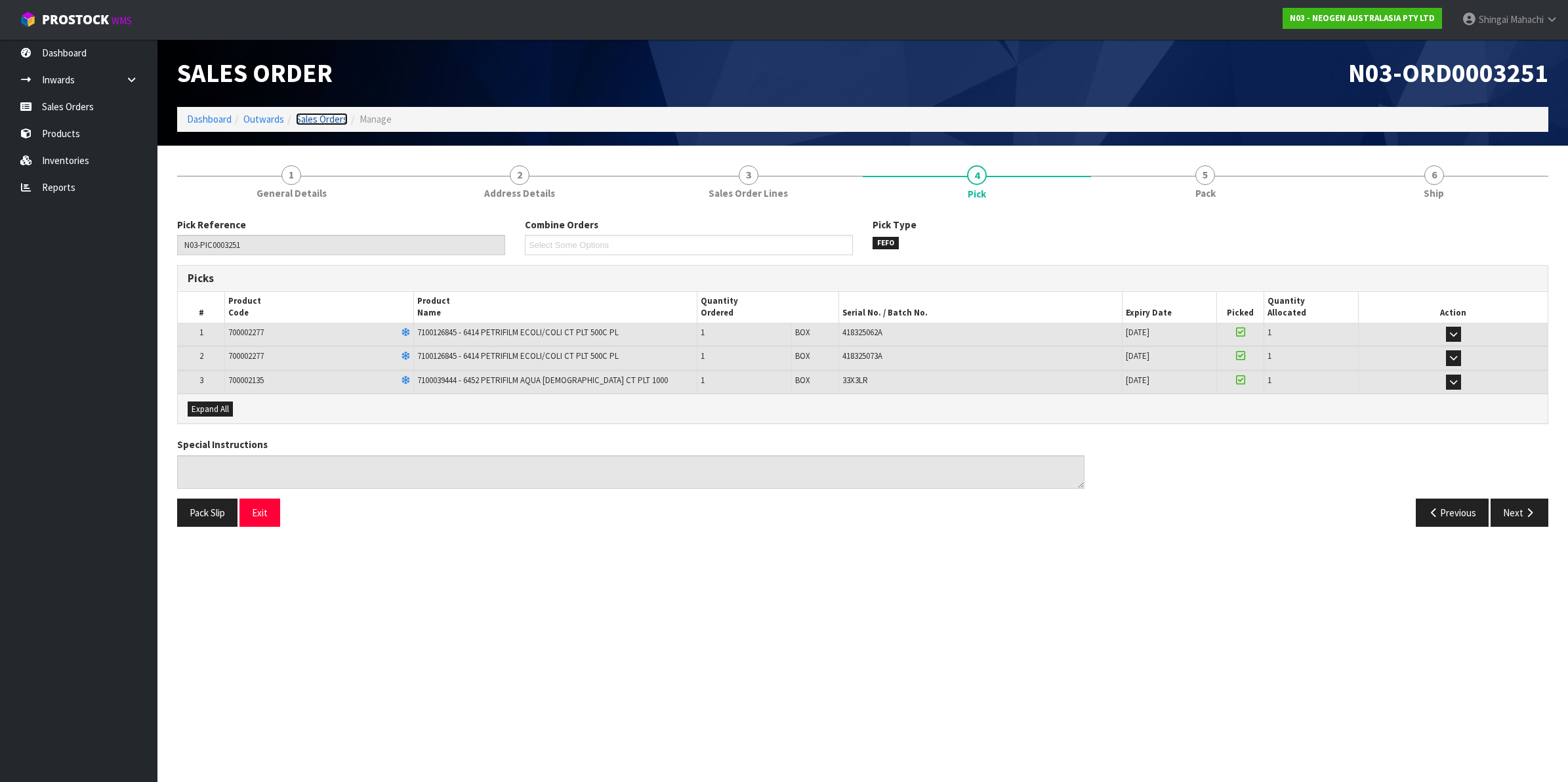
click at [323, 119] on link "Sales Orders" at bounding box center [321, 119] width 52 height 13
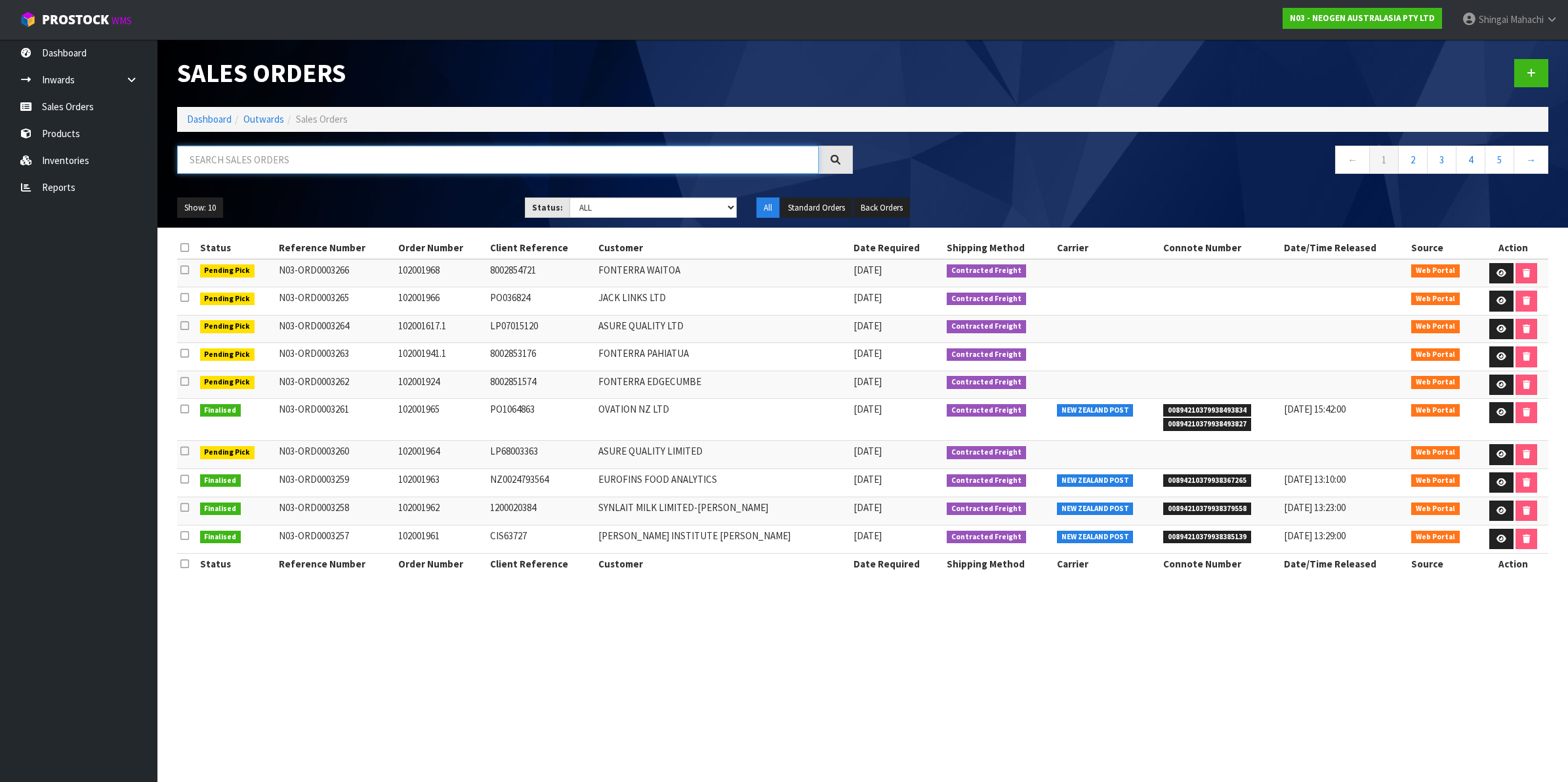
click at [289, 163] on input "text" at bounding box center [498, 159] width 642 height 28
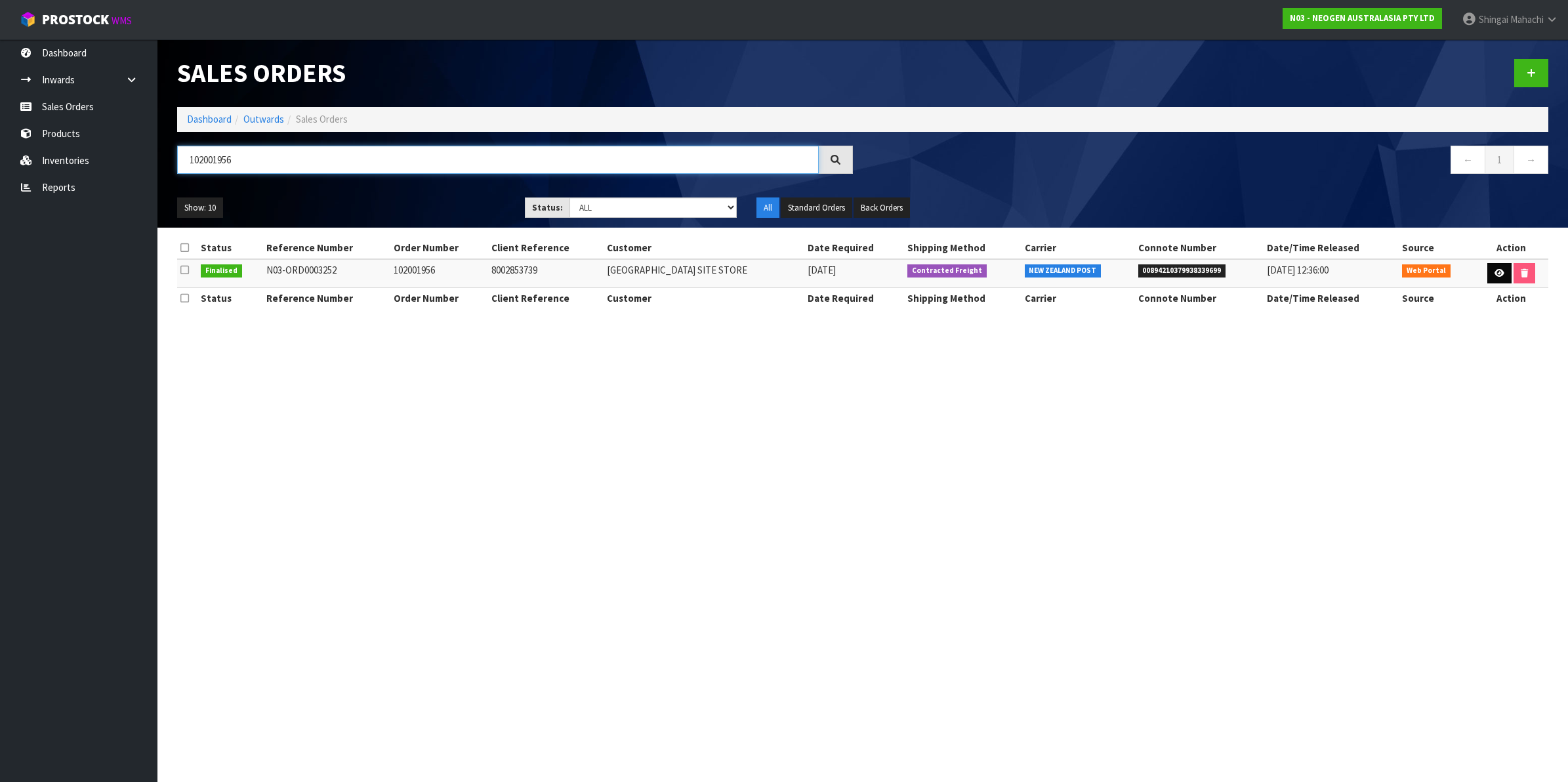
type input "102001956"
click at [1497, 271] on icon at bounding box center [1499, 272] width 10 height 8
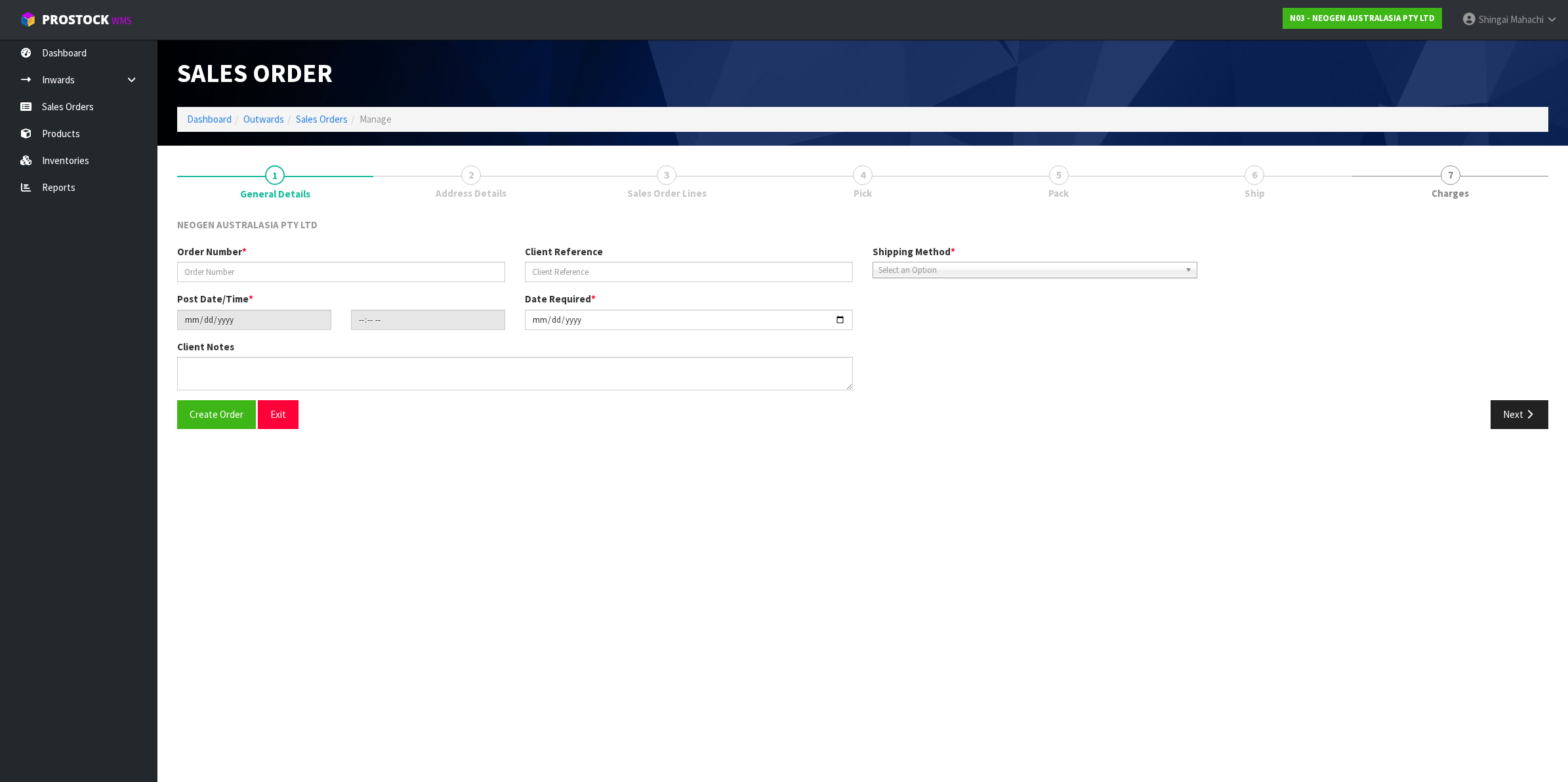
type input "102001956"
type input "8002853739"
type input "2025-08-12"
type input "09:51:00.000"
type input "2025-08-12"
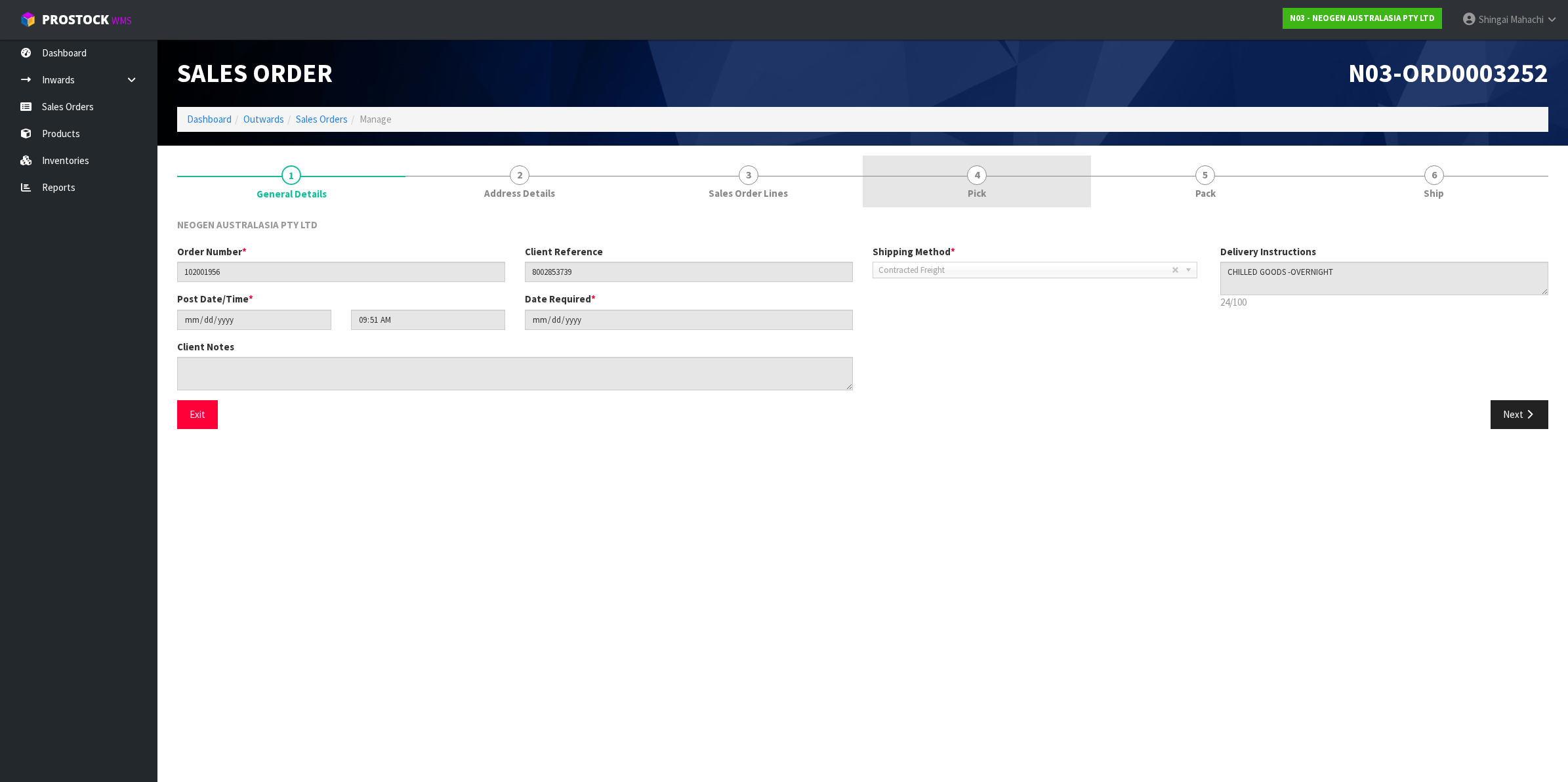
click at [981, 178] on span "4" at bounding box center [977, 175] width 20 height 20
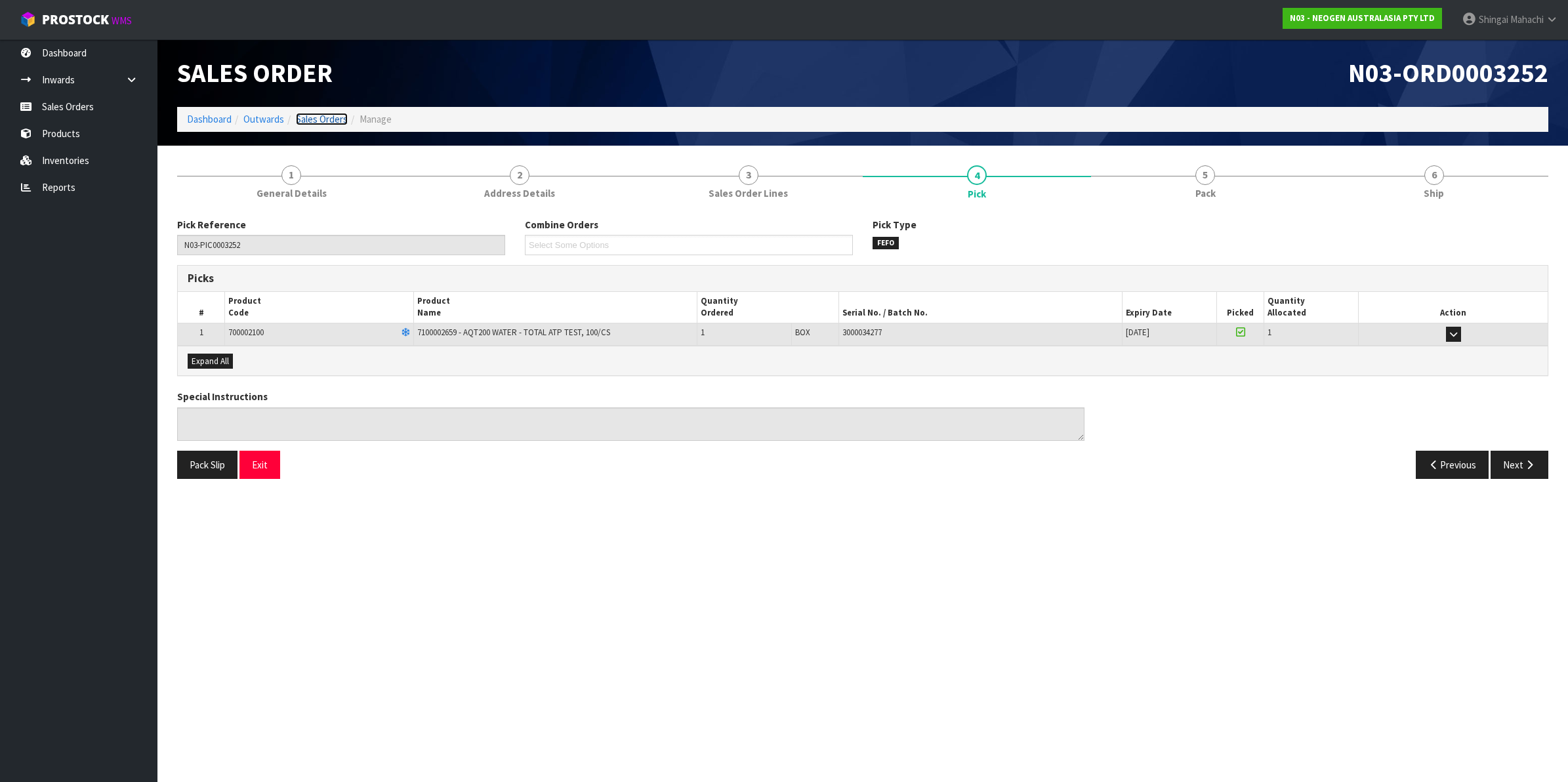
click at [337, 122] on link "Sales Orders" at bounding box center [321, 119] width 52 height 13
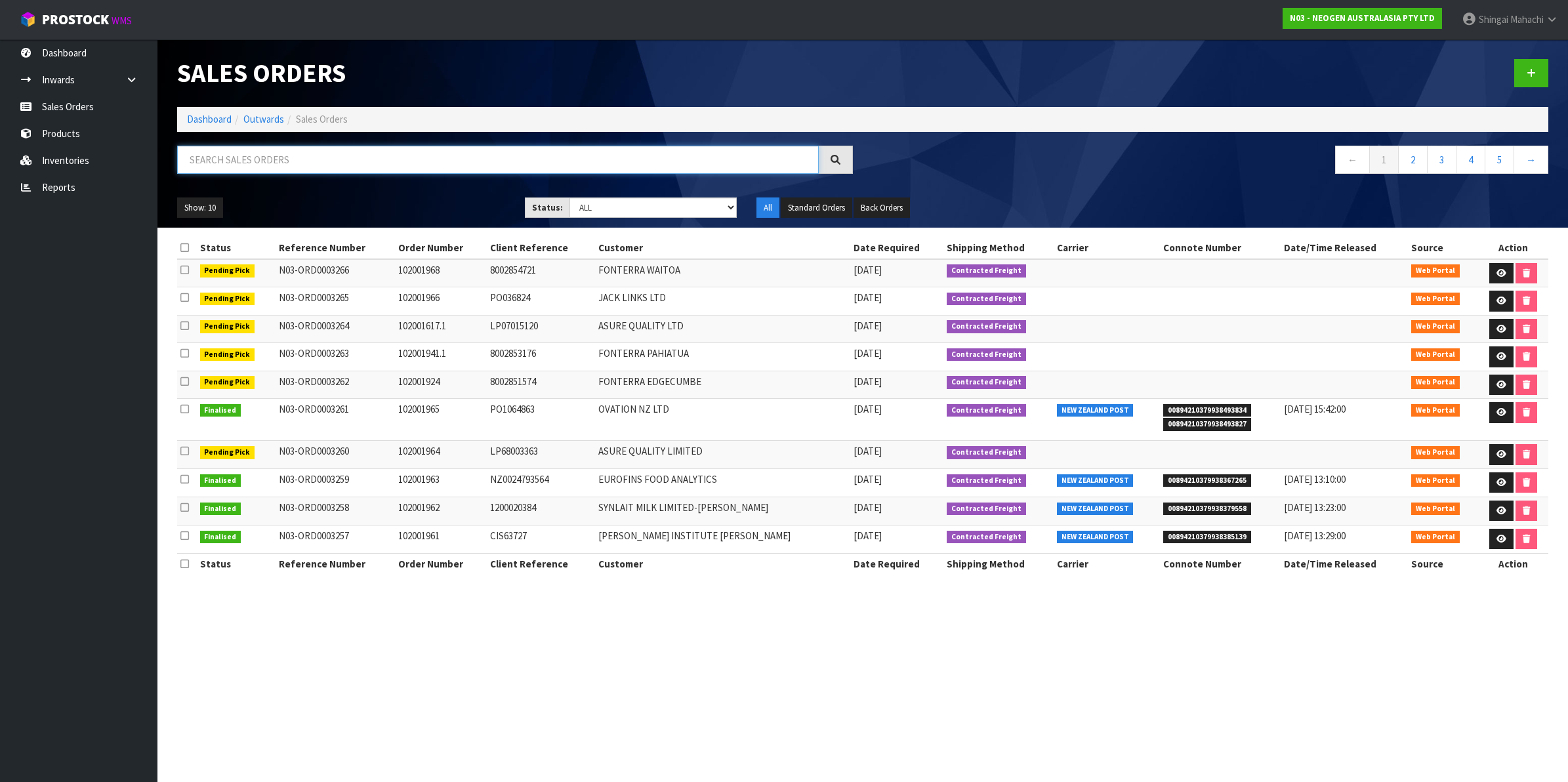
click at [236, 154] on input "text" at bounding box center [498, 159] width 642 height 28
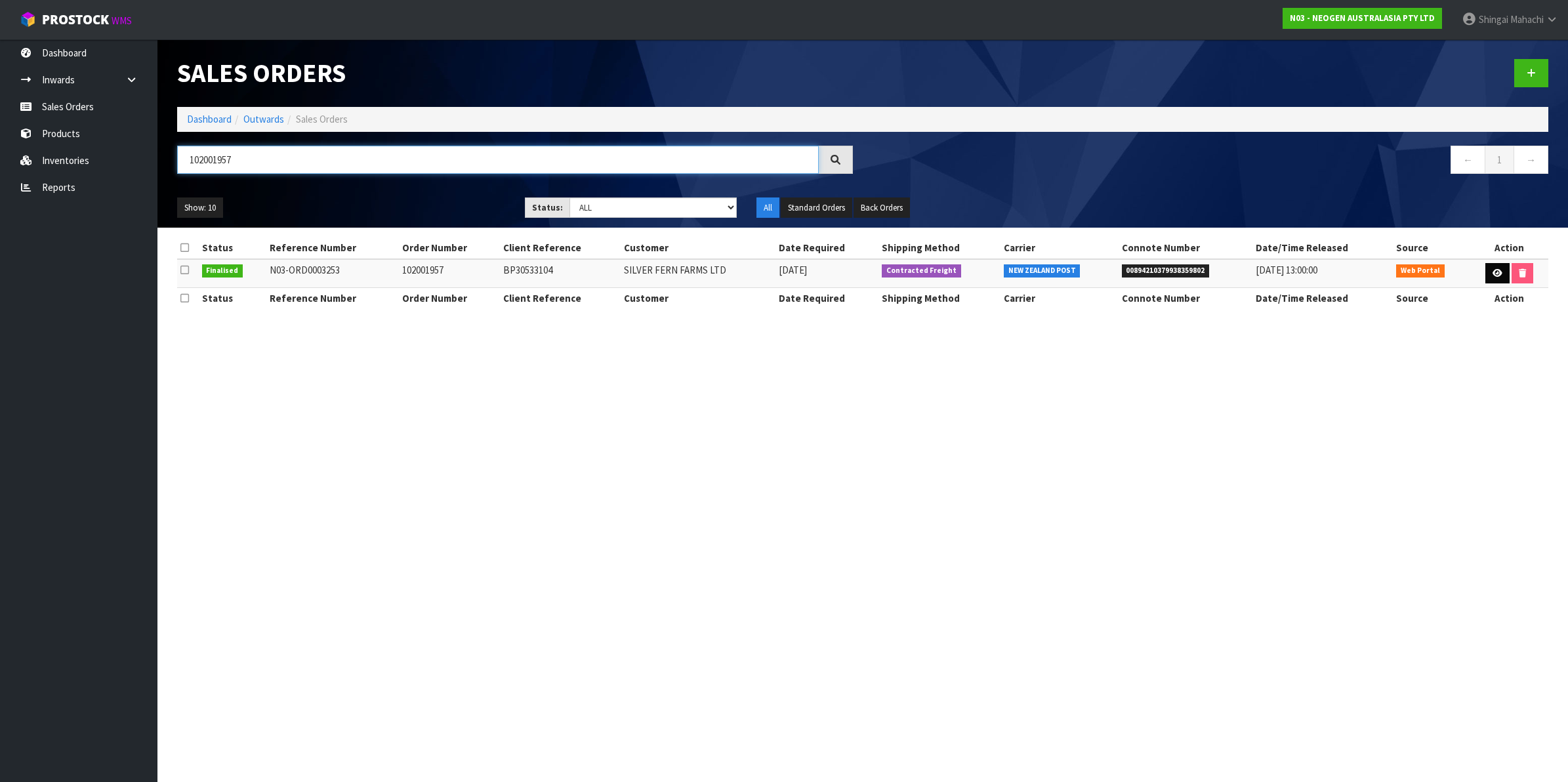
type input "102001957"
click at [1500, 277] on link at bounding box center [1497, 273] width 25 height 21
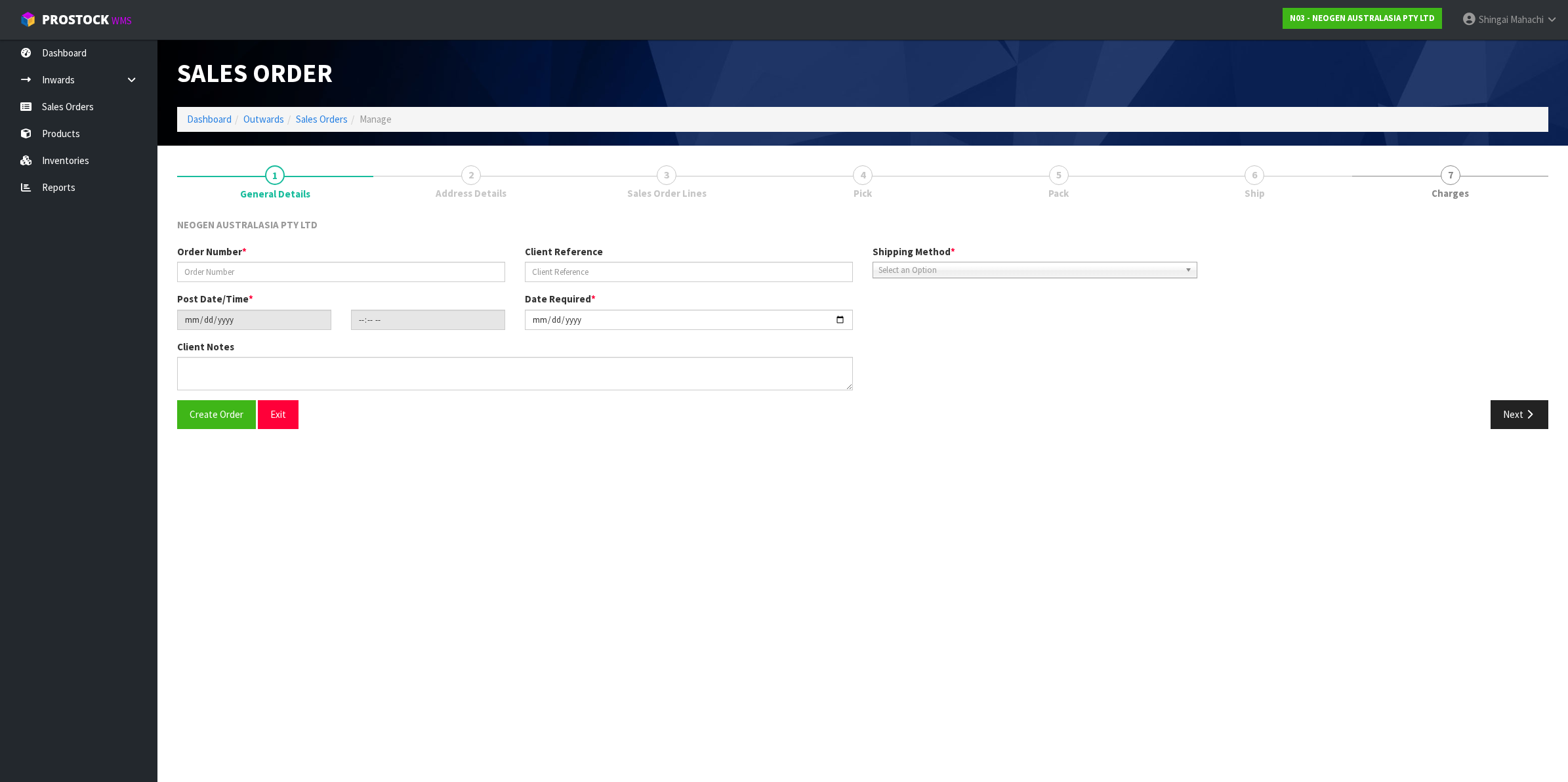
type input "102001957"
type input "BP30533104"
type input "2025-08-12"
type input "09:53:00.000"
type input "2025-08-12"
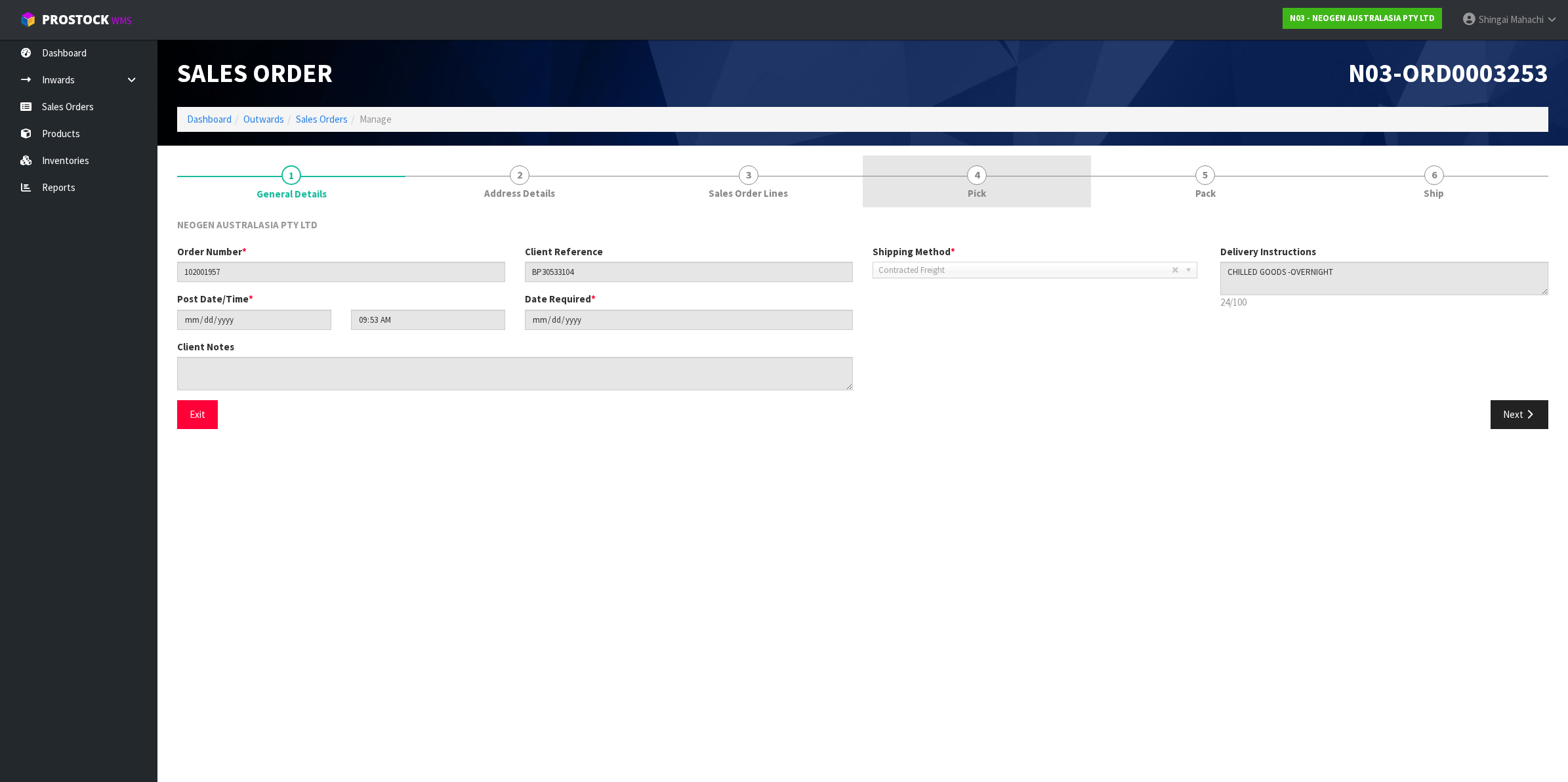
click at [979, 176] on span "4" at bounding box center [977, 175] width 20 height 20
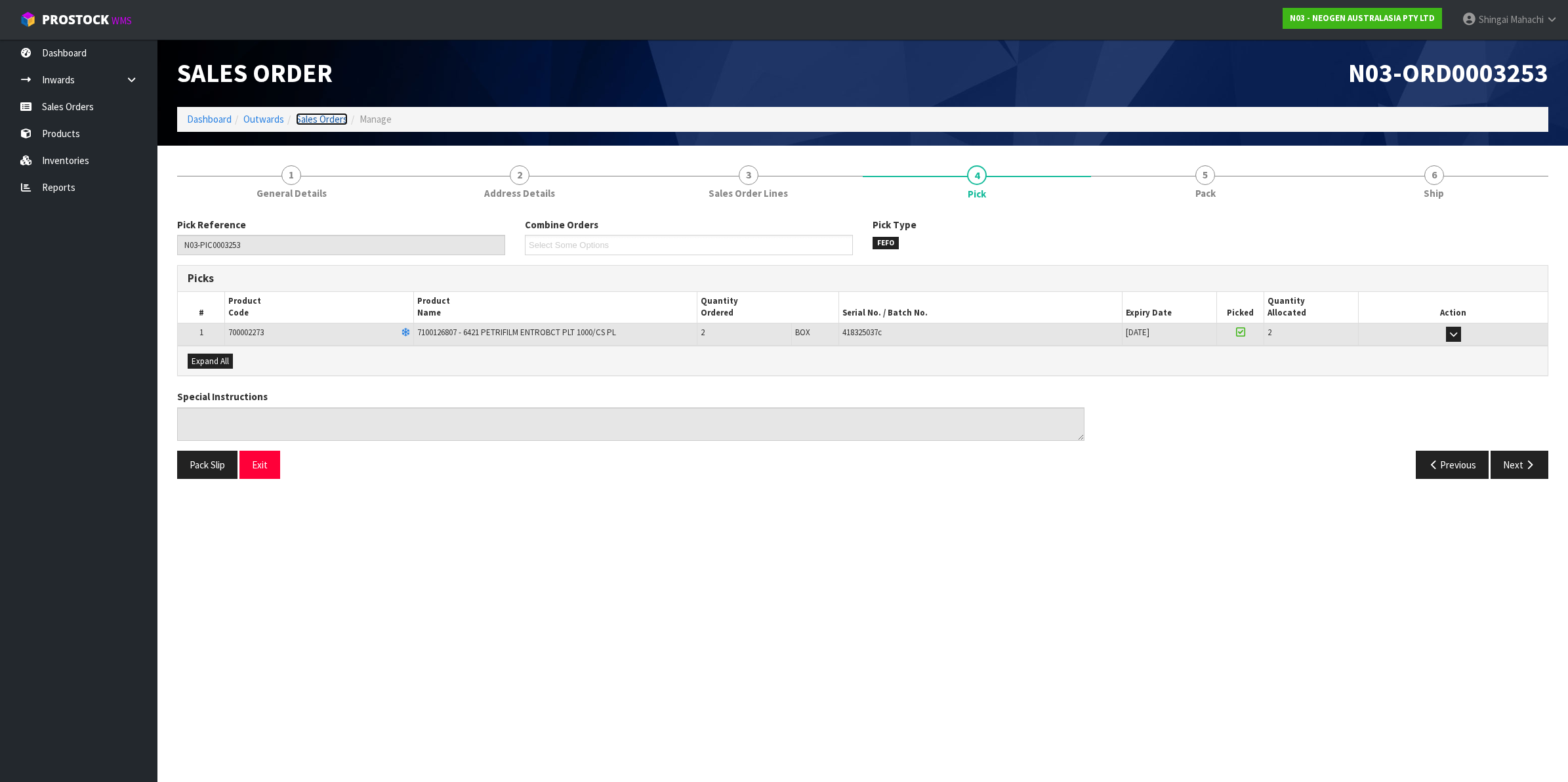
click at [319, 118] on link "Sales Orders" at bounding box center [321, 119] width 52 height 13
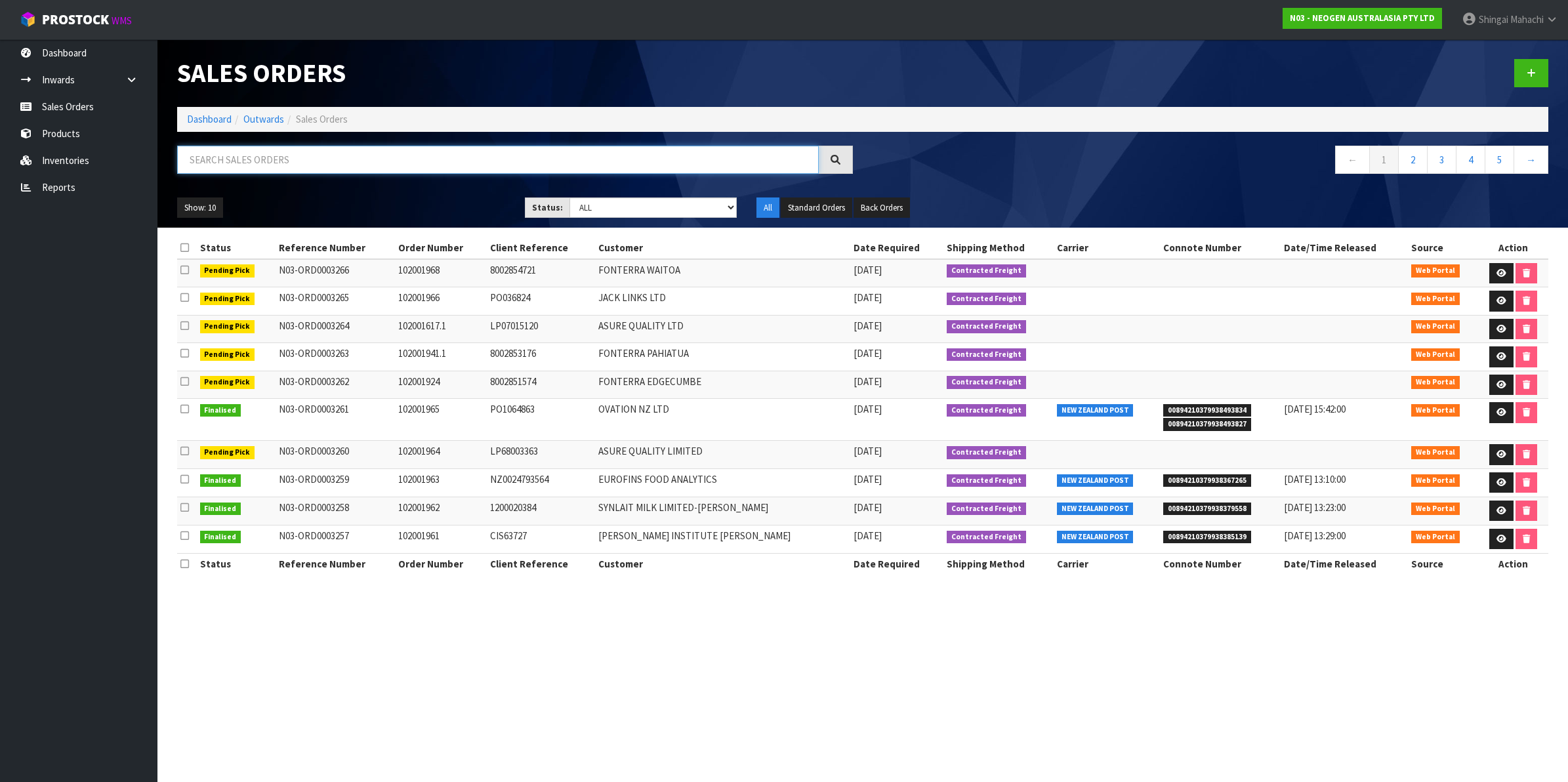
click at [289, 158] on input "text" at bounding box center [498, 159] width 642 height 28
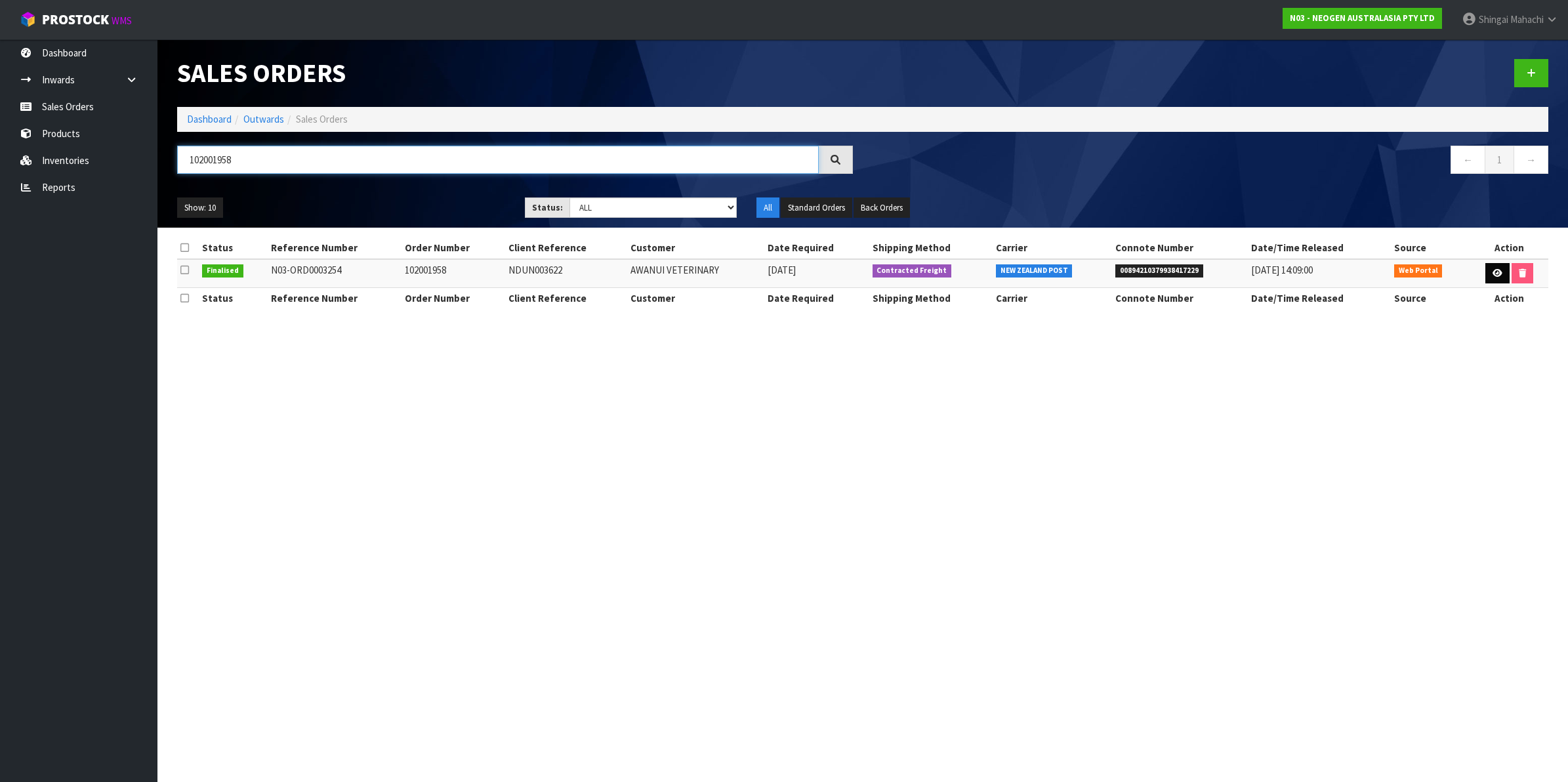
type input "102001958"
click at [1492, 270] on icon at bounding box center [1496, 272] width 10 height 8
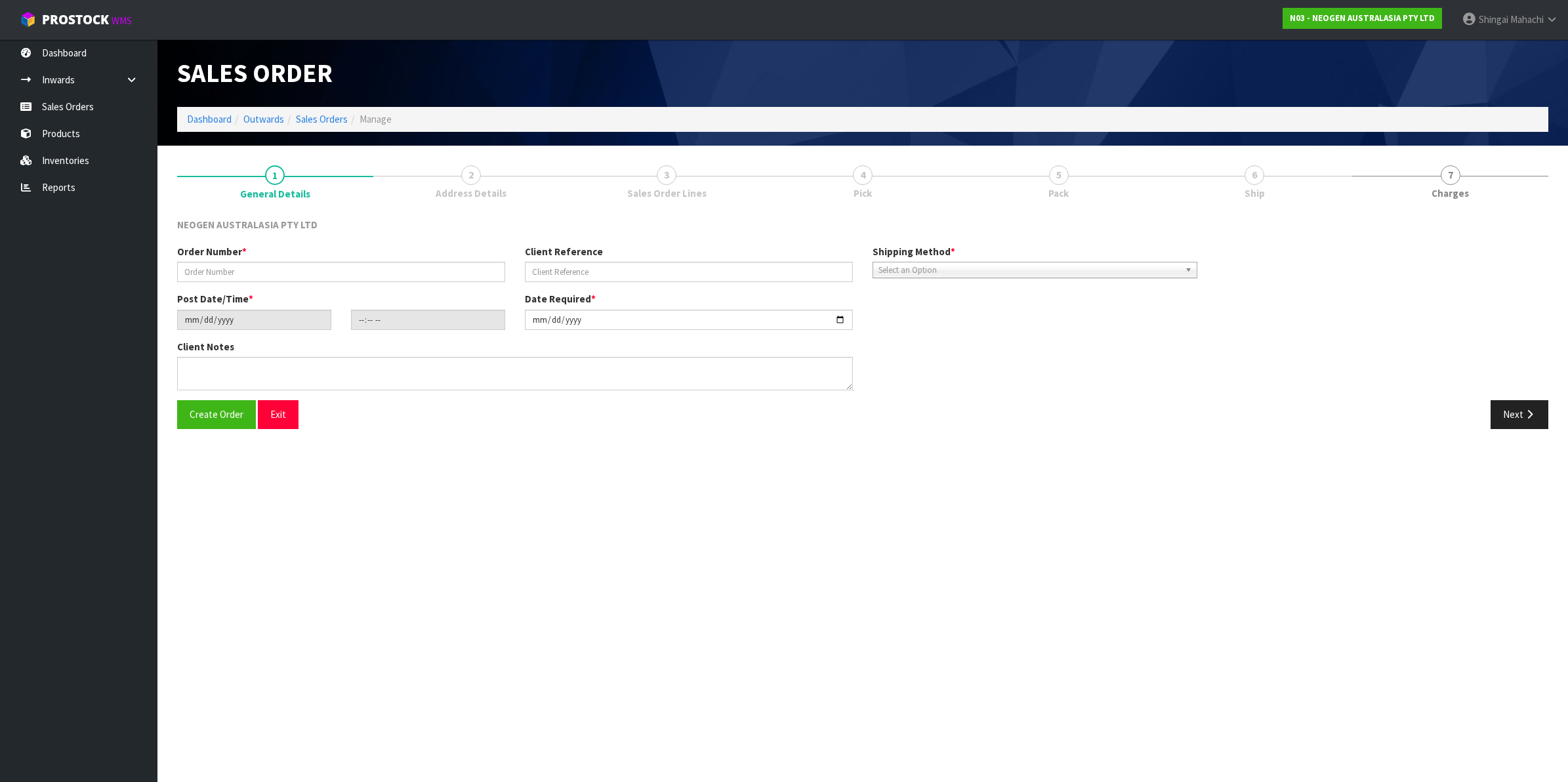
type input "102001958"
type input "NDUN003622"
type input "2025-08-12"
type input "09:57:00.000"
type input "2025-08-12"
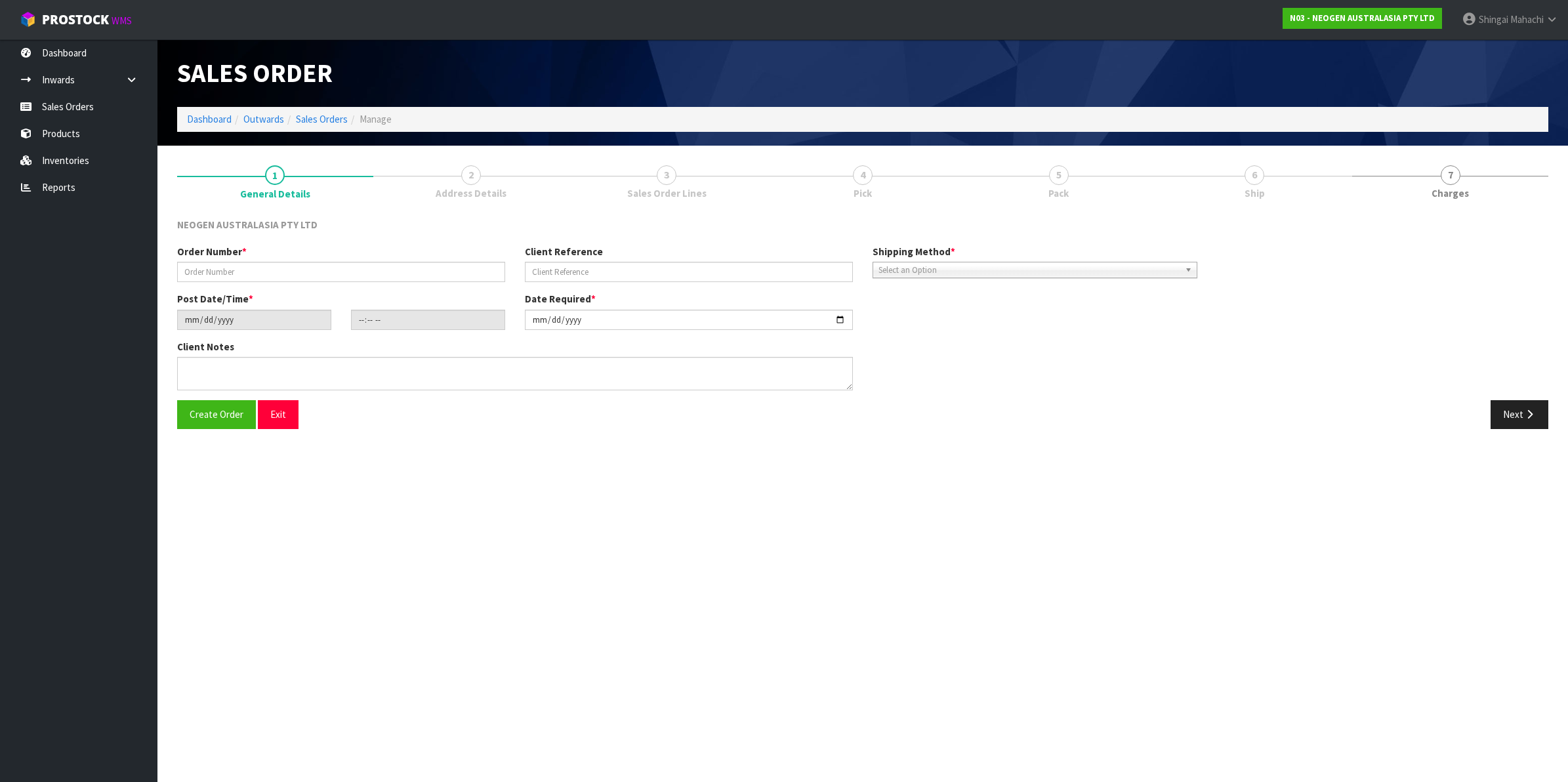
type textarea "ATTN: GRIBBLES VETERINARY PATHOLOGY"
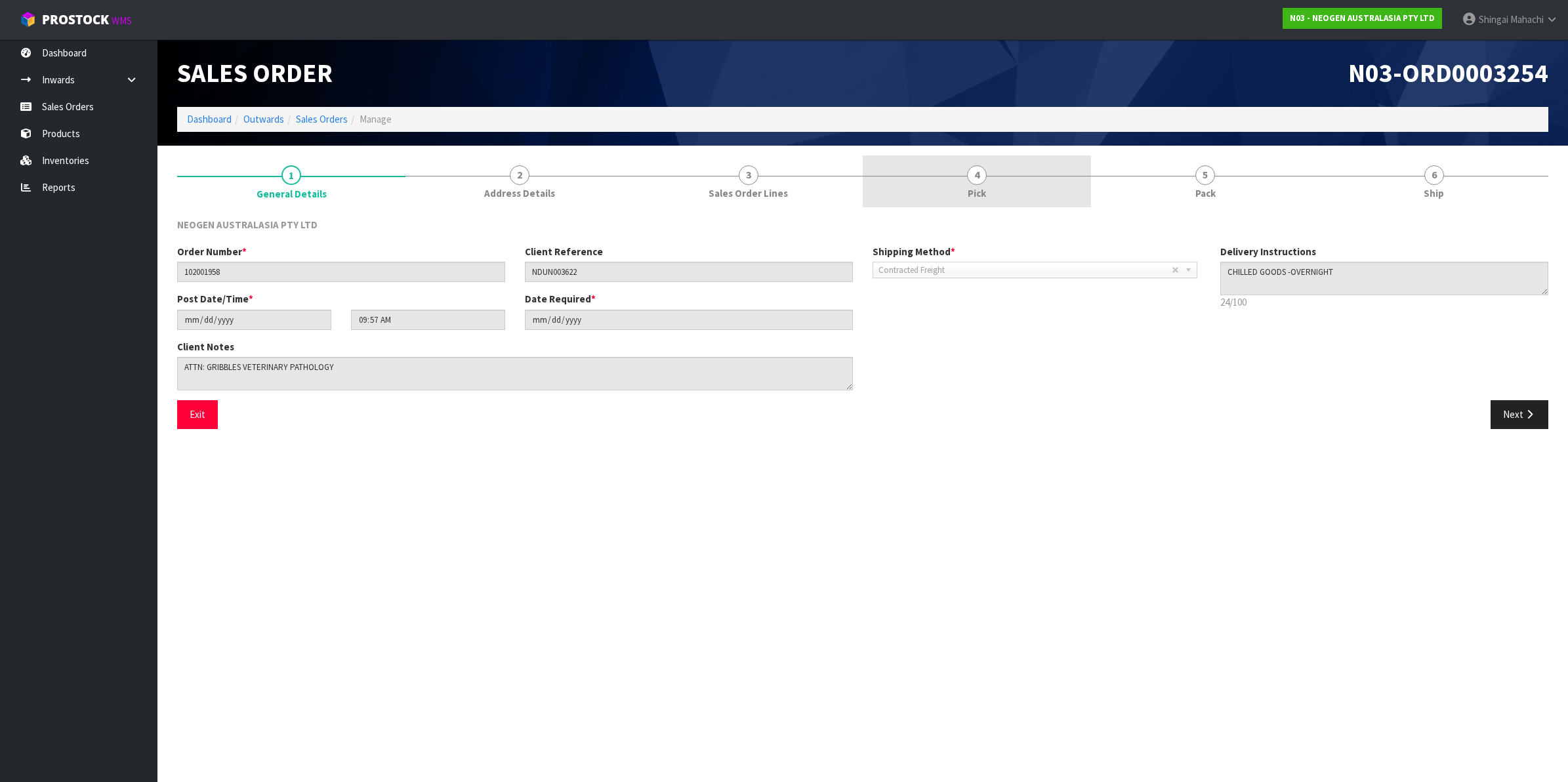
click at [980, 173] on span "4" at bounding box center [977, 175] width 20 height 20
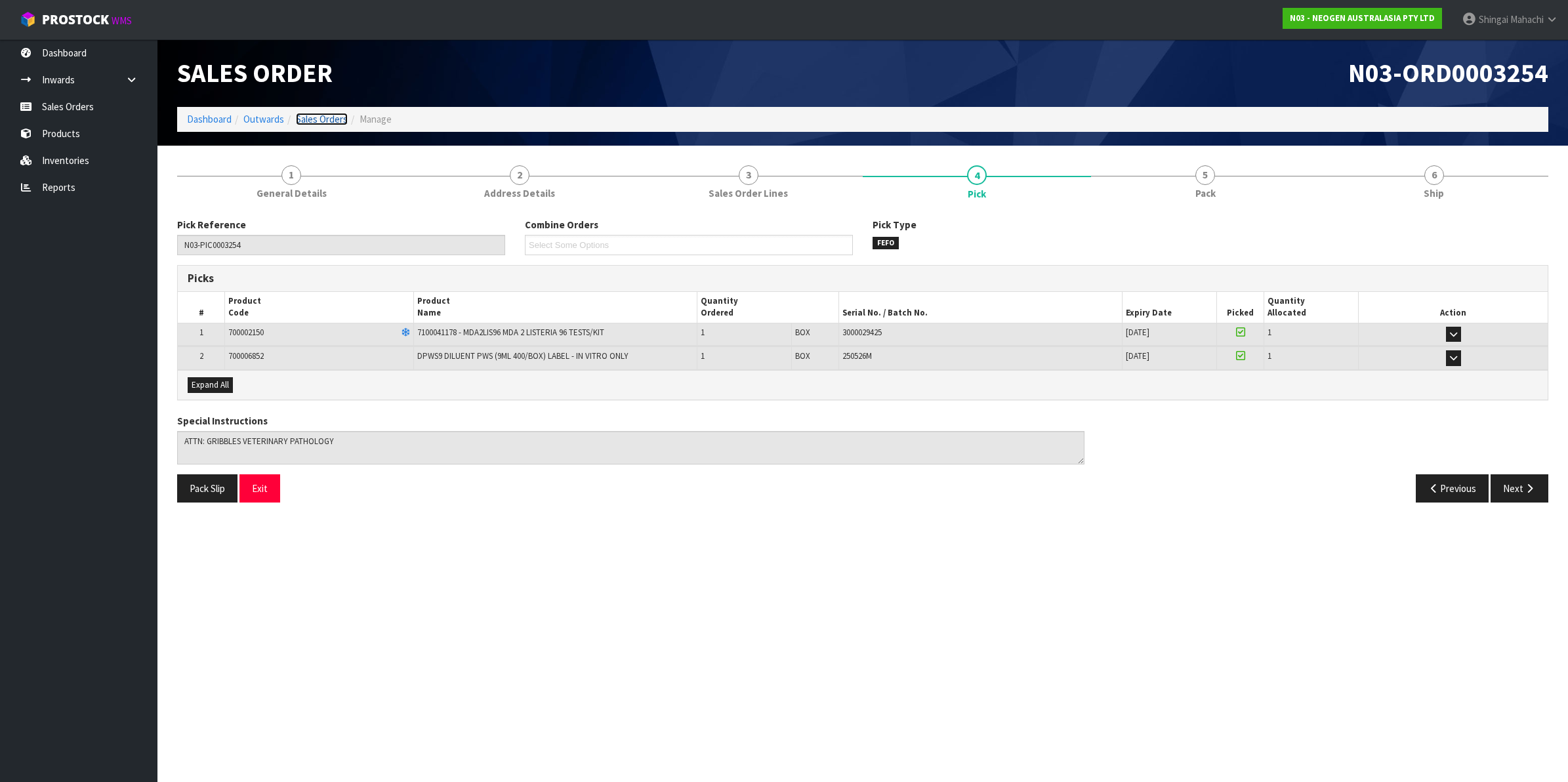
click at [320, 116] on link "Sales Orders" at bounding box center [321, 119] width 52 height 13
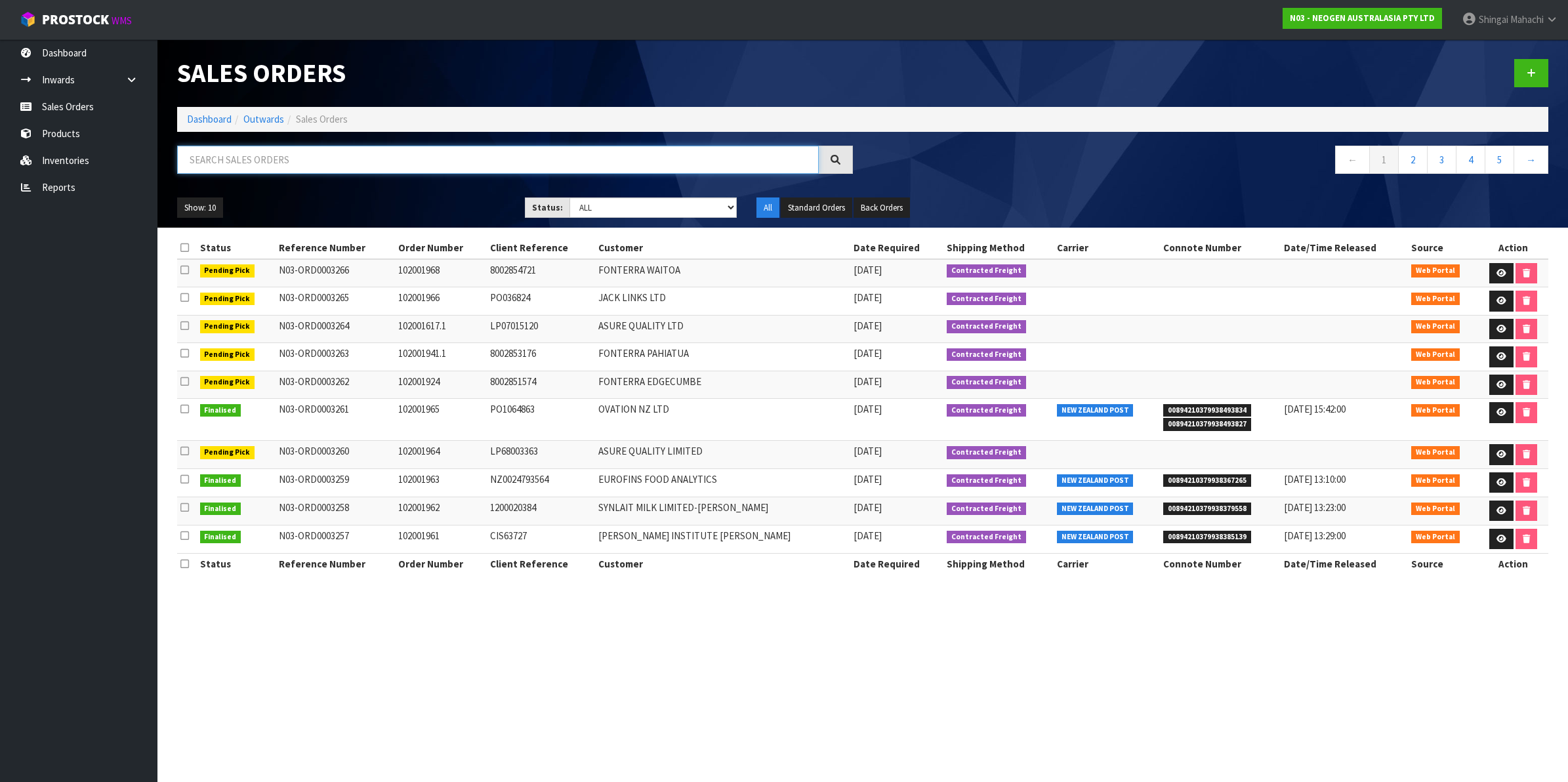
click at [316, 166] on input "text" at bounding box center [498, 159] width 642 height 28
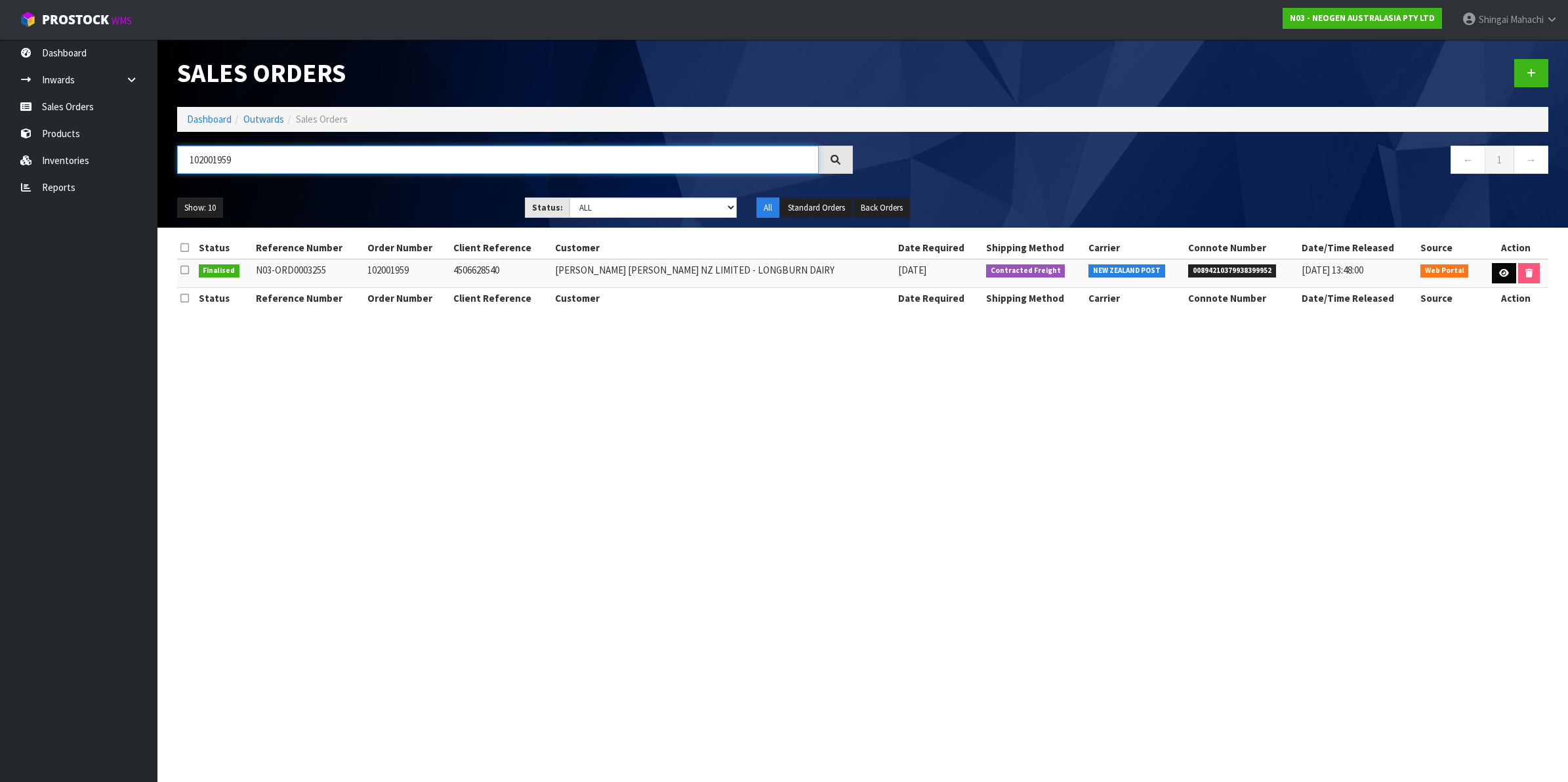
type input "102001959"
click at [1502, 278] on link at bounding box center [1504, 273] width 25 height 21
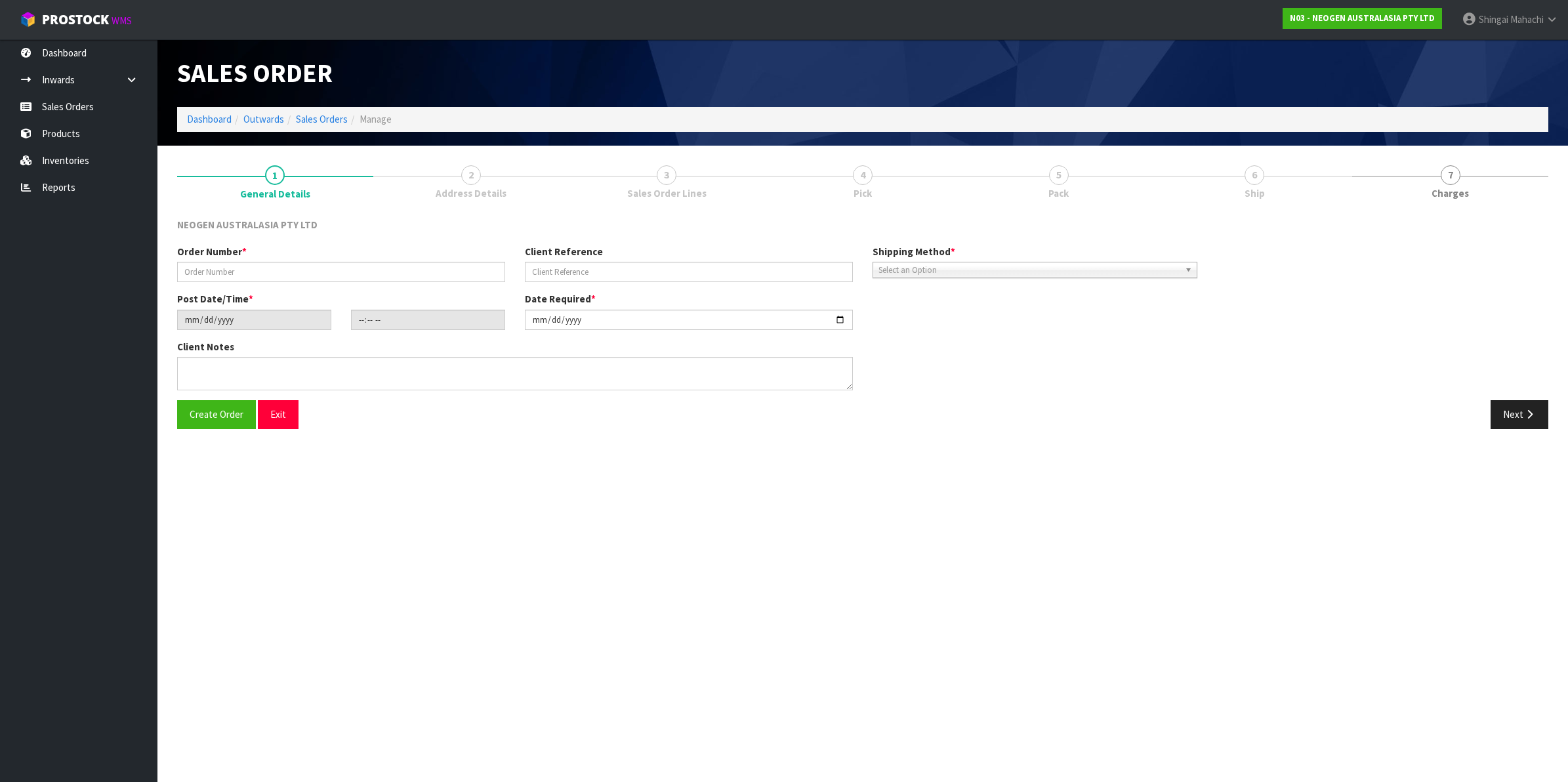
type input "102001959"
type input "4506628540"
type input "2025-08-12"
type input "10:11:00.000"
type input "2025-08-12"
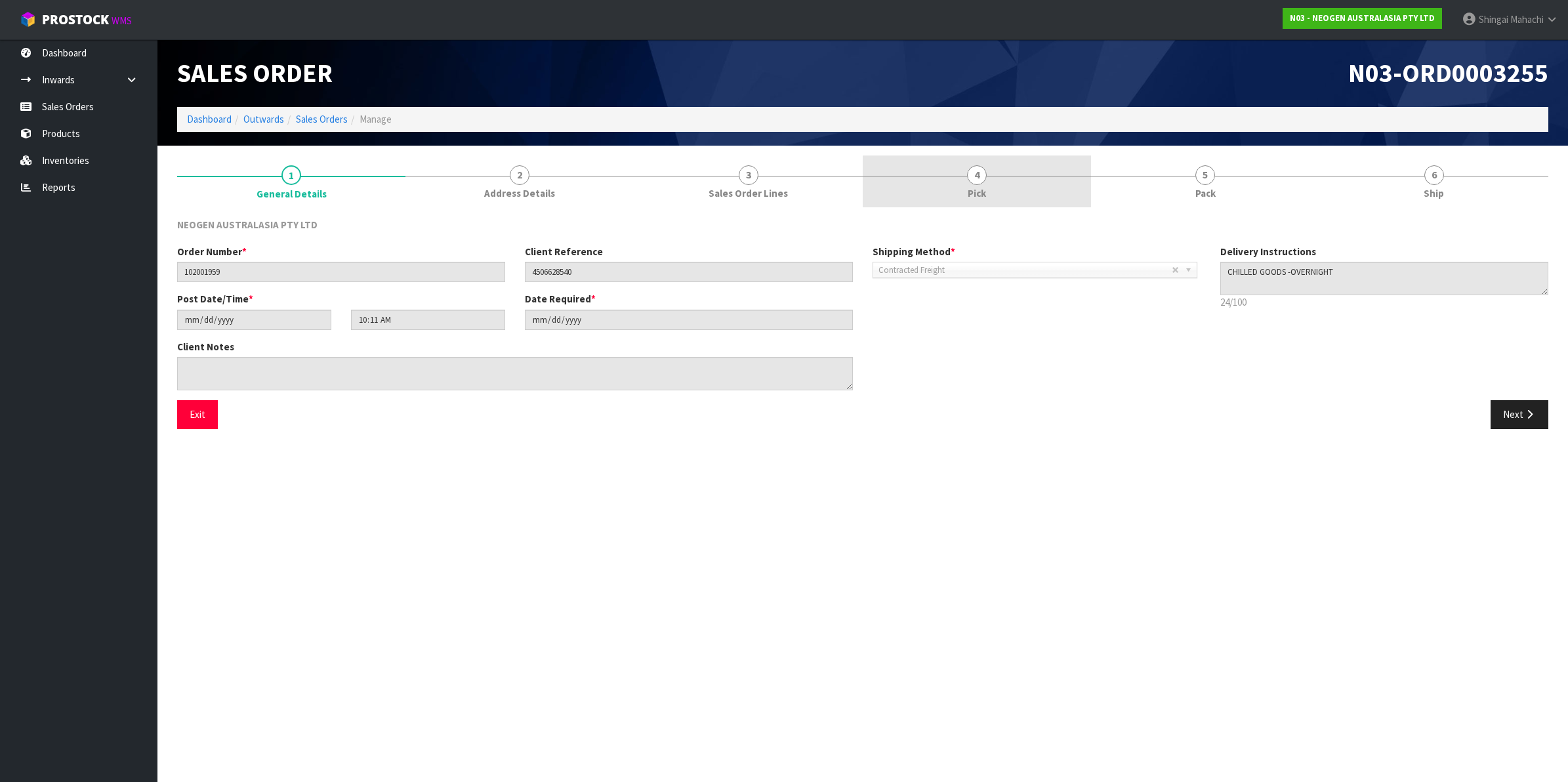
click at [978, 178] on span "4" at bounding box center [977, 175] width 20 height 20
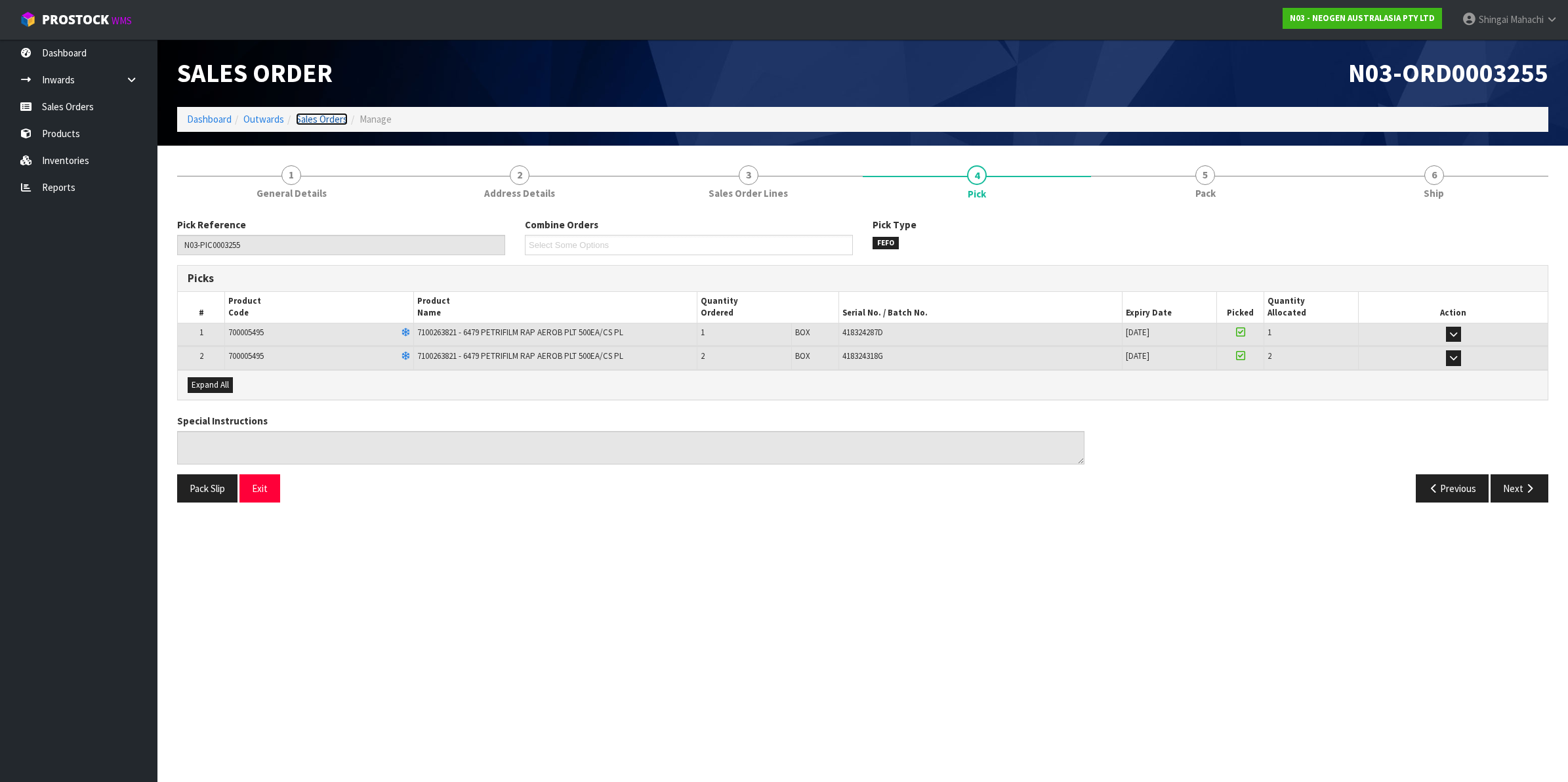
click at [317, 117] on link "Sales Orders" at bounding box center [321, 119] width 52 height 13
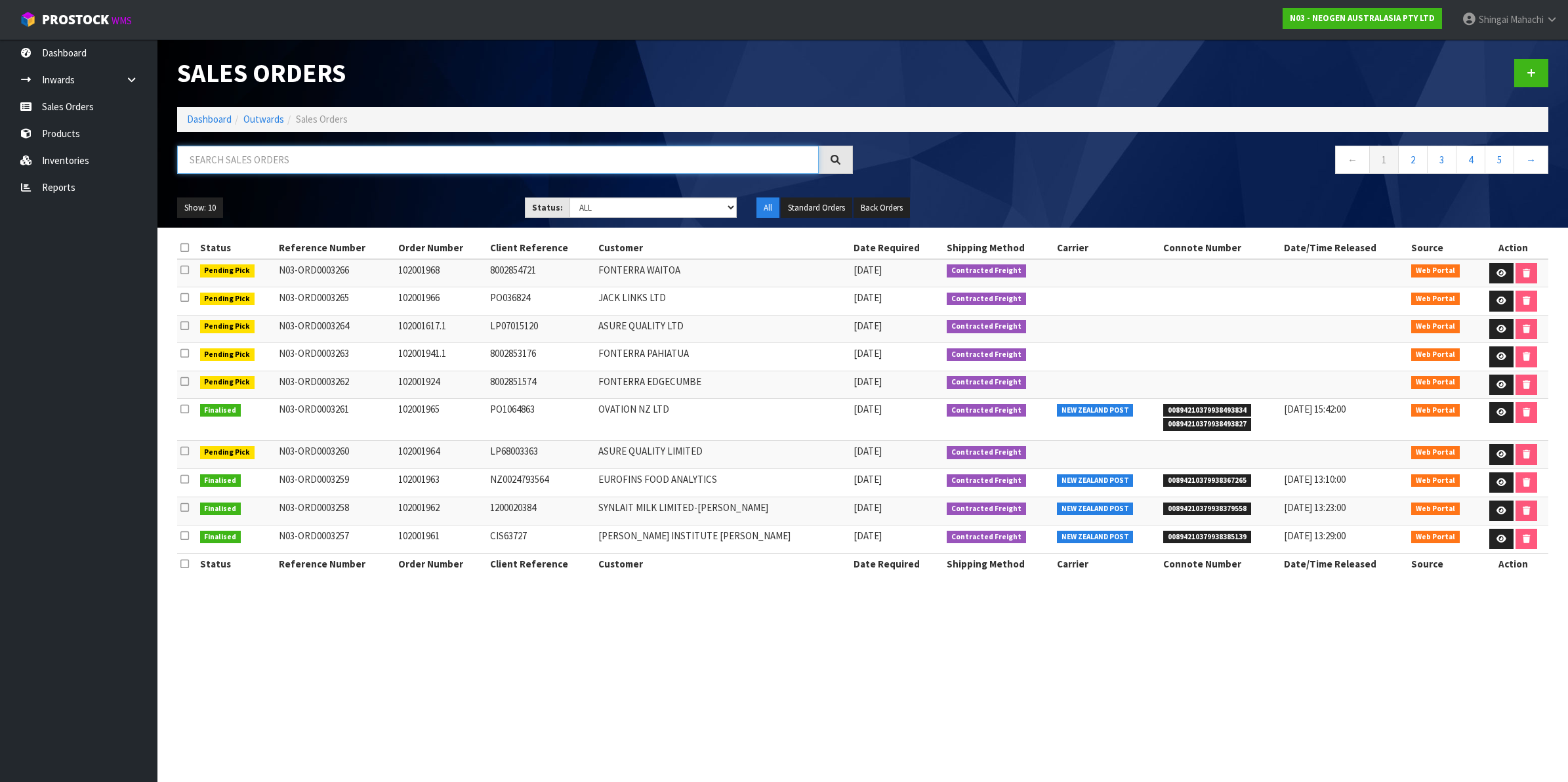
click at [291, 159] on input "text" at bounding box center [498, 159] width 642 height 28
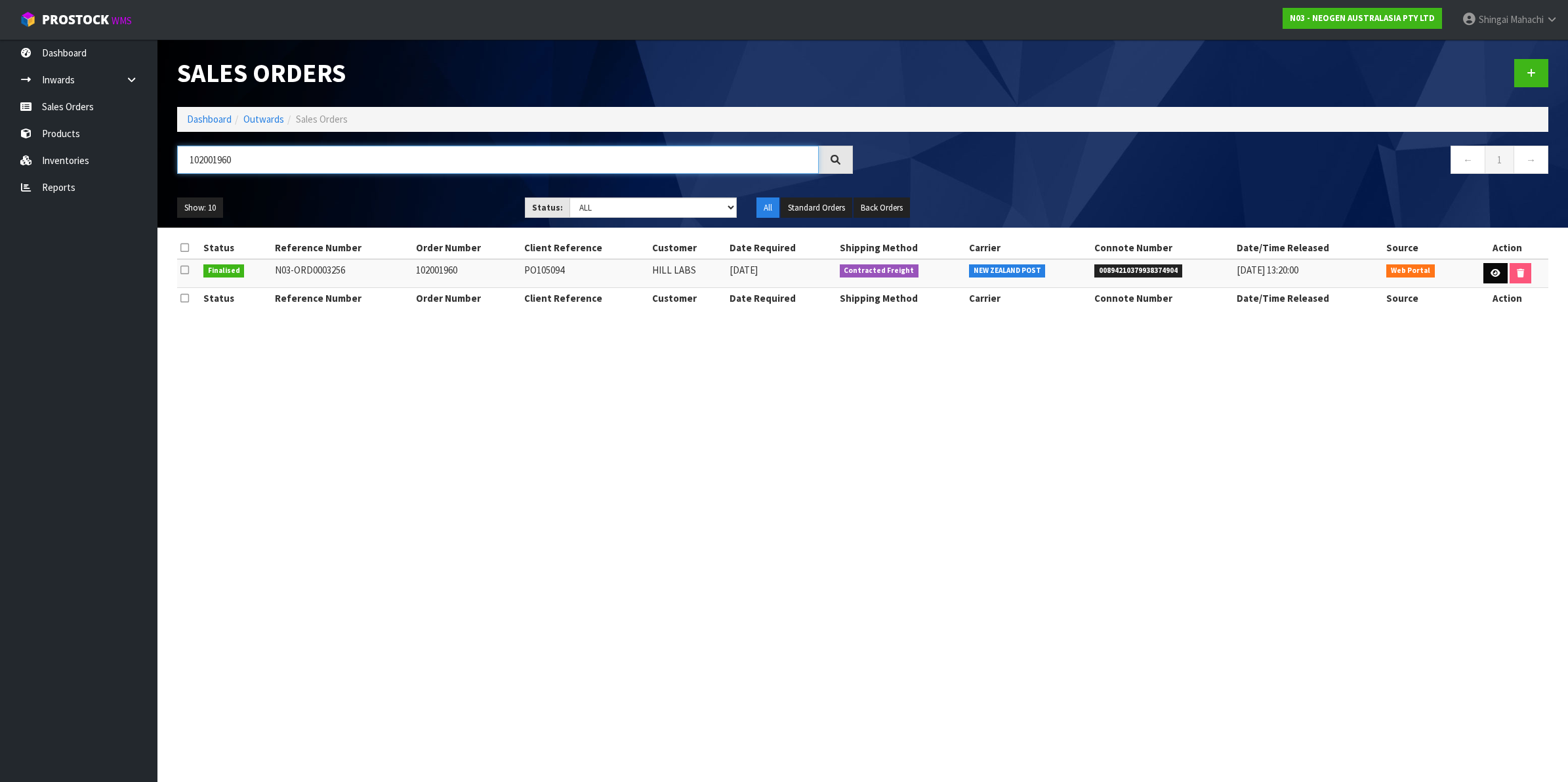
type input "102001960"
click at [1490, 271] on icon at bounding box center [1494, 272] width 10 height 8
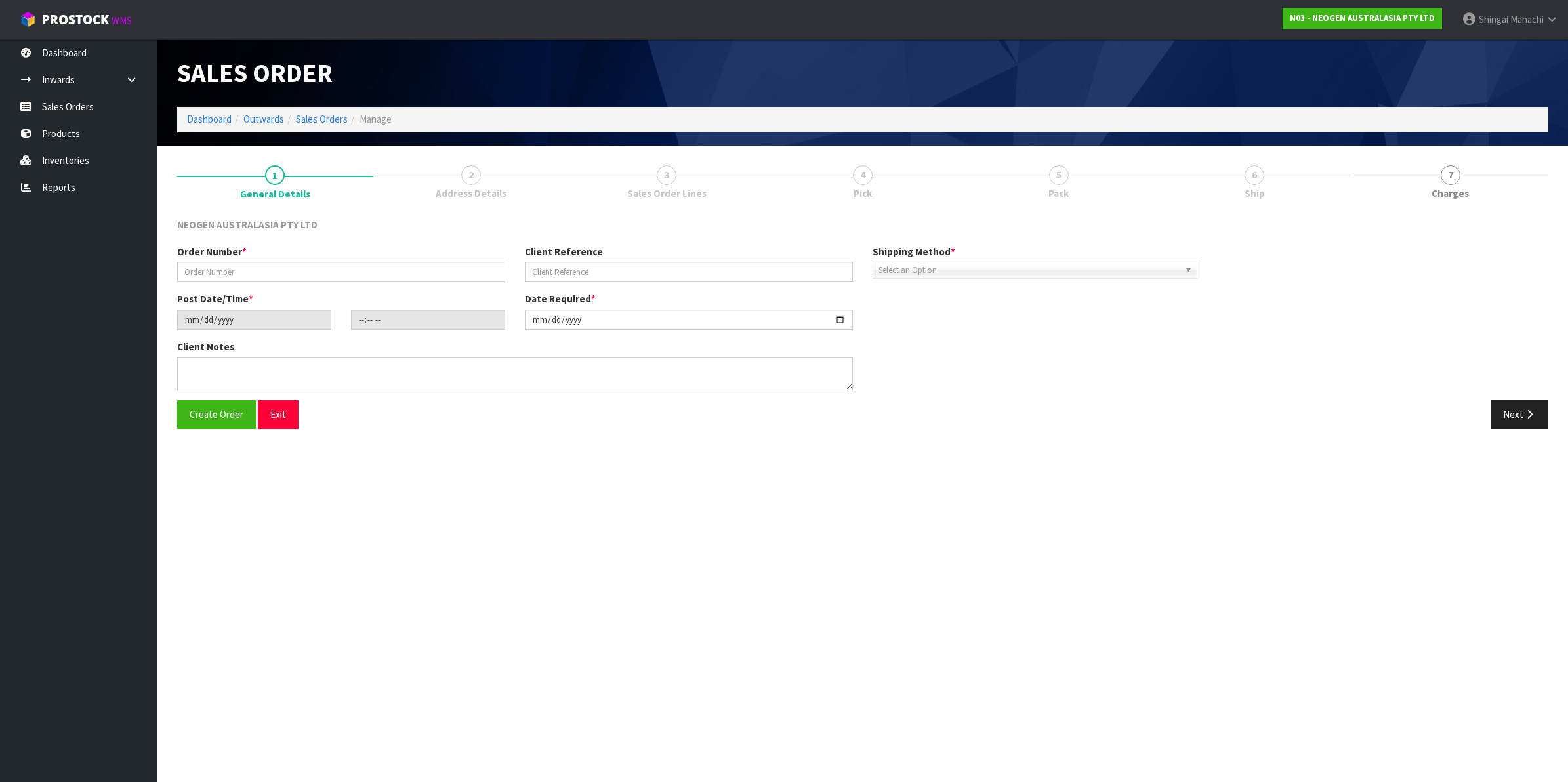
type input "102001960"
type input "PO105094"
type input "2025-08-12"
type input "10:26:00.000"
type input "2025-08-12"
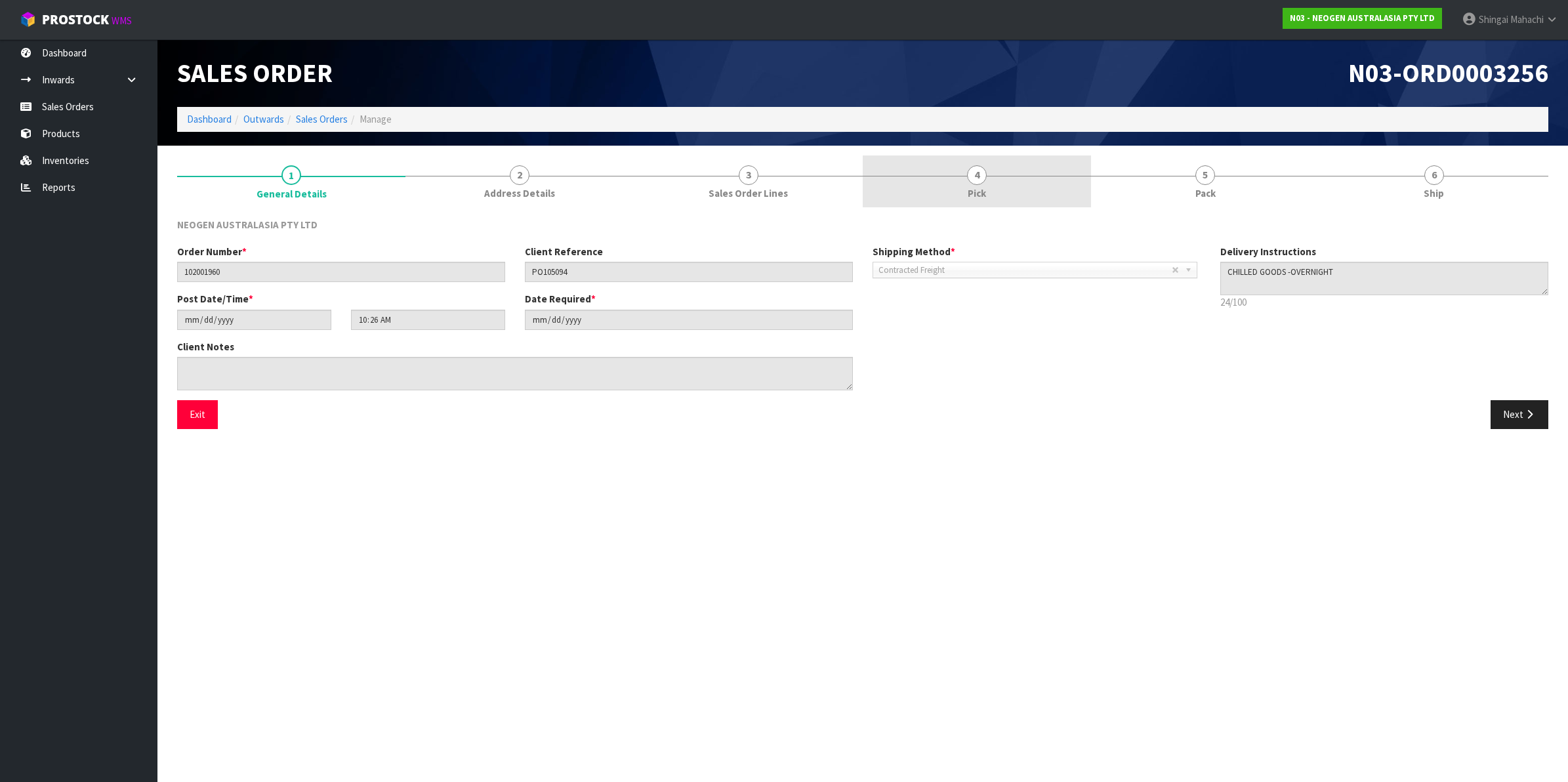
click at [972, 174] on span "4" at bounding box center [977, 175] width 20 height 20
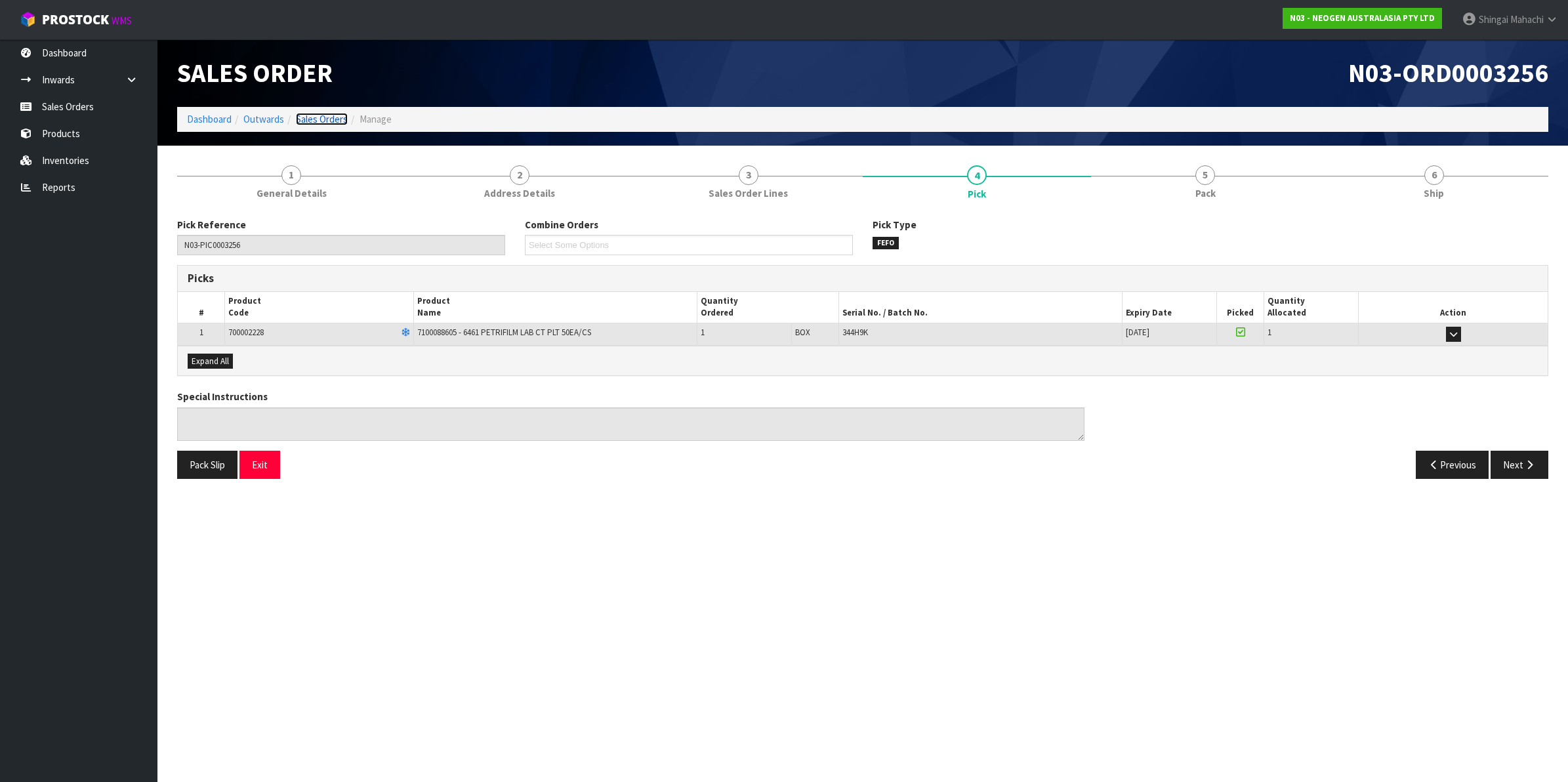
click at [327, 124] on link "Sales Orders" at bounding box center [321, 119] width 52 height 13
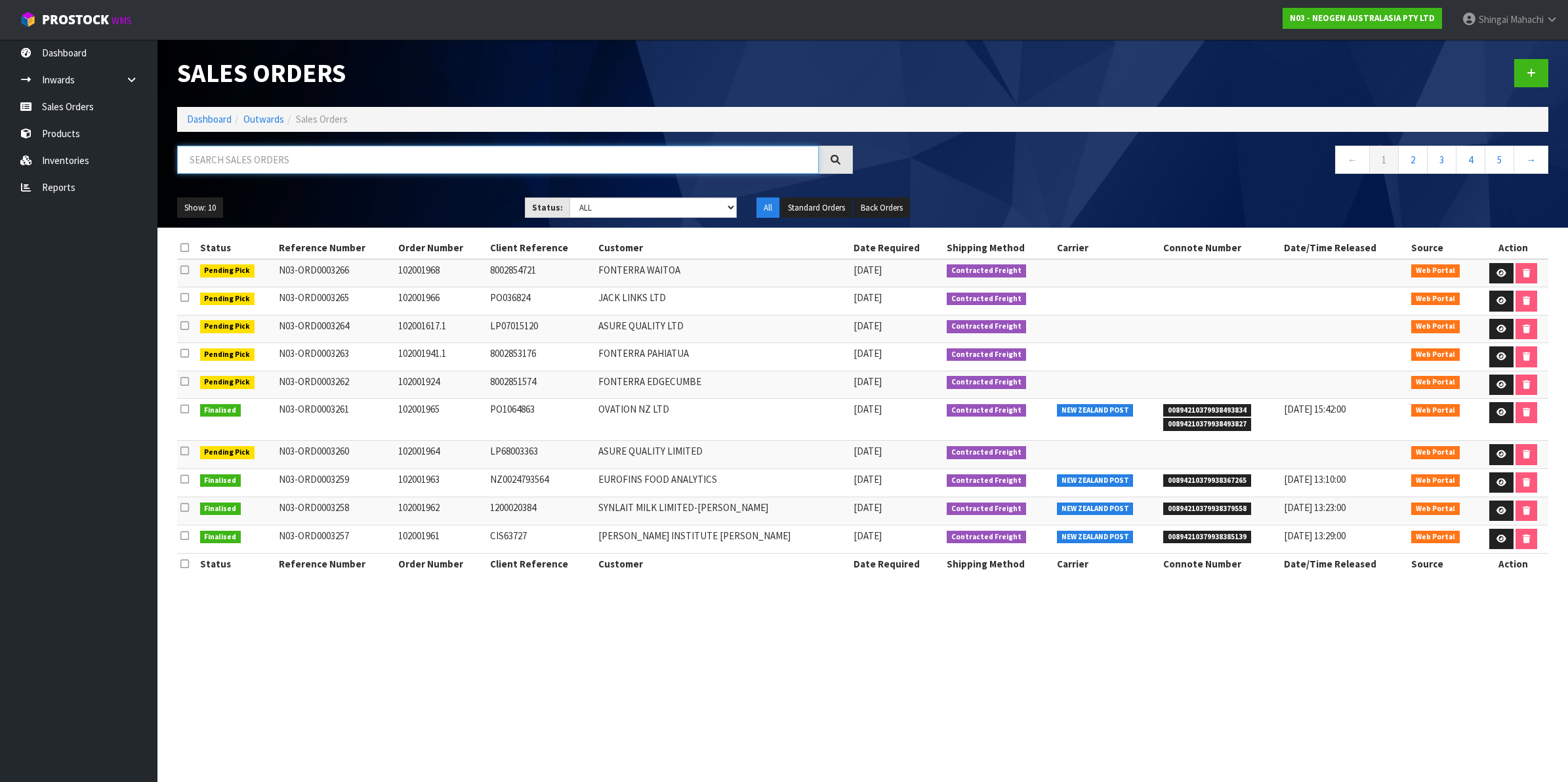
click at [299, 161] on input "text" at bounding box center [498, 159] width 642 height 28
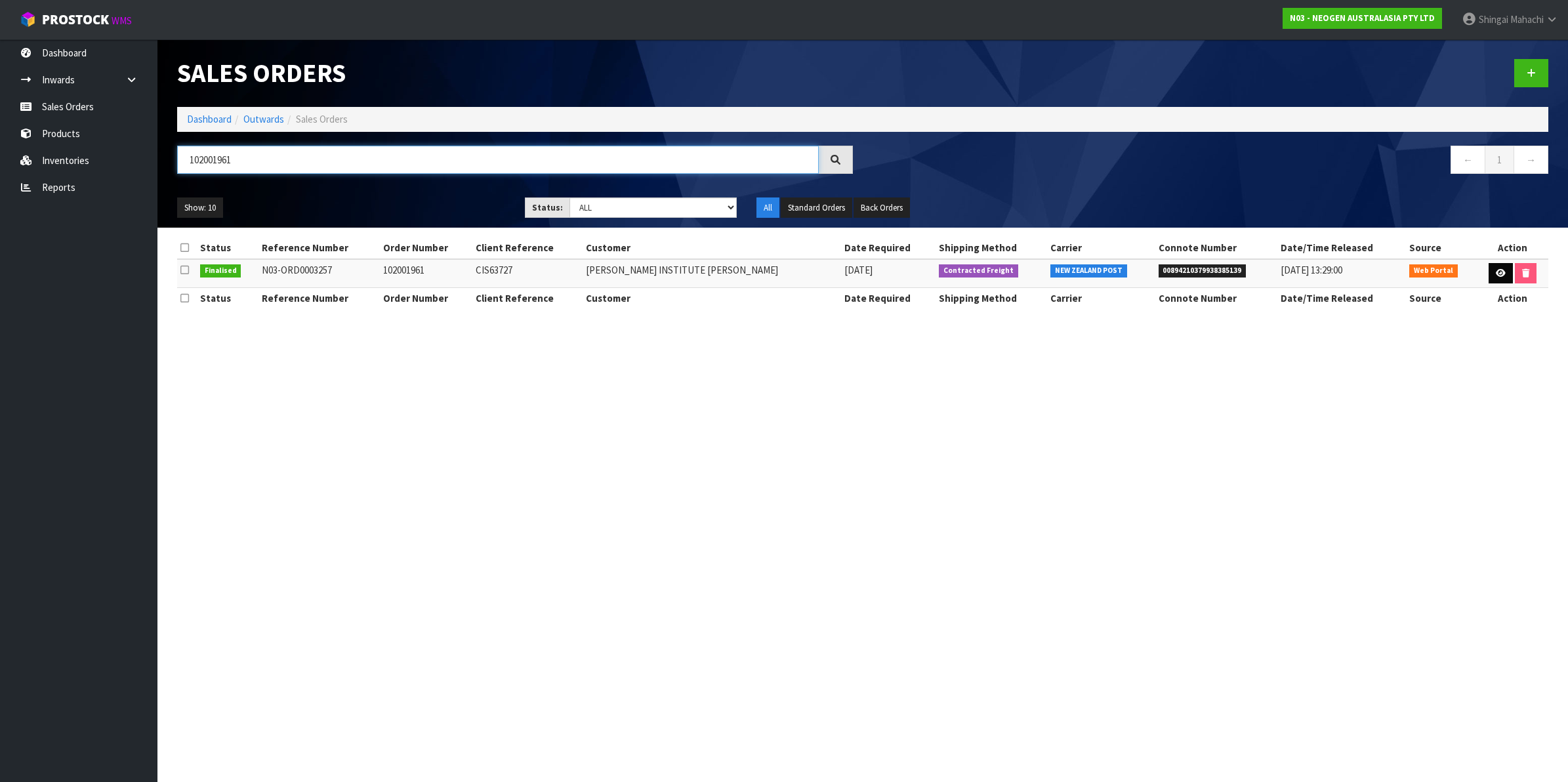
type input "102001961"
click at [1499, 269] on icon at bounding box center [1500, 272] width 10 height 8
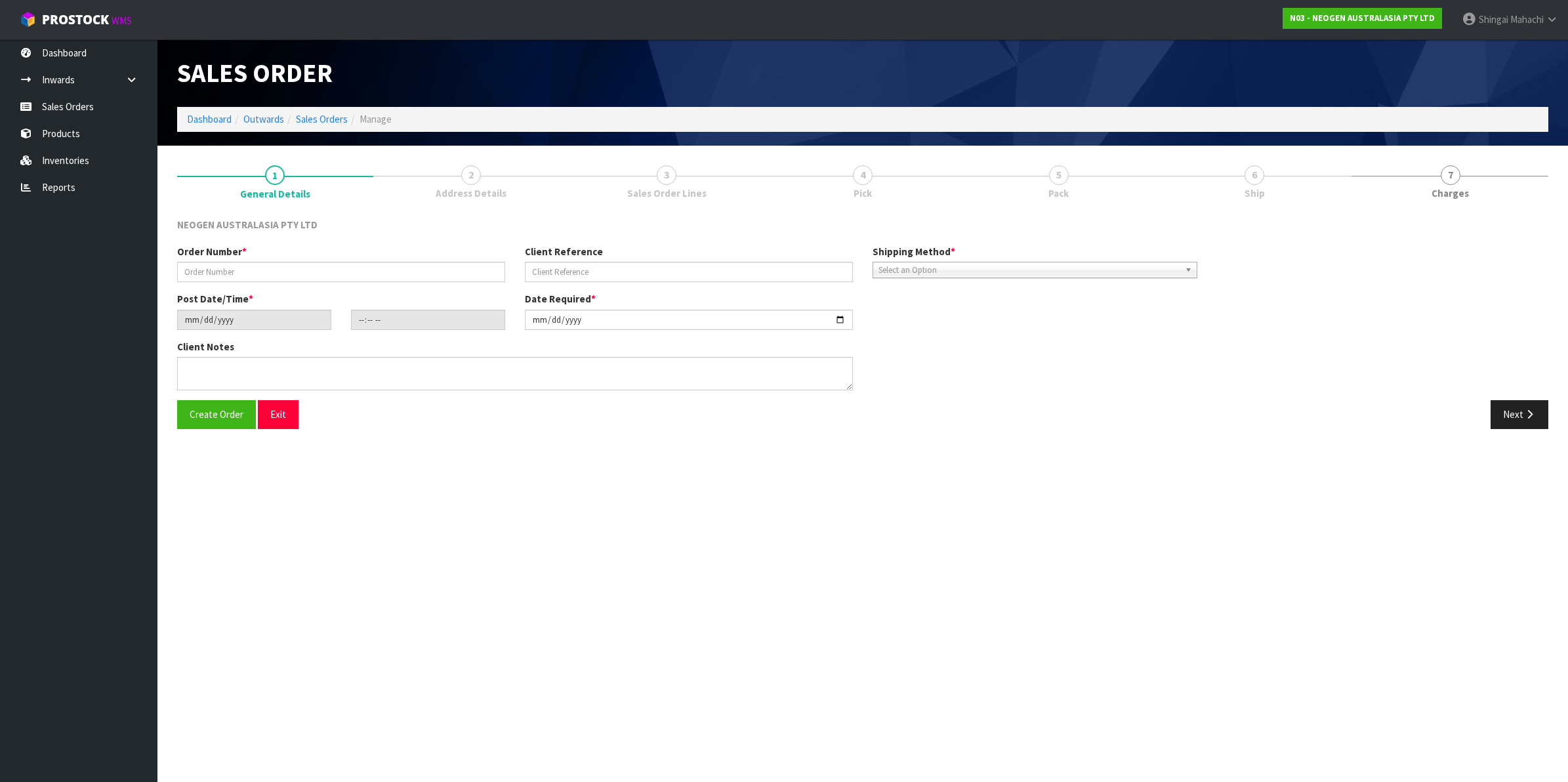
type input "102001961"
type input "CIS63727"
type input "2025-08-12"
type input "10:35:00.000"
type input "2025-08-12"
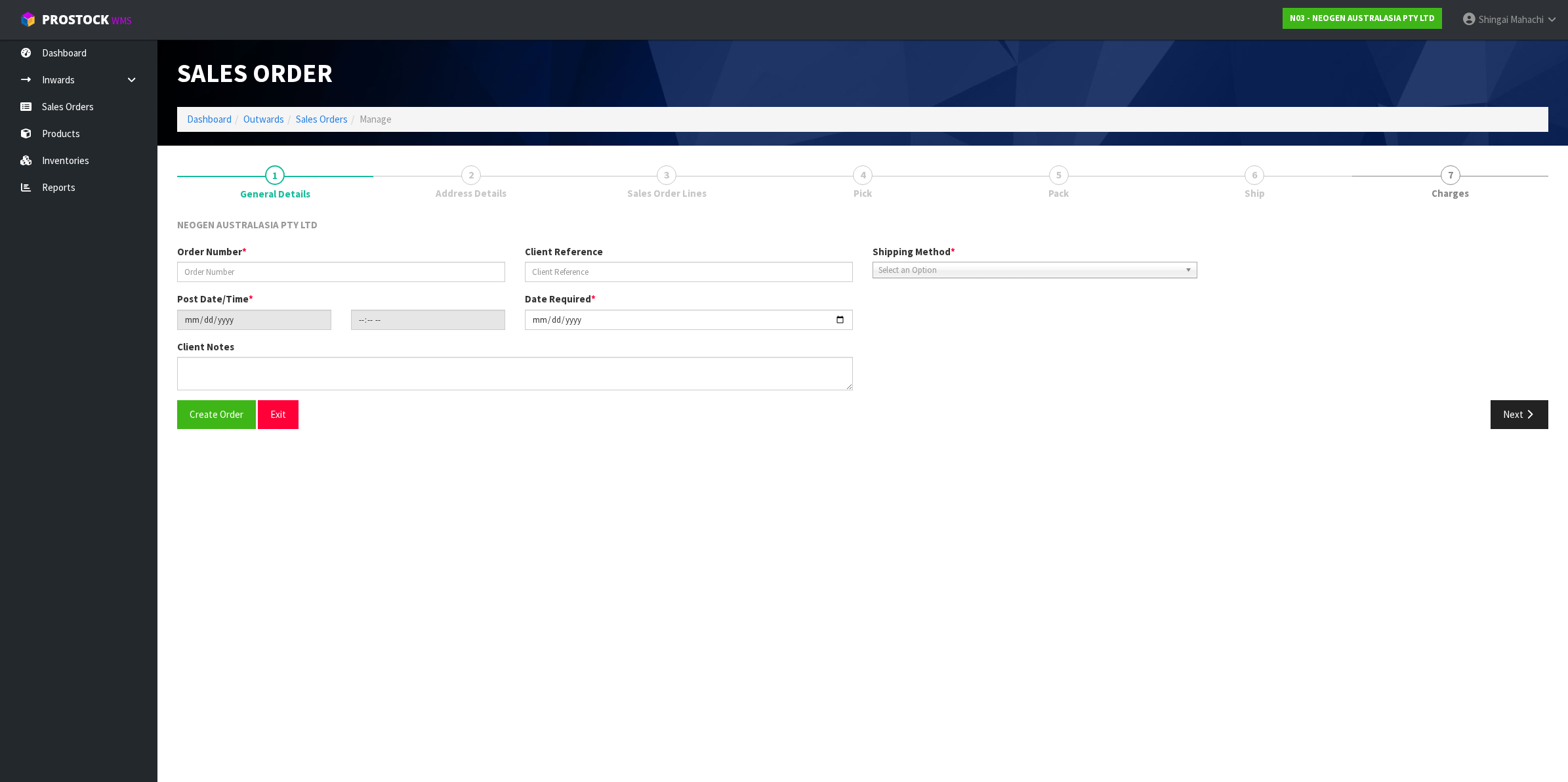
type textarea "ATTN: KIM RHIND"
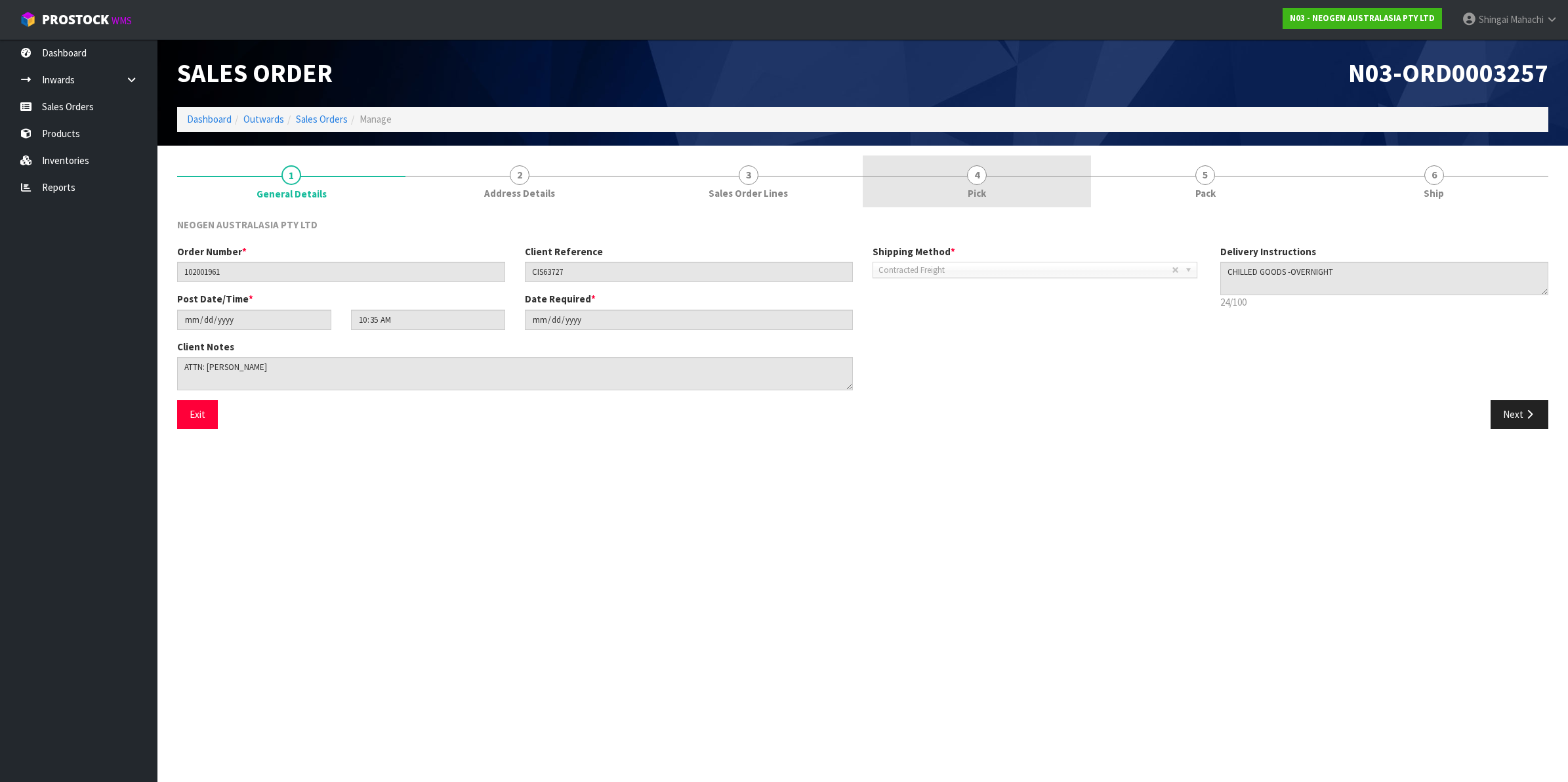
click at [976, 184] on span "4" at bounding box center [977, 175] width 20 height 20
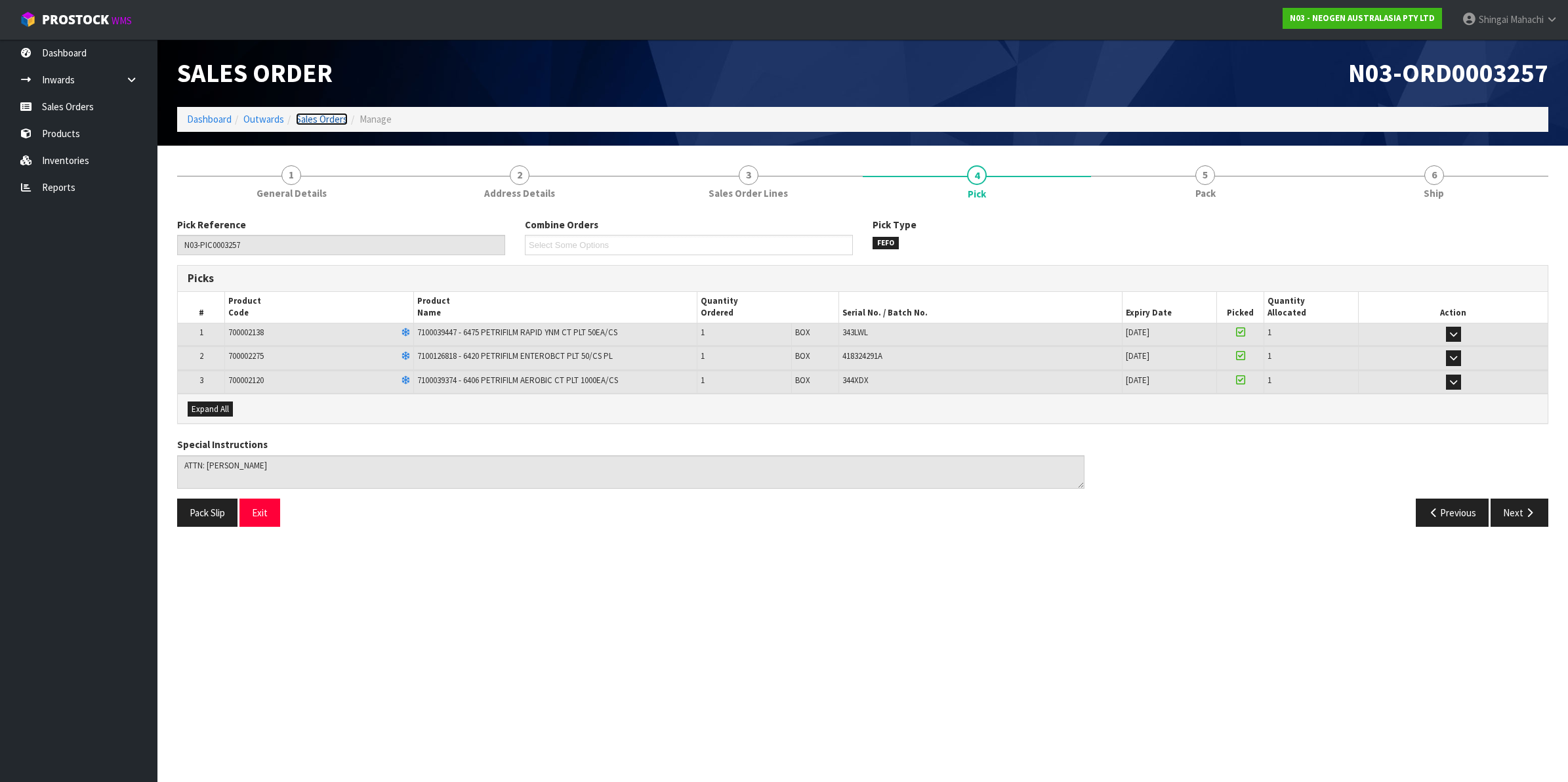
click at [325, 119] on link "Sales Orders" at bounding box center [321, 119] width 52 height 13
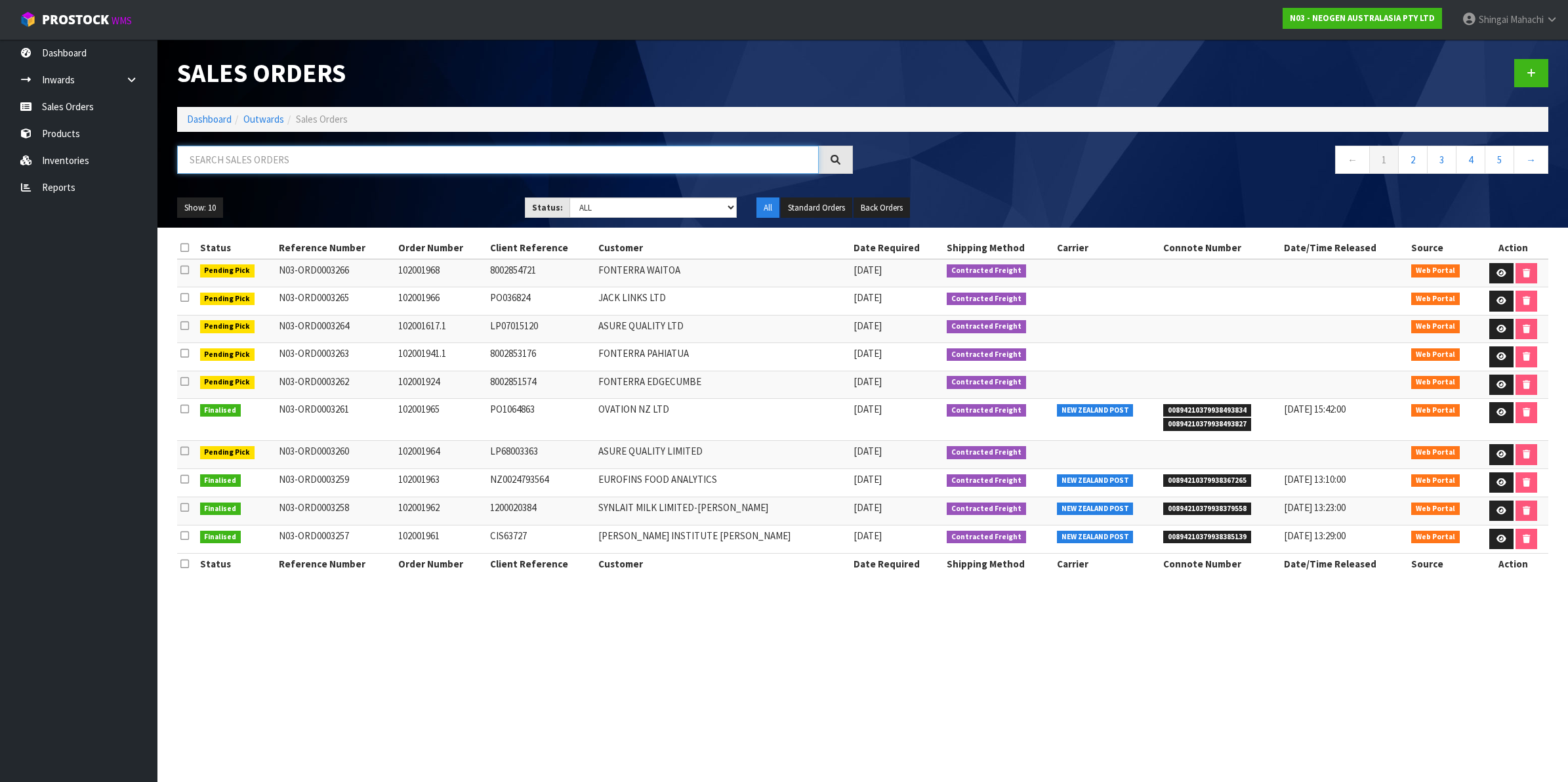
click at [247, 162] on input "text" at bounding box center [498, 159] width 642 height 28
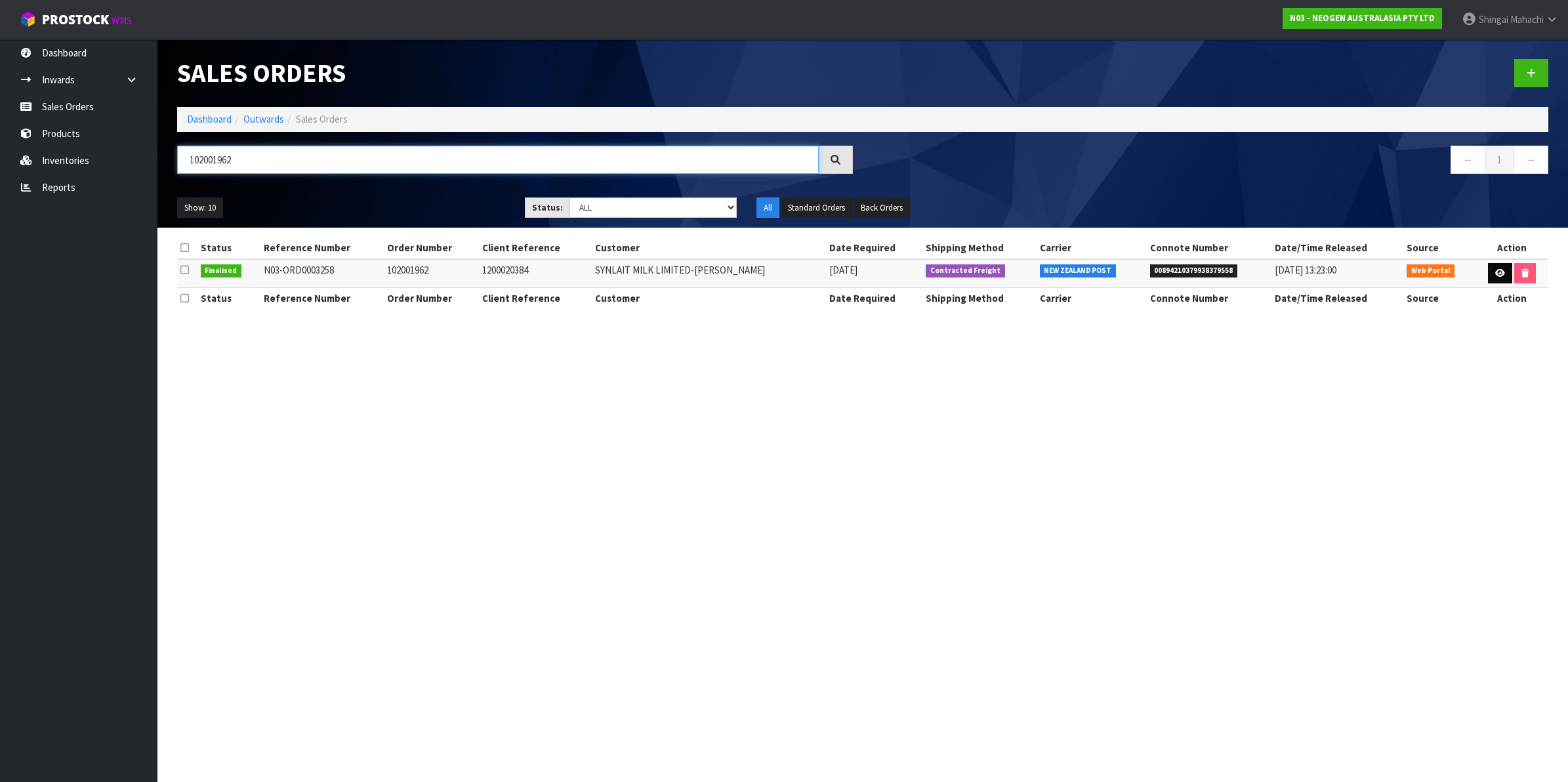
type input "102001962"
click at [1494, 269] on icon at bounding box center [1499, 272] width 10 height 8
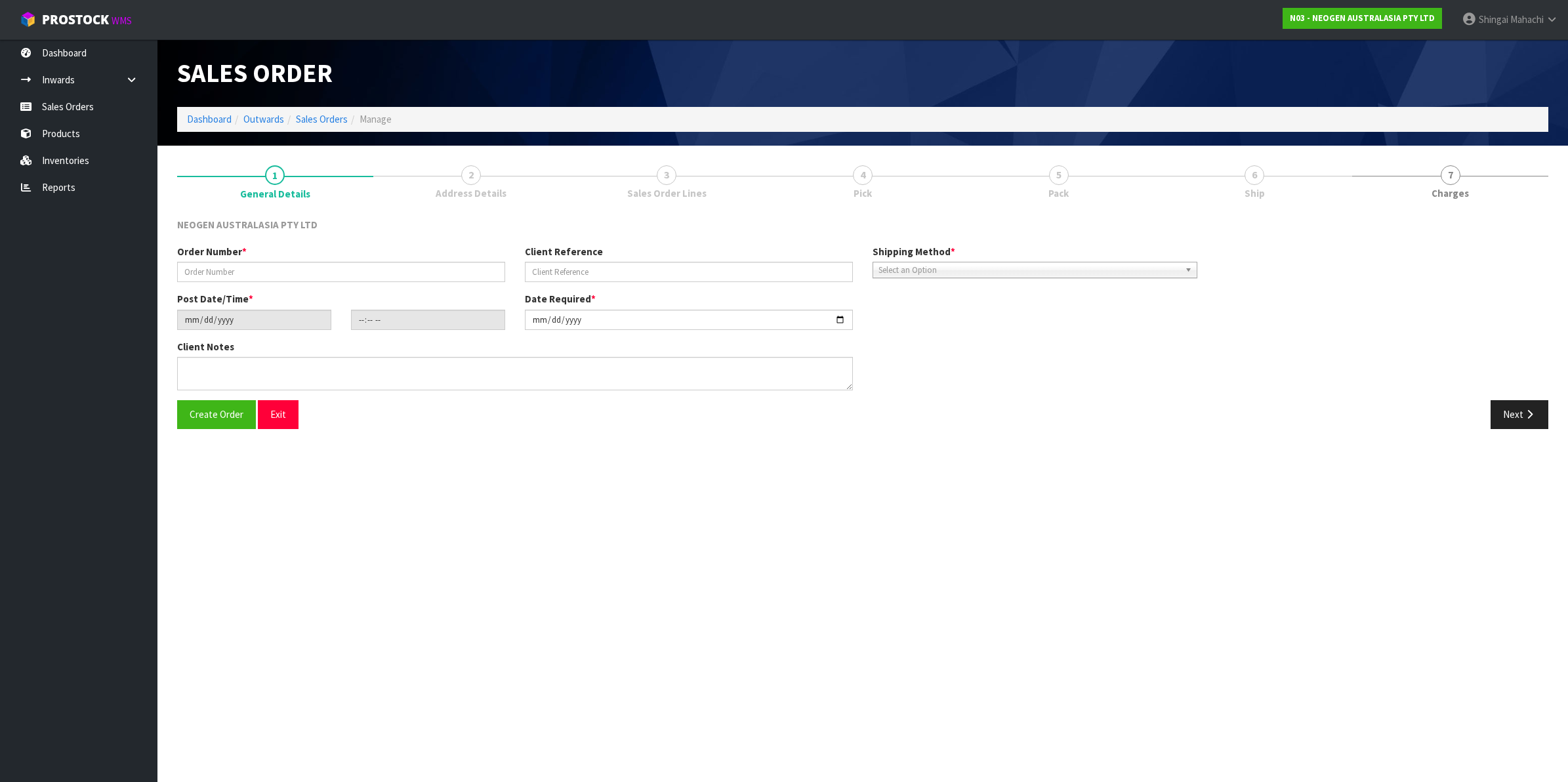
type input "102001962"
type input "1200020384"
type input "2025-08-12"
type input "10:39:00.000"
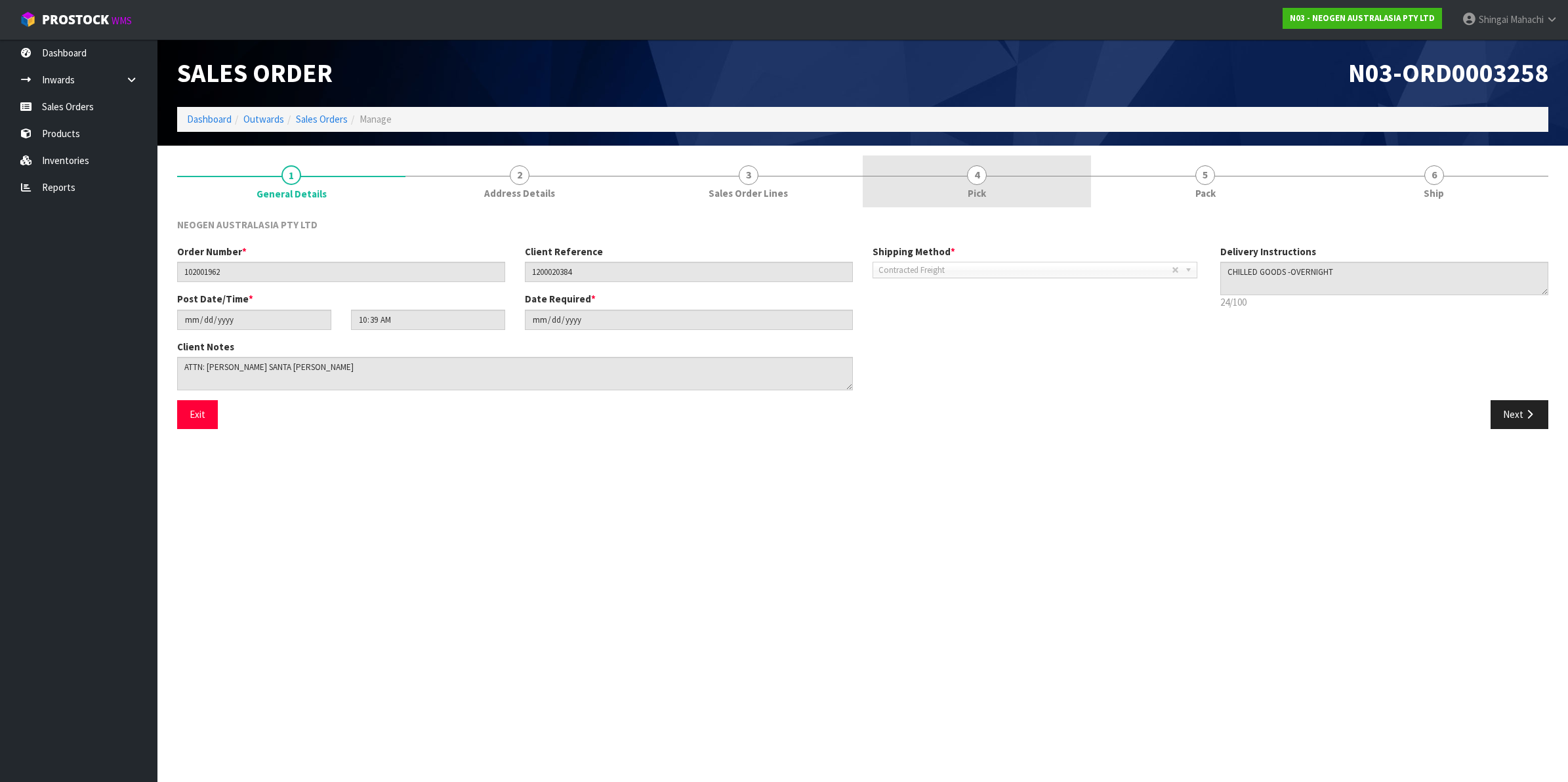
click at [974, 172] on span "4" at bounding box center [977, 175] width 20 height 20
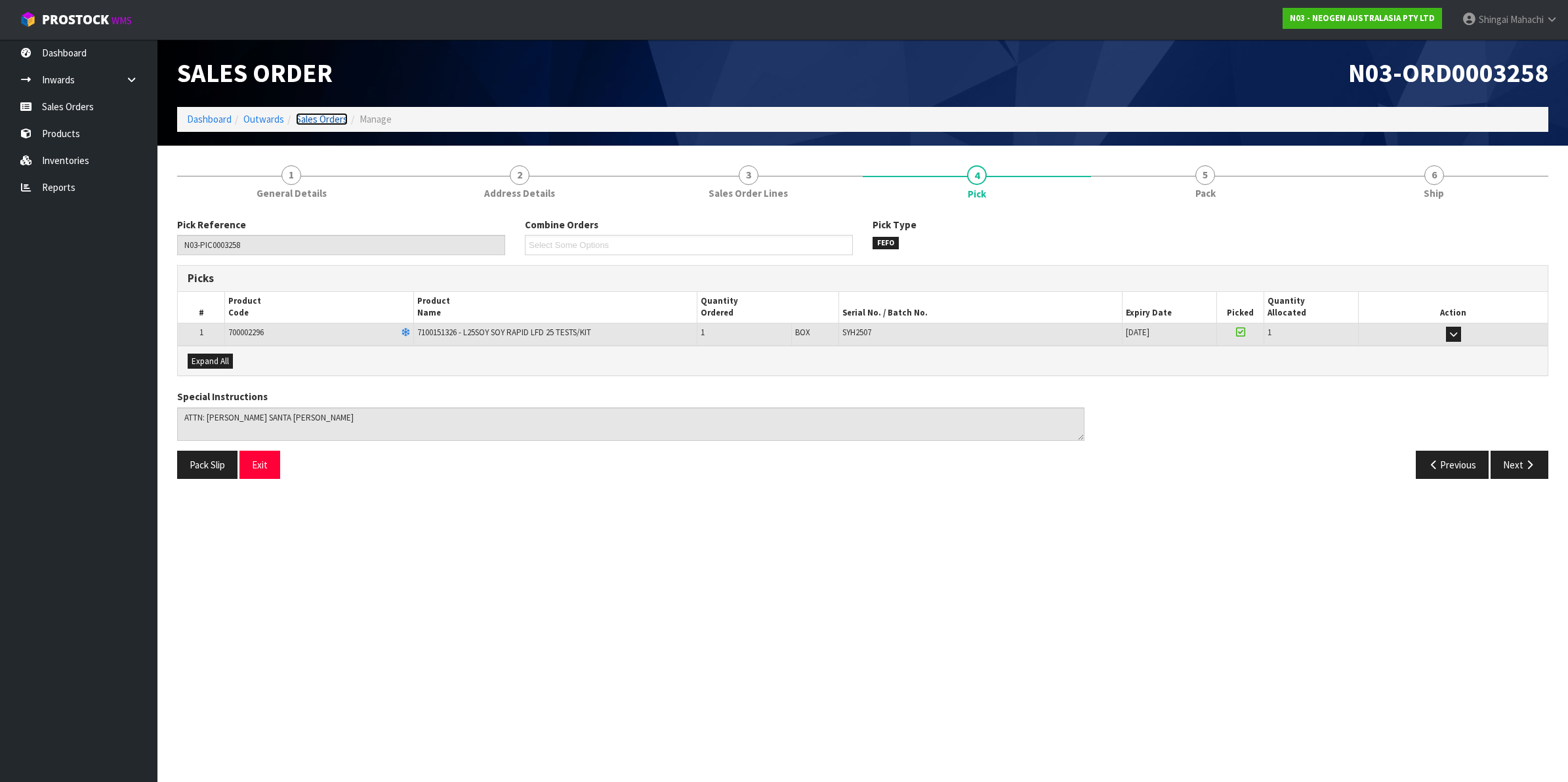
click at [341, 122] on link "Sales Orders" at bounding box center [321, 119] width 52 height 13
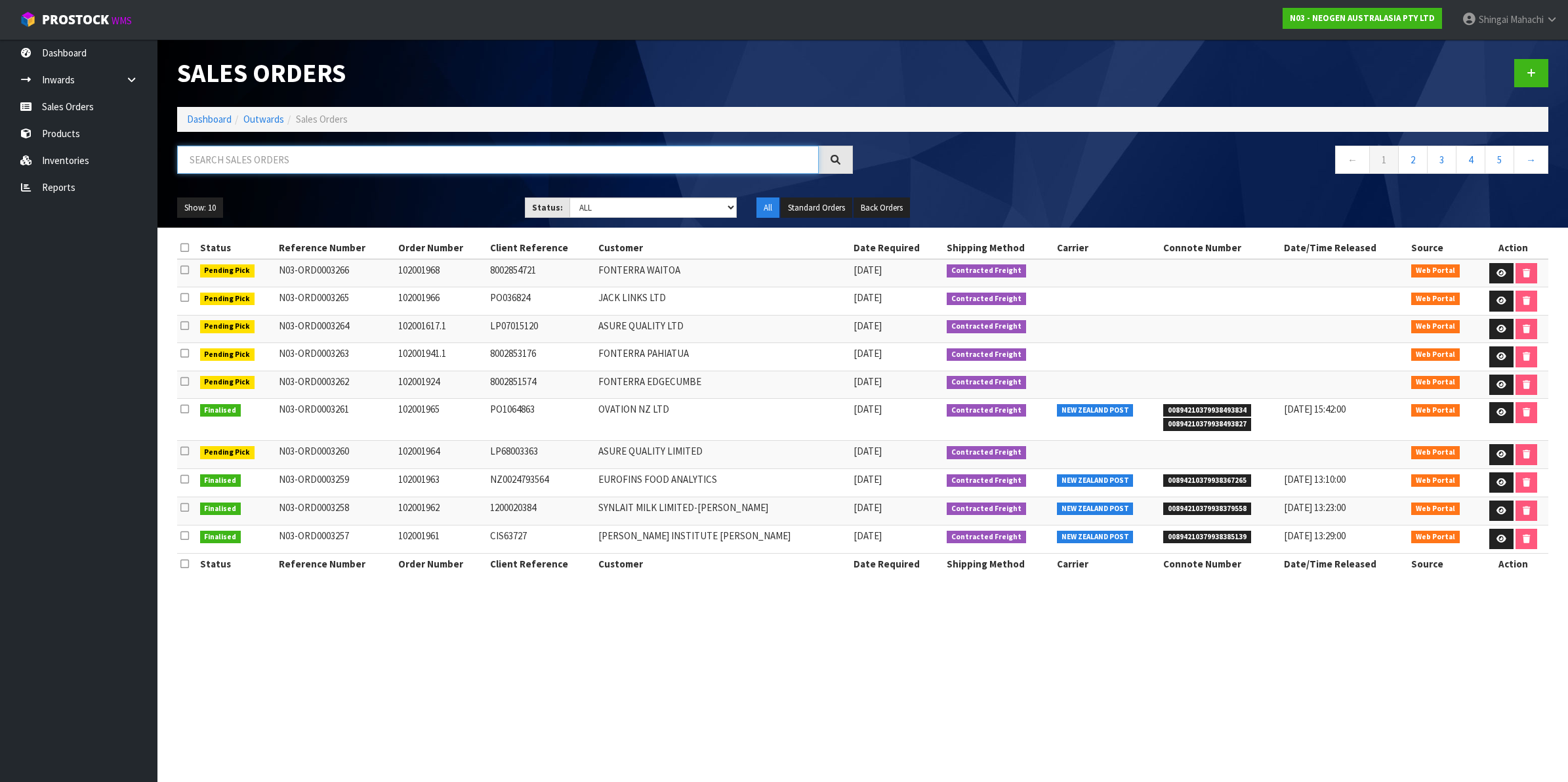
click at [299, 162] on input "text" at bounding box center [498, 159] width 642 height 28
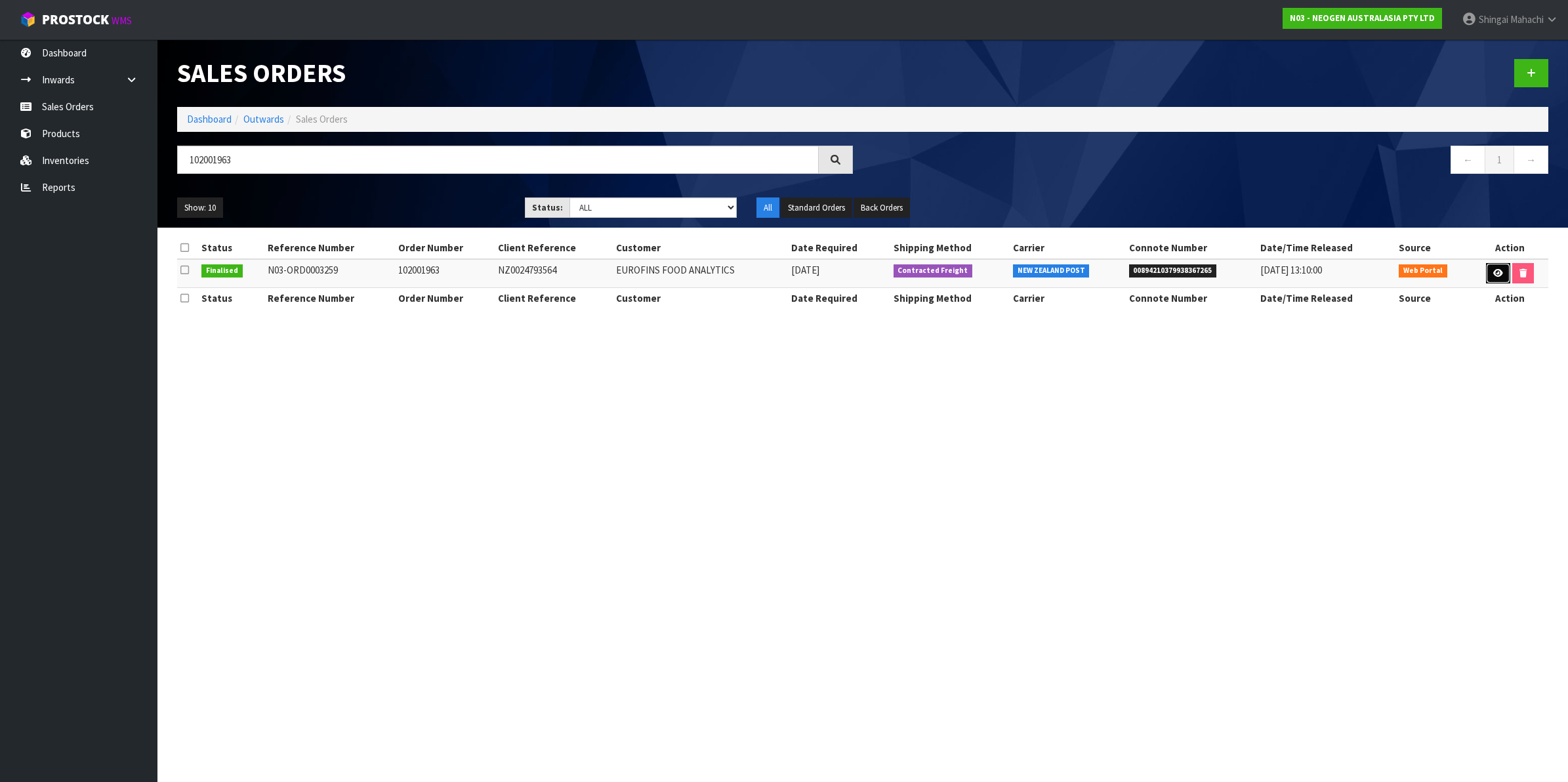
click at [1496, 272] on icon at bounding box center [1497, 272] width 10 height 8
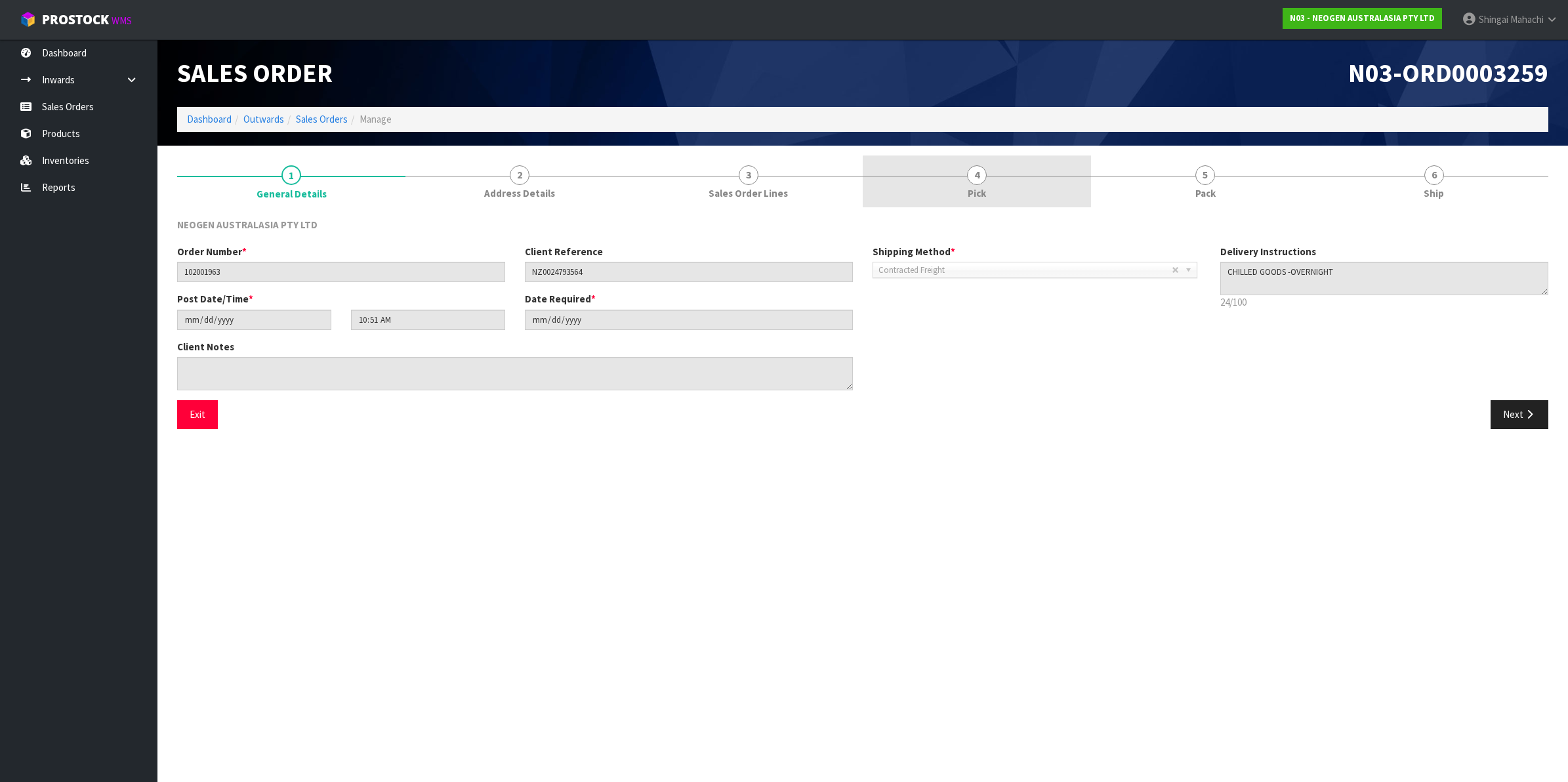
click at [974, 176] on span "4" at bounding box center [977, 175] width 20 height 20
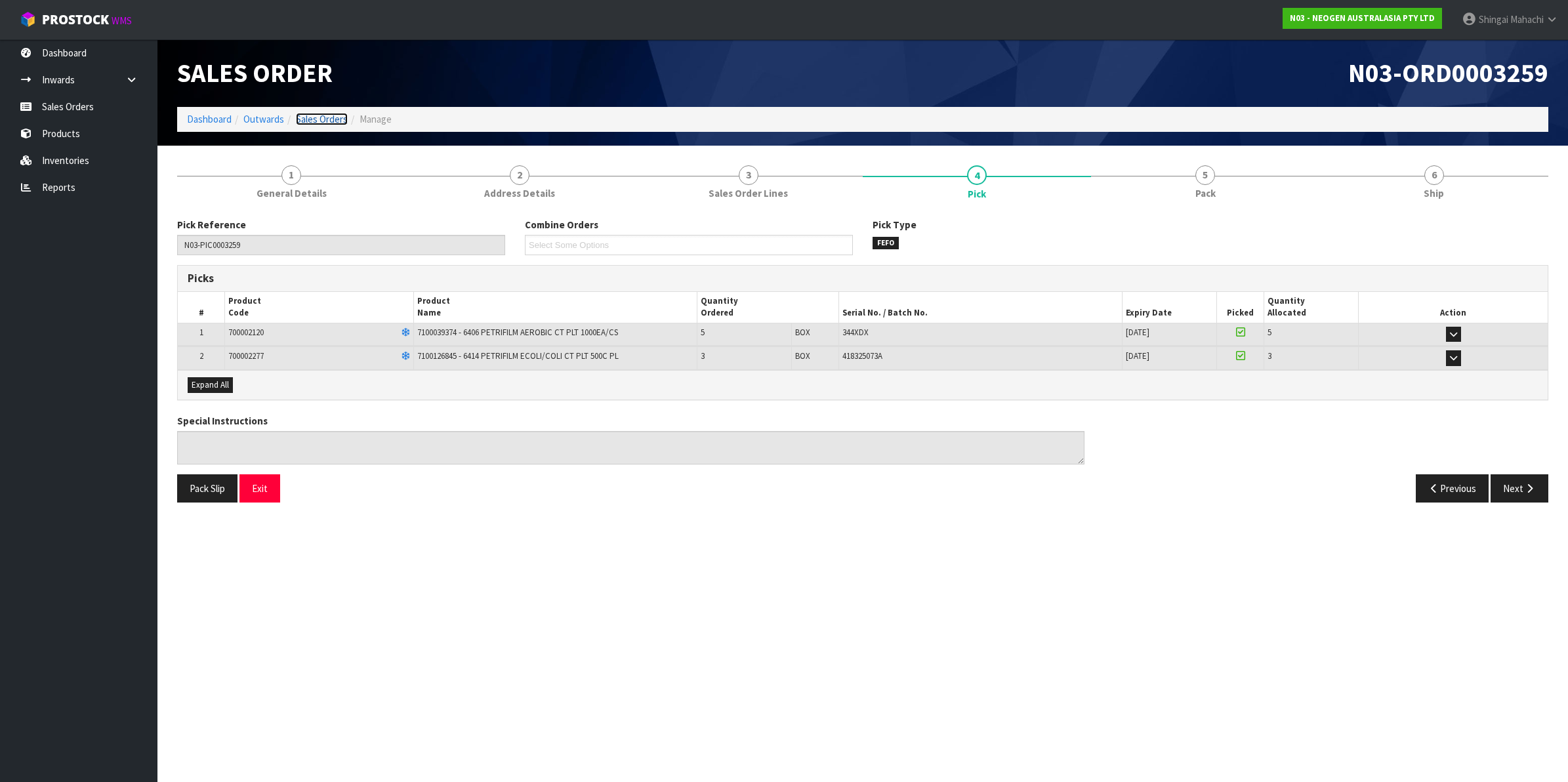
click at [315, 117] on link "Sales Orders" at bounding box center [321, 119] width 52 height 13
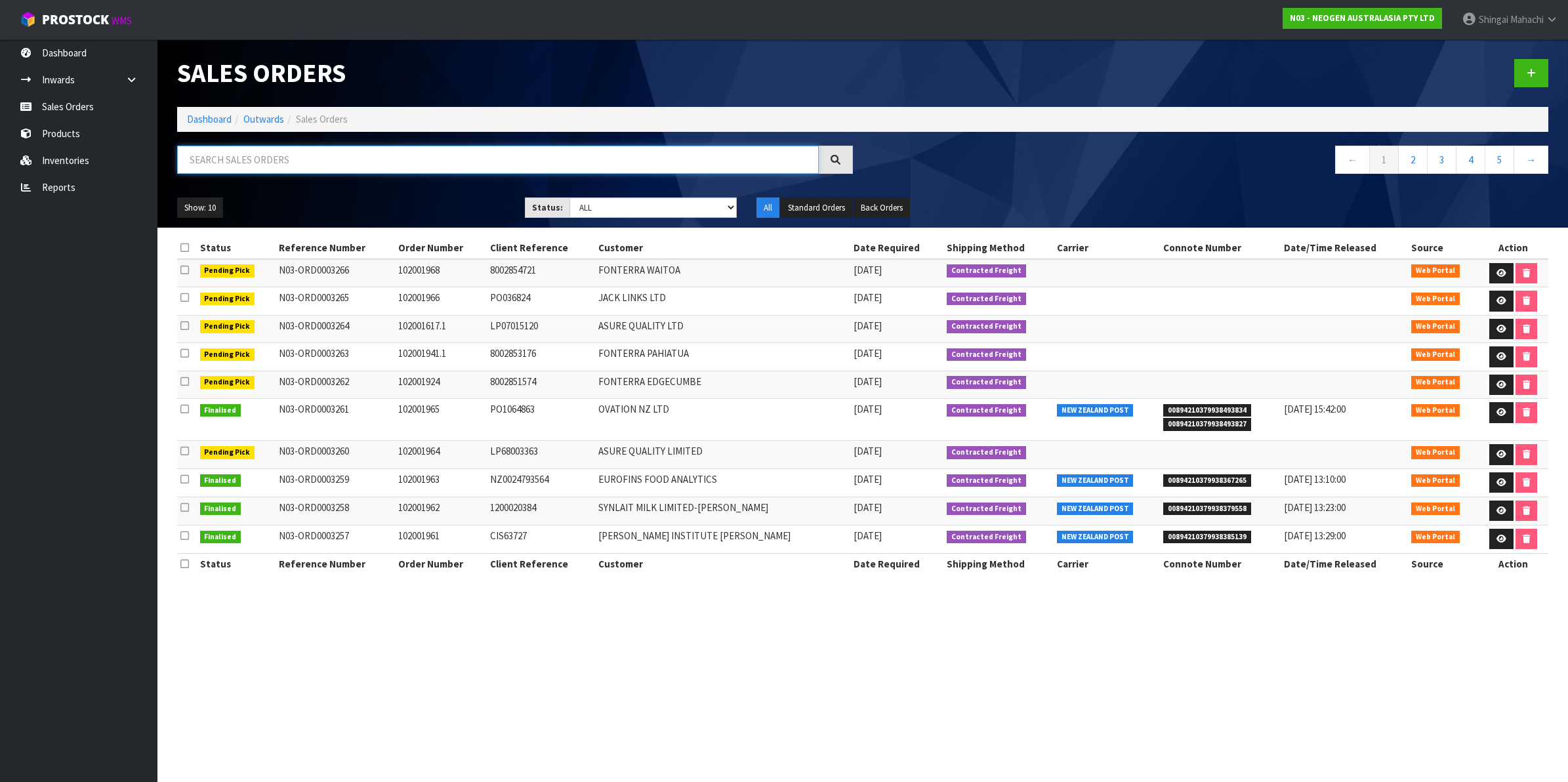
click at [284, 154] on input "text" at bounding box center [498, 159] width 642 height 28
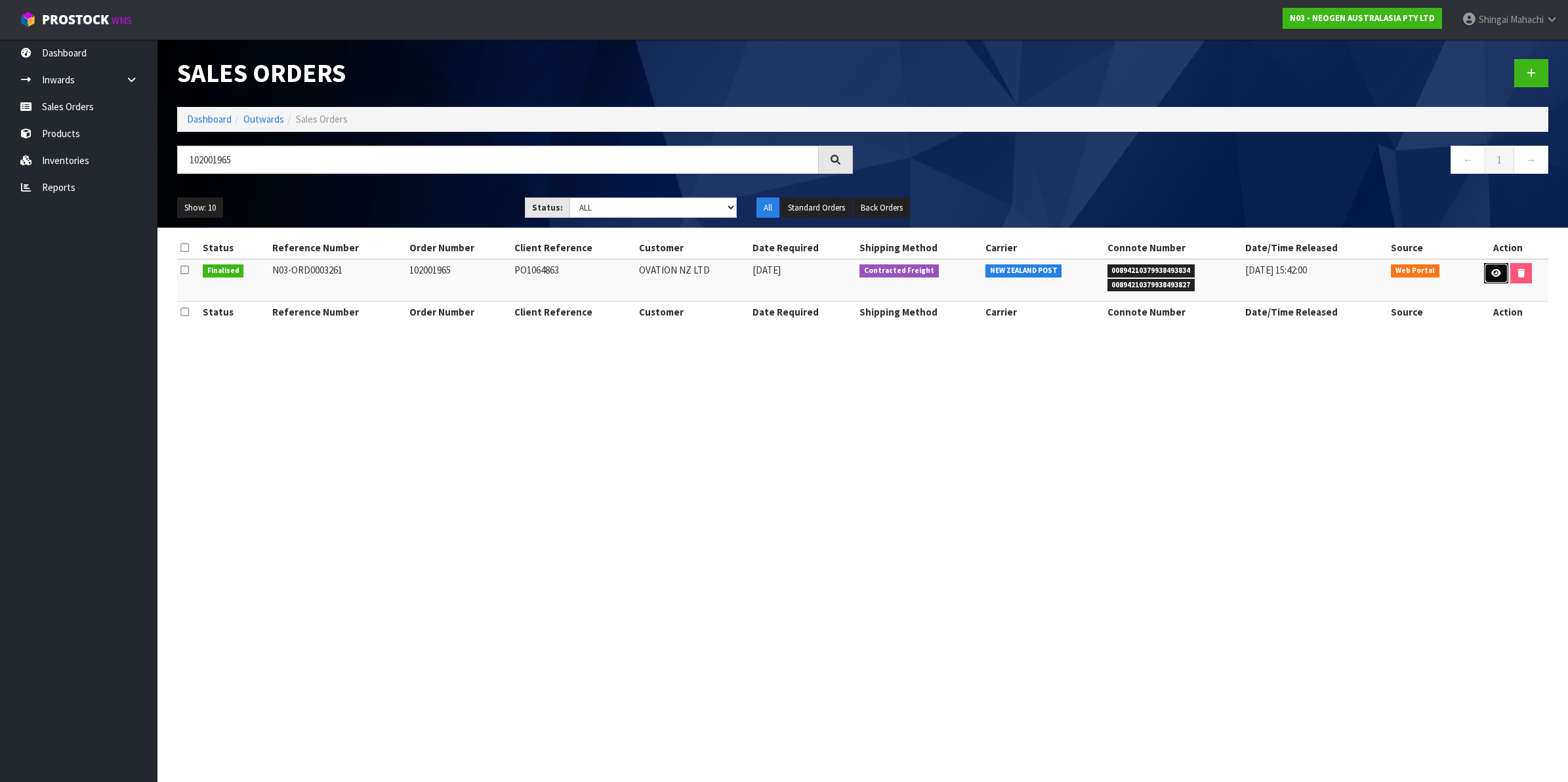
click at [1494, 270] on icon at bounding box center [1495, 272] width 10 height 8
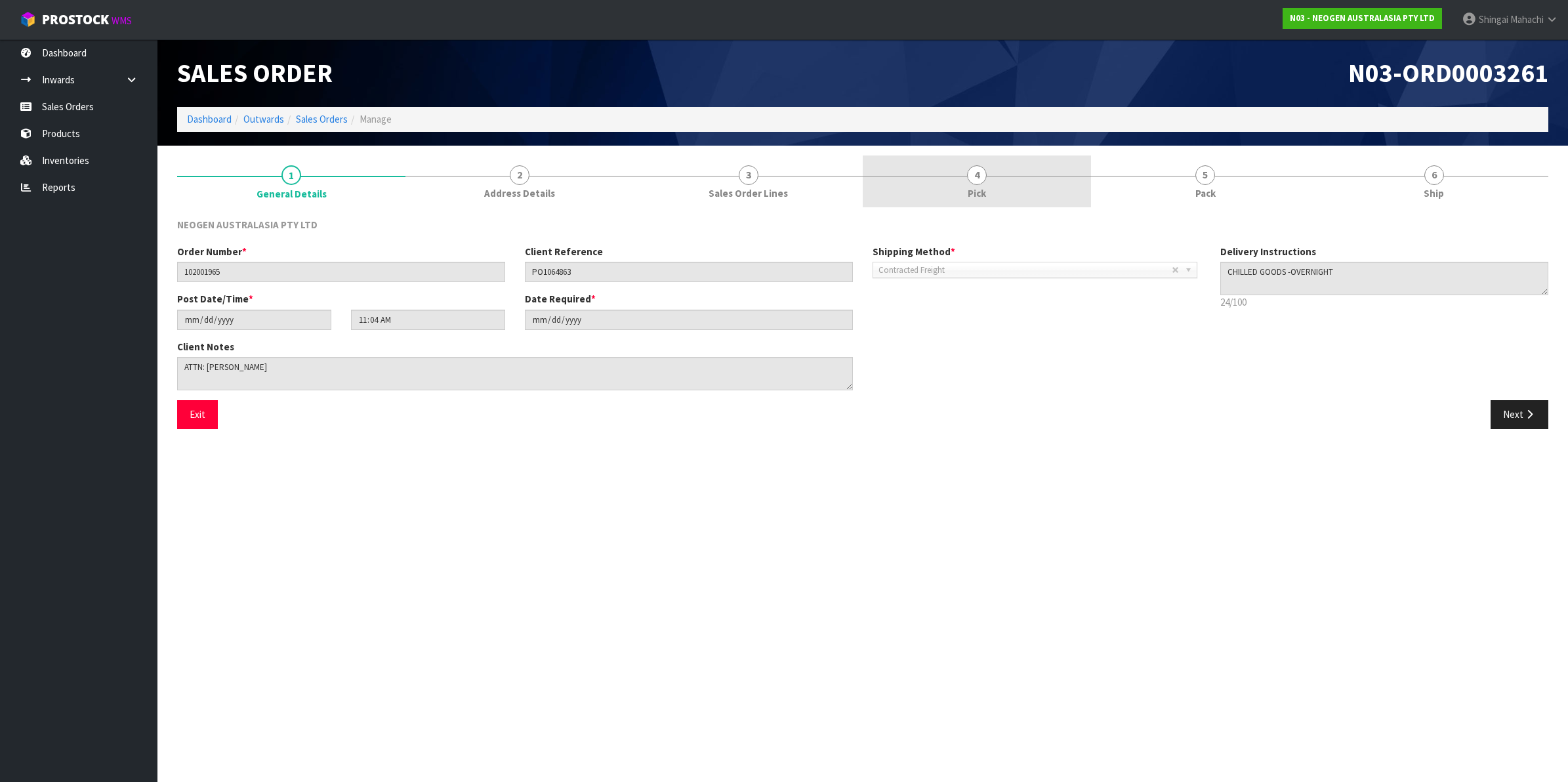
click at [981, 178] on span "4" at bounding box center [977, 175] width 20 height 20
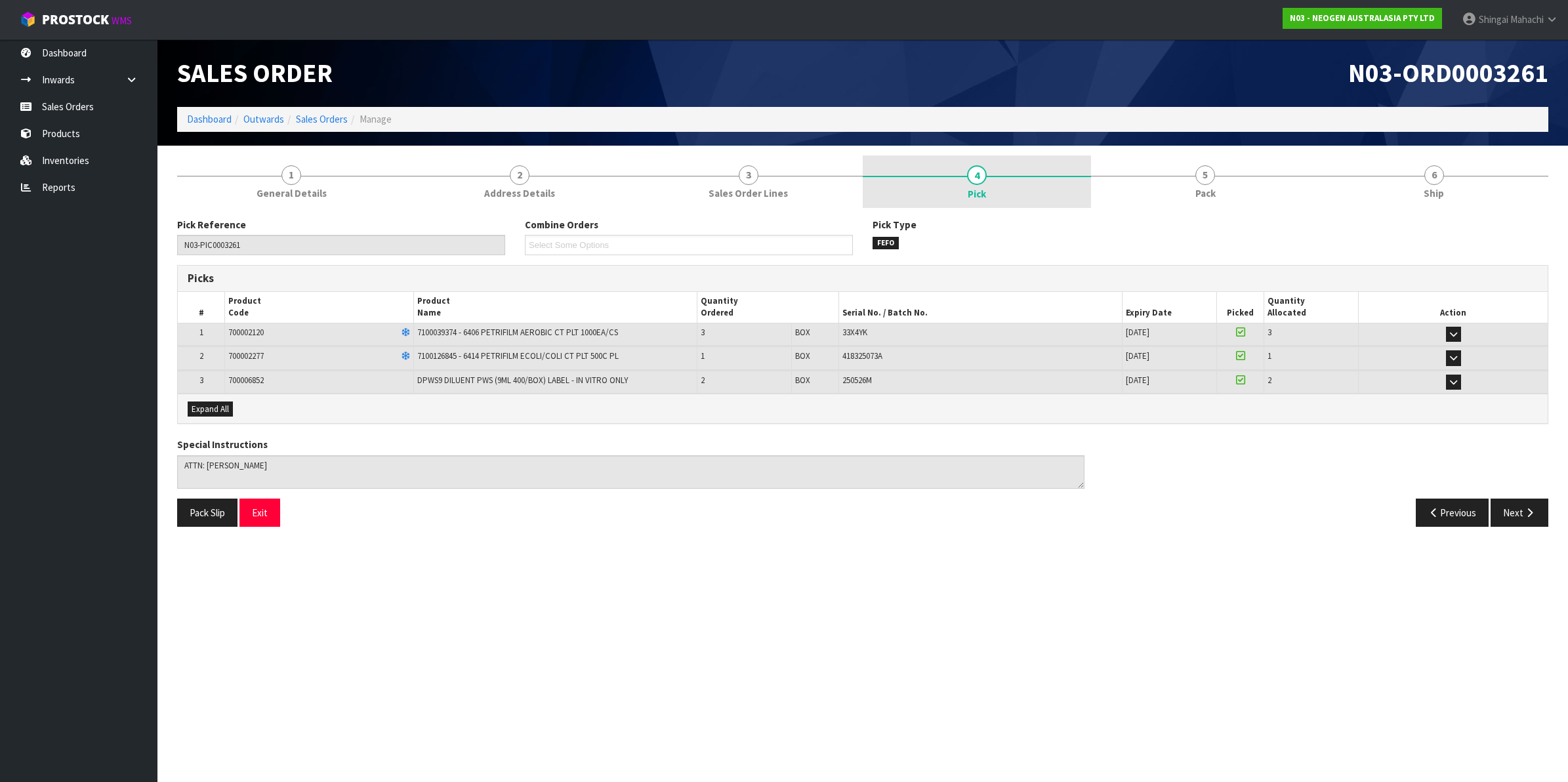
click at [975, 172] on span "4" at bounding box center [977, 175] width 20 height 20
click at [328, 118] on link "Sales Orders" at bounding box center [321, 119] width 52 height 13
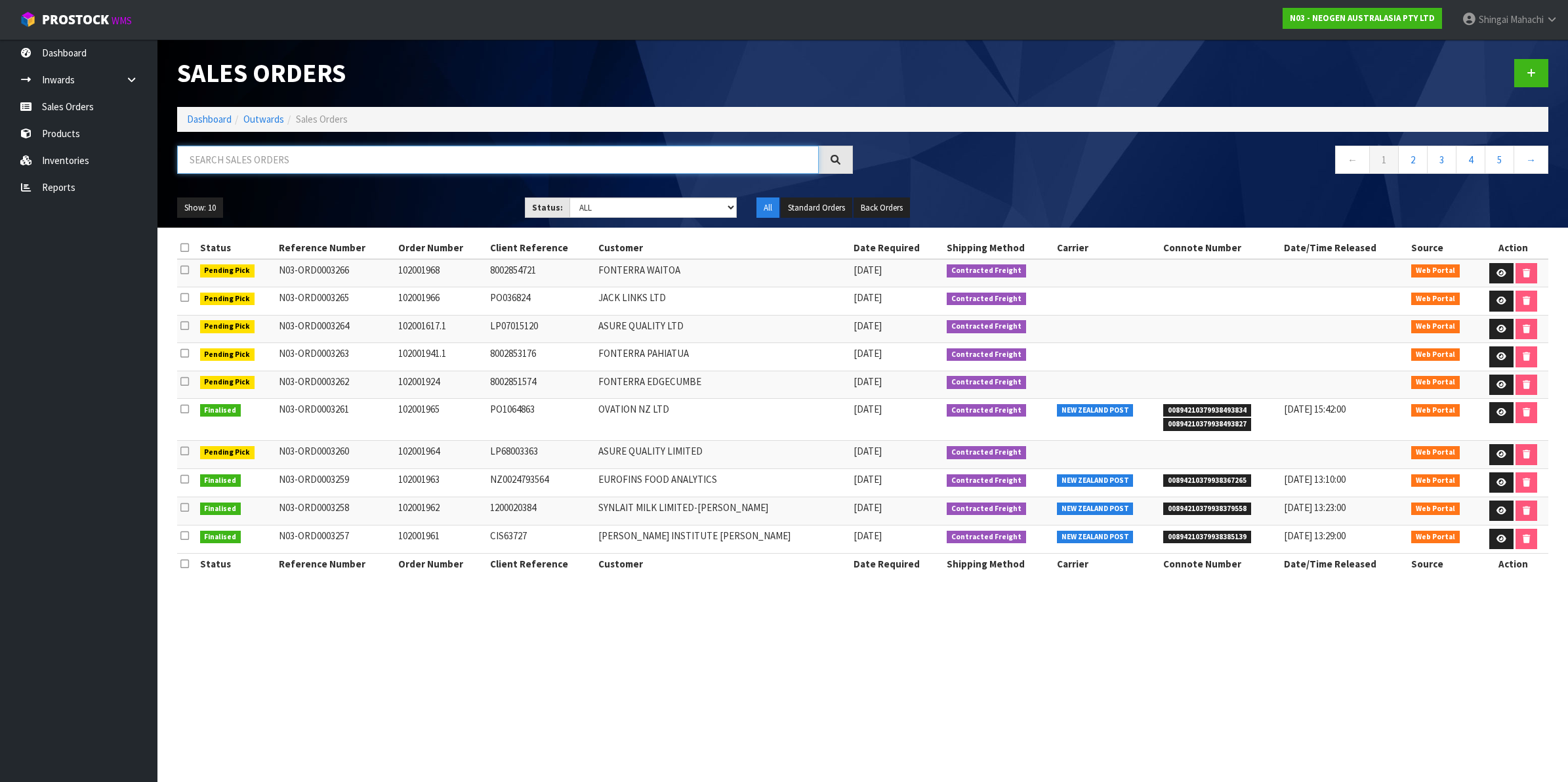
click at [284, 157] on input "text" at bounding box center [498, 159] width 642 height 28
click at [231, 152] on input "text" at bounding box center [498, 159] width 642 height 28
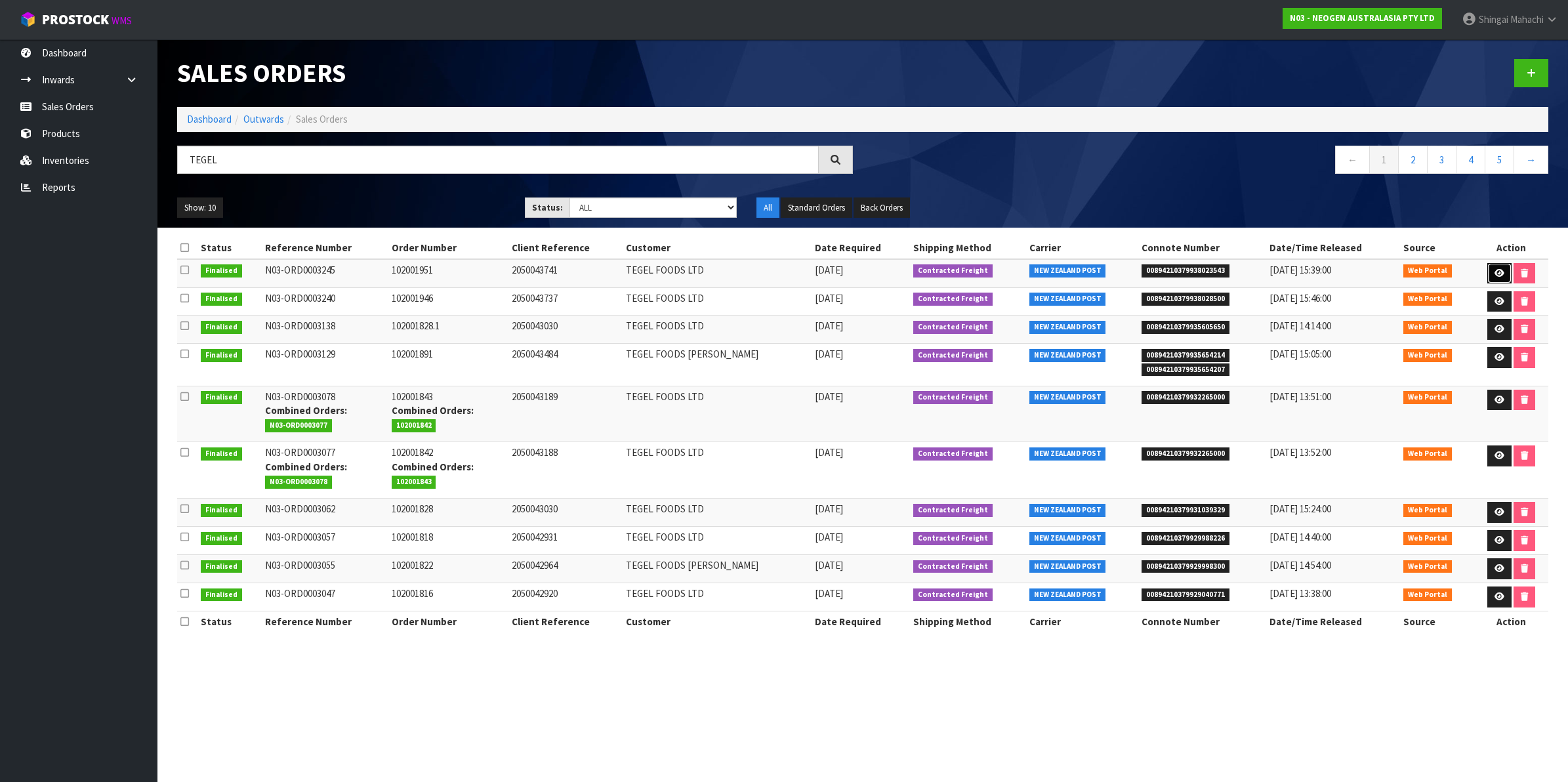
click at [1494, 273] on icon at bounding box center [1499, 272] width 10 height 8
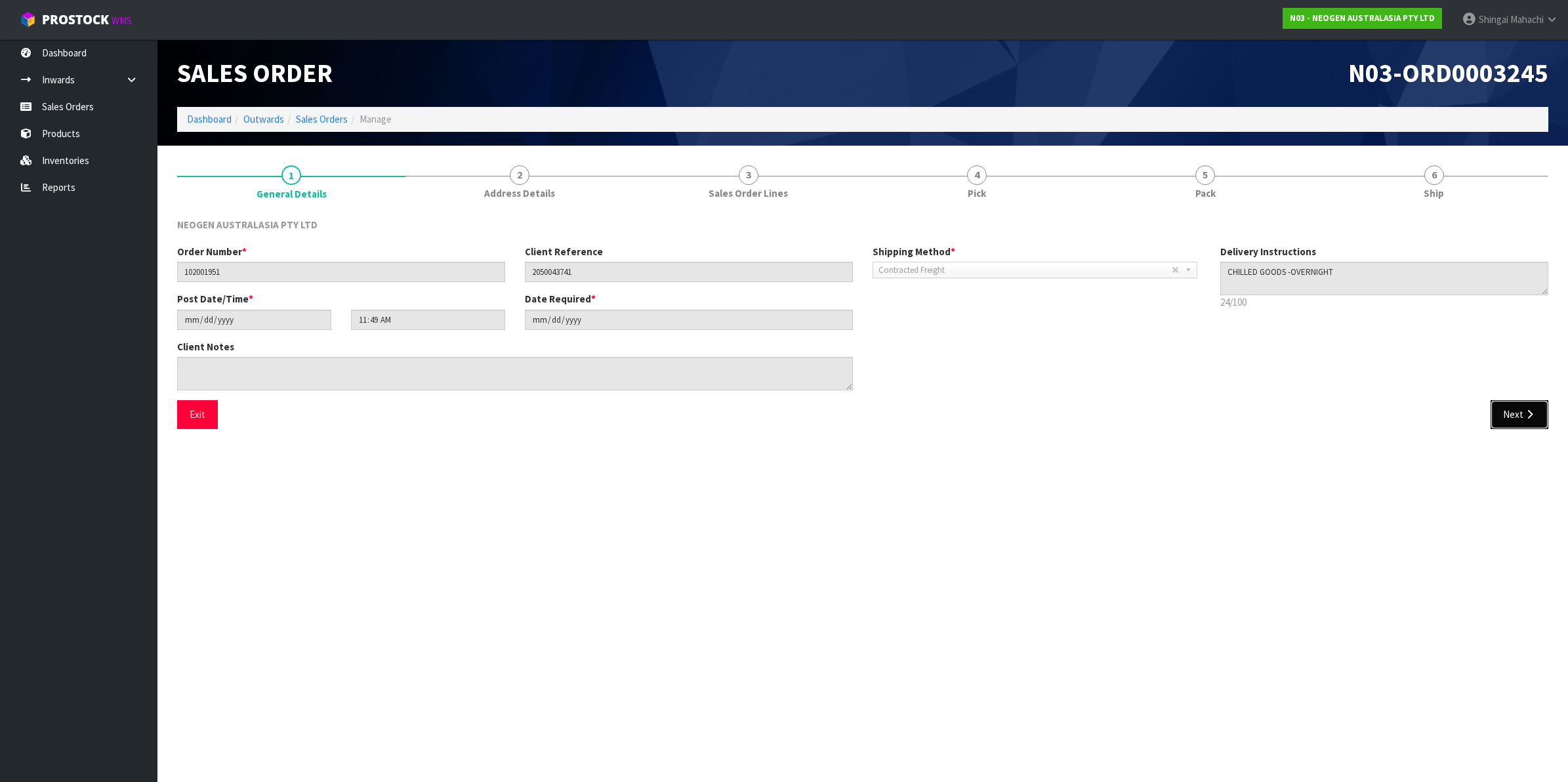
click at [1517, 414] on button "Next" at bounding box center [1519, 414] width 58 height 28
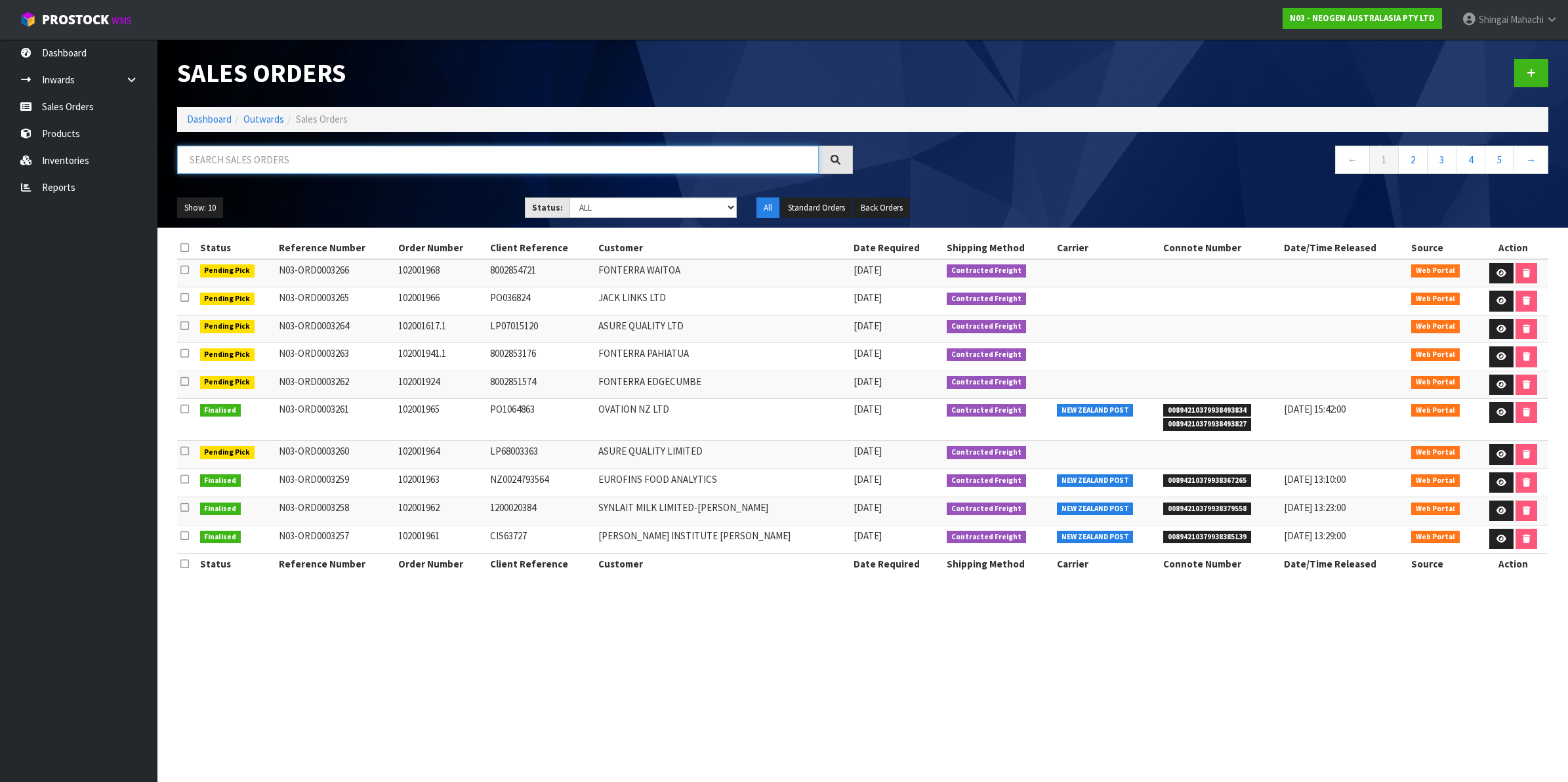
click at [291, 155] on input "text" at bounding box center [498, 159] width 642 height 28
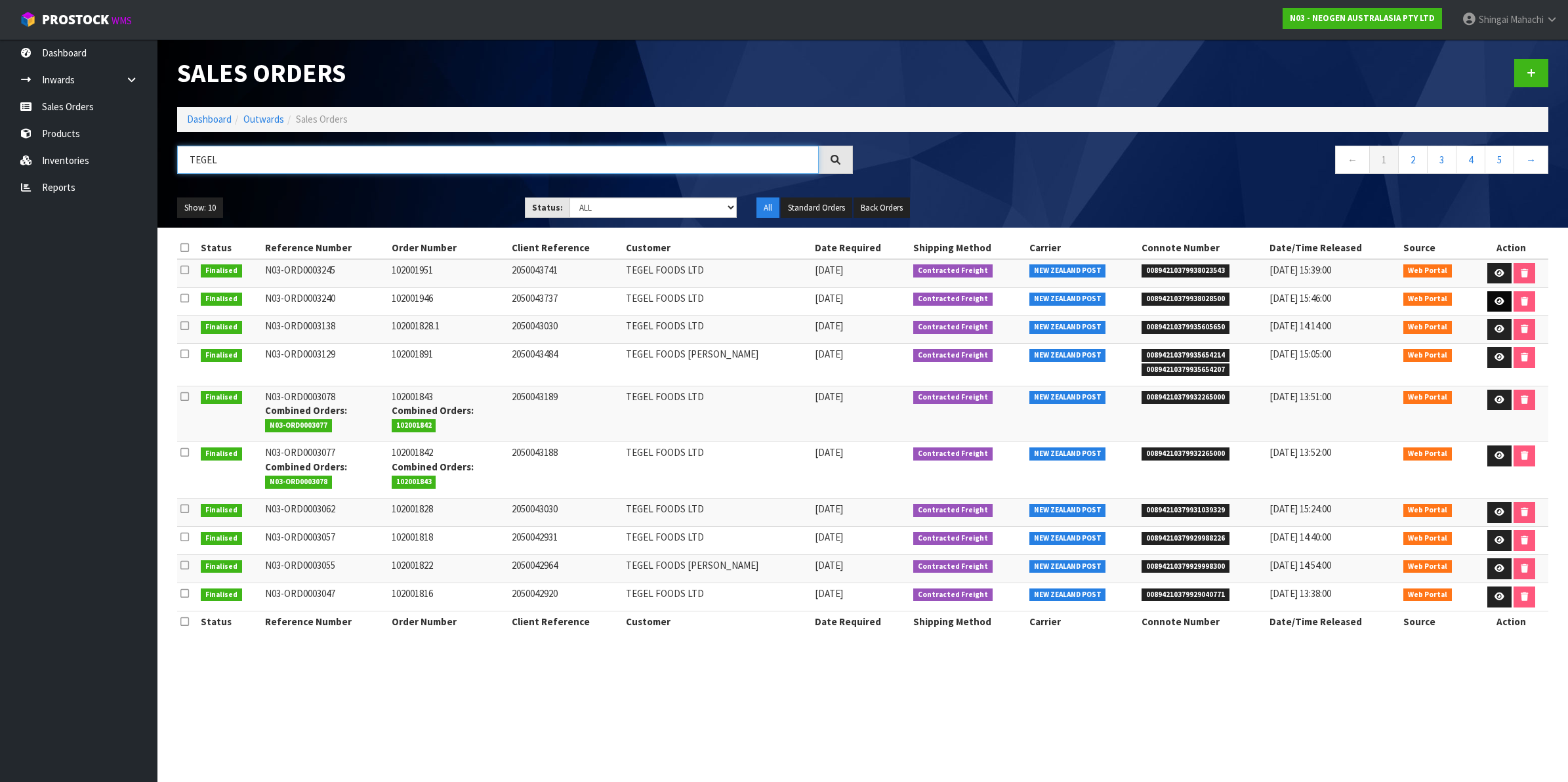
type input "TEGEL"
click at [1497, 300] on icon at bounding box center [1499, 301] width 10 height 8
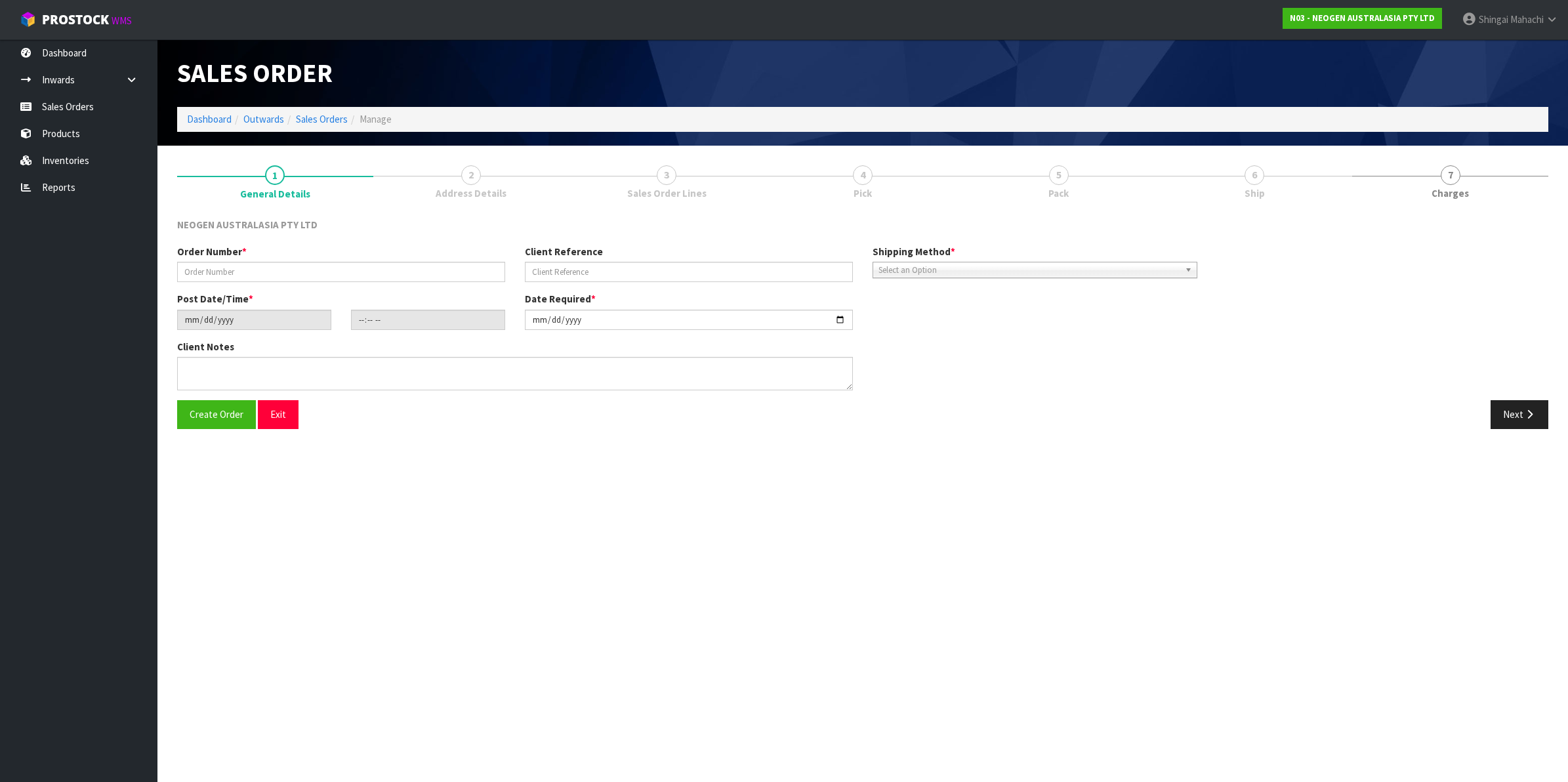
type input "102001946"
type input "2050043737"
type input "[DATE]"
type input "11:31:00.000"
type input "[DATE]"
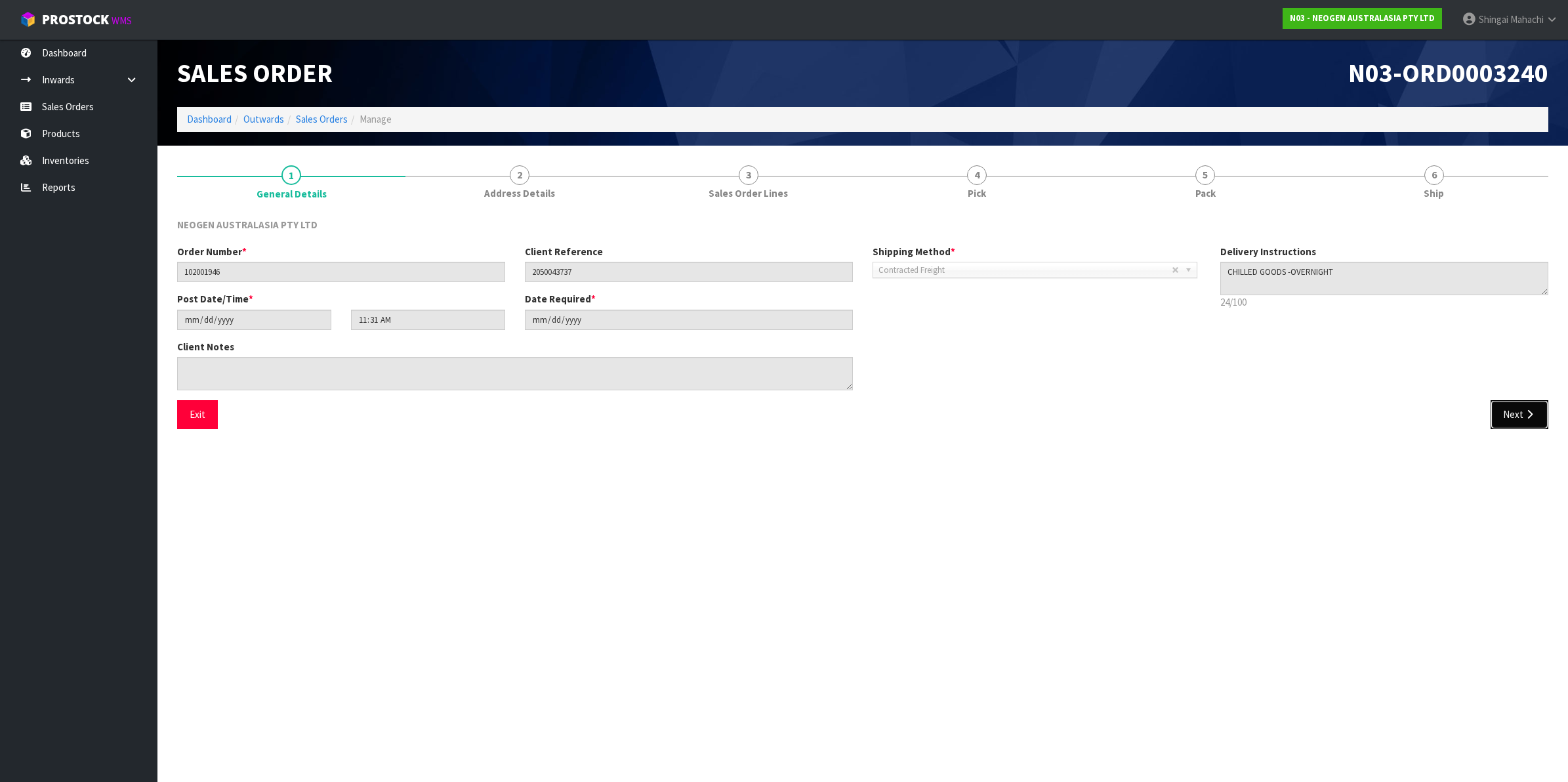
click at [1522, 411] on button "Next" at bounding box center [1519, 414] width 58 height 28
